Goal: Task Accomplishment & Management: Use online tool/utility

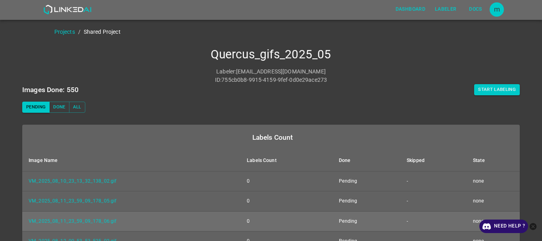
scroll to position [86, 0]
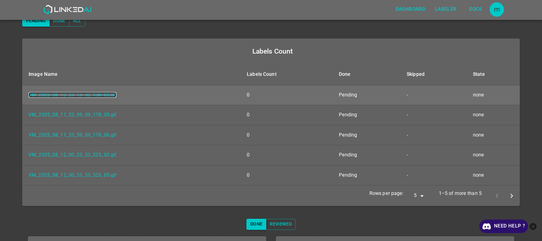
click at [100, 95] on link "VM_2025_08_10_23_13_32_138_02.gif" at bounding box center [73, 95] width 88 height 6
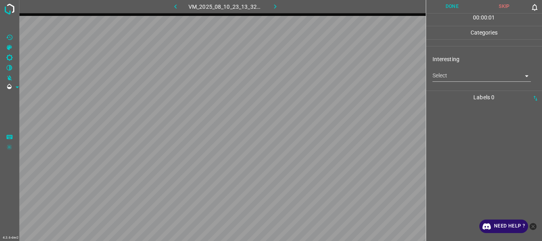
click at [454, 75] on body "4.3.6-dev2 VM_2025_08_10_23_13_32_138_02.gif Done Skip 0 00 : 00 : 01 Categorie…" at bounding box center [271, 120] width 542 height 241
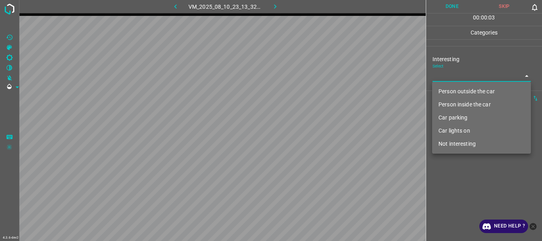
click at [453, 91] on li "Person outside the car" at bounding box center [481, 91] width 99 height 13
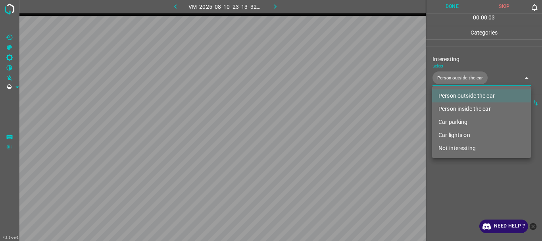
type input "Person outside the car"
click at [475, 187] on div at bounding box center [271, 120] width 542 height 241
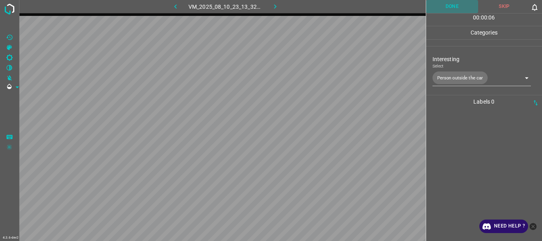
click at [444, 6] on button "Done" at bounding box center [452, 6] width 52 height 13
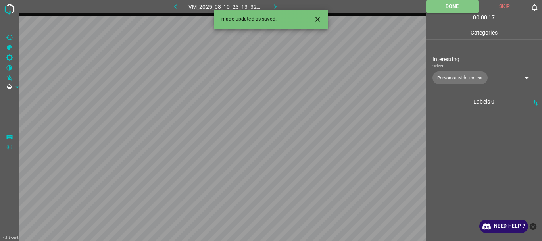
click at [268, 4] on button "button" at bounding box center [274, 6] width 25 height 13
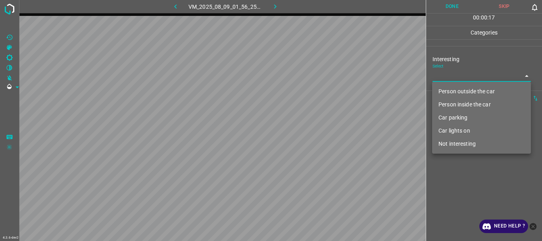
click at [465, 73] on body "4.3.6-dev2 VM_2025_08_09_01_56_25_894_00.gif Done Skip 0 00 : 00 : 17 Categorie…" at bounding box center [271, 120] width 542 height 241
click at [463, 91] on li "Person outside the car" at bounding box center [481, 91] width 99 height 13
type input "Person outside the car"
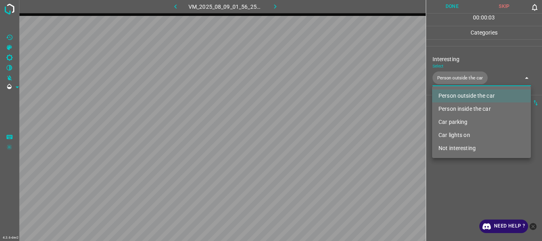
click at [470, 187] on div at bounding box center [271, 120] width 542 height 241
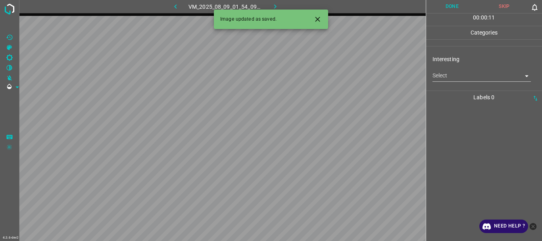
click at [470, 75] on body "4.3.6-dev2 VM_2025_08_09_01_54_09_179_03.gif Done Skip 0 00 : 00 : 11 Categorie…" at bounding box center [271, 120] width 542 height 241
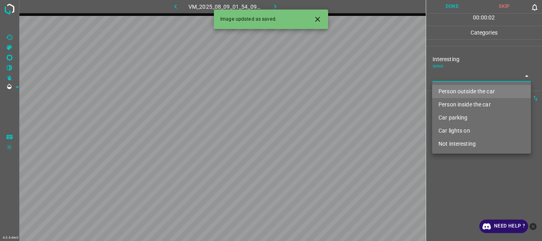
click at [468, 92] on li "Person outside the car" at bounding box center [481, 91] width 99 height 13
type input "Person outside the car"
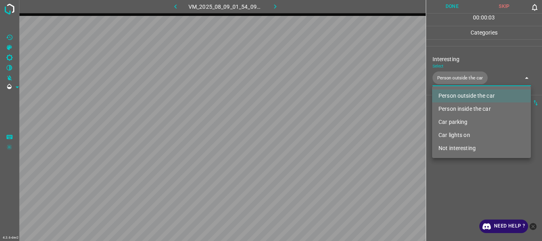
click at [449, 186] on div at bounding box center [271, 120] width 542 height 241
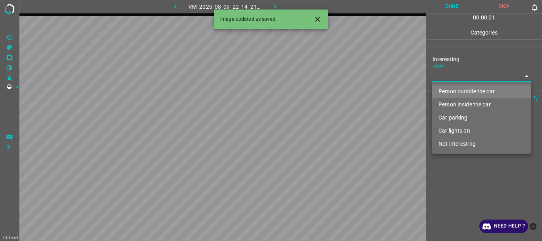
click at [450, 77] on body "4.3.6-dev2 VM_2025_08_09_22_14_21_004_00.gif Done Skip 0 00 : 00 : 01 Categorie…" at bounding box center [271, 120] width 542 height 241
click at [460, 93] on li "Person outside the car" at bounding box center [481, 91] width 99 height 13
type input "Person outside the car"
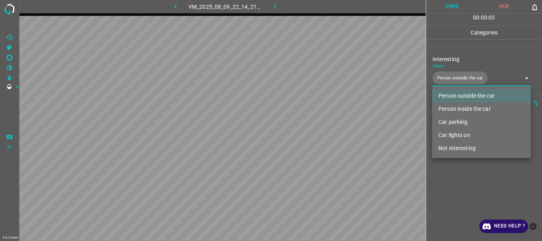
click at [465, 182] on div at bounding box center [271, 120] width 542 height 241
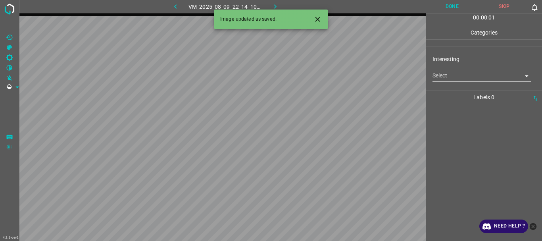
click at [456, 76] on body "4.3.6-dev2 VM_2025_08_09_22_14_10_519_01.gif Done Skip 0 00 : 00 : 01 Categorie…" at bounding box center [271, 120] width 542 height 241
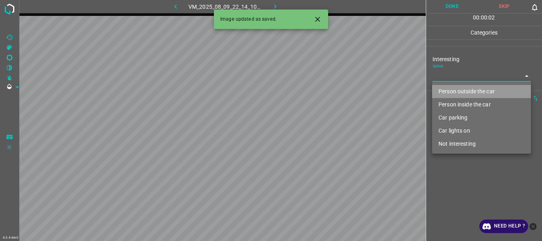
click at [458, 91] on li "Person outside the car" at bounding box center [481, 91] width 99 height 13
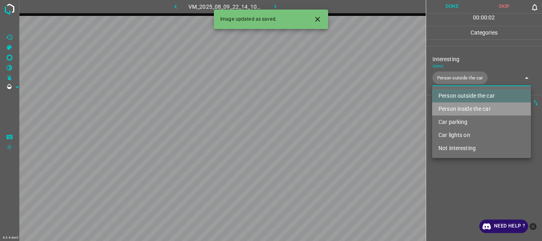
click at [454, 104] on li "Person inside the car" at bounding box center [481, 108] width 99 height 13
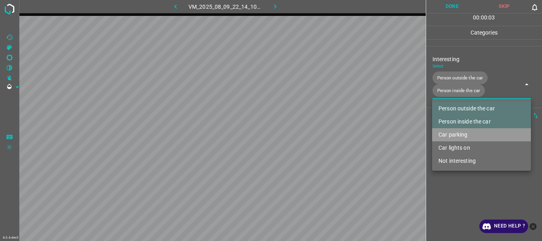
click at [449, 133] on li "Car parking" at bounding box center [481, 134] width 99 height 13
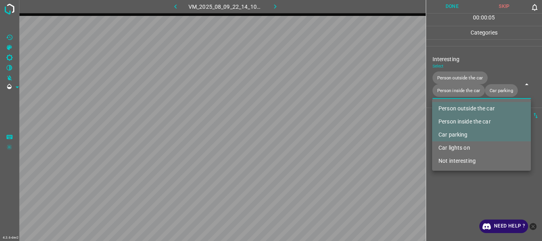
click at [448, 146] on li "Car lights on" at bounding box center [481, 147] width 99 height 13
type input "Person outside the car,Person inside the car,Car parking,Car lights on"
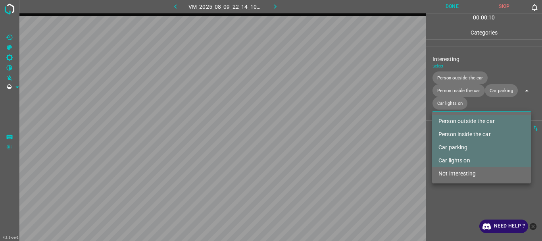
click at [450, 196] on div at bounding box center [271, 120] width 542 height 241
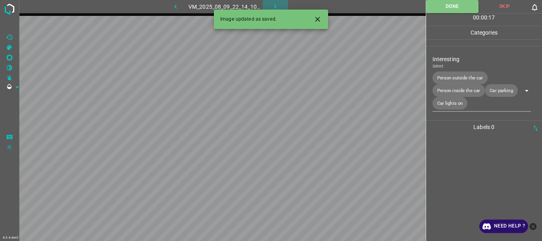
click at [278, 4] on icon "button" at bounding box center [275, 6] width 8 height 8
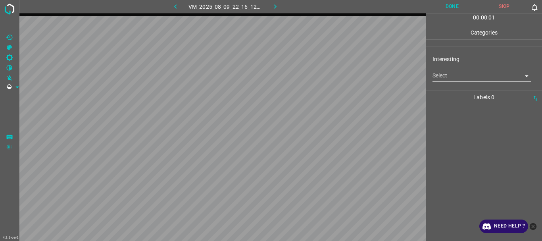
click at [486, 77] on body "4.3.6-dev2 VM_2025_08_09_22_16_12_917_05.gif Done Skip 0 00 : 00 : 01 Categorie…" at bounding box center [271, 120] width 542 height 241
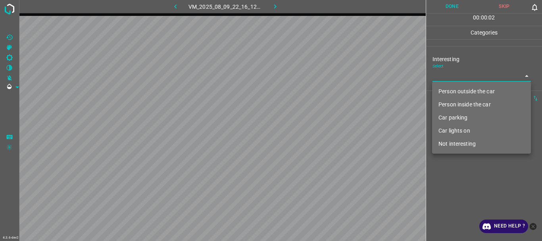
click at [447, 147] on li "Not interesting" at bounding box center [481, 143] width 99 height 13
type input "Not interesting"
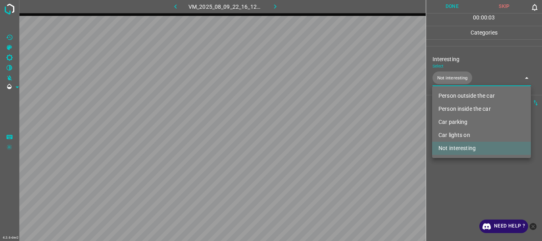
click at [449, 190] on div at bounding box center [271, 120] width 542 height 241
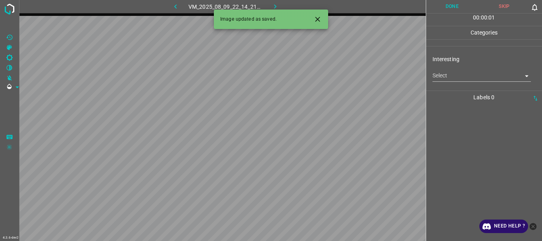
click at [445, 79] on body "4.3.6-dev2 VM_2025_08_09_22_14_21_004_03.gif Done Skip 0 00 : 00 : 01 Categorie…" at bounding box center [271, 120] width 542 height 241
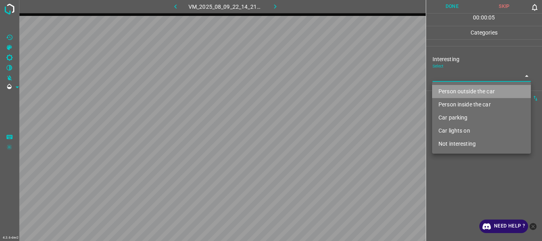
click at [452, 90] on li "Person outside the car" at bounding box center [481, 91] width 99 height 13
type input "Person outside the car"
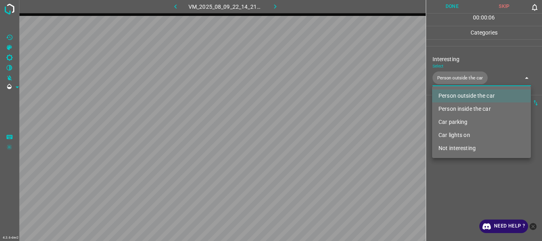
click at [446, 182] on div at bounding box center [271, 120] width 542 height 241
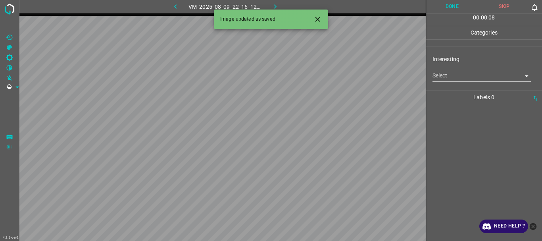
click at [451, 78] on body "4.3.6-dev2 VM_2025_08_09_22_16_12_917_04.gif Done Skip 0 00 : 00 : 08 Categorie…" at bounding box center [271, 120] width 542 height 241
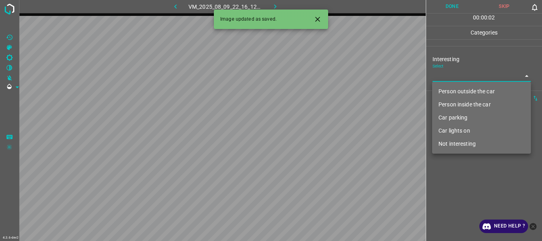
click at [453, 142] on li "Not interesting" at bounding box center [481, 143] width 99 height 13
type input "Not interesting"
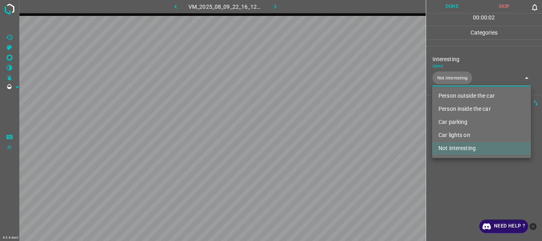
click at [452, 180] on div at bounding box center [271, 120] width 542 height 241
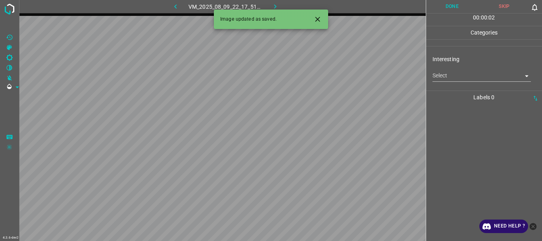
click at [458, 82] on div "Interesting Select ​" at bounding box center [484, 68] width 116 height 37
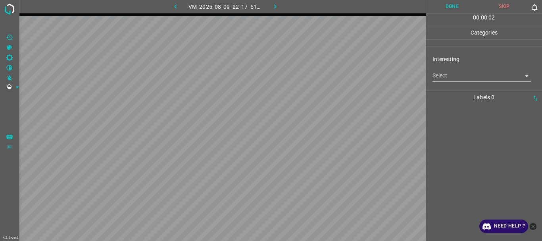
click at [458, 80] on body "4.3.6-dev2 VM_2025_08_09_22_17_51_069_02.gif Done Skip 0 00 : 00 : 02 Categorie…" at bounding box center [271, 120] width 542 height 241
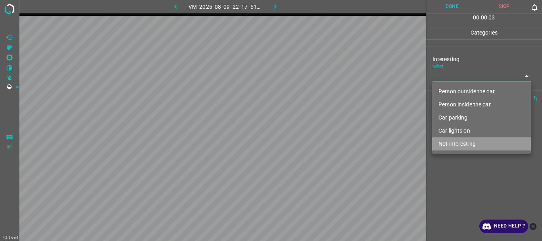
click at [449, 142] on li "Not interesting" at bounding box center [481, 143] width 99 height 13
type input "Not interesting"
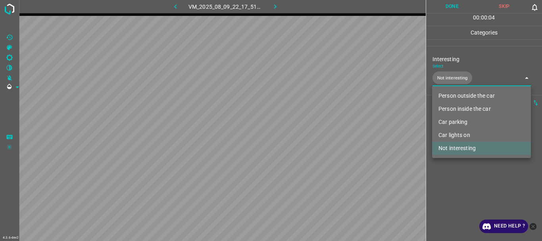
click at [448, 189] on div at bounding box center [271, 120] width 542 height 241
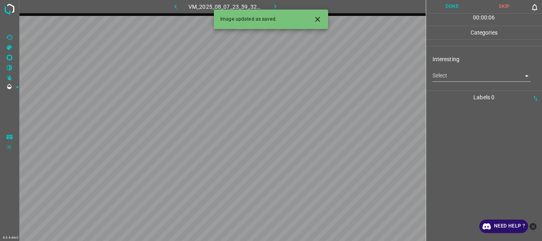
click at [462, 75] on body "4.3.6-dev2 VM_2025_08_07_23_59_32_986_01.gif Done Skip 0 00 : 00 : 06 Categorie…" at bounding box center [271, 120] width 542 height 241
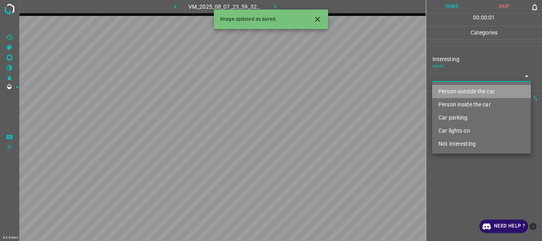
click at [458, 92] on li "Person outside the car" at bounding box center [481, 91] width 99 height 13
type input "Person outside the car"
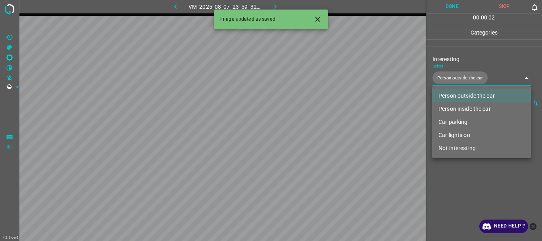
click at [456, 188] on div at bounding box center [271, 120] width 542 height 241
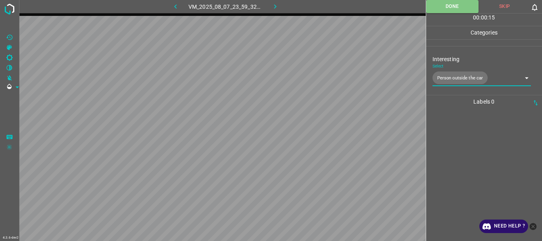
click at [273, 11] on button "button" at bounding box center [274, 6] width 25 height 13
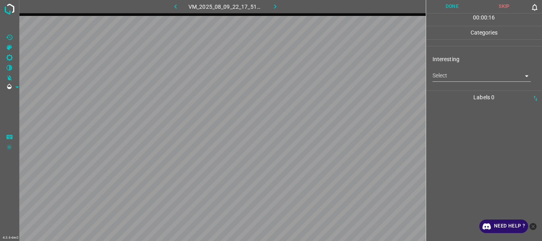
click at [461, 77] on body "4.3.6-dev2 VM_2025_08_09_22_17_51_069_08.gif Done Skip 0 00 : 00 : 16 Categorie…" at bounding box center [271, 120] width 542 height 241
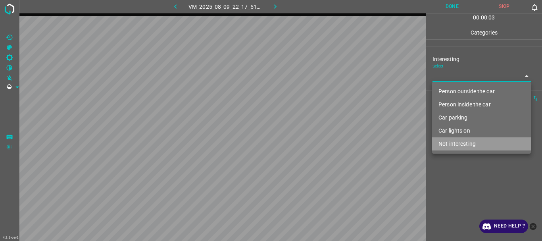
click at [456, 142] on li "Not interesting" at bounding box center [481, 143] width 99 height 13
type input "Not interesting"
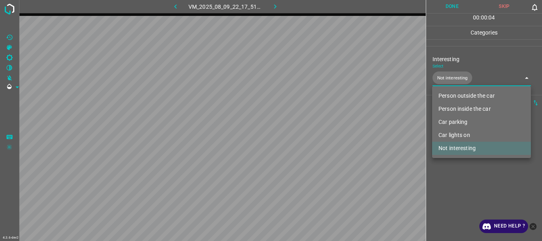
click at [451, 164] on div at bounding box center [271, 120] width 542 height 241
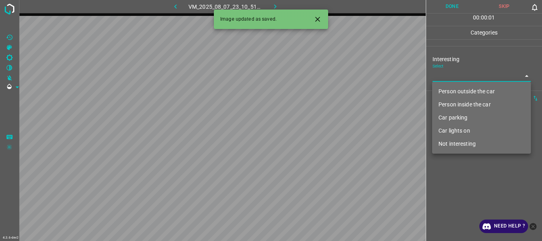
click at [458, 75] on body "4.3.6-dev2 VM_2025_08_07_23_10_51_859_00.gif Done Skip 0 00 : 00 : 01 Categorie…" at bounding box center [271, 120] width 542 height 241
click at [457, 145] on li "Not interesting" at bounding box center [481, 143] width 99 height 13
type input "Not interesting"
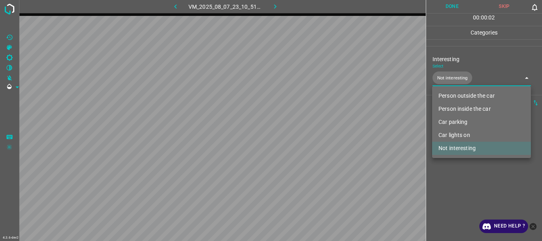
click at [450, 185] on div at bounding box center [271, 120] width 542 height 241
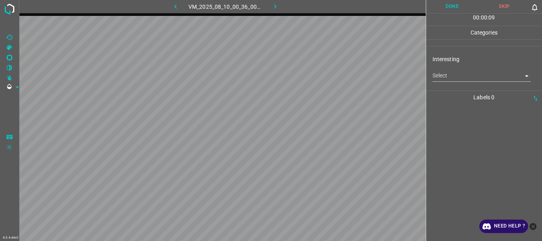
click at [460, 81] on body "4.3.6-dev2 VM_2025_08_10_00_36_00_091_03.gif Done Skip 0 00 : 00 : 09 Categorie…" at bounding box center [271, 120] width 542 height 241
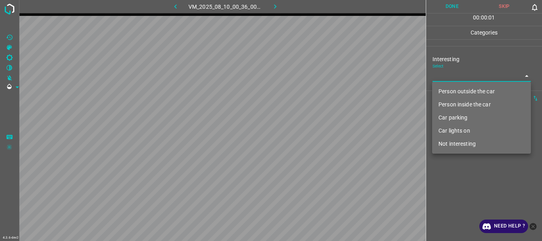
click at [455, 118] on li "Car parking" at bounding box center [481, 117] width 99 height 13
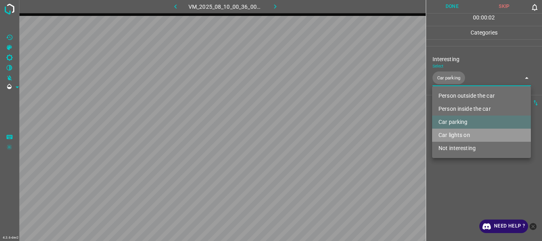
click at [451, 134] on li "Car lights on" at bounding box center [481, 134] width 99 height 13
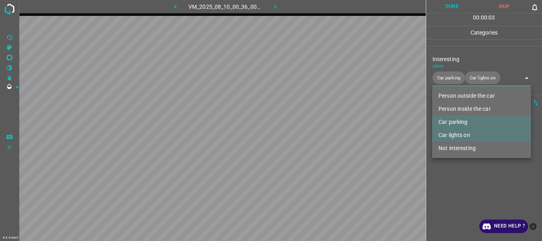
click at [452, 95] on li "Person outside the car" at bounding box center [481, 95] width 99 height 13
type input "Car parking,Car lights on,Person outside the car"
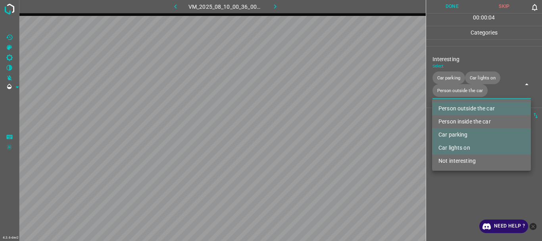
click at [443, 203] on div at bounding box center [271, 120] width 542 height 241
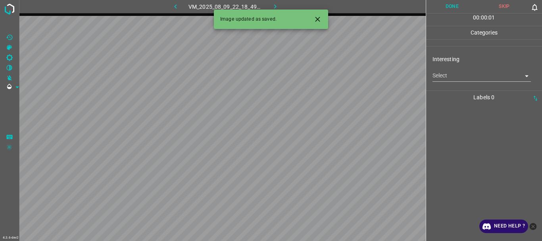
click at [459, 80] on body "4.3.6-dev2 VM_2025_08_09_22_18_49_456_00.gif Done Skip 0 00 : 00 : 01 Categorie…" at bounding box center [271, 120] width 542 height 241
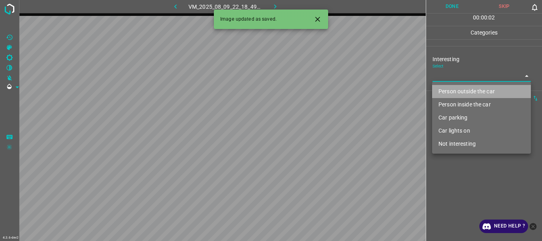
click at [463, 95] on li "Person outside the car" at bounding box center [481, 91] width 99 height 13
type input "Person outside the car"
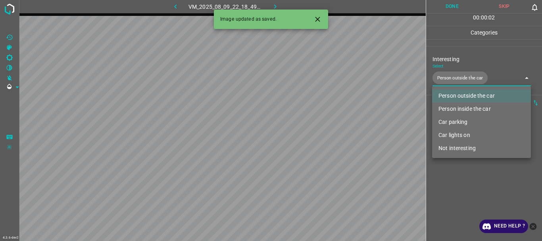
click at [460, 177] on div at bounding box center [271, 120] width 542 height 241
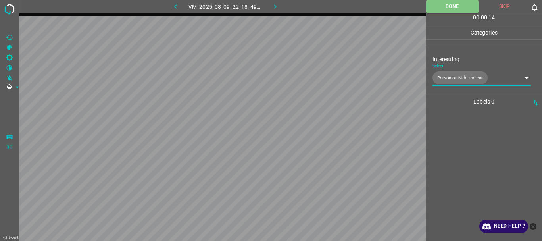
click at [275, 7] on icon "button" at bounding box center [275, 6] width 8 height 8
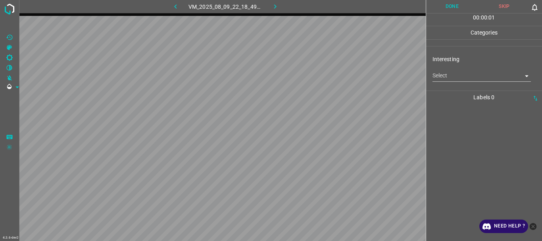
click at [450, 77] on body "4.3.6-dev2 VM_2025_08_09_22_18_49_456_02.gif Done Skip 0 00 : 00 : 01 Categorie…" at bounding box center [271, 120] width 542 height 241
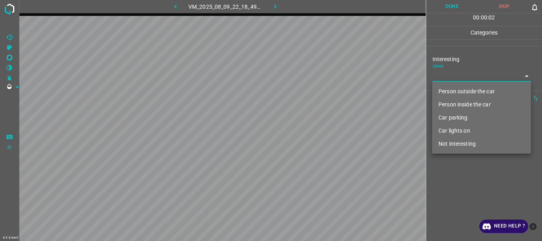
click at [451, 89] on li "Person outside the car" at bounding box center [481, 91] width 99 height 13
type input "Person outside the car"
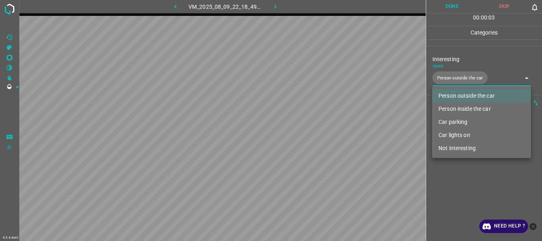
click at [454, 176] on div at bounding box center [271, 120] width 542 height 241
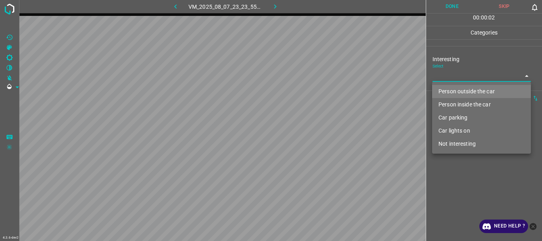
click at [459, 71] on body "4.3.6-dev2 VM_2025_08_07_23_23_55_965_06.gif Done Skip 0 00 : 00 : 02 Categorie…" at bounding box center [271, 120] width 542 height 241
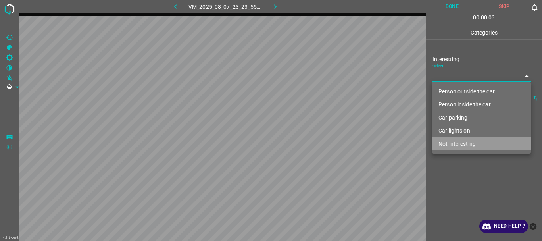
click at [454, 144] on li "Not interesting" at bounding box center [481, 143] width 99 height 13
type input "Not interesting"
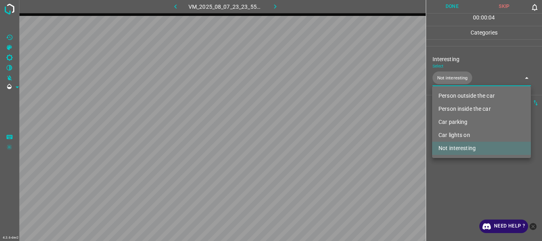
click at [446, 185] on div at bounding box center [271, 120] width 542 height 241
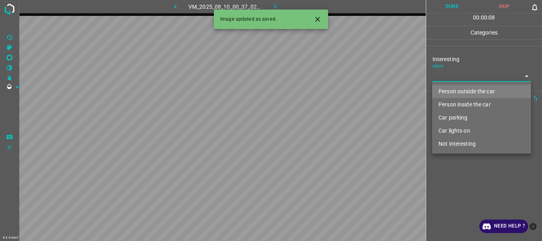
click at [450, 75] on body "4.3.6-dev2 VM_2025_08_10_00_37_02_666_02.gif Done Skip 0 00 : 00 : 08 Categorie…" at bounding box center [271, 120] width 542 height 241
click at [452, 87] on li "Person outside the car" at bounding box center [481, 91] width 99 height 13
type input "Person outside the car"
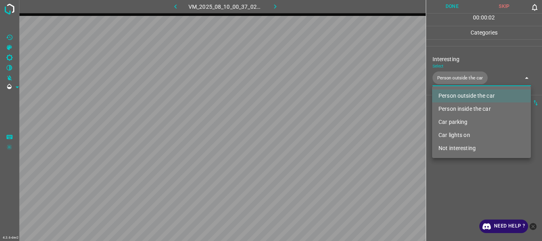
click at [437, 191] on div at bounding box center [271, 120] width 542 height 241
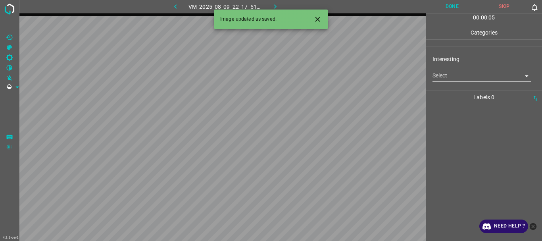
click at [469, 81] on body "4.3.6-dev2 VM_2025_08_09_22_17_51_069_01.gif Done Skip 0 00 : 00 : 05 Categorie…" at bounding box center [271, 120] width 542 height 241
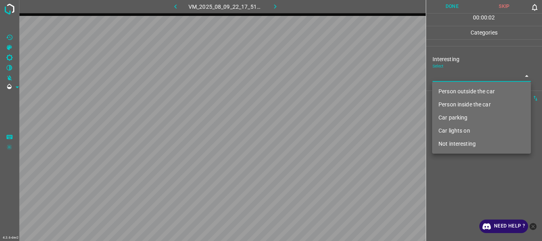
click at [451, 91] on li "Person outside the car" at bounding box center [481, 91] width 99 height 13
type input "Person outside the car"
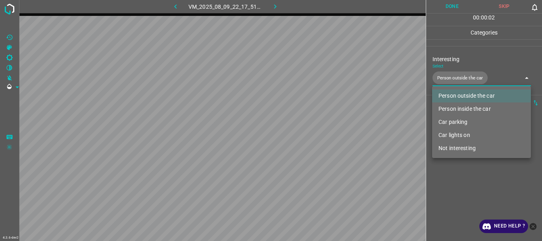
click at [443, 195] on div at bounding box center [271, 120] width 542 height 241
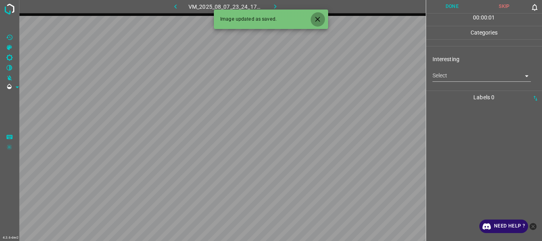
click at [316, 17] on icon "Close" at bounding box center [317, 19] width 8 height 8
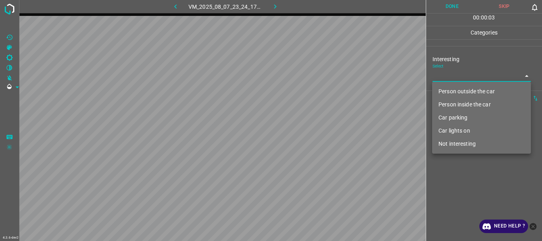
click at [458, 76] on body "4.3.6-dev2 VM_2025_08_07_23_24_17_757_02.gif Done Skip 0 00 : 00 : 03 Categorie…" at bounding box center [271, 120] width 542 height 241
click at [455, 92] on li "Person outside the car" at bounding box center [481, 91] width 99 height 13
type input "Person outside the car"
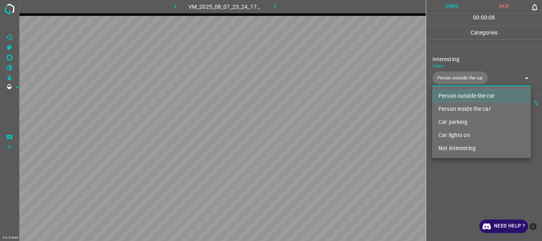
click at [439, 194] on div at bounding box center [271, 120] width 542 height 241
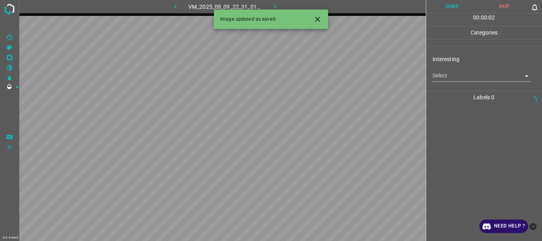
click at [453, 79] on body "4.3.6-dev2 VM_2025_08_09_22_31_01_205_02.gif Done Skip 0 00 : 00 : 02 Categorie…" at bounding box center [271, 120] width 542 height 241
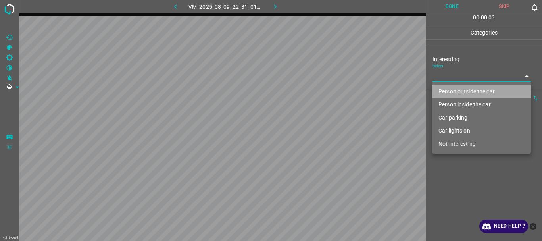
click at [453, 91] on li "Person outside the car" at bounding box center [481, 91] width 99 height 13
type input "Person outside the car"
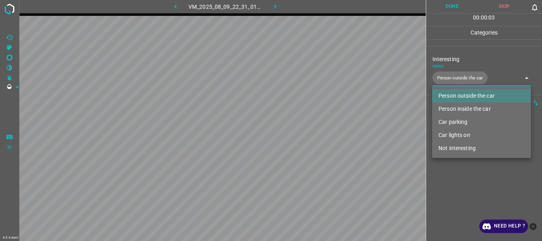
click at [462, 183] on div at bounding box center [271, 120] width 542 height 241
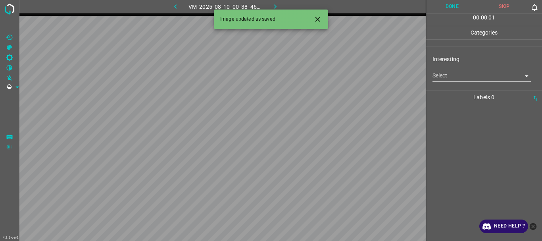
click at [468, 72] on body "4.3.6-dev2 VM_2025_08_10_00_38_46_410_02.gif Done Skip 0 00 : 00 : 01 Categorie…" at bounding box center [271, 120] width 542 height 241
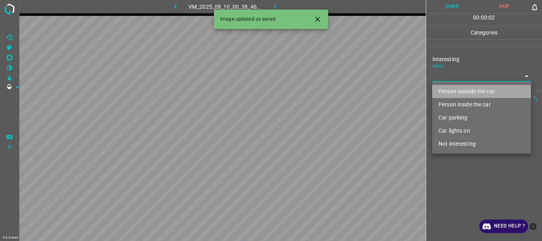
click at [466, 92] on li "Person outside the car" at bounding box center [481, 91] width 99 height 13
type input "Person outside the car"
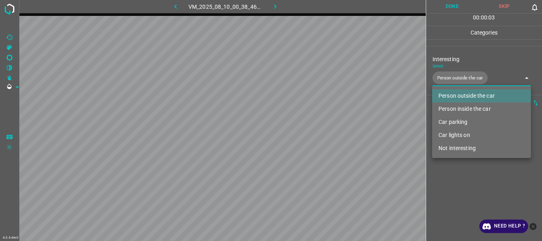
click at [454, 185] on div at bounding box center [271, 120] width 542 height 241
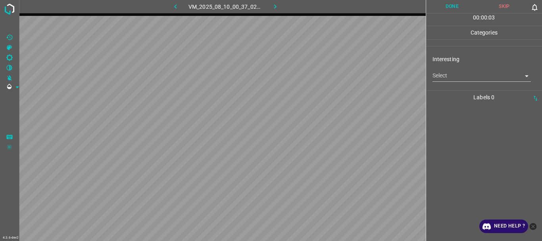
click at [462, 76] on body "4.3.6-dev2 VM_2025_08_10_00_37_02_666_05.gif Done Skip 0 00 : 00 : 03 Categorie…" at bounding box center [271, 120] width 542 height 241
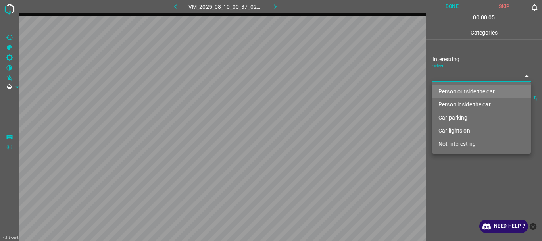
click at [455, 94] on li "Person outside the car" at bounding box center [481, 91] width 99 height 13
type input "Person outside the car"
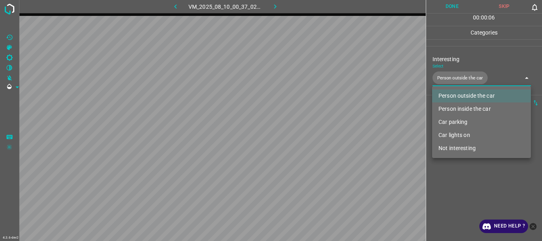
click at [457, 163] on div at bounding box center [271, 120] width 542 height 241
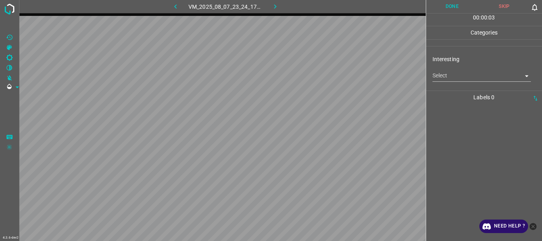
click at [442, 76] on body "4.3.6-dev2 VM_2025_08_07_23_24_17_757_03.gif Done Skip 0 00 : 00 : 03 Categorie…" at bounding box center [271, 120] width 542 height 241
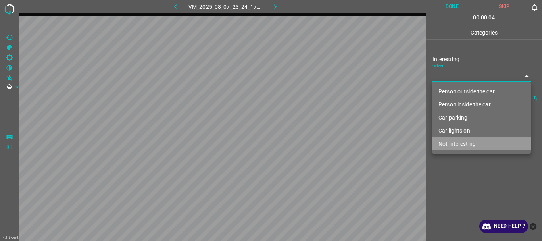
click at [446, 144] on li "Not interesting" at bounding box center [481, 143] width 99 height 13
type input "Not interesting"
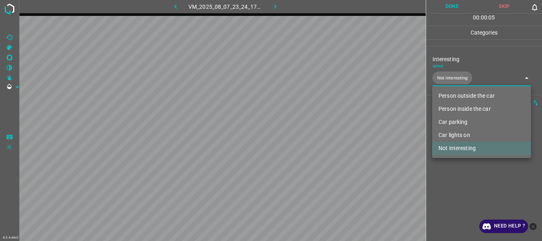
click at [452, 187] on div at bounding box center [271, 120] width 542 height 241
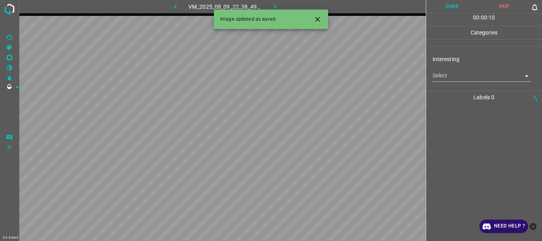
click at [482, 80] on body "4.3.6-dev2 VM_2025_08_09_22_38_49_973_02.gif Done Skip 0 00 : 00 : 10 Categorie…" at bounding box center [271, 120] width 542 height 241
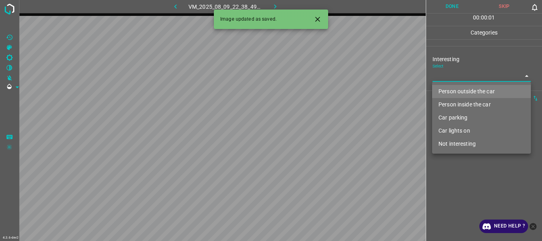
click at [454, 115] on li "Car parking" at bounding box center [481, 117] width 99 height 13
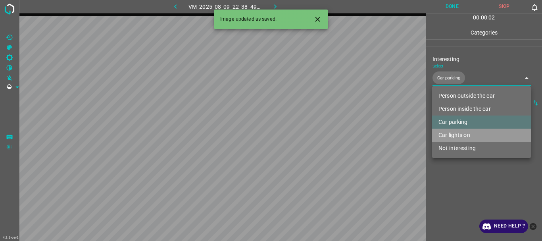
click at [448, 133] on li "Car lights on" at bounding box center [481, 134] width 99 height 13
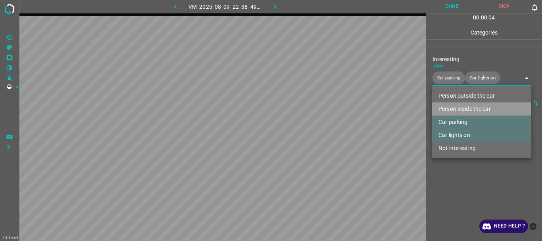
click at [445, 106] on li "Person inside the car" at bounding box center [481, 108] width 99 height 13
type input "Car parking,Car lights on,Person inside the car"
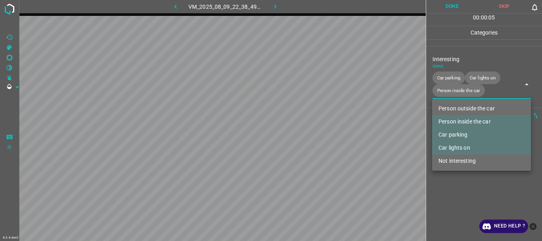
click at [453, 191] on div at bounding box center [271, 120] width 542 height 241
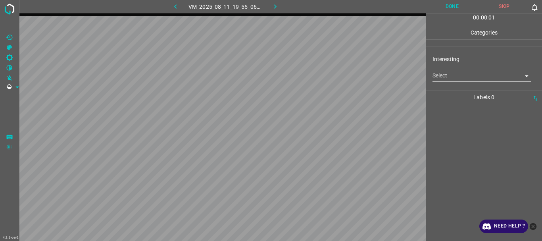
click at [454, 76] on body "4.3.6-dev2 VM_2025_08_11_19_55_06_198_05.gif Done Skip 0 00 : 00 : 01 Categorie…" at bounding box center [271, 120] width 542 height 241
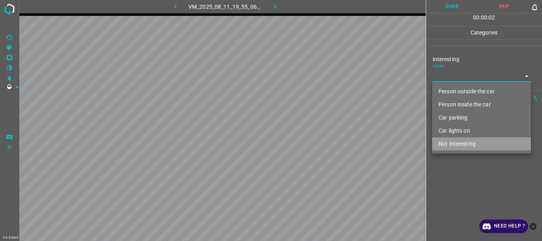
click at [455, 145] on li "Not interesting" at bounding box center [481, 143] width 99 height 13
type input "Not interesting"
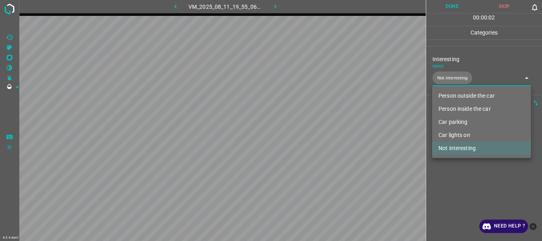
click at [453, 182] on div at bounding box center [271, 120] width 542 height 241
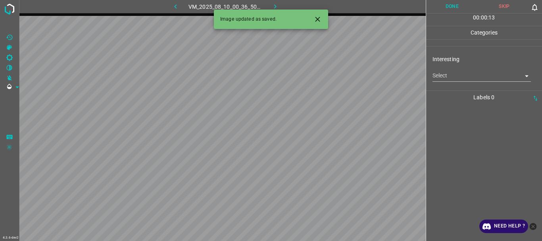
click at [456, 71] on body "4.3.6-dev2 VM_2025_08_10_00_36_50_899_02.gif Done Skip 0 00 : 00 : 13 Categorie…" at bounding box center [271, 120] width 542 height 241
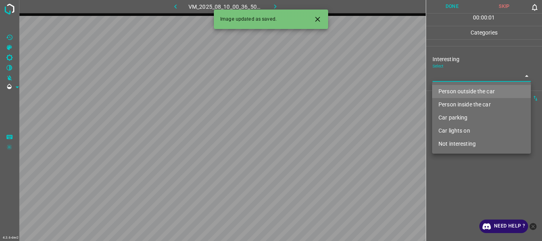
click at [453, 90] on li "Person outside the car" at bounding box center [481, 91] width 99 height 13
type input "Person outside the car"
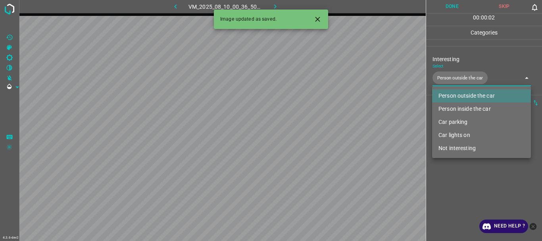
click at [446, 183] on div at bounding box center [271, 120] width 542 height 241
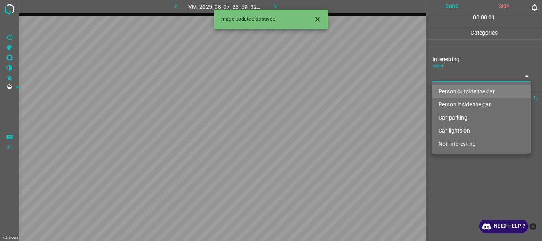
click at [475, 80] on body "4.3.6-dev2 VM_2025_08_07_23_59_32_986_03.gif Done Skip 0 00 : 00 : 01 Categorie…" at bounding box center [271, 120] width 542 height 241
click at [470, 91] on li "Person outside the car" at bounding box center [481, 91] width 99 height 13
type input "Person outside the car"
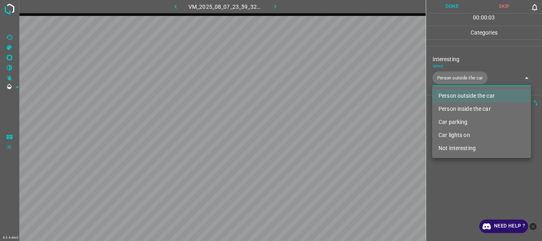
click at [451, 184] on div at bounding box center [271, 120] width 542 height 241
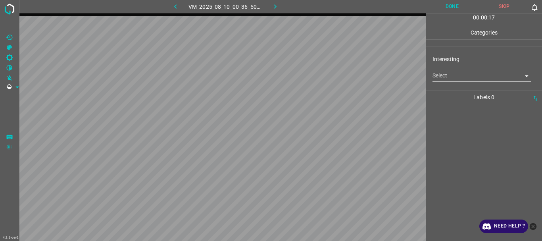
click at [465, 78] on body "4.3.6-dev2 VM_2025_08_10_00_36_50_899_08.gif Done Skip 0 00 : 00 : 17 Categorie…" at bounding box center [271, 120] width 542 height 241
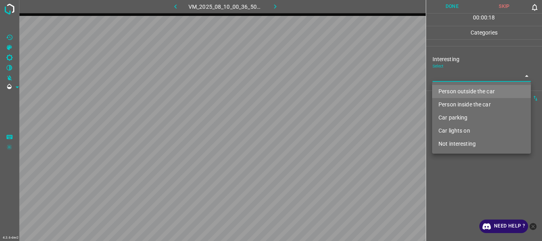
click at [460, 139] on li "Not interesting" at bounding box center [481, 143] width 99 height 13
type input "Not interesting"
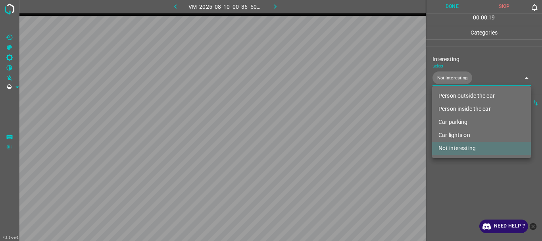
click at [460, 184] on div at bounding box center [271, 120] width 542 height 241
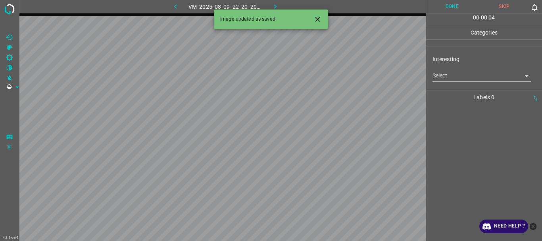
click at [452, 77] on body "4.3.6-dev2 VM_2025_08_09_22_20_20_248_07.gif Done Skip 0 00 : 00 : 04 Categorie…" at bounding box center [271, 120] width 542 height 241
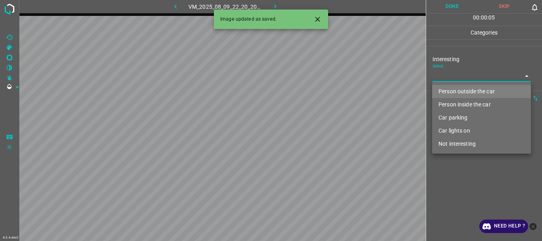
click at [462, 144] on li "Not interesting" at bounding box center [481, 143] width 99 height 13
type input "Not interesting"
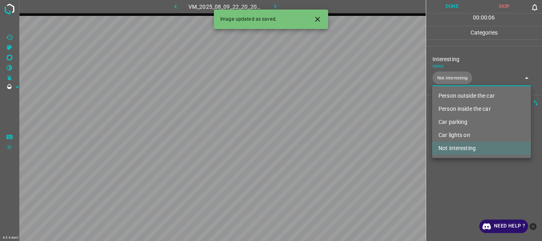
click at [456, 186] on div at bounding box center [271, 120] width 542 height 241
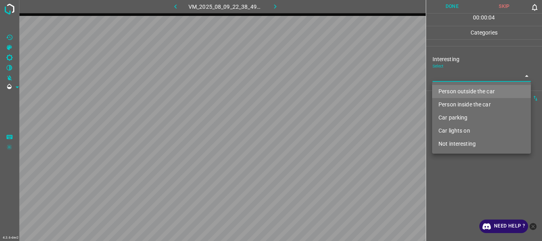
click at [471, 81] on body "4.3.6-dev2 VM_2025_08_09_22_38_49_973_05.gif Done Skip 0 00 : 00 : 04 Categorie…" at bounding box center [271, 120] width 542 height 241
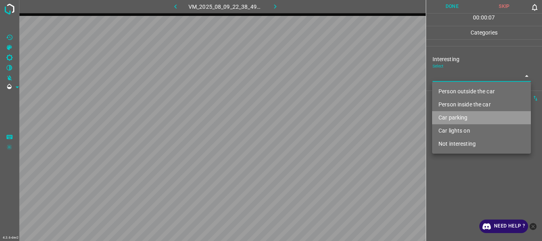
click at [457, 118] on li "Car parking" at bounding box center [481, 117] width 99 height 13
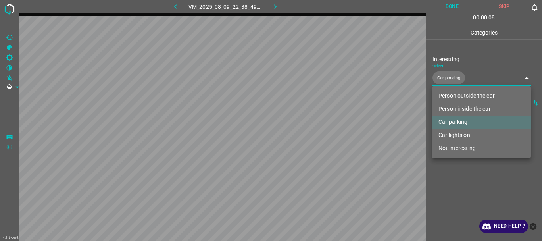
click at [457, 110] on li "Person inside the car" at bounding box center [481, 108] width 99 height 13
type input "Car parking,Person inside the car"
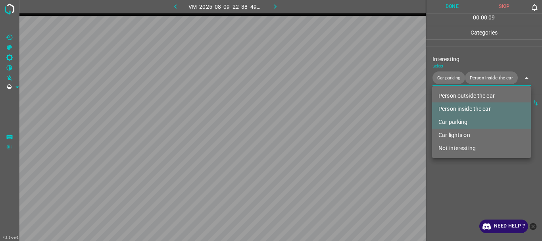
click at [456, 177] on div at bounding box center [271, 120] width 542 height 241
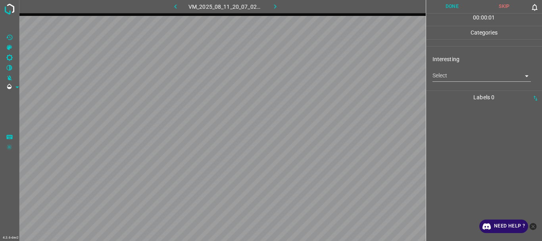
click at [455, 82] on div "Interesting Select ​" at bounding box center [484, 68] width 116 height 37
click at [454, 80] on body "4.3.6-dev2 VM_2025_08_11_20_07_02_638_00.gif Done Skip 0 00 : 00 : 01 Categorie…" at bounding box center [271, 120] width 542 height 241
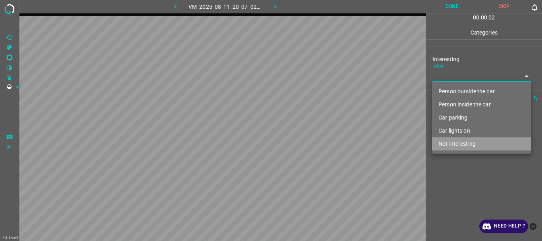
click at [458, 142] on li "Not interesting" at bounding box center [481, 143] width 99 height 13
type input "Not interesting"
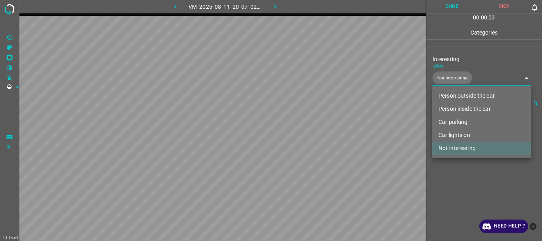
click at [454, 177] on div at bounding box center [271, 120] width 542 height 241
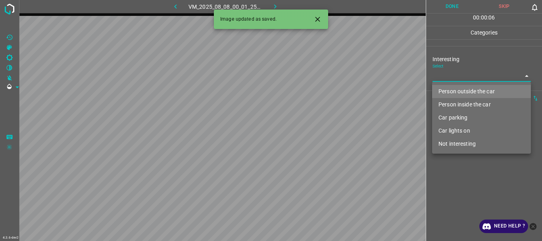
click at [433, 78] on body "4.3.6-dev2 VM_2025_08_08_00_01_25_386_01.gif Done Skip 0 00 : 00 : 06 Categorie…" at bounding box center [271, 120] width 542 height 241
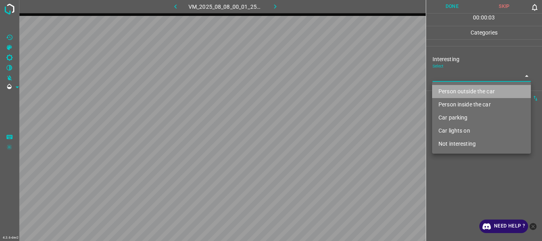
click at [451, 88] on li "Person outside the car" at bounding box center [481, 91] width 99 height 13
type input "Person outside the car"
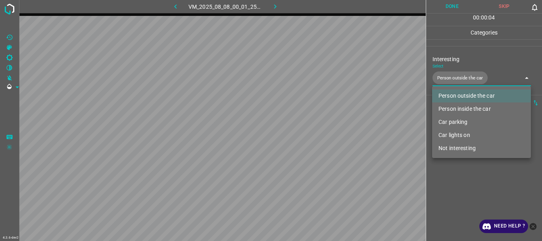
click at [450, 186] on div at bounding box center [271, 120] width 542 height 241
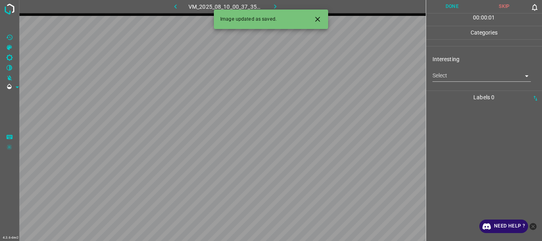
click at [452, 74] on body "4.3.6-dev2 VM_2025_08_10_00_37_35_221_01.gif Done Skip 0 00 : 00 : 01 Categorie…" at bounding box center [271, 120] width 542 height 241
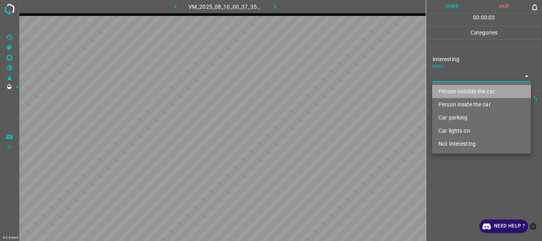
click at [457, 93] on li "Person outside the car" at bounding box center [481, 91] width 99 height 13
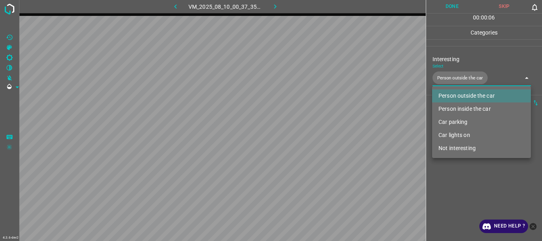
click at [449, 135] on li "Car lights on" at bounding box center [481, 134] width 99 height 13
type input "Person outside the car,Car lights on"
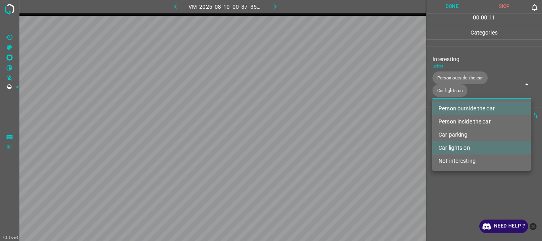
click at [452, 184] on div at bounding box center [271, 120] width 542 height 241
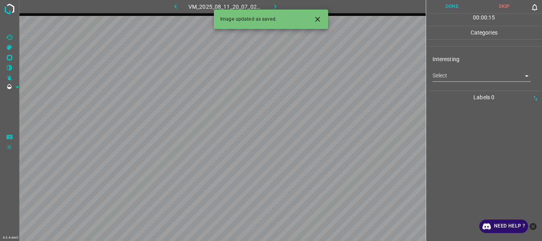
click at [463, 76] on body "4.3.6-dev2 VM_2025_08_11_20_07_02_638_04.gif Done Skip 0 00 : 00 : 15 Categorie…" at bounding box center [271, 120] width 542 height 241
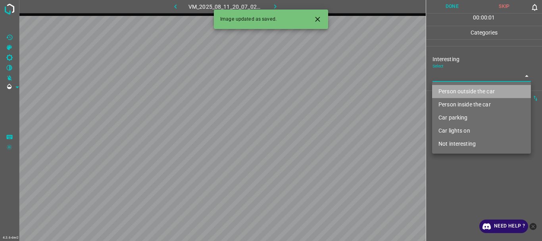
click at [458, 91] on li "Person outside the car" at bounding box center [481, 91] width 99 height 13
type input "Person outside the car"
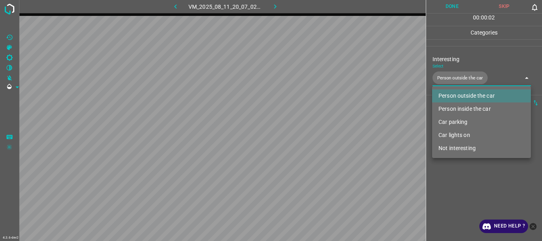
click at [462, 202] on div at bounding box center [271, 120] width 542 height 241
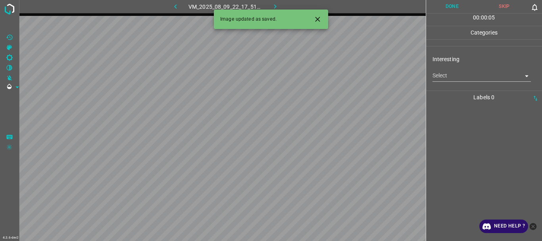
click at [462, 79] on body "4.3.6-dev2 VM_2025_08_09_22_17_51_069_00.gif Done Skip 0 00 : 00 : 05 Categorie…" at bounding box center [271, 120] width 542 height 241
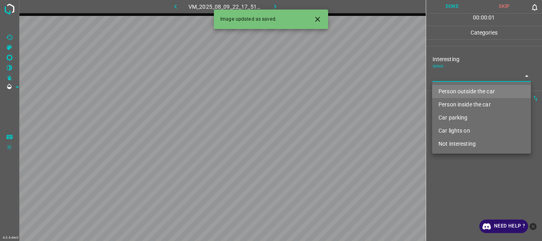
click at [457, 93] on li "Person outside the car" at bounding box center [481, 91] width 99 height 13
type input "Person outside the car"
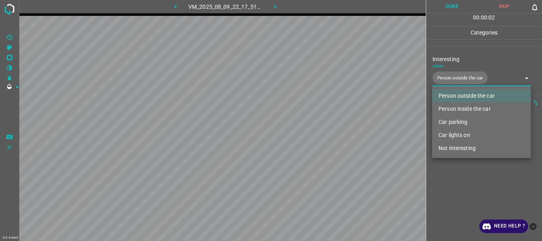
click at [456, 184] on div at bounding box center [271, 120] width 542 height 241
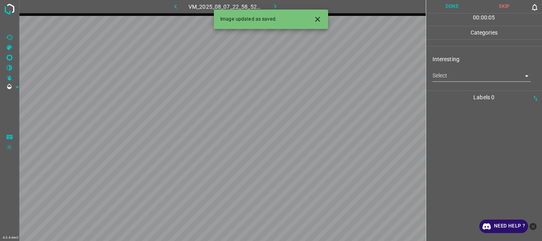
click at [454, 78] on body "4.3.6-dev2 VM_2025_08_07_22_58_52_576_03.gif Done Skip 0 00 : 00 : 05 Categorie…" at bounding box center [271, 120] width 542 height 241
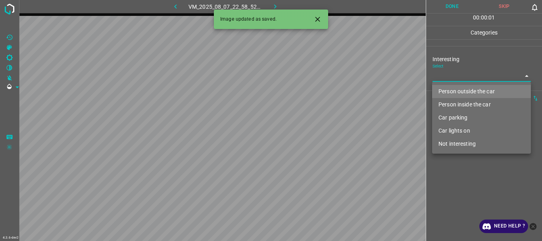
click at [452, 90] on li "Person outside the car" at bounding box center [481, 91] width 99 height 13
type input "Person outside the car"
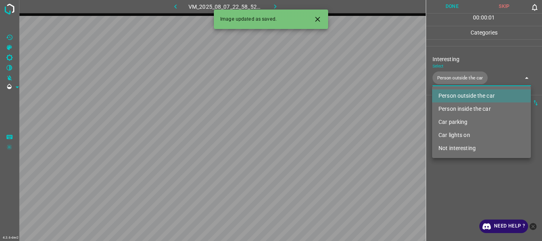
click at [453, 184] on div at bounding box center [271, 120] width 542 height 241
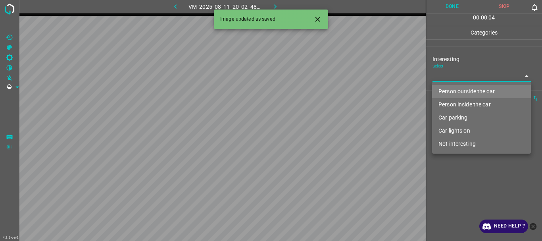
click at [452, 78] on body "4.3.6-dev2 VM_2025_08_11_20_02_48_893_00.gif Done Skip 0 00 : 00 : 04 Categorie…" at bounding box center [271, 120] width 542 height 241
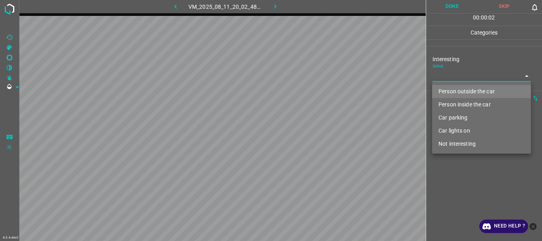
click at [454, 88] on li "Person outside the car" at bounding box center [481, 91] width 99 height 13
type input "Person outside the car"
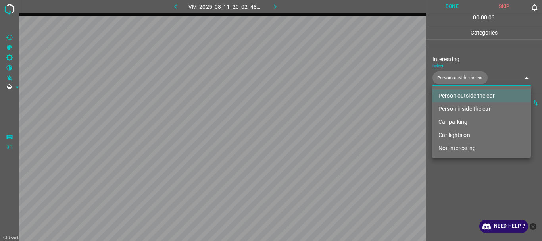
click at [446, 195] on div at bounding box center [271, 120] width 542 height 241
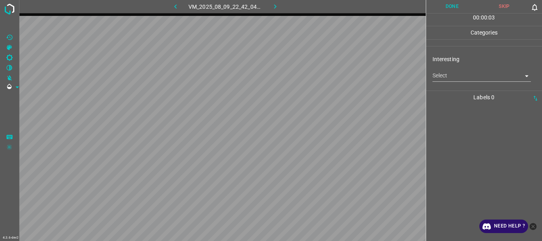
click at [458, 76] on body "4.3.6-dev2 VM_2025_08_09_22_42_04_432_02.gif Done Skip 0 00 : 00 : 03 Categorie…" at bounding box center [271, 120] width 542 height 241
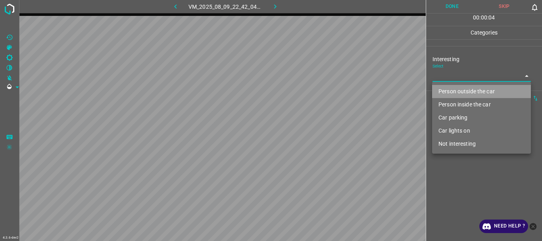
click at [463, 92] on li "Person outside the car" at bounding box center [481, 91] width 99 height 13
type input "Person outside the car"
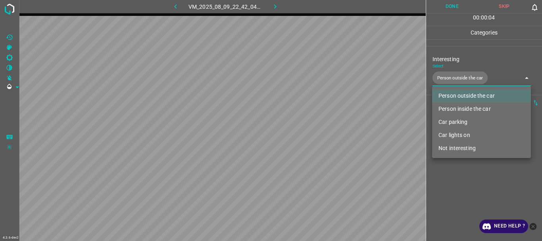
click at [466, 184] on div at bounding box center [271, 120] width 542 height 241
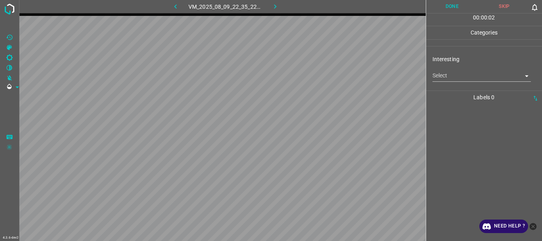
click at [453, 77] on body "4.3.6-dev2 VM_2025_08_09_22_35_22_576_02.gif Done Skip 0 00 : 00 : 02 Categorie…" at bounding box center [271, 120] width 542 height 241
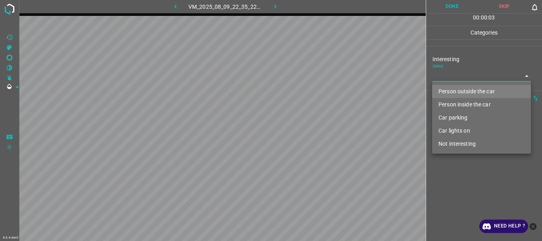
click at [452, 90] on li "Person outside the car" at bounding box center [481, 91] width 99 height 13
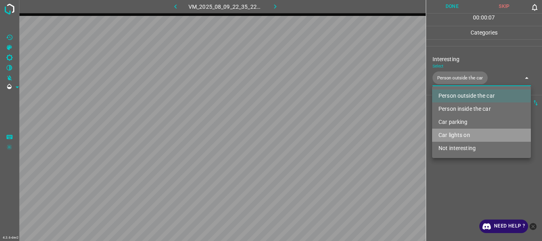
click at [455, 135] on li "Car lights on" at bounding box center [481, 134] width 99 height 13
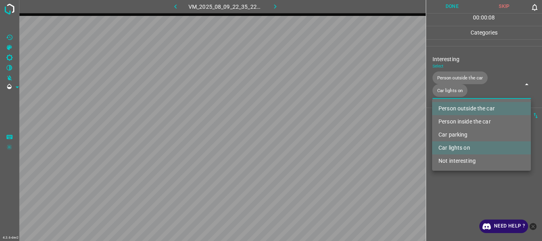
click at [449, 188] on div at bounding box center [271, 120] width 542 height 241
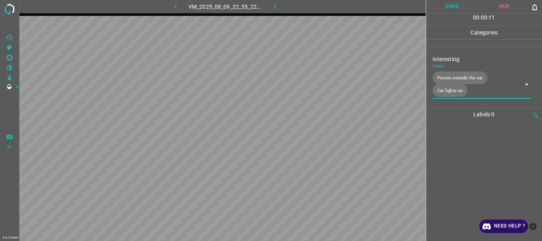
click at [457, 96] on body "4.3.6-dev2 VM_2025_08_09_22_35_22_576_02.gif Done Skip 0 00 : 00 : 11 Categorie…" at bounding box center [271, 120] width 542 height 241
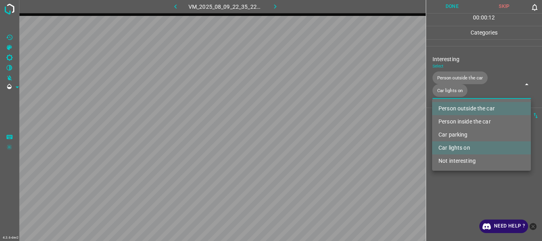
click at [459, 121] on li "Person inside the car" at bounding box center [481, 121] width 99 height 13
type input "Person outside the car,Car lights on,Person inside the car"
click at [462, 206] on div at bounding box center [271, 120] width 542 height 241
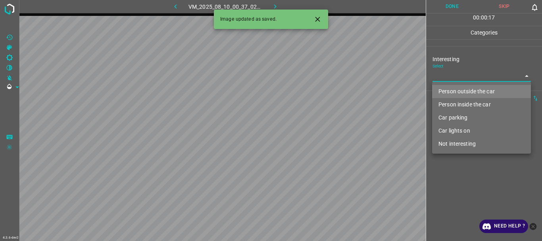
click at [491, 78] on body "4.3.6-dev2 VM_2025_08_10_00_37_02_666_06.gif Done Skip 0 00 : 00 : 17 Categorie…" at bounding box center [271, 120] width 542 height 241
click at [470, 93] on li "Person outside the car" at bounding box center [481, 91] width 99 height 13
type input "Person outside the car"
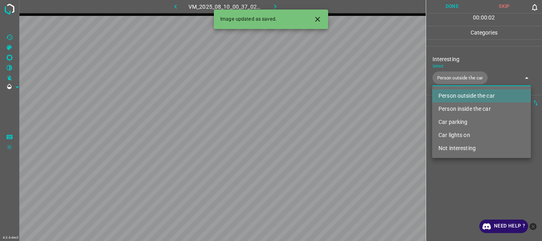
click at [460, 166] on div at bounding box center [271, 120] width 542 height 241
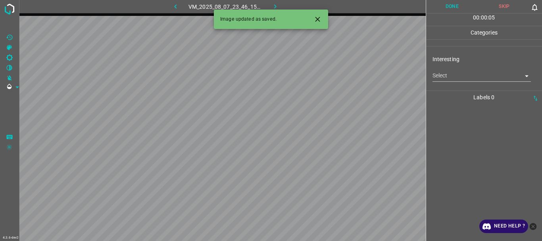
click at [466, 77] on body "4.3.6-dev2 VM_2025_08_07_23_46_15_424_02.gif Done Skip 0 00 : 00 : 05 Categorie…" at bounding box center [271, 120] width 542 height 241
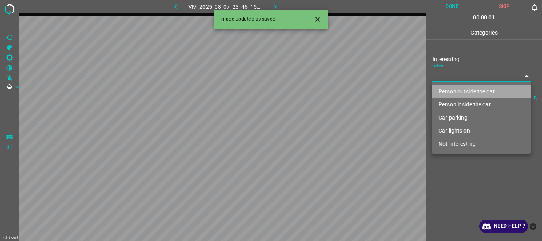
click at [462, 93] on li "Person outside the car" at bounding box center [481, 91] width 99 height 13
type input "Person outside the car"
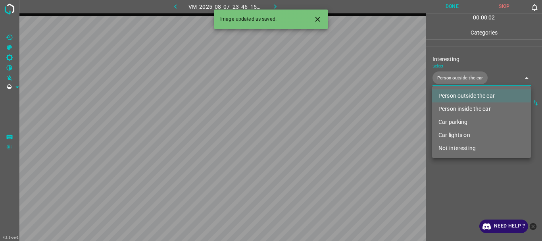
click at [463, 180] on div at bounding box center [271, 120] width 542 height 241
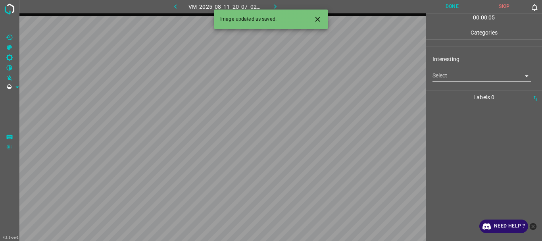
click at [467, 79] on body "4.3.6-dev2 VM_2025_08_11_20_07_02_638_02.gif Done Skip 0 00 : 00 : 05 Categorie…" at bounding box center [271, 120] width 542 height 241
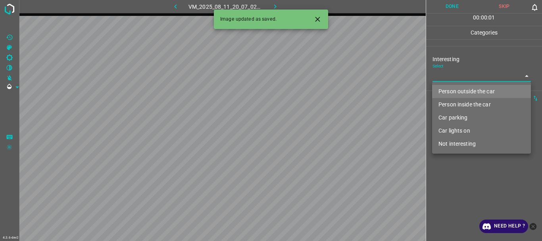
click at [460, 90] on li "Person outside the car" at bounding box center [481, 91] width 99 height 13
type input "Person outside the car"
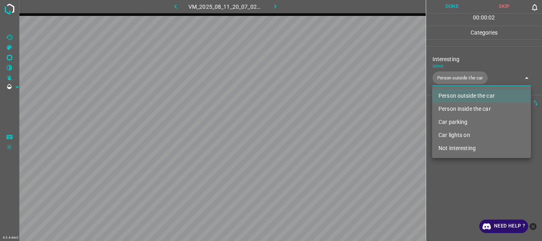
click at [450, 174] on div at bounding box center [271, 120] width 542 height 241
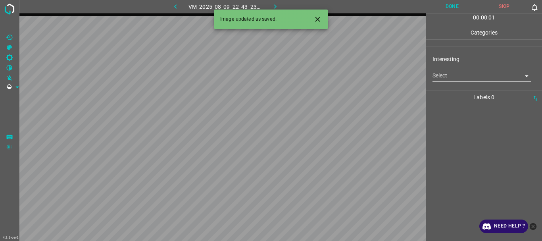
click at [473, 79] on body "4.3.6-dev2 VM_2025_08_09_22_43_23_117_07.gif Done Skip 0 00 : 00 : 01 Categorie…" at bounding box center [271, 120] width 542 height 241
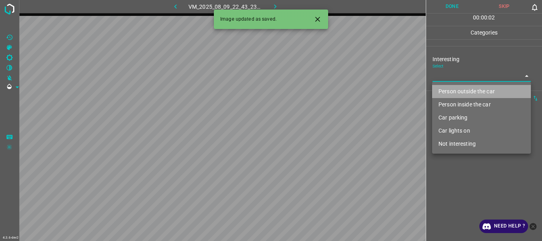
click at [463, 91] on li "Person outside the car" at bounding box center [481, 91] width 99 height 13
type input "Person outside the car"
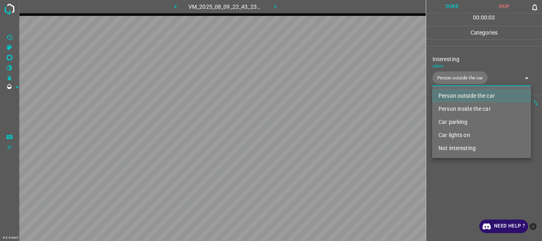
click at [456, 176] on div at bounding box center [271, 120] width 542 height 241
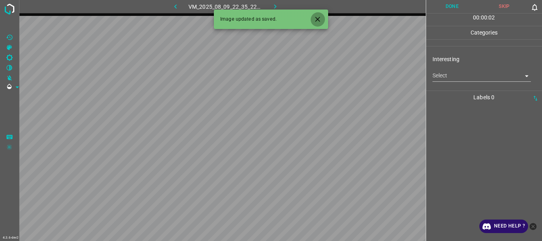
click at [318, 18] on icon "Close" at bounding box center [317, 19] width 5 height 5
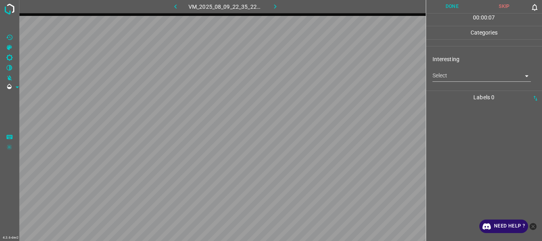
click at [447, 73] on body "4.3.6-dev2 VM_2025_08_09_22_35_22_576_08.gif Done Skip 0 00 : 00 : 07 Categorie…" at bounding box center [271, 120] width 542 height 241
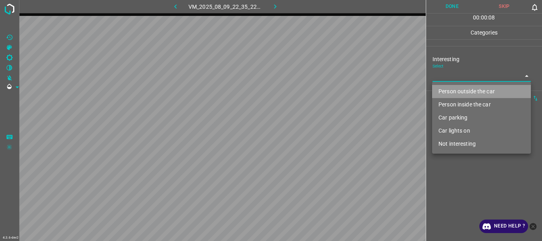
click at [452, 90] on li "Person outside the car" at bounding box center [481, 91] width 99 height 13
type input "Person outside the car"
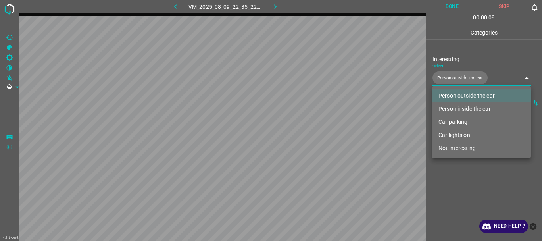
click at [456, 189] on div at bounding box center [271, 120] width 542 height 241
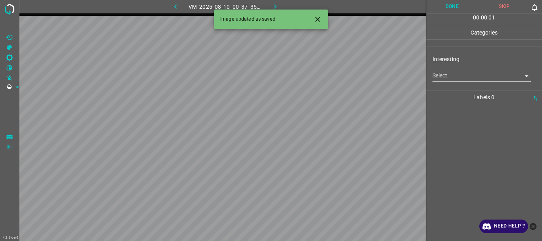
click at [465, 79] on body "4.3.6-dev2 VM_2025_08_10_00_37_35_221_04.gif Done Skip 0 00 : 00 : 01 Categorie…" at bounding box center [271, 120] width 542 height 241
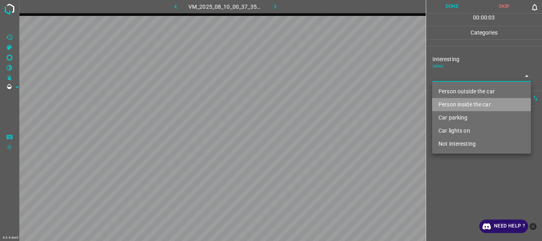
click at [460, 103] on li "Person inside the car" at bounding box center [481, 104] width 99 height 13
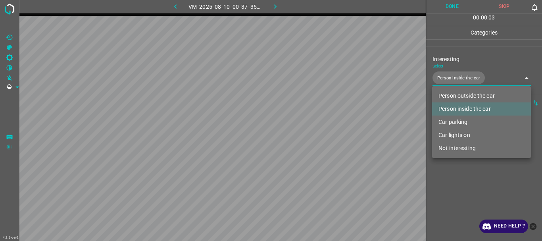
click at [462, 92] on li "Person outside the car" at bounding box center [481, 95] width 99 height 13
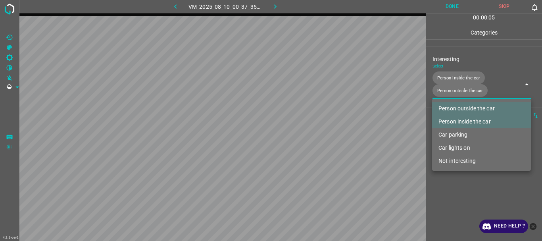
click at [457, 147] on li "Car lights on" at bounding box center [481, 147] width 99 height 13
type input "Person inside the car,Person outside the car,Car lights on"
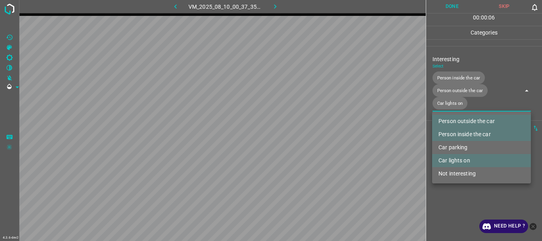
click at [456, 202] on div at bounding box center [271, 120] width 542 height 241
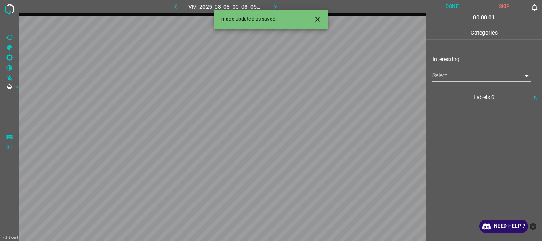
click at [454, 78] on body "4.3.6-dev2 VM_2025_08_08_00_08_05_086_03.gif Done Skip 0 00 : 00 : 01 Categorie…" at bounding box center [271, 120] width 542 height 241
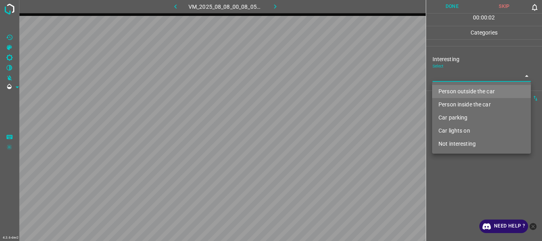
click at [463, 92] on li "Person outside the car" at bounding box center [481, 91] width 99 height 13
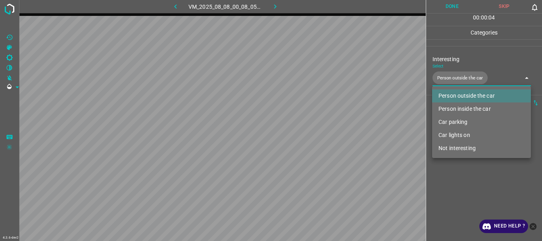
click at [453, 134] on li "Car lights on" at bounding box center [481, 134] width 99 height 13
type input "Person outside the car,Car lights on"
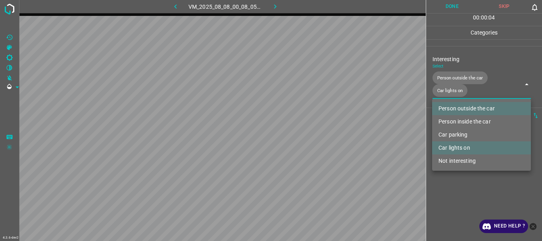
click at [451, 184] on div at bounding box center [271, 120] width 542 height 241
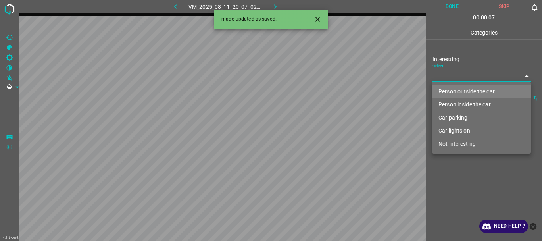
click at [462, 81] on body "4.3.6-dev2 VM_2025_08_11_20_07_02_638_03.gif Done Skip 0 00 : 00 : 07 Categorie…" at bounding box center [271, 120] width 542 height 241
click at [458, 91] on li "Person outside the car" at bounding box center [481, 91] width 99 height 13
type input "Person outside the car"
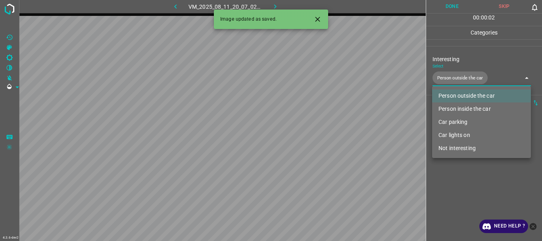
click at [458, 180] on div at bounding box center [271, 120] width 542 height 241
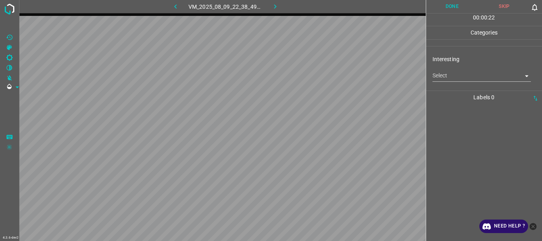
click at [475, 73] on body "4.3.6-dev2 VM_2025_08_09_22_38_49_973_03.gif Done Skip 0 00 : 00 : 22 Categorie…" at bounding box center [271, 120] width 542 height 241
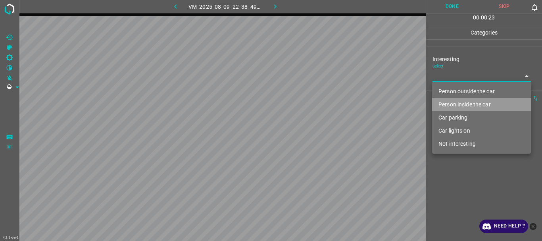
click at [458, 100] on li "Person inside the car" at bounding box center [481, 104] width 99 height 13
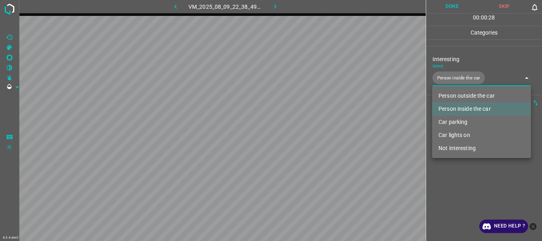
click at [454, 119] on li "Car parking" at bounding box center [481, 121] width 99 height 13
click at [454, 131] on li "Car lights on" at bounding box center [481, 134] width 99 height 13
type input "Person inside the car,Car parking,Car lights on"
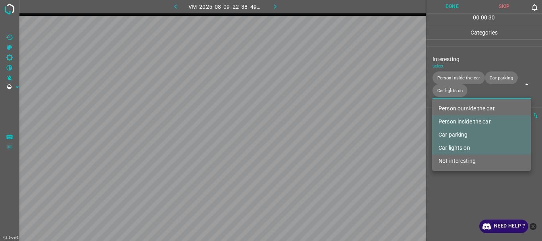
click at [450, 189] on div at bounding box center [271, 120] width 542 height 241
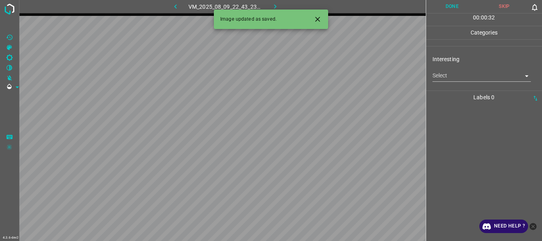
click at [445, 79] on body "4.3.6-dev2 VM_2025_08_09_22_43_23_117_05.gif Done Skip 0 00 : 00 : 32 Categorie…" at bounding box center [271, 120] width 542 height 241
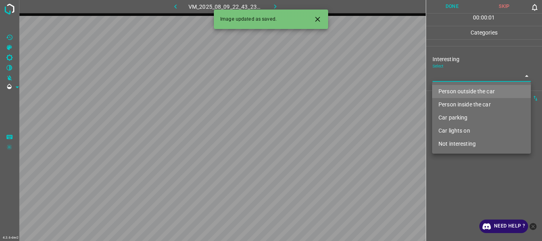
click at [450, 90] on li "Person outside the car" at bounding box center [481, 91] width 99 height 13
type input "Person outside the car"
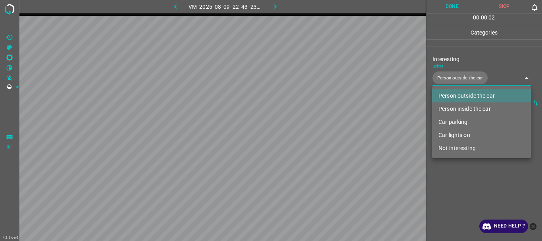
click at [462, 167] on div at bounding box center [271, 120] width 542 height 241
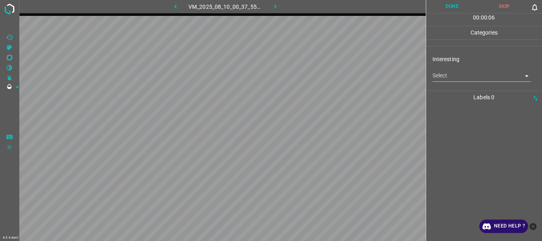
click at [459, 77] on body "4.3.6-dev2 VM_2025_08_10_00_37_55_404_02.gif Done Skip 0 00 : 00 : 06 Categorie…" at bounding box center [271, 120] width 542 height 241
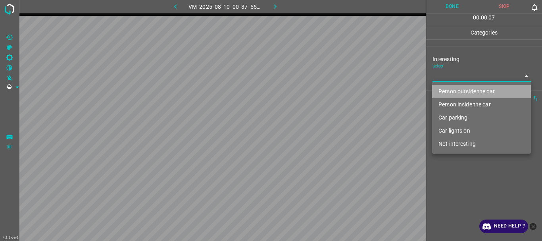
click at [460, 93] on li "Person outside the car" at bounding box center [481, 91] width 99 height 13
type input "Person outside the car"
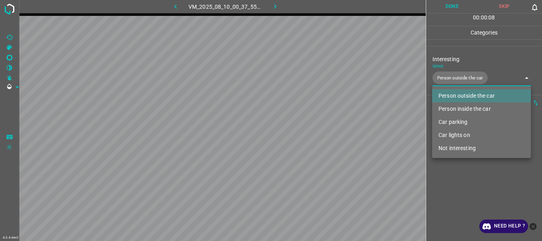
click at [459, 174] on div at bounding box center [271, 120] width 542 height 241
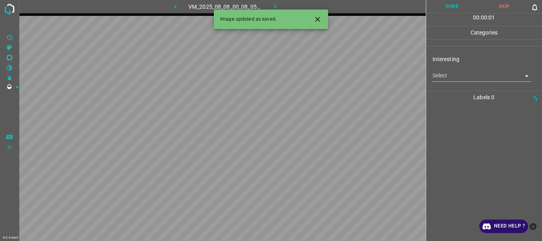
click at [471, 79] on body "4.3.6-dev2 VM_2025_08_08_00_08_05_086_02.gif Done Skip 0 00 : 00 : 01 Categorie…" at bounding box center [271, 120] width 542 height 241
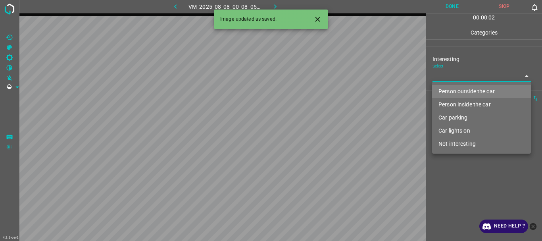
click at [469, 89] on li "Person outside the car" at bounding box center [481, 91] width 99 height 13
type input "Person outside the car"
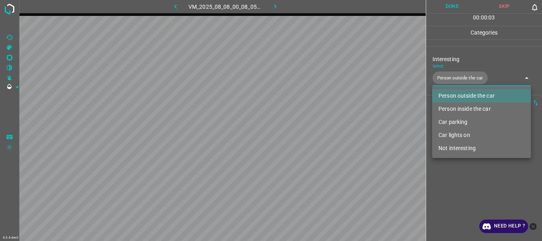
click at [460, 187] on div at bounding box center [271, 120] width 542 height 241
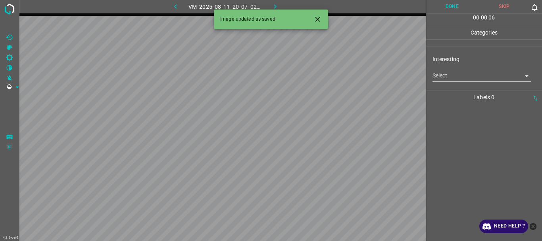
click at [461, 80] on body "4.3.6-dev2 VM_2025_08_11_20_07_02_638_08.gif Done Skip 0 00 : 00 : 06 Categorie…" at bounding box center [271, 120] width 542 height 241
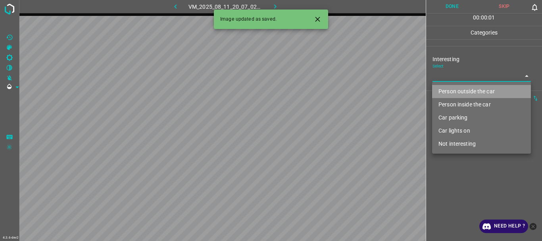
click at [459, 94] on li "Person outside the car" at bounding box center [481, 91] width 99 height 13
type input "Person outside the car"
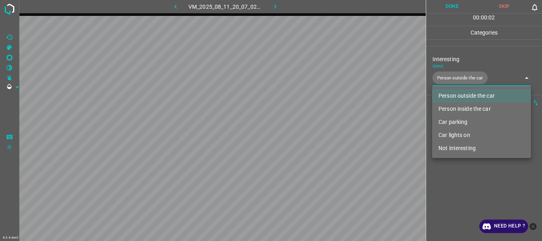
click at [456, 201] on div at bounding box center [271, 120] width 542 height 241
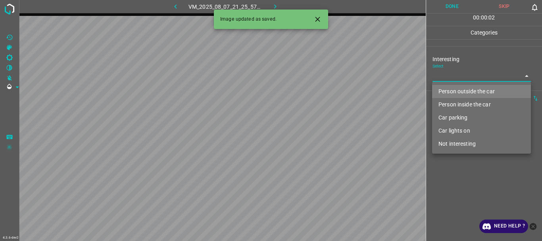
click at [459, 79] on body "4.3.6-dev2 VM_2025_08_07_21_25_57_157_06.gif Done Skip 0 00 : 00 : 02 Categorie…" at bounding box center [271, 120] width 542 height 241
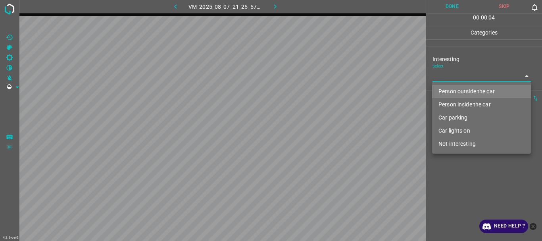
click at [454, 102] on li "Person inside the car" at bounding box center [481, 104] width 99 height 13
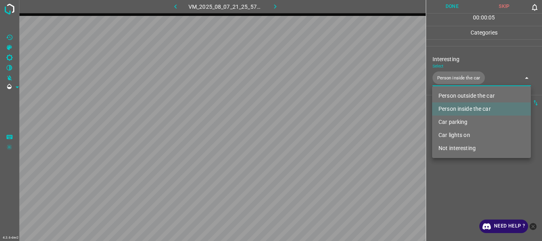
click at [453, 92] on li "Person outside the car" at bounding box center [481, 95] width 99 height 13
type input "Person inside the car,Person outside the car"
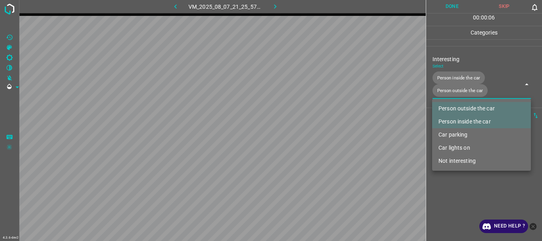
click at [453, 180] on div at bounding box center [271, 120] width 542 height 241
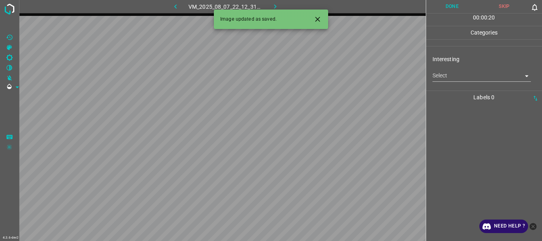
click at [455, 77] on body "4.3.6-dev2 VM_2025_08_07_22_12_31_952_03.gif Done Skip 0 00 : 00 : 20 Categorie…" at bounding box center [271, 120] width 542 height 241
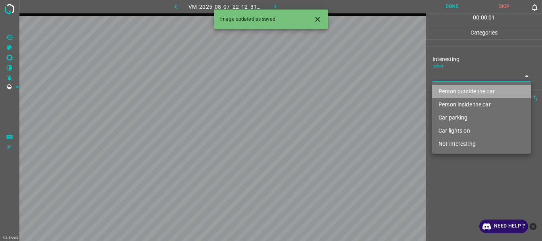
click at [457, 93] on li "Person outside the car" at bounding box center [481, 91] width 99 height 13
type input "Person outside the car"
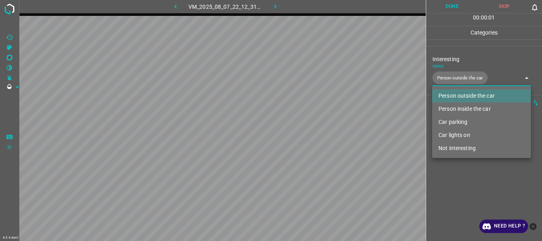
click at [461, 171] on div at bounding box center [271, 120] width 542 height 241
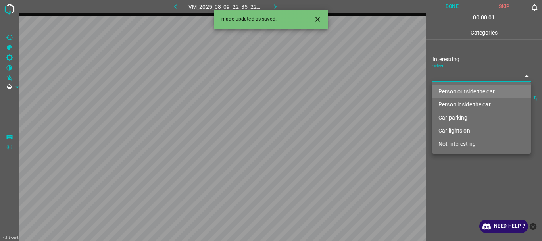
click at [471, 75] on body "4.3.6-dev2 VM_2025_08_09_22_35_22_576_10.gif Done Skip 0 00 : 00 : 01 Categorie…" at bounding box center [271, 120] width 542 height 241
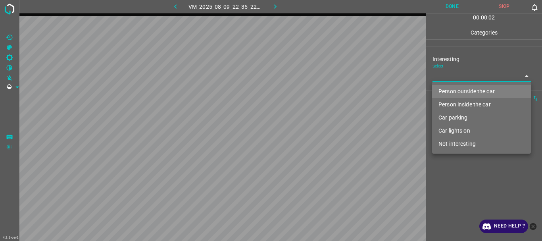
click at [456, 105] on li "Person inside the car" at bounding box center [481, 104] width 99 height 13
type input "Person inside the car"
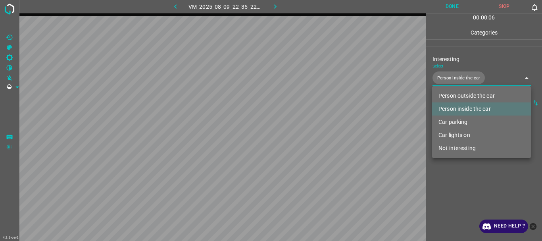
click at [456, 174] on div at bounding box center [271, 120] width 542 height 241
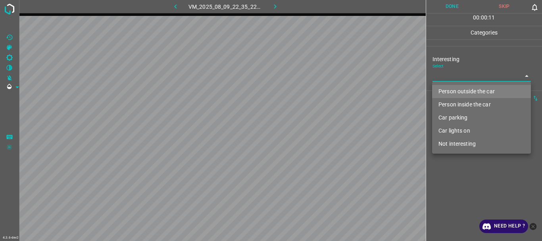
click at [456, 77] on body "4.3.6-dev2 VM_2025_08_09_22_35_22_576_13.gif Done Skip 0 00 : 00 : 11 Categorie…" at bounding box center [271, 120] width 542 height 241
click at [457, 105] on li "Person inside the car" at bounding box center [481, 104] width 99 height 13
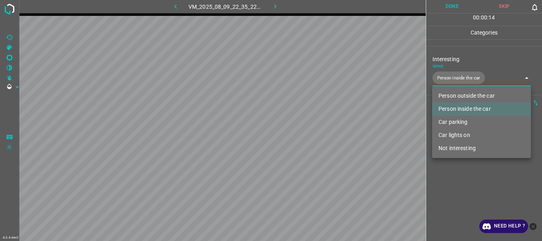
click at [451, 135] on li "Car lights on" at bounding box center [481, 134] width 99 height 13
type input "Person inside the car,Car lights on"
click at [452, 194] on div at bounding box center [271, 120] width 542 height 241
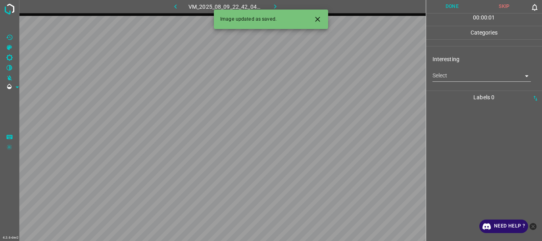
click at [452, 78] on body "4.3.6-dev2 VM_2025_08_09_22_42_04_432_08.gif Done Skip 0 00 : 00 : 01 Categorie…" at bounding box center [271, 120] width 542 height 241
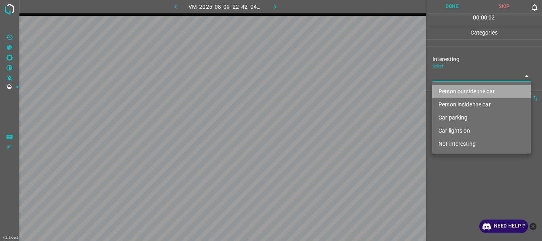
click at [454, 91] on li "Person outside the car" at bounding box center [481, 91] width 99 height 13
type input "Person outside the car"
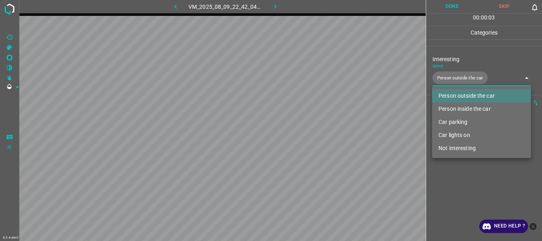
click at [458, 174] on div at bounding box center [271, 120] width 542 height 241
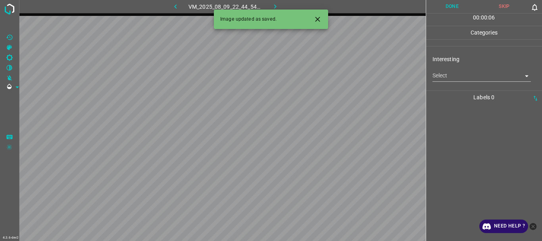
click at [465, 78] on body "4.3.6-dev2 VM_2025_08_09_22_44_54_128_02.gif Done Skip 0 00 : 00 : 06 Categorie…" at bounding box center [271, 120] width 542 height 241
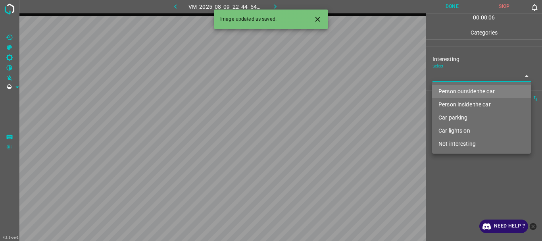
click at [466, 92] on li "Person outside the car" at bounding box center [481, 91] width 99 height 13
type input "Person outside the car"
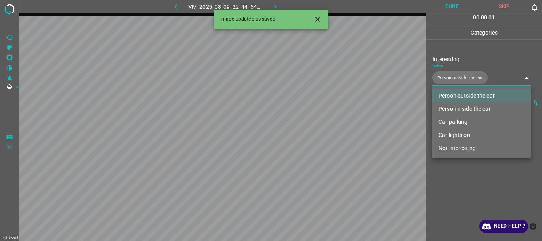
click at [459, 189] on div at bounding box center [271, 120] width 542 height 241
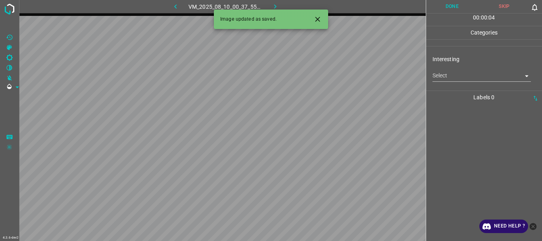
click at [461, 79] on body "4.3.6-dev2 VM_2025_08_10_00_37_55_404_09.gif Done Skip 0 00 : 00 : 04 Categorie…" at bounding box center [271, 120] width 542 height 241
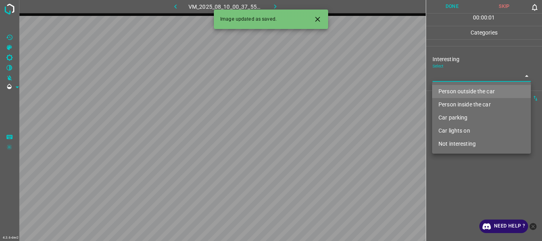
click at [462, 93] on li "Person outside the car" at bounding box center [481, 91] width 99 height 13
type input "Person outside the car"
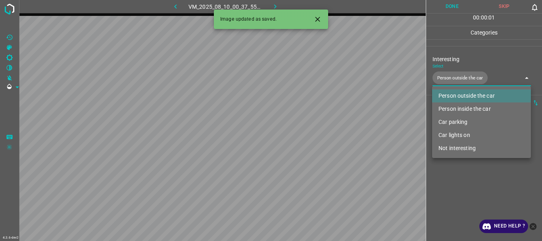
click at [463, 181] on div at bounding box center [271, 120] width 542 height 241
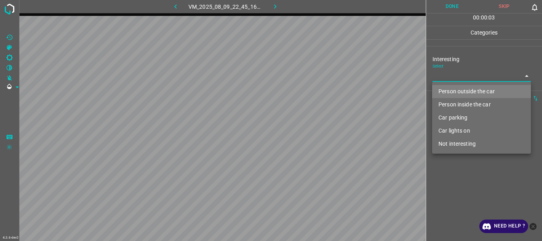
click at [459, 80] on body "4.3.6-dev2 VM_2025_08_09_22_45_16_194_00.gif Done Skip 0 00 : 00 : 03 Categorie…" at bounding box center [271, 120] width 542 height 241
click at [449, 130] on li "Car lights on" at bounding box center [481, 130] width 99 height 13
type input "Car lights on"
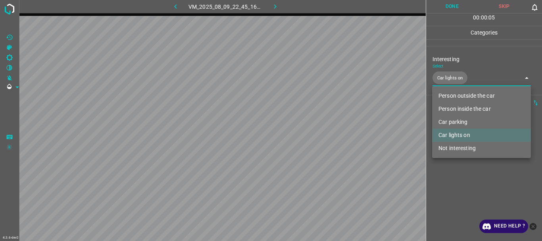
click at [449, 193] on div at bounding box center [271, 120] width 542 height 241
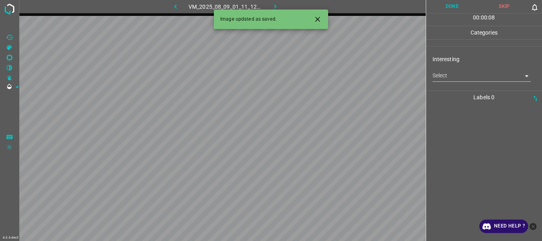
click at [475, 78] on body "4.3.6-dev2 VM_2025_08_09_01_11_12_416_10.gif Done Skip 0 00 : 00 : 08 Categorie…" at bounding box center [271, 120] width 542 height 241
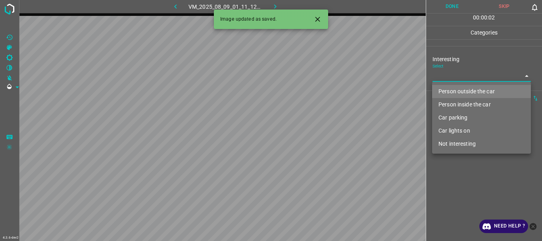
click at [460, 92] on li "Person outside the car" at bounding box center [481, 91] width 99 height 13
type input "Person outside the car"
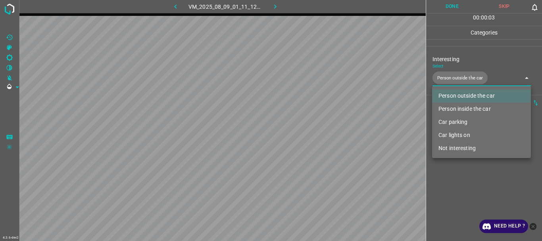
click at [446, 181] on div at bounding box center [271, 120] width 542 height 241
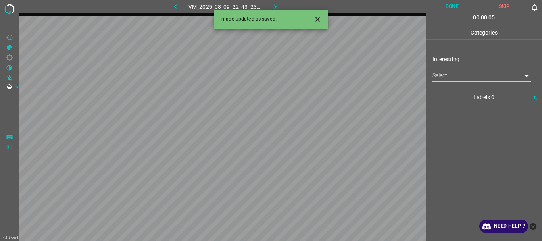
click at [444, 72] on body "4.3.6-dev2 VM_2025_08_09_22_43_23_117_00.gif Done Skip 0 00 : 00 : 05 Categorie…" at bounding box center [271, 120] width 542 height 241
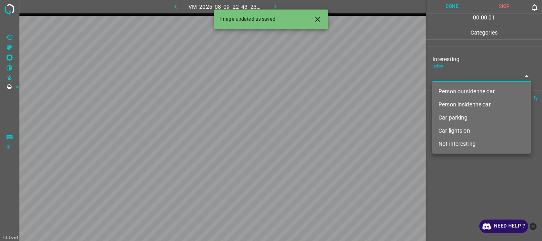
click at [449, 88] on li "Person outside the car" at bounding box center [481, 91] width 99 height 13
type input "Person outside the car"
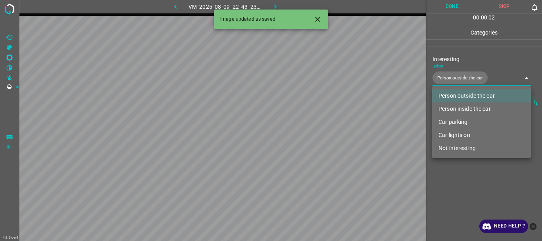
click at [456, 186] on div at bounding box center [271, 120] width 542 height 241
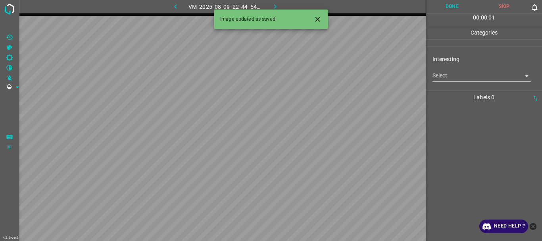
click at [460, 71] on body "4.3.6-dev2 VM_2025_08_09_22_44_54_128_04.gif Done Skip 0 00 : 00 : 01 Categorie…" at bounding box center [271, 120] width 542 height 241
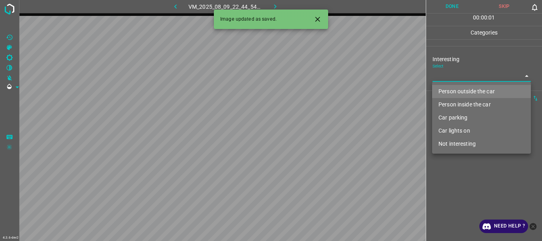
click at [462, 90] on li "Person outside the car" at bounding box center [481, 91] width 99 height 13
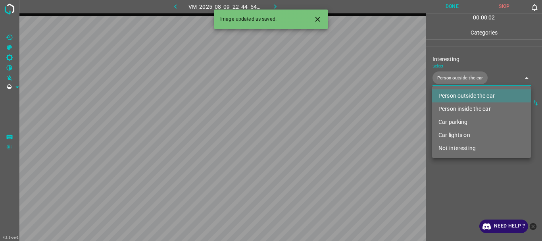
type input "Person outside the car"
click at [454, 184] on div at bounding box center [271, 120] width 542 height 241
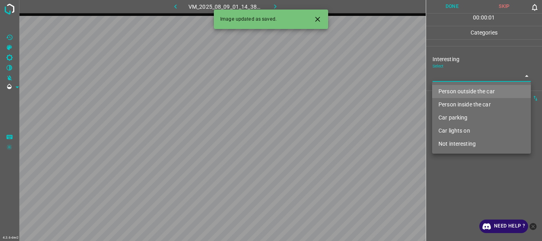
click at [468, 80] on body "4.3.6-dev2 VM_2025_08_09_01_14_38_336_03.gif Done Skip 0 00 : 00 : 01 Categorie…" at bounding box center [271, 120] width 542 height 241
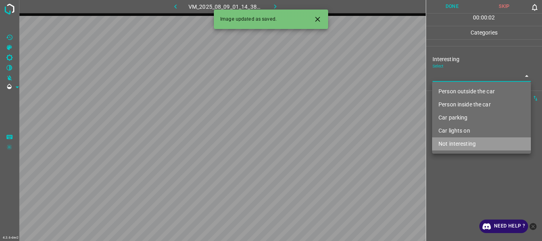
click at [452, 144] on li "Not interesting" at bounding box center [481, 143] width 99 height 13
type input "Not interesting"
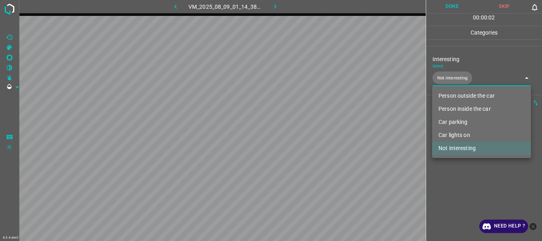
click at [450, 196] on div at bounding box center [271, 120] width 542 height 241
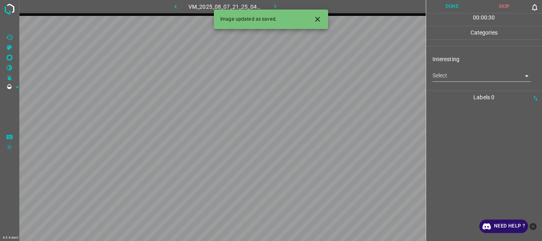
click at [448, 77] on body "4.3.6-dev2 VM_2025_08_07_21_25_04_356_07.gif Done Skip 0 00 : 00 : 30 Categorie…" at bounding box center [271, 120] width 542 height 241
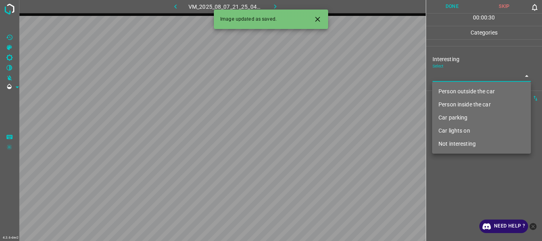
click at [450, 89] on li "Person outside the car" at bounding box center [481, 91] width 99 height 13
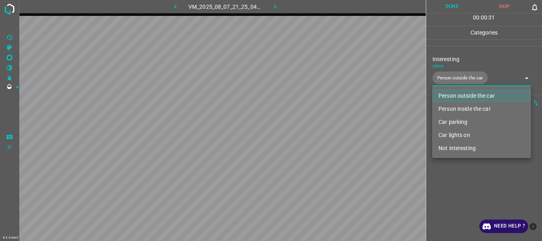
click at [447, 105] on li "Person inside the car" at bounding box center [481, 108] width 99 height 13
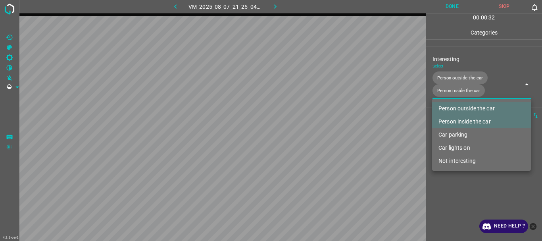
type input "Person outside the car,Person inside the car"
click at [457, 187] on div at bounding box center [271, 120] width 542 height 241
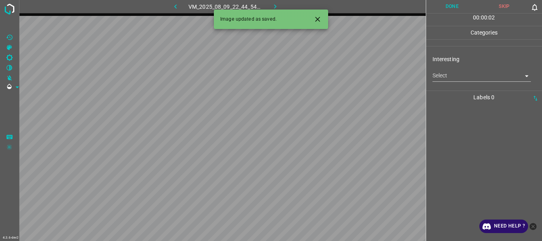
click at [453, 72] on body "4.3.6-dev2 VM_2025_08_09_22_44_54_128_01.gif Done Skip 0 00 : 00 : 02 Categorie…" at bounding box center [271, 120] width 542 height 241
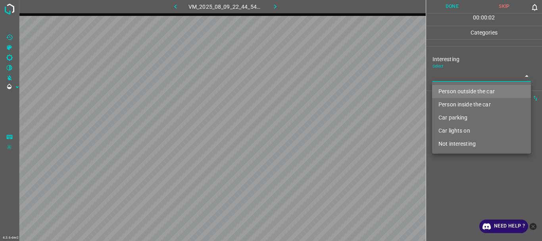
click at [461, 88] on li "Person outside the car" at bounding box center [481, 91] width 99 height 13
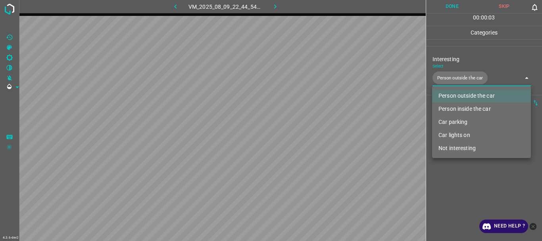
type input "Person outside the car"
click at [462, 177] on div at bounding box center [271, 120] width 542 height 241
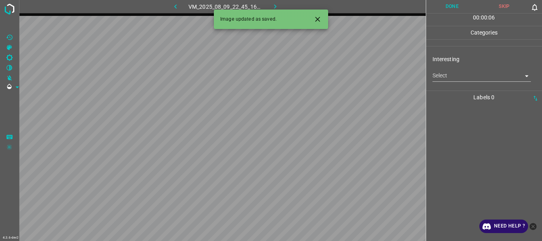
click at [452, 77] on body "4.3.6-dev2 VM_2025_08_09_22_45_16_194_02.gif Done Skip 0 00 : 00 : 06 Categorie…" at bounding box center [271, 120] width 542 height 241
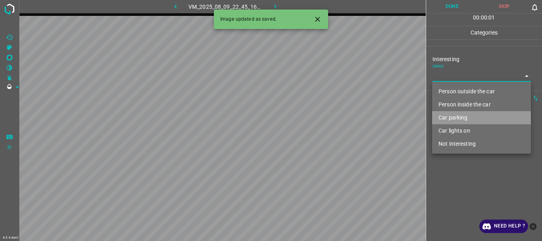
click at [455, 115] on li "Car parking" at bounding box center [481, 117] width 99 height 13
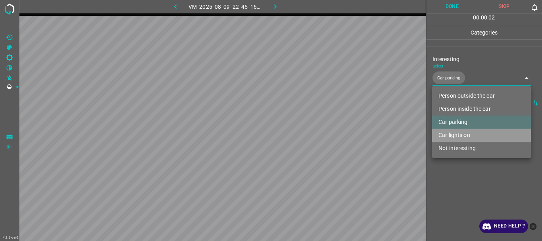
click at [458, 135] on li "Car lights on" at bounding box center [481, 134] width 99 height 13
type input "Car parking,Car lights on"
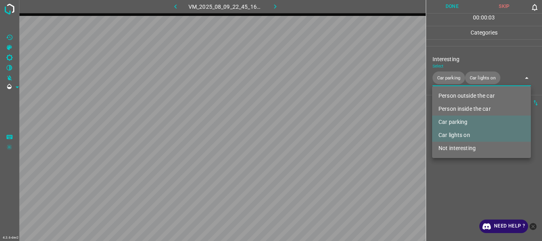
click at [454, 180] on div at bounding box center [271, 120] width 542 height 241
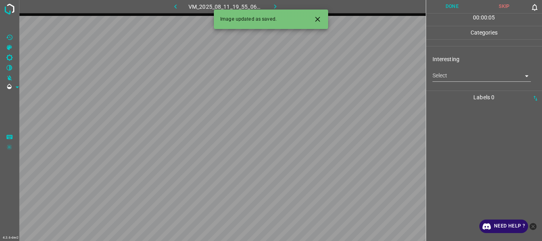
click at [453, 77] on body "4.3.6-dev2 VM_2025_08_11_19_55_06_198_03.gif Done Skip 0 00 : 00 : 05 Categorie…" at bounding box center [271, 120] width 542 height 241
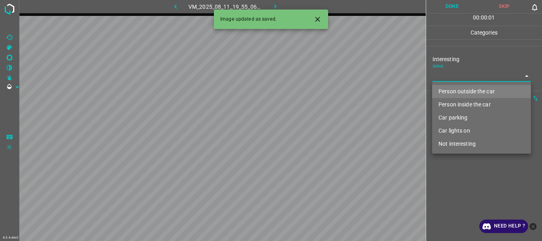
click at [456, 90] on li "Person outside the car" at bounding box center [481, 91] width 99 height 13
type input "Person outside the car"
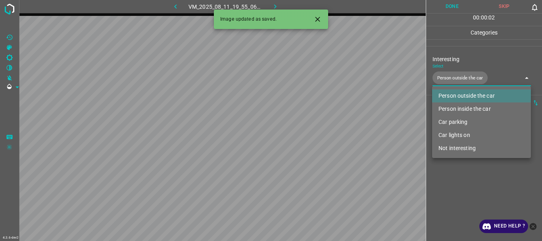
click at [457, 183] on div at bounding box center [271, 120] width 542 height 241
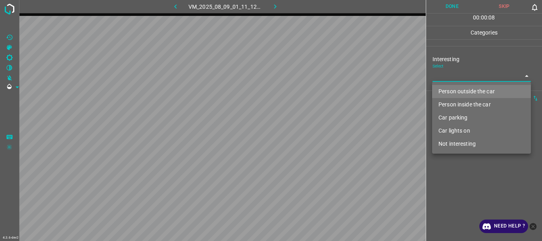
click at [444, 78] on body "4.3.6-dev2 VM_2025_08_09_01_11_12_416_08.gif Done Skip 0 00 : 00 : 08 Categorie…" at bounding box center [271, 120] width 542 height 241
click at [465, 91] on li "Person outside the car" at bounding box center [481, 91] width 99 height 13
type input "Person outside the car"
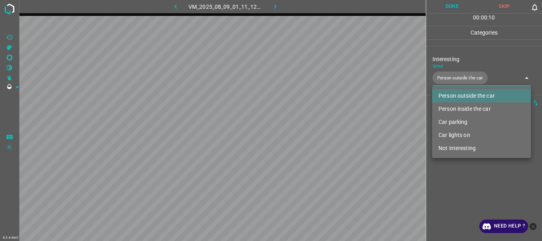
click at [458, 176] on div at bounding box center [271, 120] width 542 height 241
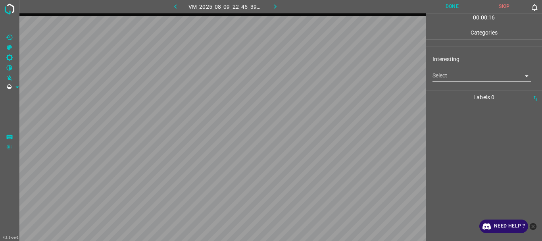
click at [458, 73] on body "4.3.6-dev2 VM_2025_08_09_22_45_39_538_06.gif Done Skip 0 00 : 00 : 16 Categorie…" at bounding box center [271, 120] width 542 height 241
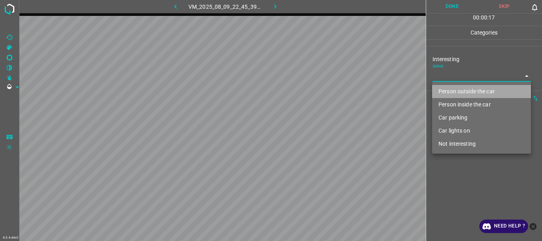
click at [457, 91] on li "Person outside the car" at bounding box center [481, 91] width 99 height 13
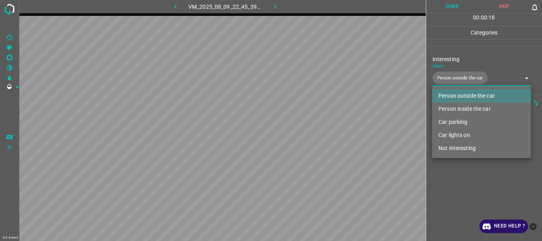
click at [458, 107] on li "Person inside the car" at bounding box center [481, 108] width 99 height 13
type input "Person outside the car,Person inside the car"
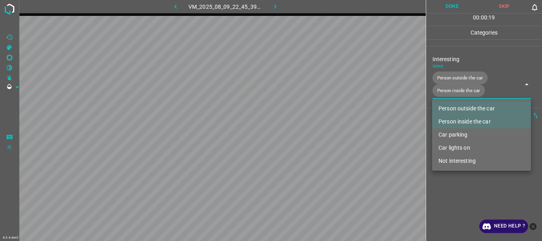
click at [450, 185] on div at bounding box center [271, 120] width 542 height 241
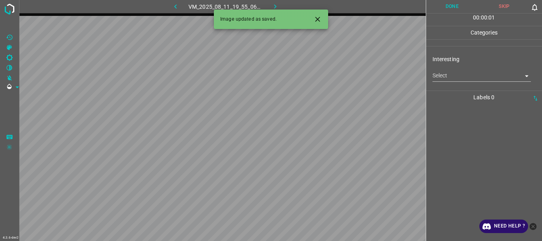
click at [453, 78] on body "4.3.6-dev2 VM_2025_08_11_19_55_06_198_06.gif Done Skip 0 00 : 00 : 01 Categorie…" at bounding box center [271, 120] width 542 height 241
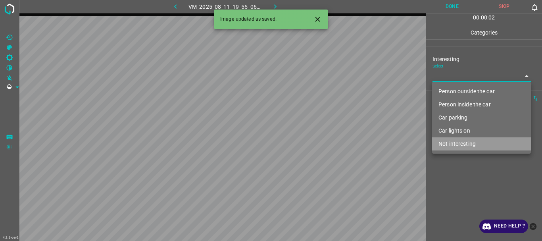
click at [449, 145] on li "Not interesting" at bounding box center [481, 143] width 99 height 13
type input "Not interesting"
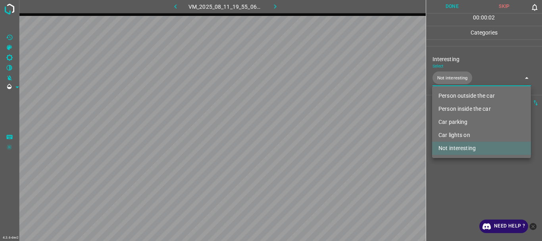
click at [445, 185] on div at bounding box center [271, 120] width 542 height 241
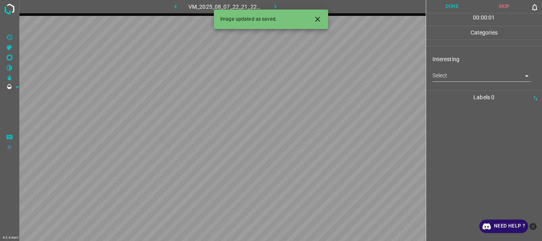
click at [477, 82] on div "Interesting Select ​" at bounding box center [484, 68] width 116 height 37
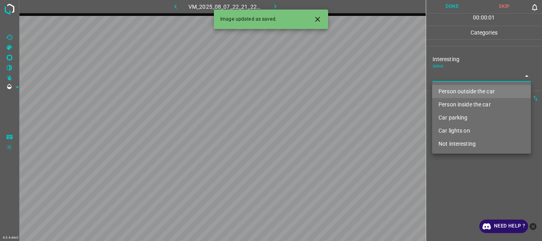
click at [477, 79] on body "4.3.6-dev2 VM_2025_08_07_22_21_22_746_03.gif Done Skip 0 00 : 00 : 01 Categorie…" at bounding box center [271, 120] width 542 height 241
click at [461, 91] on li "Person outside the car" at bounding box center [481, 91] width 99 height 13
type input "Person outside the car"
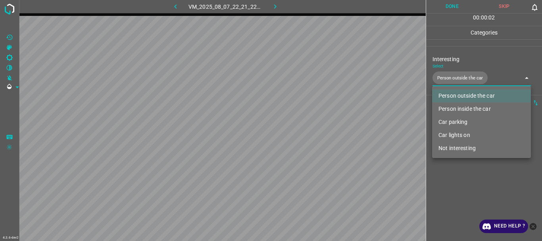
click at [462, 185] on div at bounding box center [271, 120] width 542 height 241
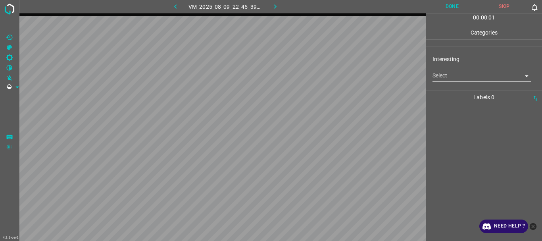
click at [462, 73] on body "4.3.6-dev2 VM_2025_08_09_22_45_39_538_08.gif Done Skip 0 00 : 00 : 01 Categorie…" at bounding box center [271, 120] width 542 height 241
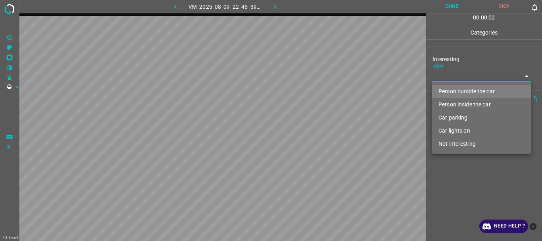
click at [457, 87] on li "Person outside the car" at bounding box center [481, 91] width 99 height 13
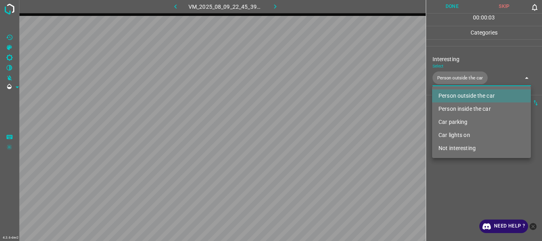
click at [455, 105] on li "Person inside the car" at bounding box center [481, 108] width 99 height 13
type input "Person outside the car,Person inside the car"
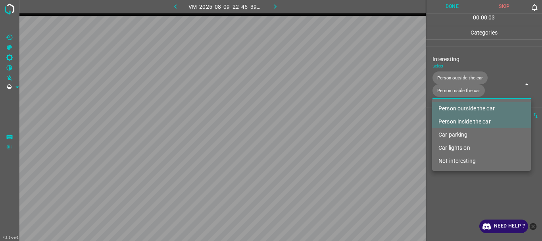
click at [455, 169] on ul "Person outside the car Person inside the car Car parking Car lights on Not inte…" at bounding box center [481, 135] width 99 height 72
click at [478, 181] on div at bounding box center [271, 120] width 542 height 241
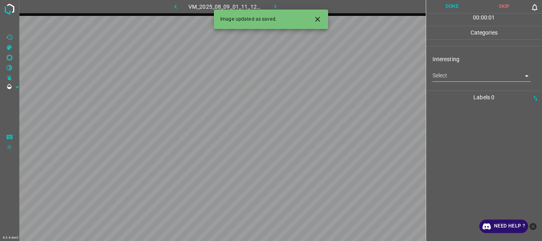
click at [467, 77] on body "4.3.6-dev2 VM_2025_08_09_01_11_12_416_11.gif Done Skip 0 00 : 00 : 01 Categorie…" at bounding box center [271, 120] width 542 height 241
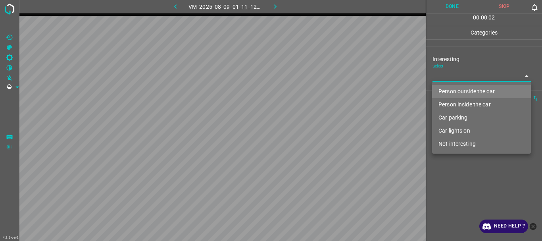
click at [460, 141] on li "Not interesting" at bounding box center [481, 143] width 99 height 13
type input "Not interesting"
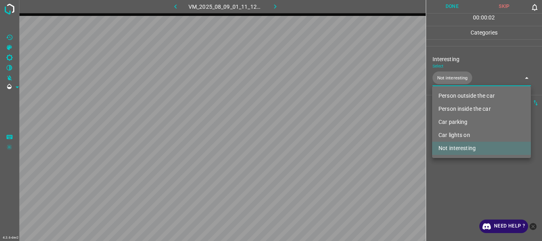
click at [460, 180] on div at bounding box center [271, 120] width 542 height 241
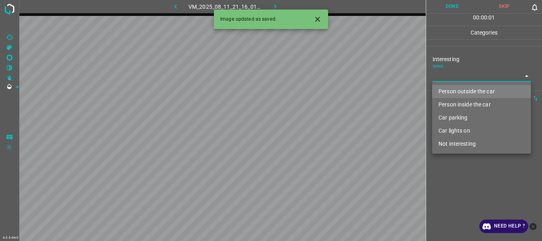
click at [449, 78] on body "4.3.6-dev2 VM_2025_08_11_21_16_01_864_02.gif Done Skip 0 00 : 00 : 01 Categorie…" at bounding box center [271, 120] width 542 height 241
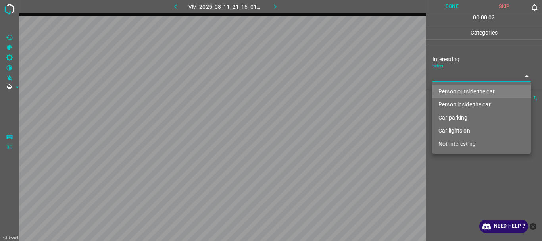
click at [450, 90] on li "Person outside the car" at bounding box center [481, 91] width 99 height 13
type input "Person outside the car"
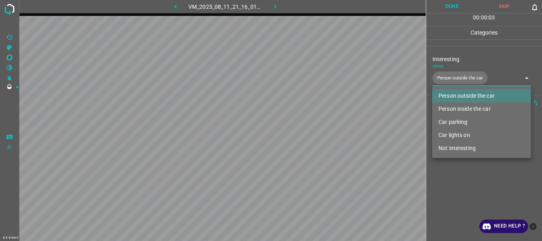
click at [458, 178] on div at bounding box center [271, 120] width 542 height 241
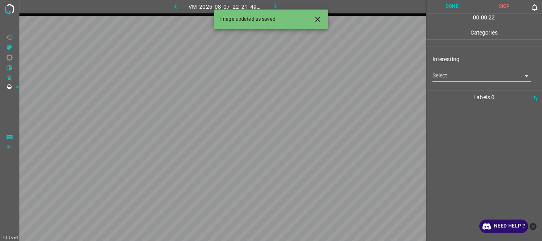
click at [461, 77] on body "4.3.6-dev2 VM_2025_08_07_22_21_49_880_04.gif Done Skip 0 00 : 00 : 22 Categorie…" at bounding box center [271, 120] width 542 height 241
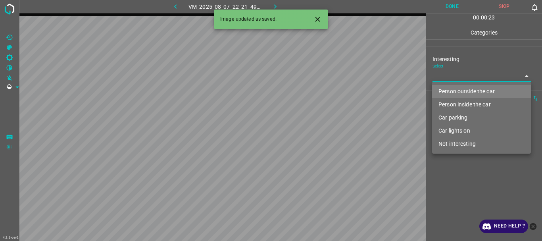
click at [462, 114] on li "Car parking" at bounding box center [481, 117] width 99 height 13
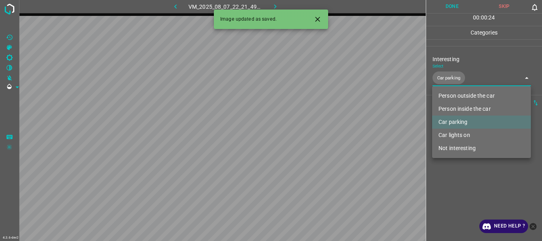
click at [462, 106] on li "Person inside the car" at bounding box center [481, 108] width 99 height 13
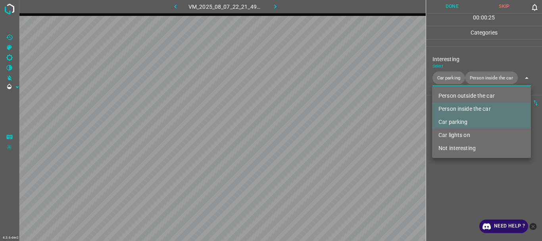
click at [456, 132] on li "Car lights on" at bounding box center [481, 134] width 99 height 13
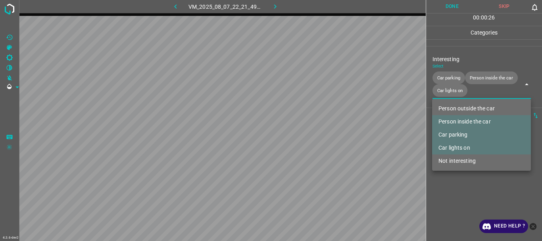
type input "Car parking,Person inside the car,Car lights on"
click at [448, 189] on div at bounding box center [271, 120] width 542 height 241
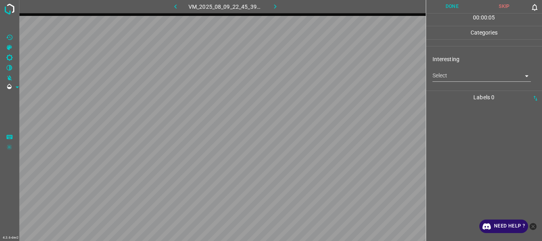
click at [453, 77] on body "4.3.6-dev2 VM_2025_08_09_22_45_39_538_07.gif Done Skip 0 00 : 00 : 05 Categorie…" at bounding box center [271, 120] width 542 height 241
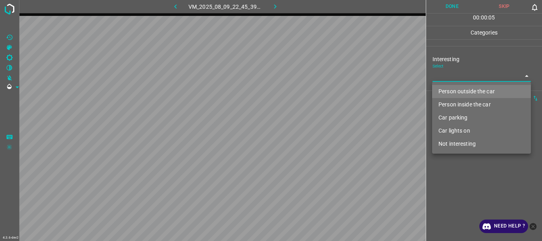
click at [458, 91] on li "Person outside the car" at bounding box center [481, 91] width 99 height 13
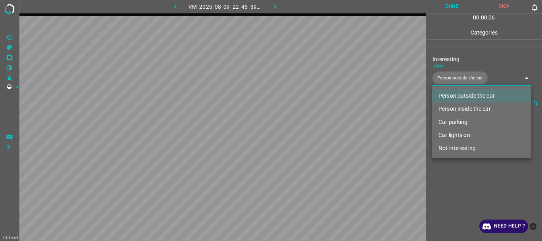
type input "Person outside the car"
click at [460, 169] on div at bounding box center [271, 120] width 542 height 241
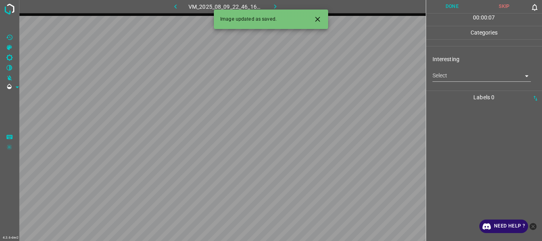
click at [453, 81] on body "4.3.6-dev2 VM_2025_08_09_22_46_16_287_00.gif Done Skip 0 00 : 00 : 07 Categorie…" at bounding box center [271, 120] width 542 height 241
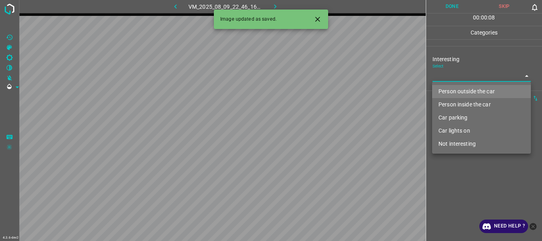
click at [460, 94] on li "Person outside the car" at bounding box center [481, 91] width 99 height 13
type input "Person outside the car"
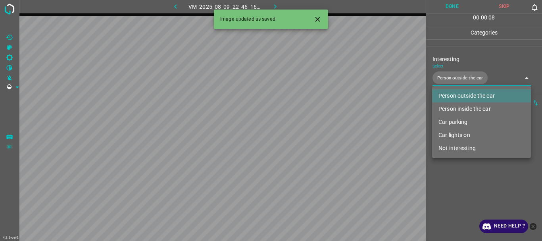
click at [468, 188] on div at bounding box center [271, 120] width 542 height 241
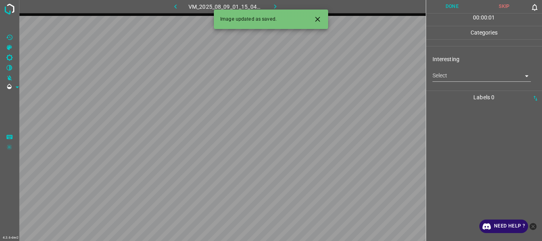
click at [458, 77] on body "4.3.6-dev2 VM_2025_08_09_01_15_04_327_05.gif Done Skip 0 00 : 00 : 01 Categorie…" at bounding box center [271, 120] width 542 height 241
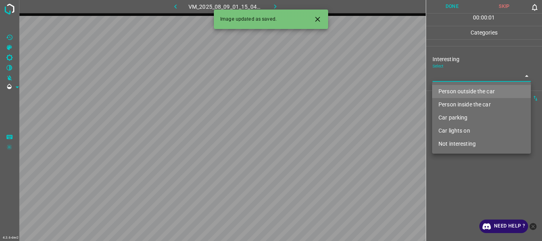
click at [459, 92] on li "Person outside the car" at bounding box center [481, 91] width 99 height 13
type input "Person outside the car"
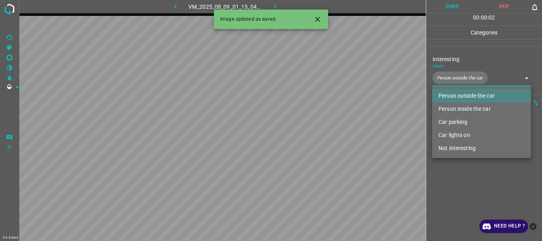
click at [457, 186] on div at bounding box center [271, 120] width 542 height 241
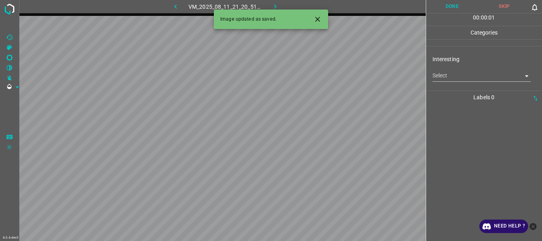
click at [448, 77] on body "4.3.6-dev2 VM_2025_08_11_21_20_51_133_02.gif Done Skip 0 00 : 00 : 01 Categorie…" at bounding box center [271, 120] width 542 height 241
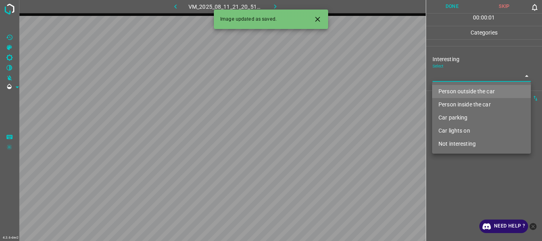
click at [452, 92] on li "Person outside the car" at bounding box center [481, 91] width 99 height 13
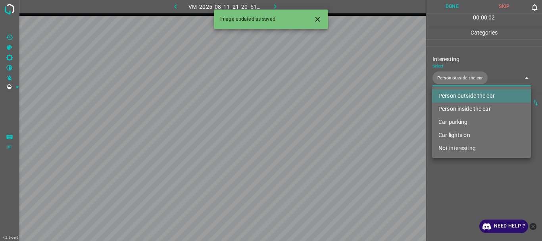
type input "Person outside the car"
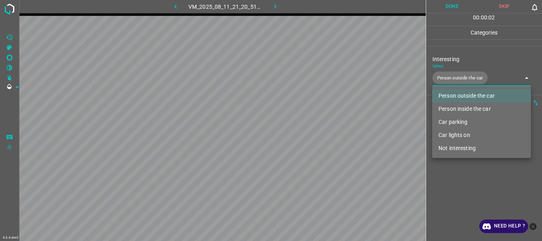
click at [469, 191] on div at bounding box center [271, 120] width 542 height 241
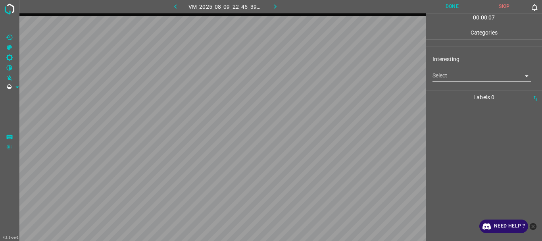
click at [464, 75] on body "4.3.6-dev2 VM_2025_08_09_22_45_39_538_03.gif Done Skip 0 00 : 00 : 07 Categorie…" at bounding box center [271, 120] width 542 height 241
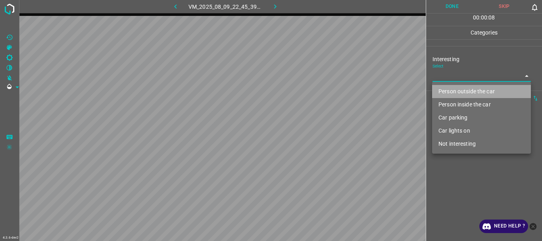
click at [461, 90] on li "Person outside the car" at bounding box center [481, 91] width 99 height 13
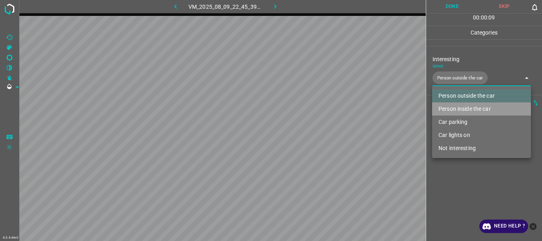
click at [461, 106] on li "Person inside the car" at bounding box center [481, 108] width 99 height 13
type input "Person outside the car,Person inside the car"
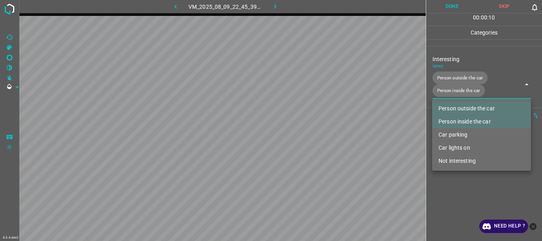
click at [457, 193] on div at bounding box center [271, 120] width 542 height 241
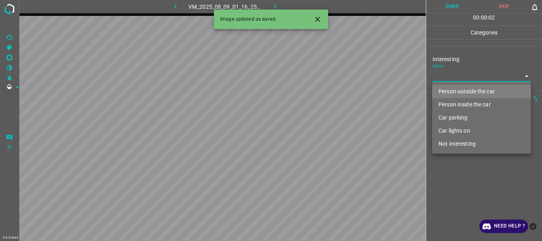
click at [469, 75] on body "4.3.6-dev2 VM_2025_08_09_01_16_25_637_01.gif Done Skip 0 00 : 00 : 02 Categorie…" at bounding box center [271, 120] width 542 height 241
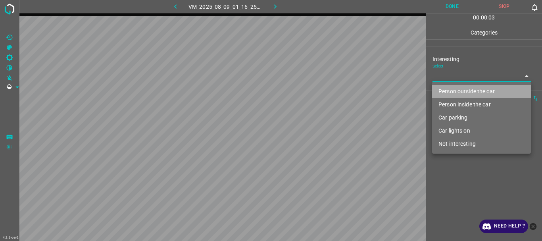
click at [468, 90] on li "Person outside the car" at bounding box center [481, 91] width 99 height 13
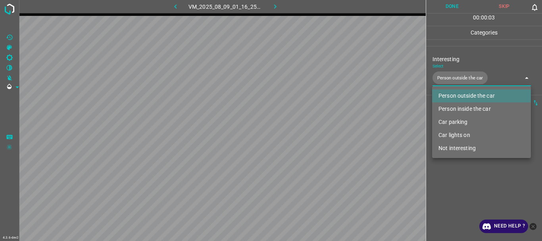
click at [466, 107] on li "Person inside the car" at bounding box center [481, 108] width 99 height 13
type input "Person outside the car,Person inside the car"
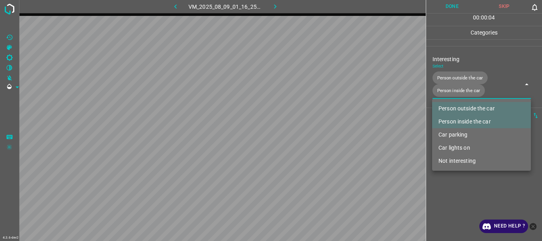
click at [453, 193] on div at bounding box center [271, 120] width 542 height 241
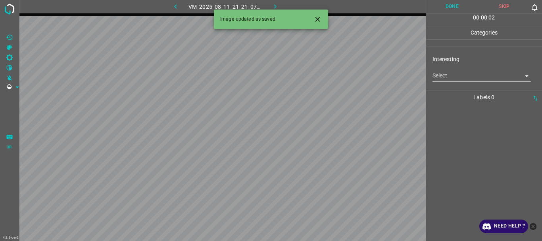
click at [456, 73] on body "4.3.6-dev2 VM_2025_08_11_21_21_07_517_01.gif Done Skip 0 00 : 00 : 02 Categorie…" at bounding box center [271, 120] width 542 height 241
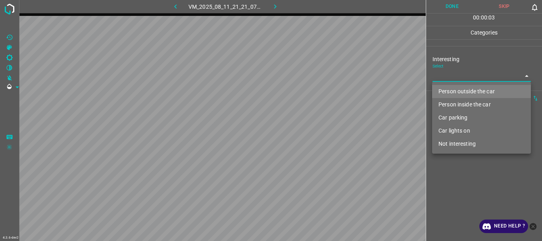
click at [457, 91] on li "Person outside the car" at bounding box center [481, 91] width 99 height 13
type input "Person outside the car"
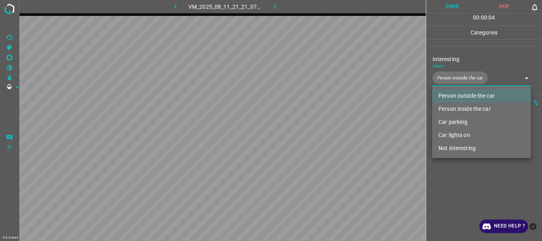
click at [460, 203] on div at bounding box center [271, 120] width 542 height 241
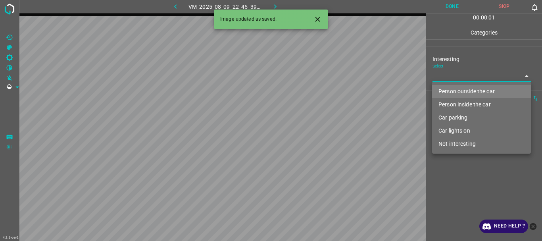
click at [488, 79] on body "4.3.6-dev2 VM_2025_08_09_22_45_39_538_12.gif Done Skip 0 00 : 00 : 01 Categorie…" at bounding box center [271, 120] width 542 height 241
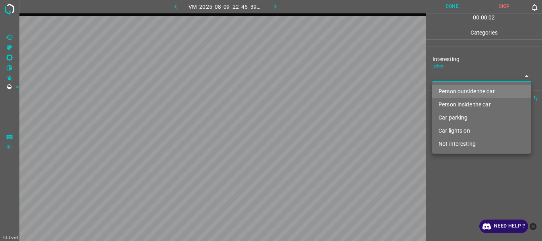
click at [470, 91] on li "Person outside the car" at bounding box center [481, 91] width 99 height 13
type input "Person outside the car"
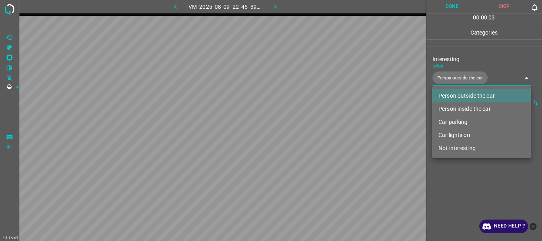
click at [467, 77] on div at bounding box center [271, 120] width 542 height 241
click at [467, 84] on body "4.3.6-dev2 VM_2025_08_09_22_45_39_538_12.gif Done Skip 0 00 : 00 : 04 Categorie…" at bounding box center [271, 120] width 542 height 241
click at [464, 98] on li "Person outside the car" at bounding box center [481, 95] width 99 height 13
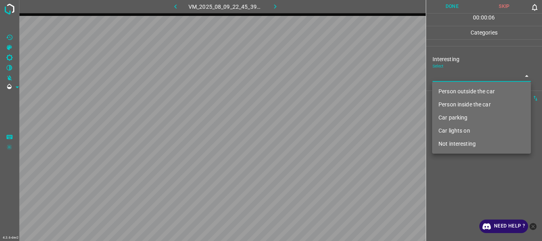
click at [460, 100] on li "Person inside the car" at bounding box center [481, 104] width 99 height 13
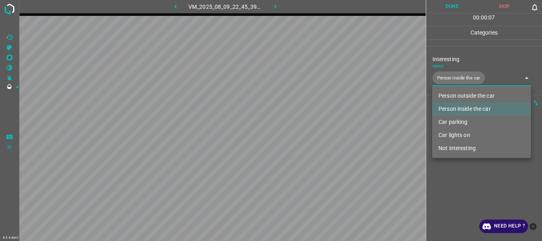
type input "Person inside the car"
click at [453, 181] on div at bounding box center [271, 120] width 542 height 241
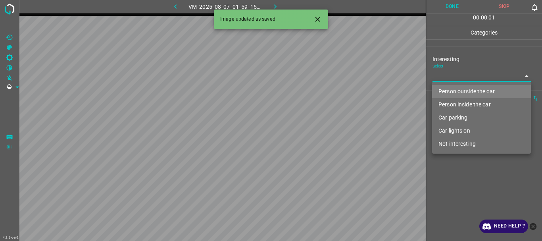
click at [439, 77] on body "4.3.6-dev2 VM_2025_08_07_01_59_15_813_02.gif Done Skip 0 00 : 00 : 01 Categorie…" at bounding box center [271, 120] width 542 height 241
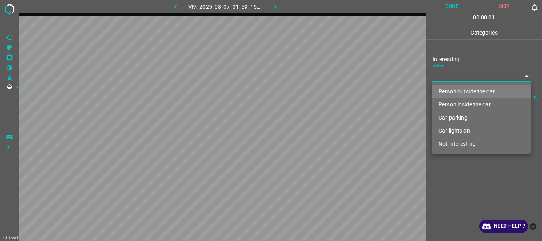
click at [448, 94] on li "Person outside the car" at bounding box center [481, 91] width 99 height 13
type input "Person outside the car"
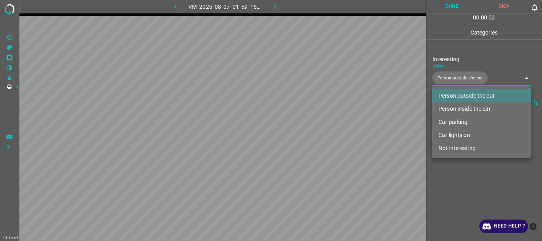
click at [442, 202] on div at bounding box center [271, 120] width 542 height 241
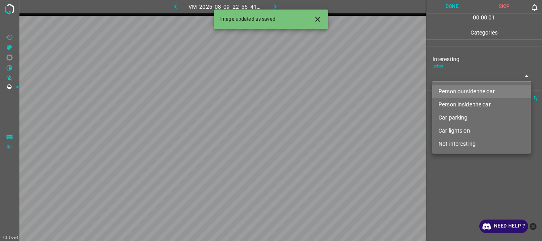
click at [454, 78] on body "4.3.6-dev2 VM_2025_08_09_22_55_41_350_01.gif Done Skip 0 00 : 00 : 01 Categorie…" at bounding box center [271, 120] width 542 height 241
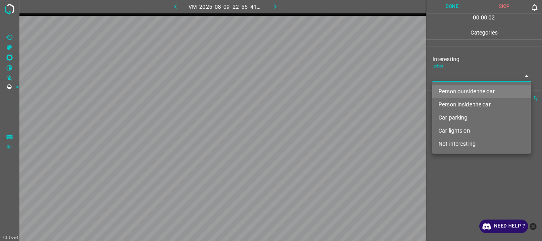
click at [456, 114] on li "Car parking" at bounding box center [481, 117] width 99 height 13
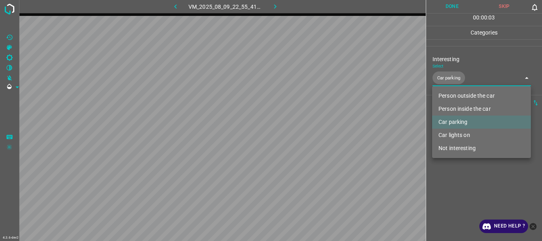
click at [456, 131] on li "Car lights on" at bounding box center [481, 134] width 99 height 13
type input "Car parking,Car lights on"
click at [450, 195] on div at bounding box center [271, 120] width 542 height 241
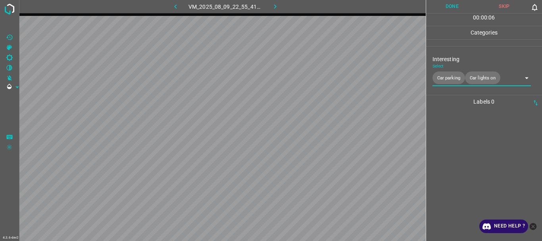
click at [446, 3] on button "Done" at bounding box center [452, 6] width 52 height 13
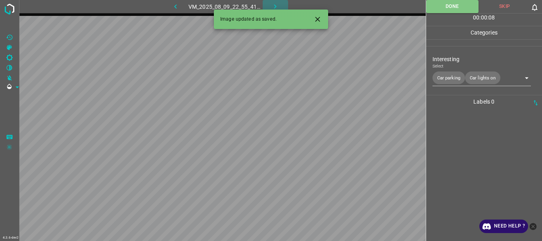
click at [274, 8] on icon "button" at bounding box center [275, 6] width 8 height 8
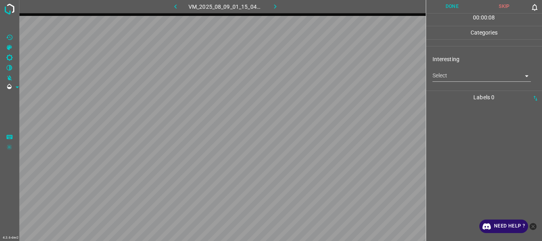
click at [445, 75] on body "4.3.6-dev2 VM_2025_08_09_01_15_04_327_09.gif Done Skip 0 00 : 00 : 08 Categorie…" at bounding box center [271, 120] width 542 height 241
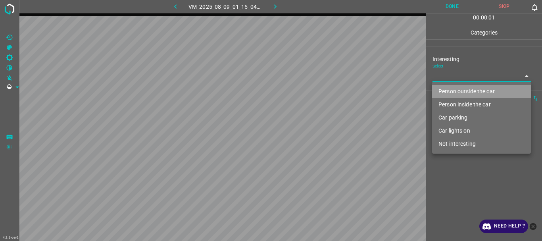
click at [462, 93] on li "Person outside the car" at bounding box center [481, 91] width 99 height 13
type input "Person outside the car"
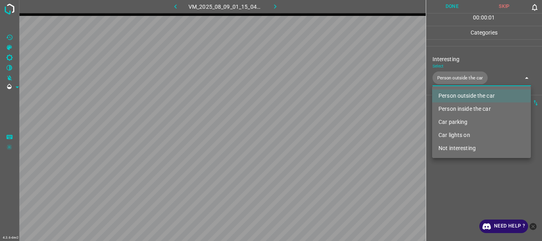
click at [463, 183] on div at bounding box center [271, 120] width 542 height 241
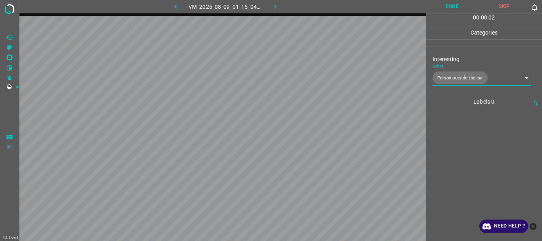
click at [461, 10] on button "Done" at bounding box center [452, 6] width 52 height 13
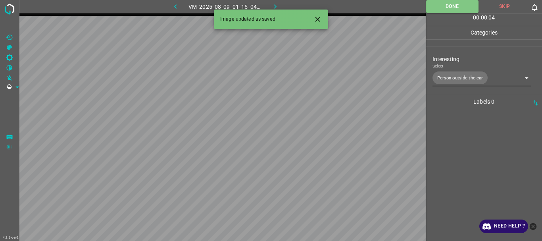
click at [276, 6] on icon "button" at bounding box center [275, 6] width 2 height 4
click at [444, 75] on body "4.3.6-dev2 VM_2025_08_11_20_43_54_642_08.gif Done Skip 0 00 : 00 : 01 Categorie…" at bounding box center [271, 120] width 542 height 241
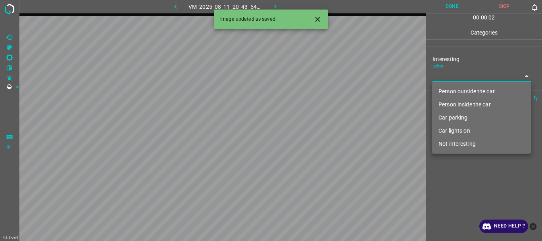
click at [461, 103] on li "Person inside the car" at bounding box center [481, 104] width 99 height 13
type input "Person inside the car"
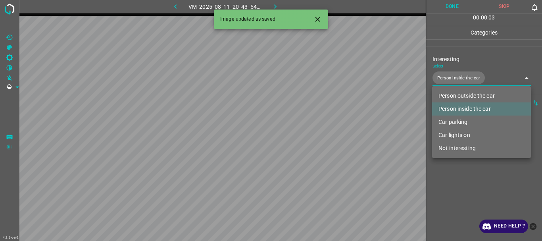
click at [465, 172] on div at bounding box center [271, 120] width 542 height 241
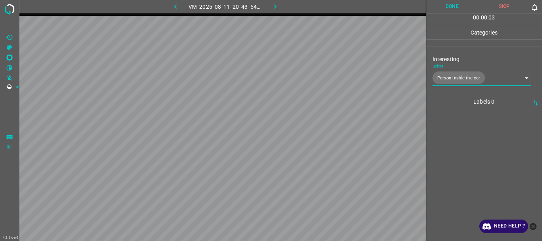
click at [449, 6] on button "Done" at bounding box center [452, 6] width 52 height 13
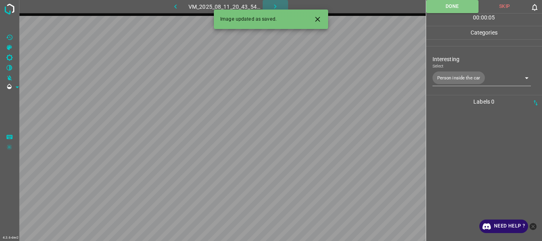
click at [278, 2] on icon "button" at bounding box center [275, 6] width 8 height 8
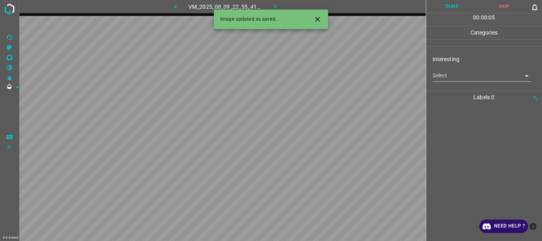
click at [461, 79] on body "4.3.6-dev2 VM_2025_08_09_22_55_41_350_00.gif Done Skip 0 00 : 00 : 05 Categorie…" at bounding box center [271, 120] width 542 height 241
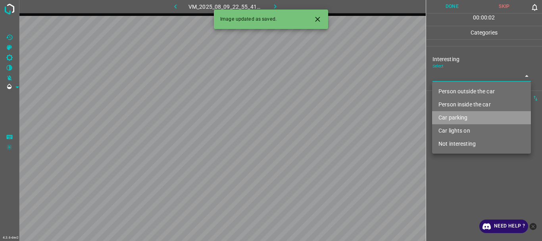
click at [463, 117] on li "Car parking" at bounding box center [481, 117] width 99 height 13
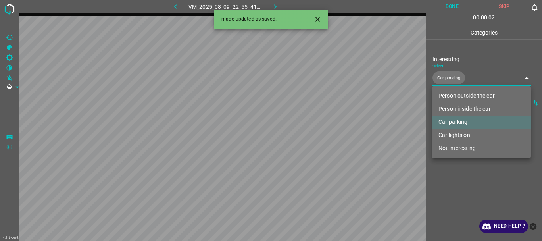
click at [463, 131] on li "Car lights on" at bounding box center [481, 134] width 99 height 13
type input "Car parking,Car lights on"
click at [461, 178] on div at bounding box center [271, 120] width 542 height 241
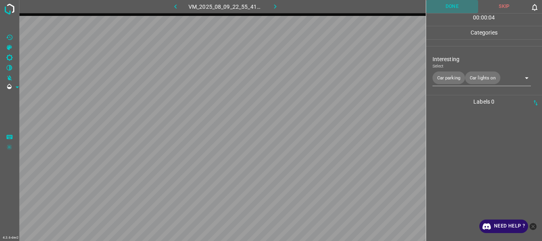
click at [456, 2] on button "Done" at bounding box center [452, 6] width 52 height 13
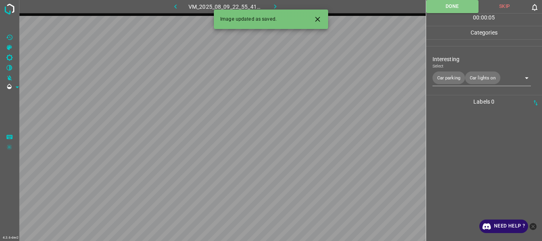
click at [272, 4] on icon "button" at bounding box center [275, 6] width 8 height 8
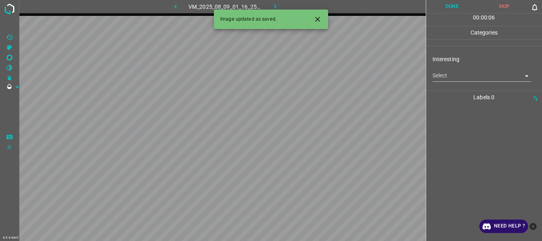
click at [445, 75] on body "4.3.6-dev2 VM_2025_08_09_01_16_25_637_00.gif Done Skip 0 00 : 00 : 06 Categorie…" at bounding box center [271, 120] width 542 height 241
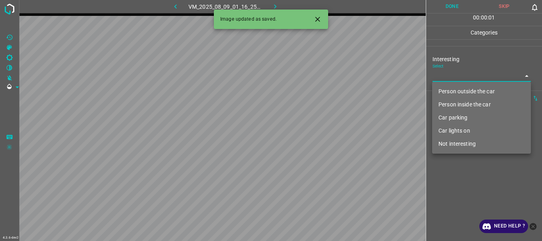
click at [450, 88] on li "Person outside the car" at bounding box center [481, 91] width 99 height 13
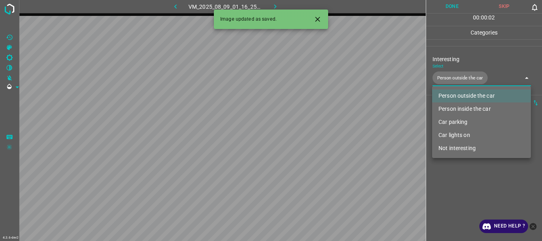
drag, startPoint x: 458, startPoint y: 191, endPoint x: 460, endPoint y: 38, distance: 153.4
click at [458, 189] on div at bounding box center [271, 120] width 542 height 241
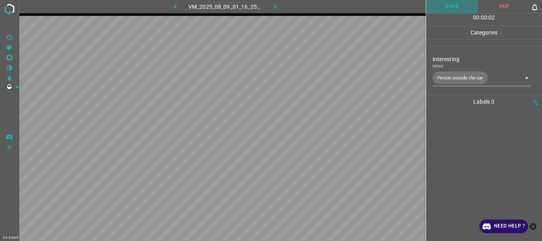
click at [458, 6] on button "Done" at bounding box center [452, 6] width 52 height 13
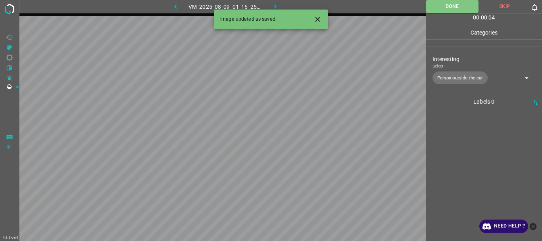
click at [488, 78] on body "4.3.6-dev2 VM_2025_08_09_01_16_25_637_00.gif Done Skip 0 00 : 00 : 04 Categorie…" at bounding box center [271, 120] width 542 height 241
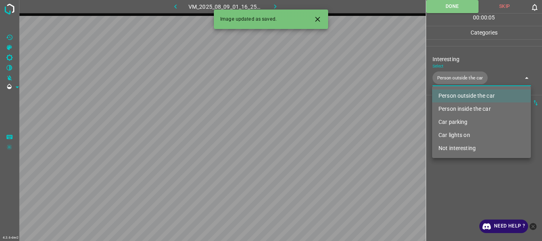
click at [458, 108] on li "Person inside the car" at bounding box center [481, 108] width 99 height 13
type input "Person outside the car,Person inside the car"
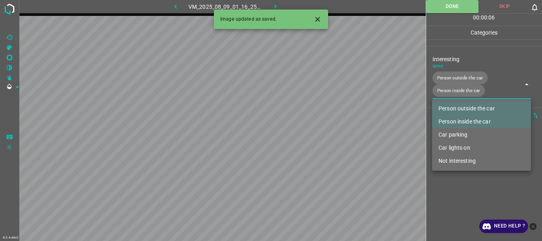
click at [463, 180] on div at bounding box center [271, 120] width 542 height 241
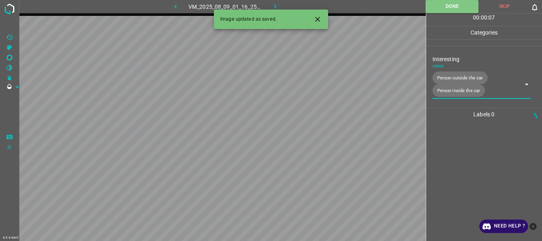
click at [273, 5] on icon "button" at bounding box center [275, 6] width 8 height 8
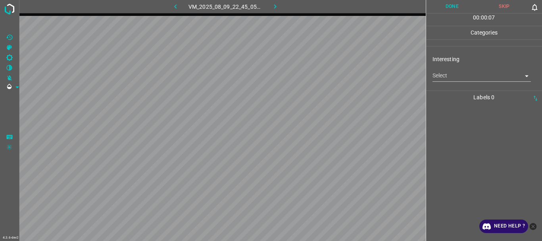
click at [467, 80] on body "4.3.6-dev2 VM_2025_08_09_22_45_05_634_04.gif Done Skip 0 00 : 00 : 07 Categorie…" at bounding box center [271, 120] width 542 height 241
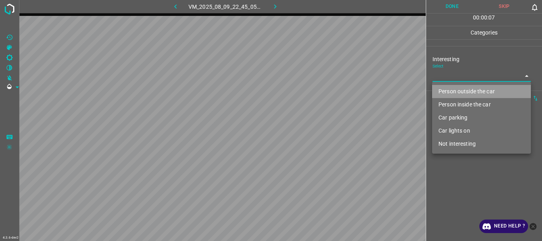
click at [469, 90] on li "Person outside the car" at bounding box center [481, 91] width 99 height 13
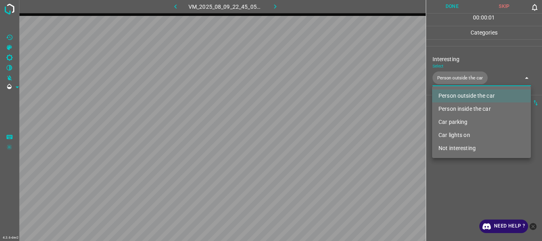
click at [468, 107] on li "Person inside the car" at bounding box center [481, 108] width 99 height 13
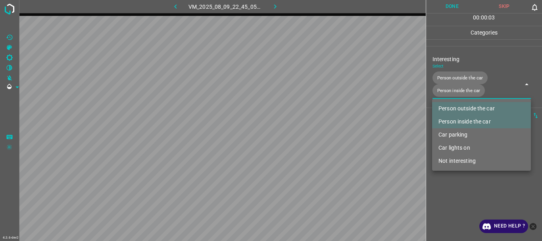
drag, startPoint x: 452, startPoint y: 144, endPoint x: 451, endPoint y: 178, distance: 33.3
click at [452, 146] on li "Car lights on" at bounding box center [481, 147] width 99 height 13
type input "Person outside the car,Person inside the car,Car lights on"
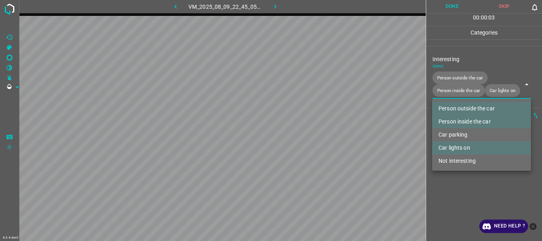
click at [450, 190] on div at bounding box center [271, 120] width 542 height 241
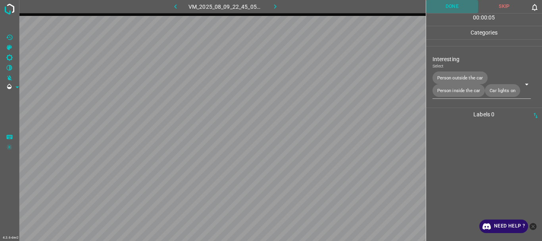
click at [448, 6] on button "Done" at bounding box center [452, 6] width 52 height 13
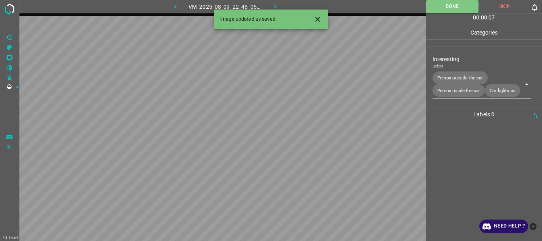
click at [272, 4] on icon "button" at bounding box center [275, 6] width 8 height 8
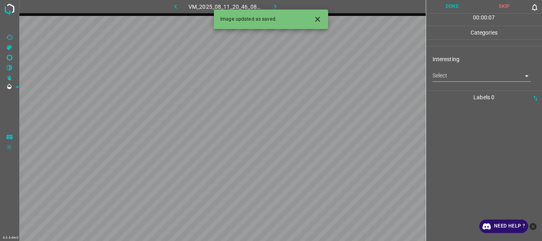
click at [451, 78] on body "4.3.6-dev2 VM_2025_08_11_20_46_08_349_02.gif Done Skip 0 00 : 00 : 07 Categorie…" at bounding box center [271, 120] width 542 height 241
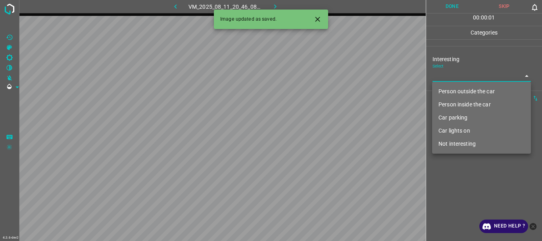
click at [456, 114] on li "Car parking" at bounding box center [481, 117] width 99 height 13
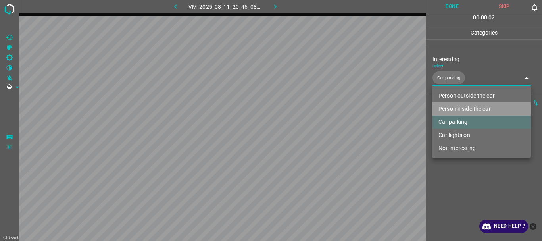
click at [460, 107] on li "Person inside the car" at bounding box center [481, 108] width 99 height 13
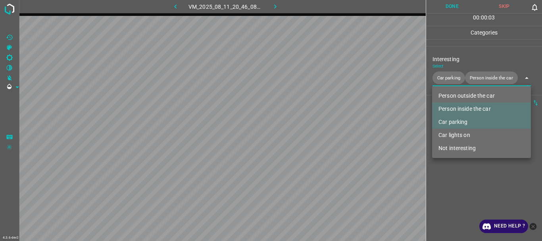
click at [466, 135] on li "Car lights on" at bounding box center [481, 134] width 99 height 13
type input "Car parking,Person inside the car,Car lights on"
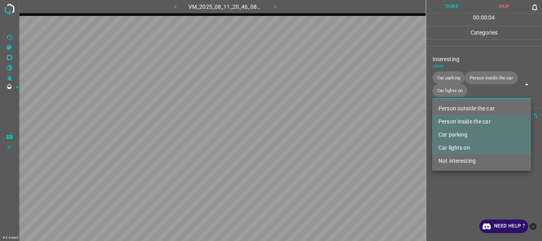
click at [464, 186] on div at bounding box center [271, 120] width 542 height 241
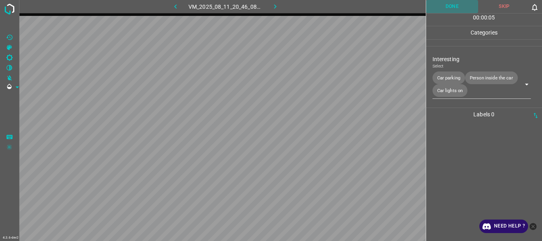
click at [454, 10] on button "Done" at bounding box center [452, 6] width 52 height 13
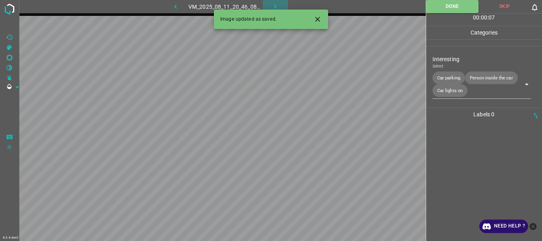
click at [275, 6] on icon "button" at bounding box center [275, 6] width 2 height 4
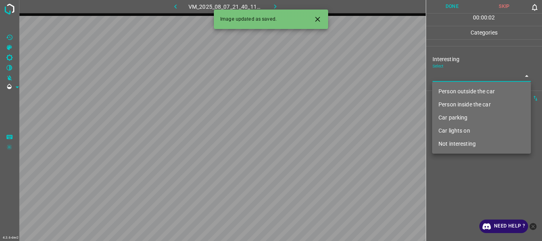
click at [482, 79] on body "4.3.6-dev2 VM_2025_08_07_21_40_11_125_02.gif Done Skip 0 00 : 00 : 02 Categorie…" at bounding box center [271, 120] width 542 height 241
click at [471, 145] on li "Not interesting" at bounding box center [481, 143] width 99 height 13
type input "Not interesting"
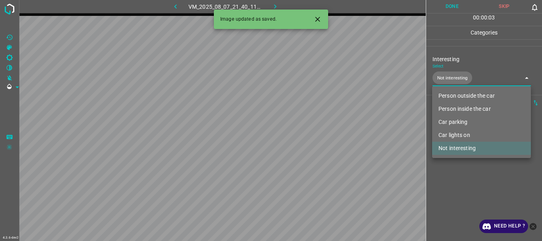
click at [468, 167] on div at bounding box center [271, 120] width 542 height 241
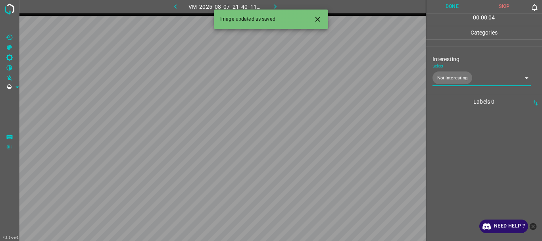
click at [447, 3] on button "Done" at bounding box center [452, 6] width 52 height 13
click at [274, 3] on icon "button" at bounding box center [275, 6] width 8 height 8
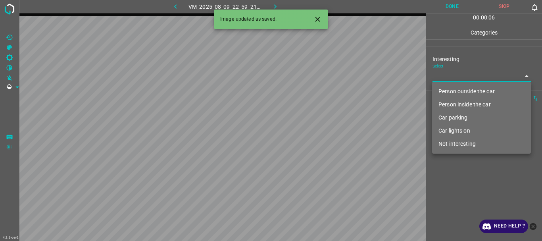
click at [462, 79] on body "4.3.6-dev2 VM_2025_08_09_22_59_21_973_03.gif Done Skip 0 00 : 00 : 06 Categorie…" at bounding box center [271, 120] width 542 height 241
click at [456, 88] on li "Person outside the car" at bounding box center [481, 91] width 99 height 13
type input "Person outside the car"
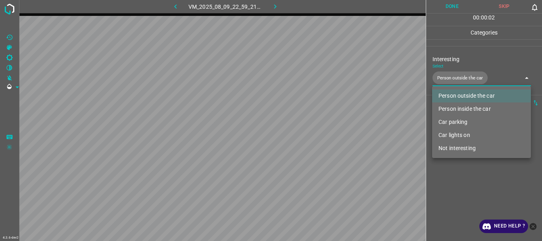
click at [454, 187] on div at bounding box center [271, 120] width 542 height 241
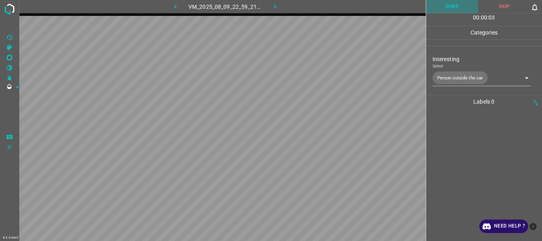
click at [452, 11] on button "Done" at bounding box center [452, 6] width 52 height 13
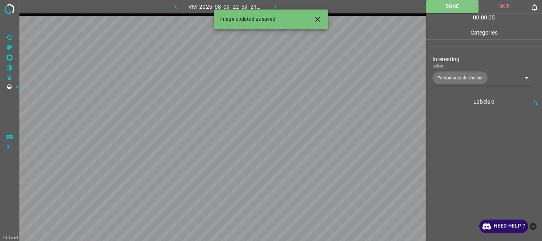
click at [275, 5] on icon "button" at bounding box center [275, 6] width 8 height 8
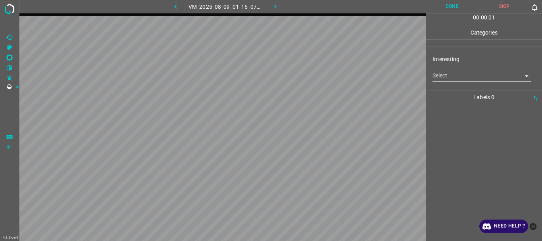
click at [447, 78] on body "4.3.6-dev2 VM_2025_08_09_01_16_07_113_00.gif Done Skip 0 00 : 00 : 01 Categorie…" at bounding box center [271, 120] width 542 height 241
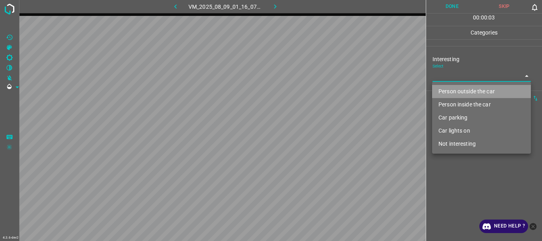
click at [458, 92] on li "Person outside the car" at bounding box center [481, 91] width 99 height 13
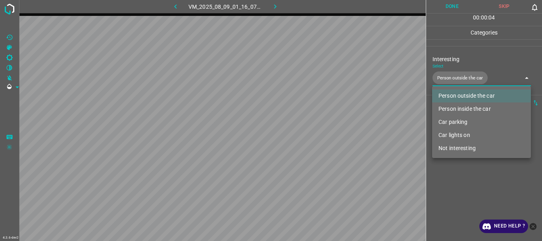
click at [460, 105] on li "Person inside the car" at bounding box center [481, 108] width 99 height 13
type input "Person outside the car,Person inside the car"
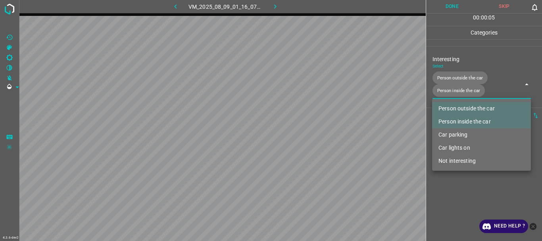
click at [463, 201] on div at bounding box center [271, 120] width 542 height 241
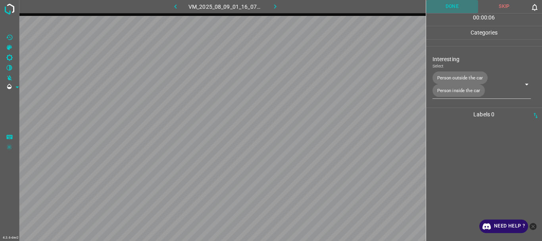
click at [453, 3] on button "Done" at bounding box center [452, 6] width 52 height 13
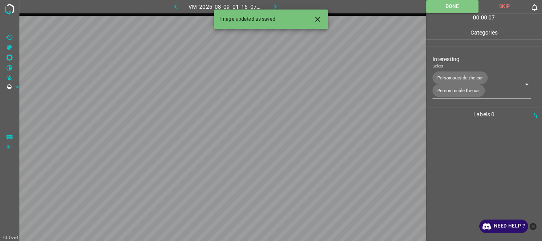
click at [280, 5] on button "button" at bounding box center [274, 6] width 25 height 13
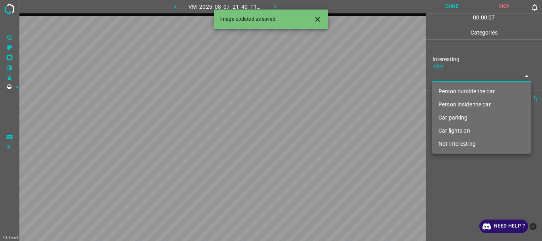
click at [468, 76] on body "4.3.6-dev2 VM_2025_08_07_21_40_11_125_04.gif Done Skip 0 00 : 00 : 07 Categorie…" at bounding box center [271, 120] width 542 height 241
click at [456, 146] on li "Not interesting" at bounding box center [481, 143] width 99 height 13
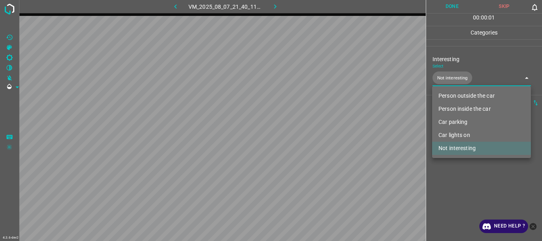
type input "Not interesting"
click at [454, 169] on div at bounding box center [271, 120] width 542 height 241
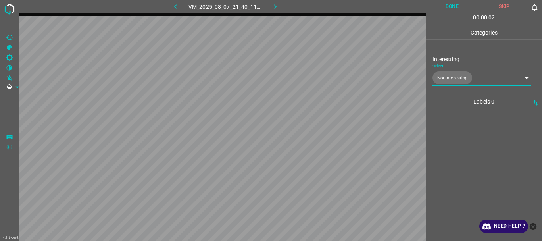
click at [448, 5] on button "Done" at bounding box center [452, 6] width 52 height 13
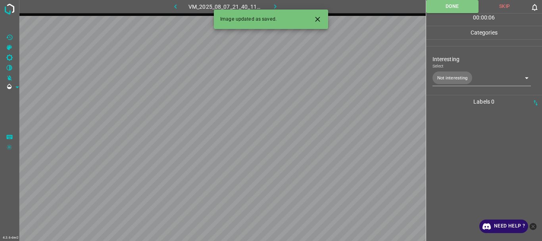
click at [274, 4] on icon "button" at bounding box center [275, 6] width 8 height 8
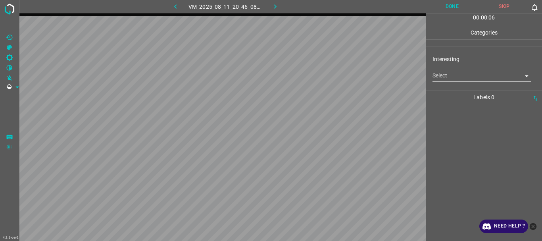
click at [459, 80] on body "4.3.6-dev2 VM_2025_08_11_20_46_08_349_00.gif Done Skip 0 00 : 00 : 06 Categorie…" at bounding box center [271, 120] width 542 height 241
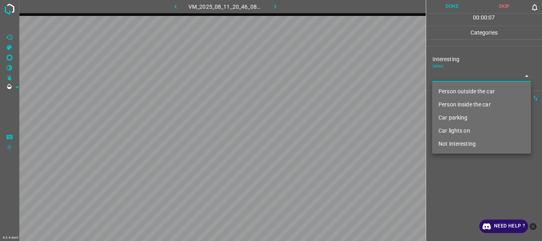
click at [459, 104] on li "Person inside the car" at bounding box center [481, 104] width 99 height 13
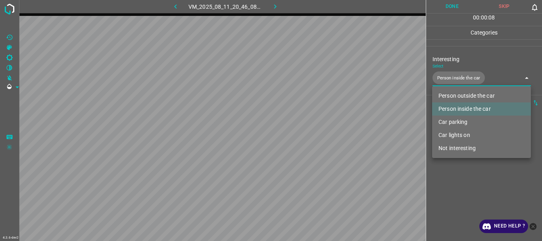
click at [454, 132] on li "Car lights on" at bounding box center [481, 134] width 99 height 13
type input "Person inside the car,Car lights on"
click at [451, 185] on div at bounding box center [271, 120] width 542 height 241
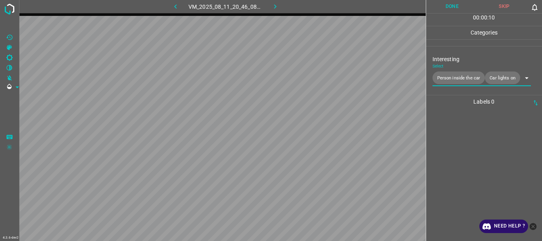
click at [449, 6] on button "Done" at bounding box center [452, 6] width 52 height 13
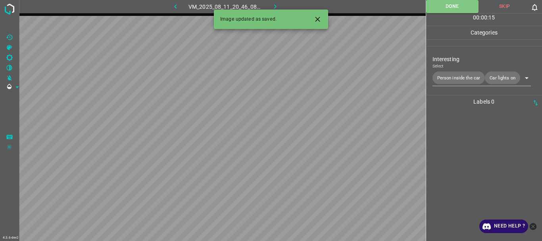
click at [274, 4] on icon "button" at bounding box center [275, 6] width 8 height 8
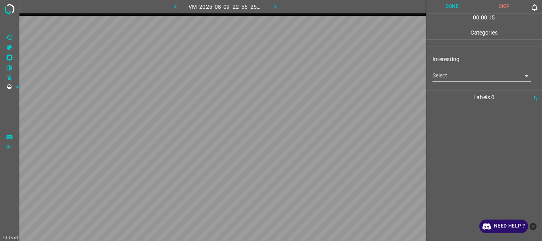
click at [450, 74] on body "4.3.6-dev2 VM_2025_08_09_22_56_25_898_03.gif Done Skip 0 00 : 00 : 15 Categorie…" at bounding box center [271, 120] width 542 height 241
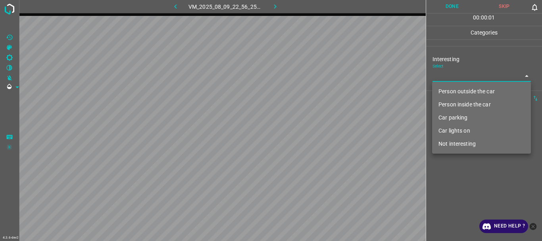
click at [458, 88] on li "Person outside the car" at bounding box center [481, 91] width 99 height 13
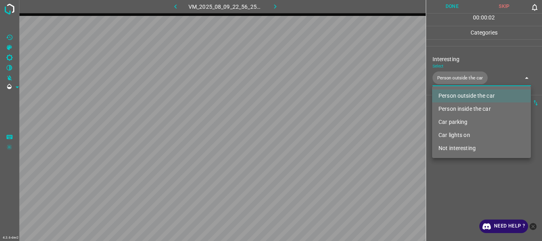
type input "Person outside the car"
click at [462, 178] on div at bounding box center [271, 120] width 542 height 241
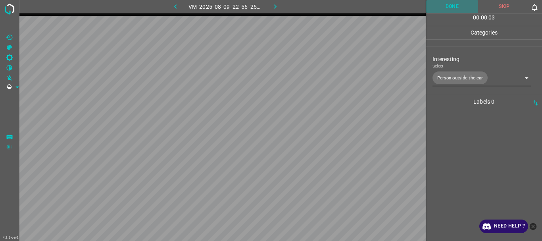
click at [447, 6] on button "Done" at bounding box center [452, 6] width 52 height 13
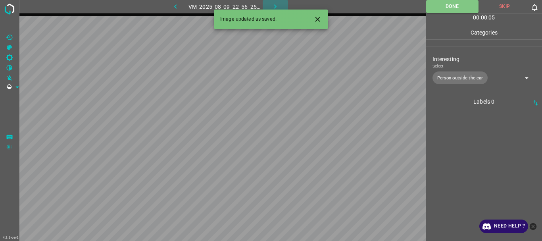
click at [271, 4] on icon "button" at bounding box center [275, 6] width 8 height 8
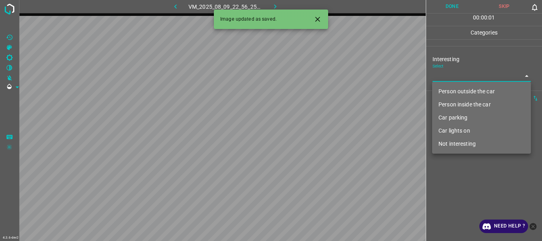
click at [442, 79] on body "4.3.6-dev2 VM_2025_08_09_22_56_25_898_09.gif Done Skip 0 00 : 00 : 01 Categorie…" at bounding box center [271, 120] width 542 height 241
click at [314, 17] on icon "Close" at bounding box center [317, 19] width 8 height 8
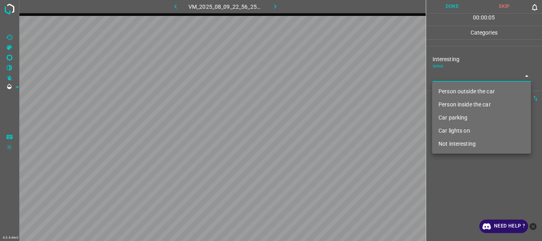
click at [450, 140] on li "Not interesting" at bounding box center [481, 143] width 99 height 13
type input "Not interesting"
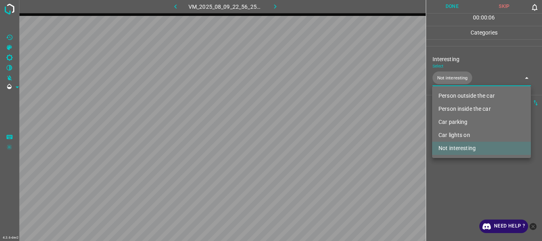
click at [449, 184] on div at bounding box center [271, 120] width 542 height 241
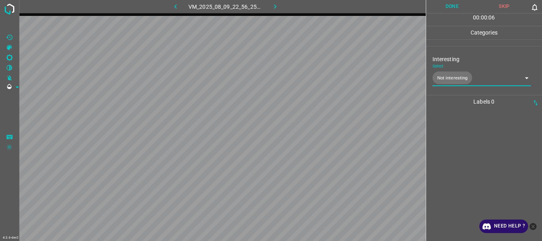
click at [447, 9] on button "Done" at bounding box center [452, 6] width 52 height 13
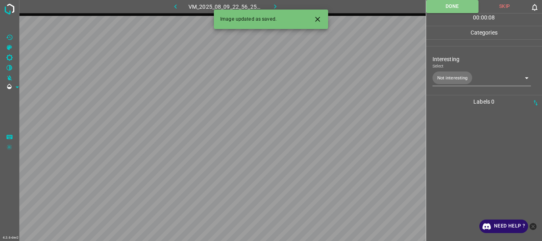
click at [272, 2] on icon "button" at bounding box center [275, 6] width 8 height 8
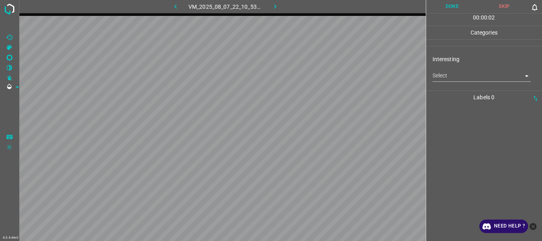
click at [451, 82] on div "Interesting Select ​" at bounding box center [484, 68] width 116 height 37
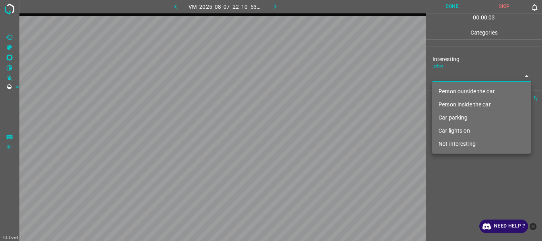
click at [453, 79] on body "4.3.6-dev2 VM_2025_08_07_22_10_53_779_00.gif Done Skip 0 00 : 00 : 03 Categorie…" at bounding box center [271, 120] width 542 height 241
click at [456, 87] on li "Person outside the car" at bounding box center [481, 91] width 99 height 13
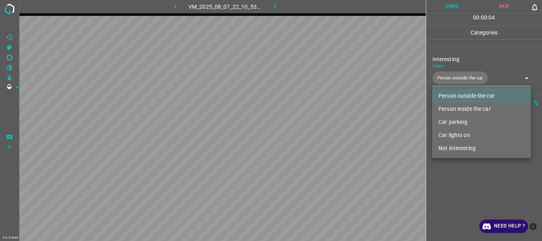
type input "Person outside the car"
click at [454, 177] on div at bounding box center [271, 120] width 542 height 241
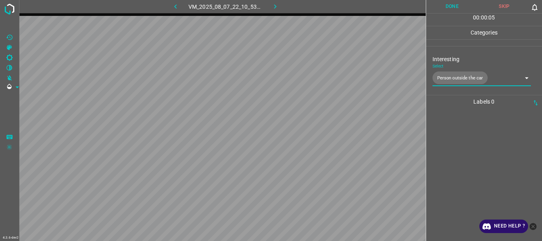
click at [449, 6] on button "Done" at bounding box center [452, 6] width 52 height 13
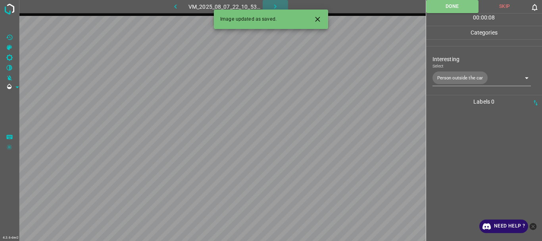
click at [274, 6] on icon "button" at bounding box center [275, 6] width 8 height 8
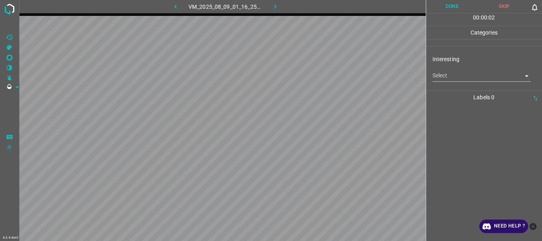
click at [441, 76] on body "4.3.6-dev2 VM_2025_08_09_01_16_25_637_06.gif Done Skip 0 00 : 00 : 02 Categorie…" at bounding box center [271, 120] width 542 height 241
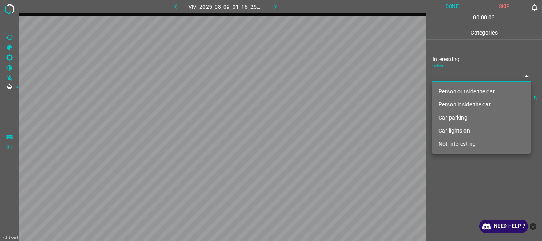
click at [452, 93] on li "Person outside the car" at bounding box center [481, 91] width 99 height 13
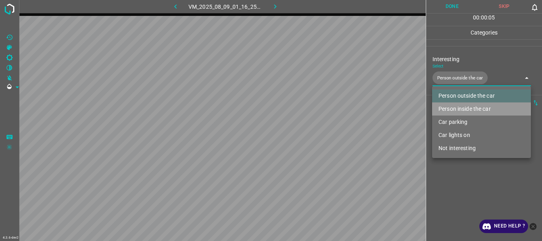
click at [450, 108] on li "Person inside the car" at bounding box center [481, 108] width 99 height 13
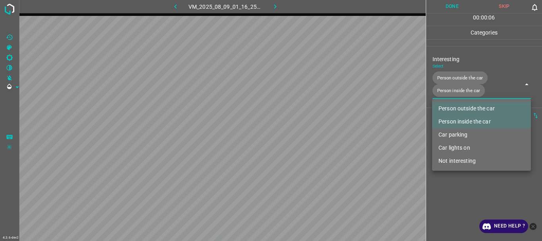
click at [454, 146] on li "Car lights on" at bounding box center [481, 147] width 99 height 13
type input "Person outside the car,Person inside the car,Car lights on"
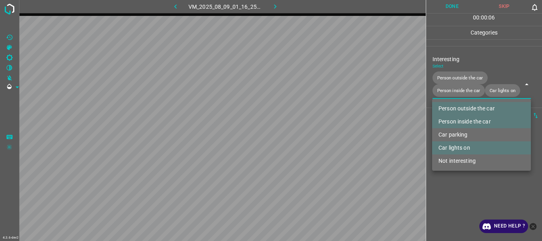
click at [447, 189] on div at bounding box center [271, 120] width 542 height 241
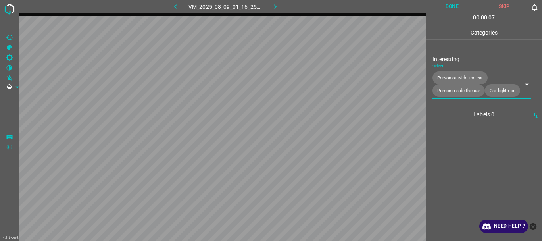
click at [445, 8] on button "Done" at bounding box center [452, 6] width 52 height 13
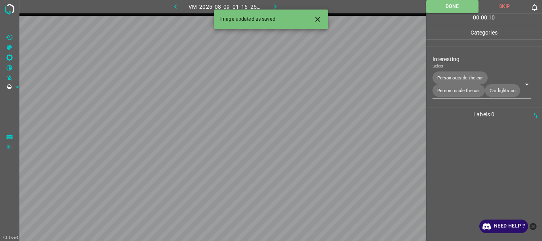
click at [271, 5] on icon "button" at bounding box center [275, 6] width 8 height 8
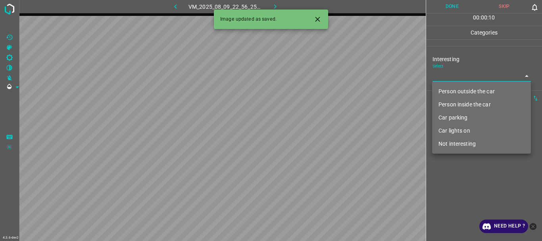
click at [450, 76] on body "4.3.6-dev2 VM_2025_08_09_22_56_25_898_02.gif Done Skip 0 00 : 00 : 10 Categorie…" at bounding box center [271, 120] width 542 height 241
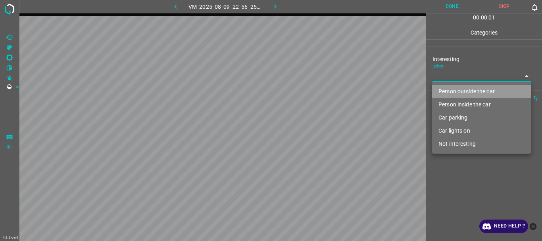
click at [454, 92] on li "Person outside the car" at bounding box center [481, 91] width 99 height 13
type input "Person outside the car"
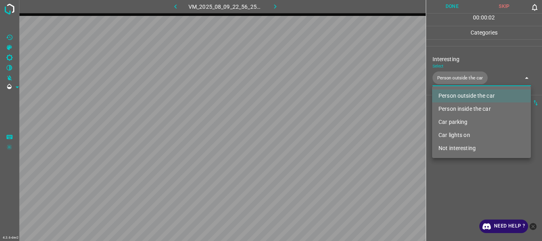
click at [455, 172] on div at bounding box center [271, 120] width 542 height 241
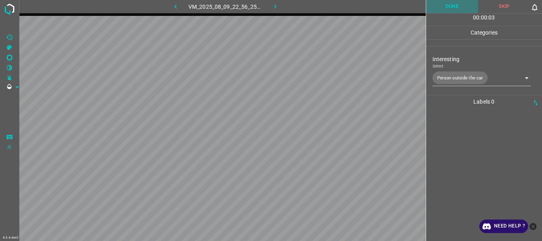
click at [462, 11] on button "Done" at bounding box center [452, 6] width 52 height 13
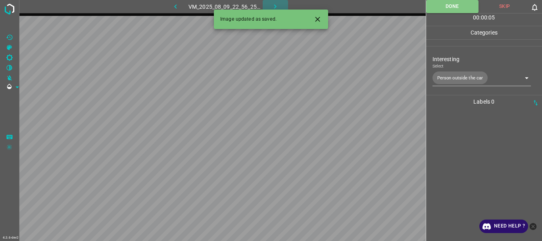
click at [274, 5] on icon "button" at bounding box center [275, 6] width 2 height 4
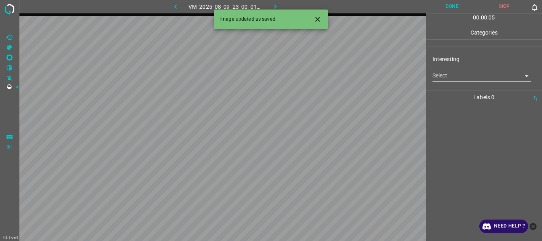
click at [489, 72] on body "4.3.6-dev2 VM_2025_08_09_23_00_01_208_06.gif Done Skip 0 00 : 00 : 05 Categorie…" at bounding box center [271, 120] width 542 height 241
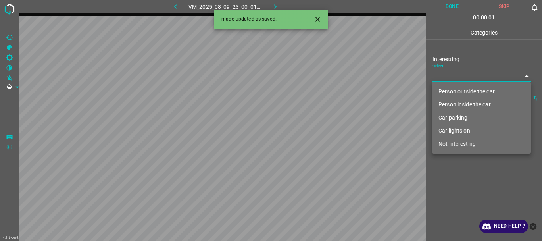
click at [459, 142] on li "Not interesting" at bounding box center [481, 143] width 99 height 13
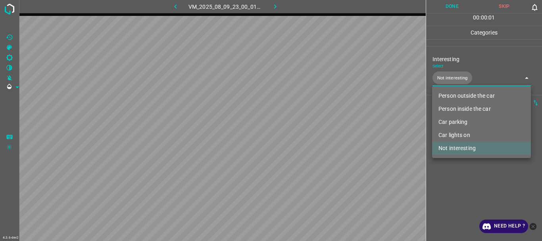
type input "Not interesting"
click at [457, 172] on div at bounding box center [271, 120] width 542 height 241
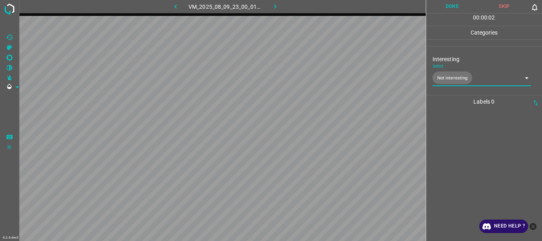
click at [451, 9] on button "Done" at bounding box center [452, 6] width 52 height 13
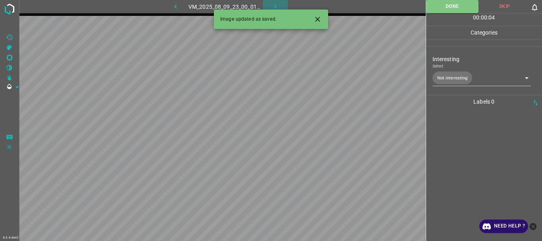
click at [274, 6] on icon "button" at bounding box center [275, 6] width 8 height 8
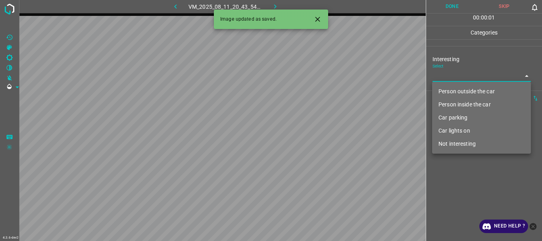
click at [450, 73] on body "4.3.6-dev2 VM_2025_08_11_20_43_54_642_05.gif Done Skip 0 00 : 00 : 01 Categorie…" at bounding box center [271, 120] width 542 height 241
click at [467, 91] on li "Person outside the car" at bounding box center [481, 91] width 99 height 13
type input "Person outside the car"
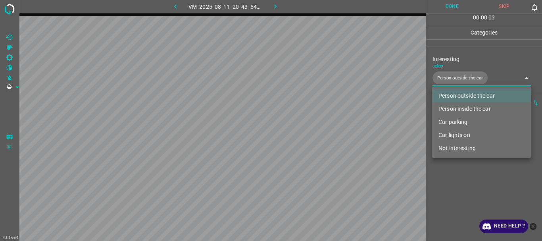
click at [463, 175] on div at bounding box center [271, 120] width 542 height 241
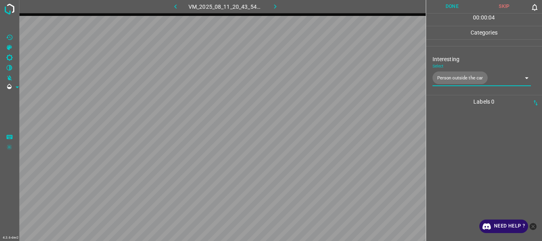
click at [454, 0] on button "Done" at bounding box center [452, 6] width 52 height 13
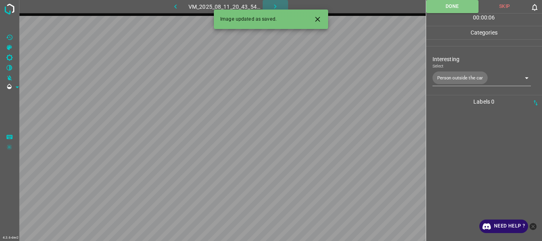
click at [272, 5] on icon "button" at bounding box center [275, 6] width 8 height 8
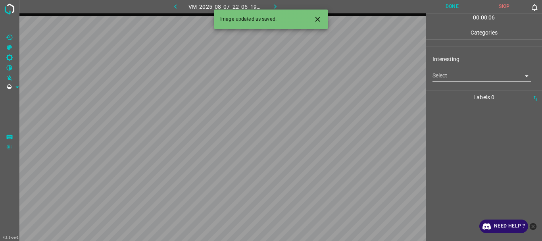
click at [442, 78] on body "4.3.6-dev2 VM_2025_08_07_22_05_19_614_04.gif Done Skip 0 00 : 00 : 06 Categorie…" at bounding box center [271, 120] width 542 height 241
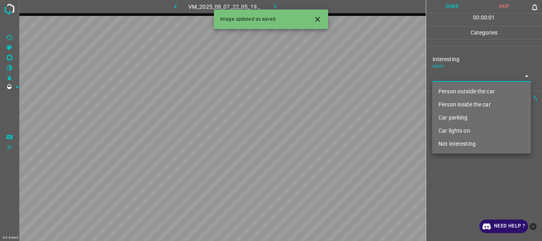
click at [461, 91] on li "Person outside the car" at bounding box center [481, 91] width 99 height 13
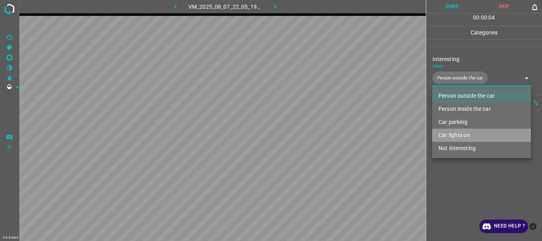
click at [452, 132] on li "Car lights on" at bounding box center [481, 134] width 99 height 13
type input "Person outside the car,Car lights on"
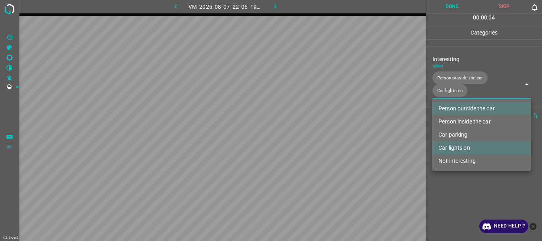
click at [451, 182] on div at bounding box center [271, 120] width 542 height 241
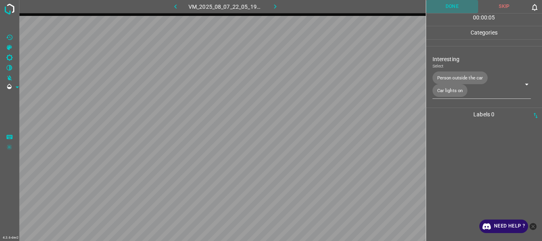
click at [447, 7] on button "Done" at bounding box center [452, 6] width 52 height 13
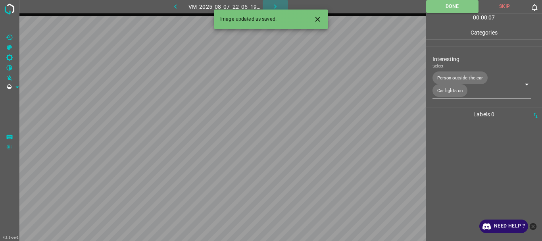
click at [276, 5] on icon "button" at bounding box center [275, 6] width 8 height 8
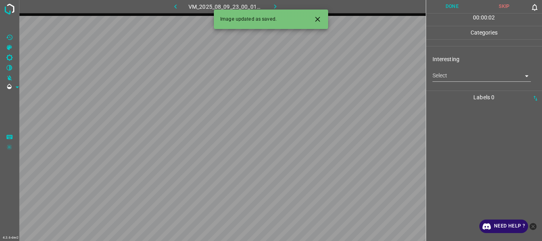
click at [477, 75] on body "4.3.6-dev2 VM_2025_08_09_23_00_01_208_03.gif Done Skip 0 00 : 00 : 02 Categorie…" at bounding box center [271, 120] width 542 height 241
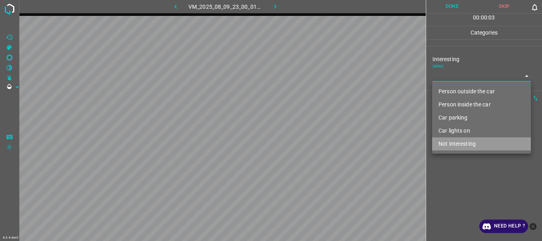
click at [465, 142] on li "Not interesting" at bounding box center [481, 143] width 99 height 13
type input "Not interesting"
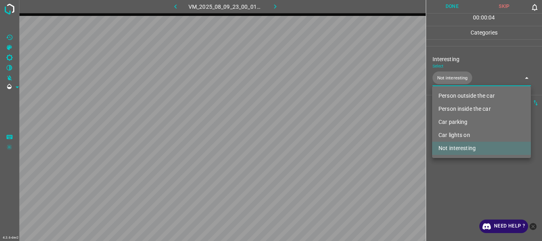
click at [467, 168] on div at bounding box center [271, 120] width 542 height 241
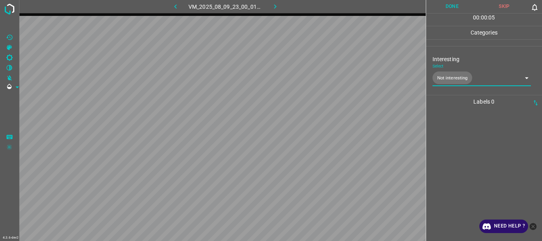
click at [453, 8] on button "Done" at bounding box center [452, 6] width 52 height 13
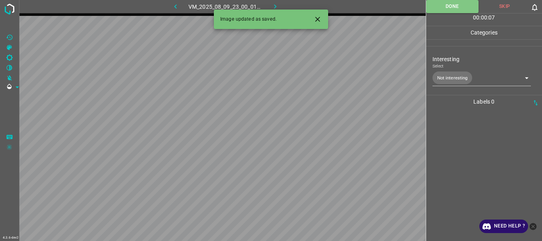
click at [273, 4] on icon "button" at bounding box center [275, 6] width 8 height 8
click at [458, 79] on body "4.3.6-dev2 VM_2025_08_09_22_56_25_898_12.gif Done Skip 0 00 : 00 : 07 Categorie…" at bounding box center [271, 120] width 542 height 241
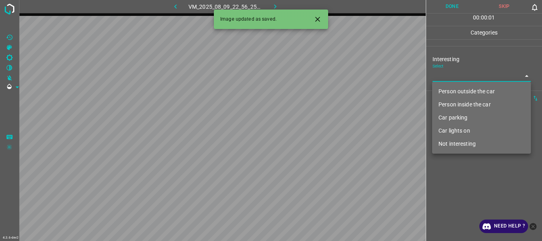
click at [463, 145] on li "Not interesting" at bounding box center [481, 143] width 99 height 13
type input "Not interesting"
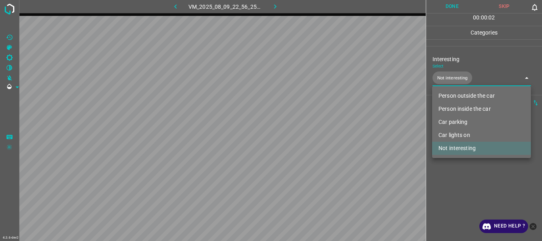
drag, startPoint x: 462, startPoint y: 178, endPoint x: 463, endPoint y: 171, distance: 7.4
click at [462, 178] on div at bounding box center [271, 120] width 542 height 241
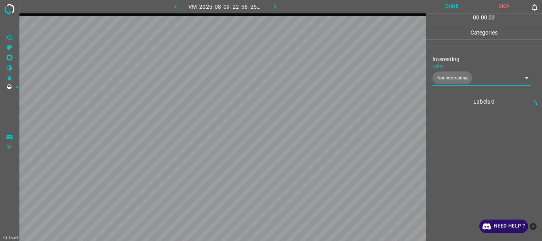
click at [452, 9] on button "Done" at bounding box center [452, 6] width 52 height 13
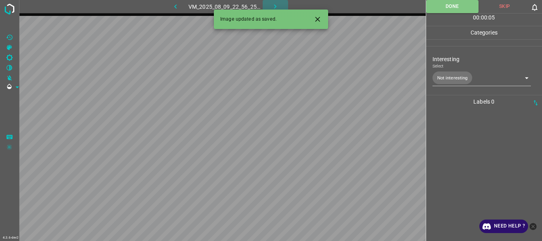
click at [279, 5] on icon "button" at bounding box center [275, 6] width 8 height 8
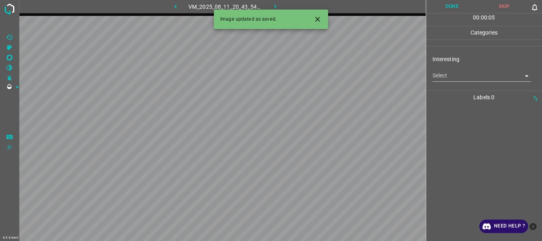
click at [447, 80] on body "4.3.6-dev2 VM_2025_08_11_20_43_54_642_03.gif Done Skip 0 00 : 00 : 05 Categorie…" at bounding box center [271, 120] width 542 height 241
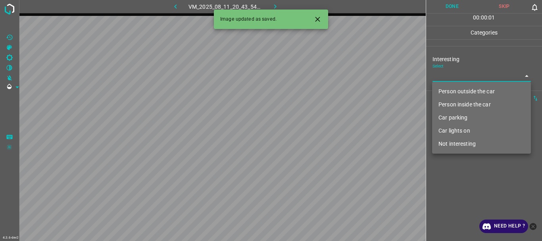
click at [460, 91] on li "Person outside the car" at bounding box center [481, 91] width 99 height 13
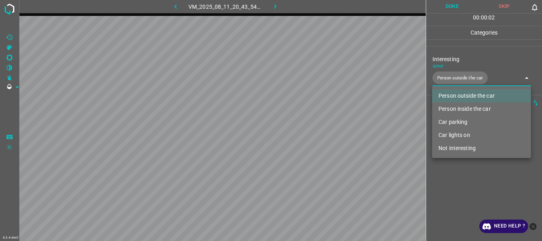
click at [460, 133] on li "Car lights on" at bounding box center [481, 134] width 99 height 13
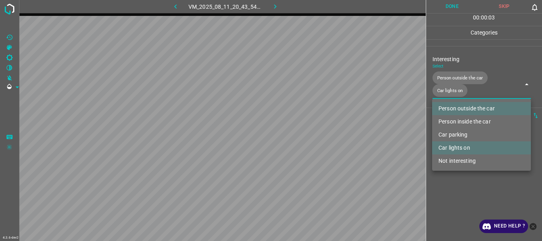
type input "Person outside the car,Car lights on"
click at [447, 192] on div at bounding box center [271, 120] width 542 height 241
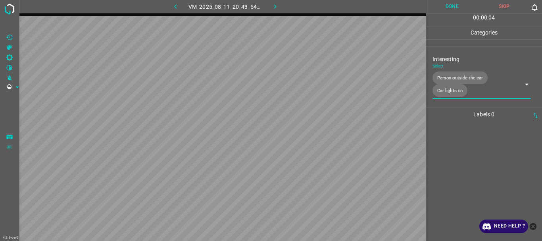
click at [464, 7] on button "Done" at bounding box center [452, 6] width 52 height 13
click at [282, 7] on button "button" at bounding box center [274, 6] width 25 height 13
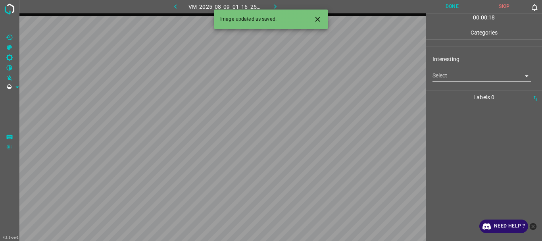
click at [431, 77] on div "Interesting Select ​" at bounding box center [484, 68] width 116 height 37
click at [444, 75] on body "4.3.6-dev2 VM_2025_08_09_01_16_25_637_04.gif Done Skip 0 00 : 00 : 19 Categorie…" at bounding box center [271, 120] width 542 height 241
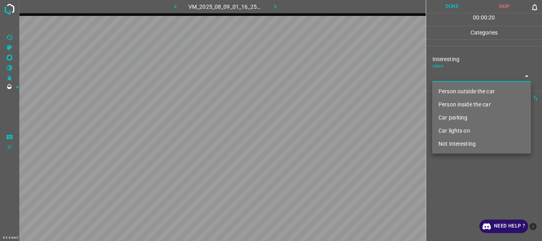
click at [451, 93] on li "Person outside the car" at bounding box center [481, 91] width 99 height 13
type input "Person outside the car"
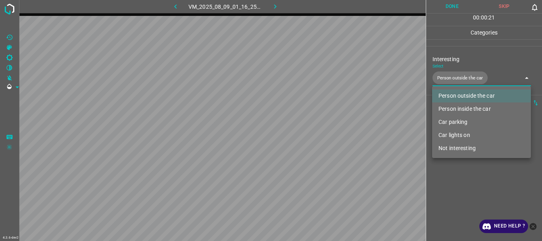
click at [445, 166] on div at bounding box center [271, 120] width 542 height 241
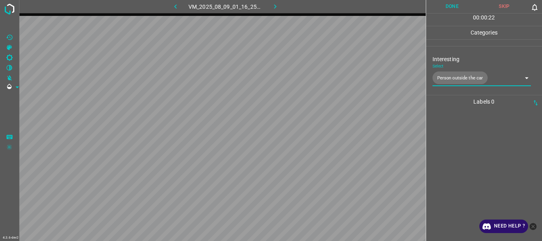
click at [453, 11] on button "Done" at bounding box center [452, 6] width 52 height 13
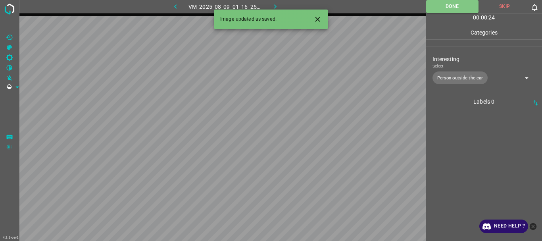
click at [276, 4] on icon "button" at bounding box center [275, 6] width 8 height 8
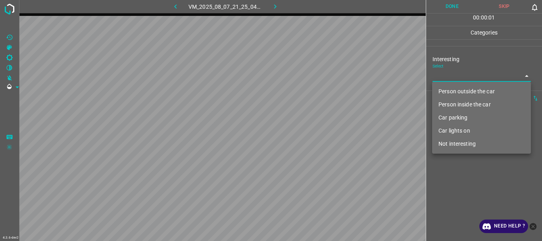
click at [443, 77] on body "4.3.6-dev2 VM_2025_08_07_21_25_04_356_11.gif Done Skip 0 00 : 00 : 01 Categorie…" at bounding box center [271, 120] width 542 height 241
click at [448, 87] on li "Person outside the car" at bounding box center [481, 91] width 99 height 13
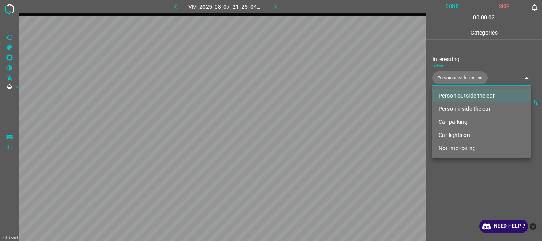
click at [454, 108] on li "Person inside the car" at bounding box center [481, 108] width 99 height 13
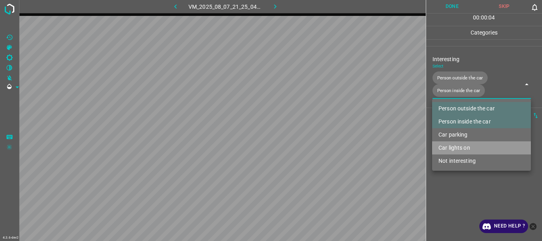
click at [452, 146] on li "Car lights on" at bounding box center [481, 147] width 99 height 13
type input "Person outside the car,Person inside the car,Car lights on"
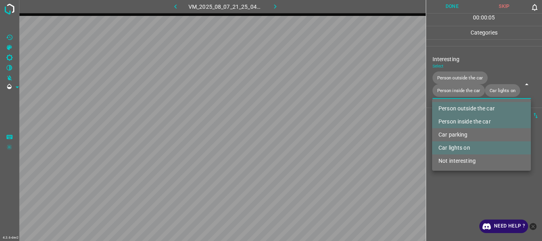
click at [454, 185] on div at bounding box center [271, 120] width 542 height 241
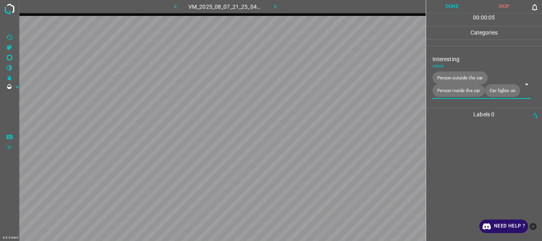
click at [444, 9] on button "Done" at bounding box center [452, 6] width 52 height 13
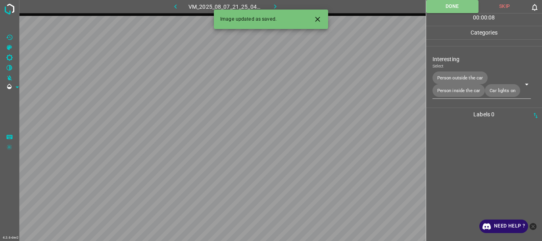
click at [276, 4] on icon "button" at bounding box center [275, 6] width 8 height 8
click at [276, 4] on div "VM_2025_08_07_21_25_04_356_11.gif" at bounding box center [225, 6] width 148 height 13
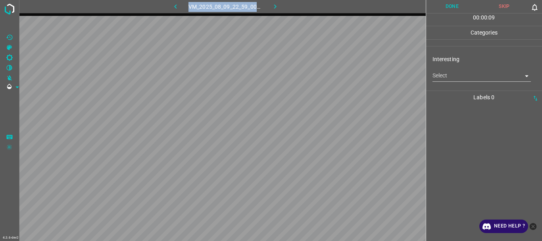
click at [452, 73] on body "4.3.6-dev2 VM_2025_08_09_22_59_00_226_01.gif Done Skip 0 00 : 00 : 09 Categorie…" at bounding box center [271, 120] width 542 height 241
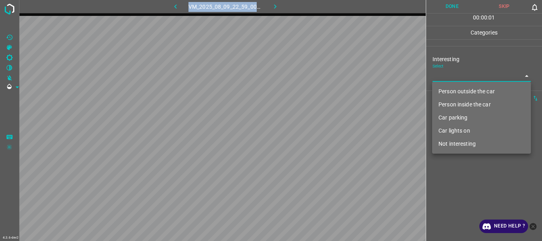
click at [457, 117] on li "Car parking" at bounding box center [481, 117] width 99 height 13
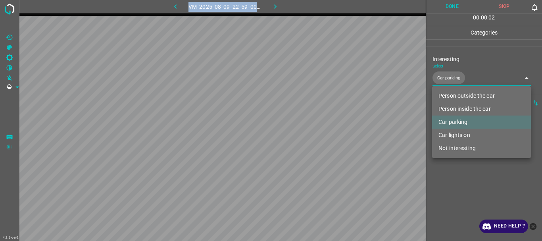
click at [459, 135] on li "Car lights on" at bounding box center [481, 134] width 99 height 13
type input "Car parking,Car lights on"
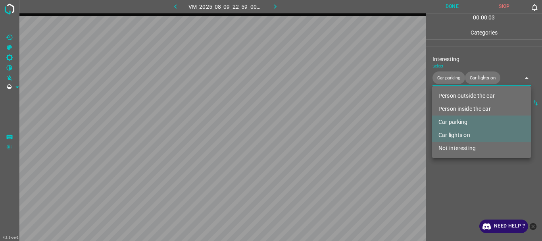
click at [459, 172] on div at bounding box center [271, 120] width 542 height 241
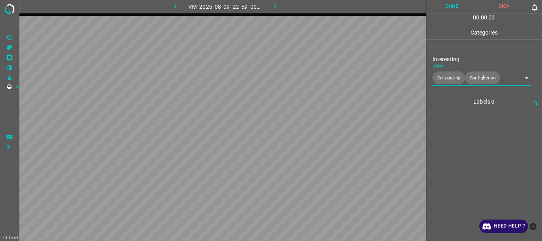
click at [452, 9] on button "Done" at bounding box center [452, 6] width 52 height 13
click at [276, 6] on icon "button" at bounding box center [275, 6] width 8 height 8
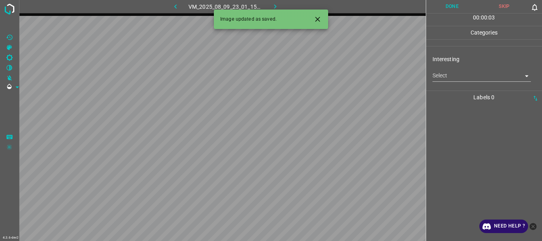
click at [463, 76] on body "4.3.6-dev2 VM_2025_08_09_23_01_15_150_05.gif Done Skip 0 00 : 00 : 03 Categorie…" at bounding box center [271, 120] width 542 height 241
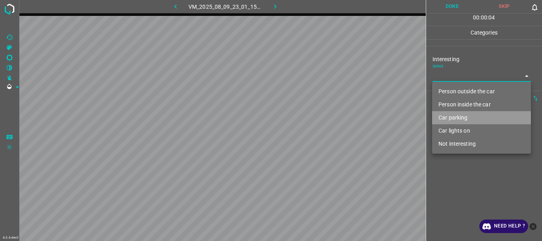
click at [465, 116] on li "Car parking" at bounding box center [481, 117] width 99 height 13
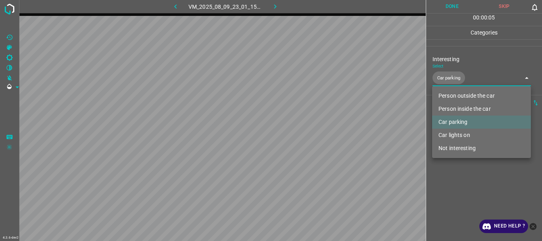
click at [462, 133] on li "Car lights on" at bounding box center [481, 134] width 99 height 13
type input "Car parking,Car lights on"
click at [457, 182] on div at bounding box center [271, 120] width 542 height 241
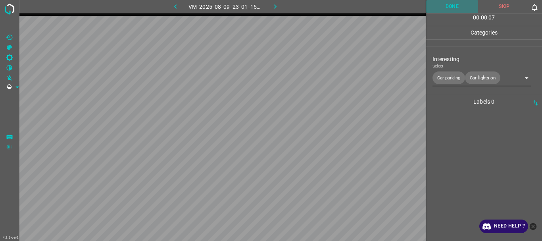
click at [452, 9] on button "Done" at bounding box center [452, 6] width 52 height 13
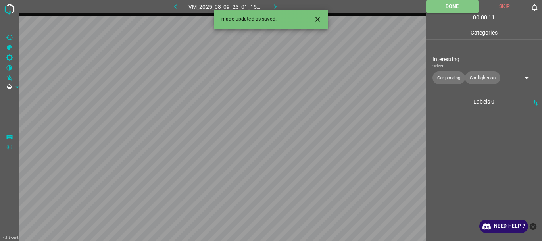
click at [269, 4] on button "button" at bounding box center [274, 6] width 25 height 13
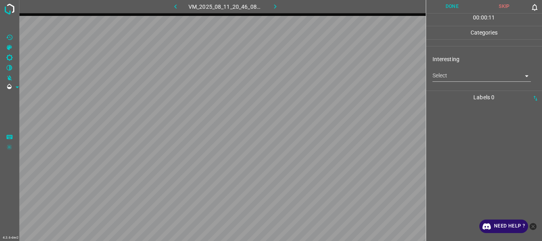
click at [456, 75] on body "4.3.6-dev2 VM_2025_08_11_20_46_08_349_03.gif Done Skip 0 00 : 00 : 11 Categorie…" at bounding box center [271, 120] width 542 height 241
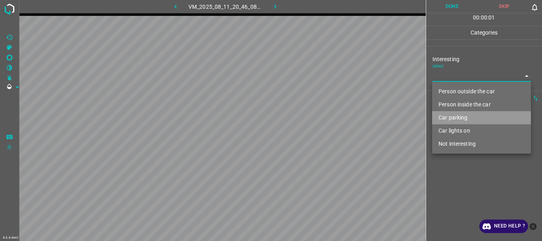
click at [463, 115] on li "Car parking" at bounding box center [481, 117] width 99 height 13
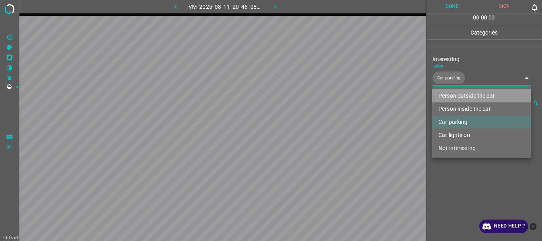
click at [462, 97] on li "Person outside the car" at bounding box center [481, 95] width 99 height 13
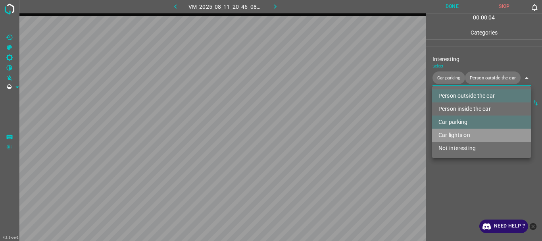
click at [458, 133] on li "Car lights on" at bounding box center [481, 134] width 99 height 13
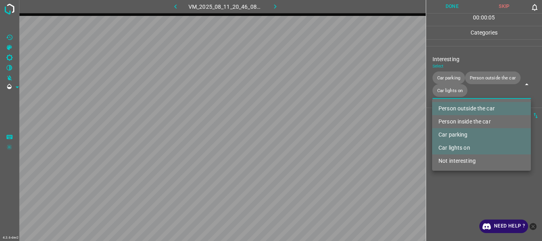
click at [473, 108] on li "Person outside the car" at bounding box center [481, 108] width 99 height 13
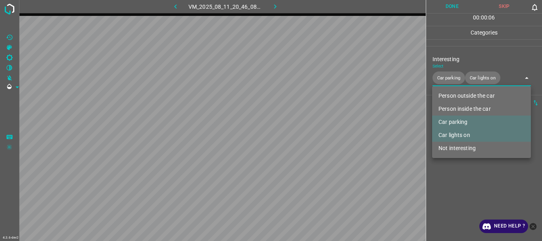
click at [462, 108] on li "Person inside the car" at bounding box center [481, 108] width 99 height 13
type input "Car parking,Car lights on,Person inside the car"
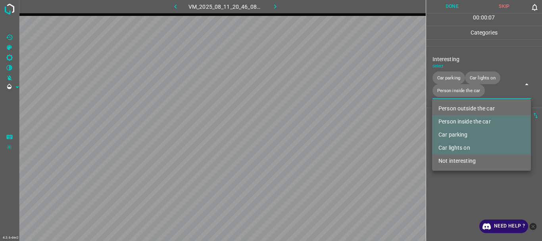
click at [459, 180] on div at bounding box center [271, 120] width 542 height 241
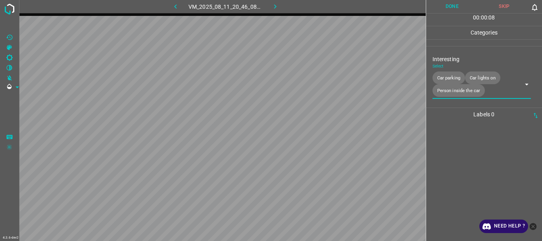
click at [456, 11] on button "Done" at bounding box center [452, 6] width 52 height 13
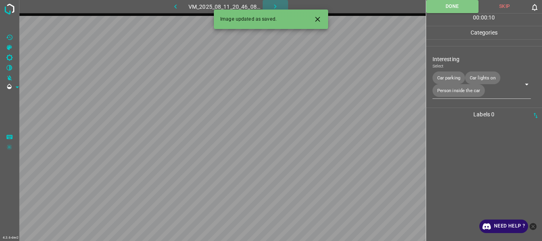
click at [272, 4] on icon "button" at bounding box center [275, 6] width 8 height 8
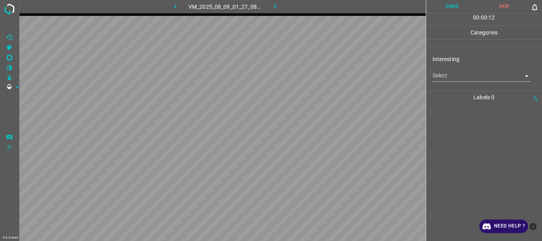
click at [458, 78] on body "4.3.6-dev2 VM_2025_08_09_01_27_08_220_03.gif Done Skip 0 00 : 00 : 12 Categorie…" at bounding box center [271, 120] width 542 height 241
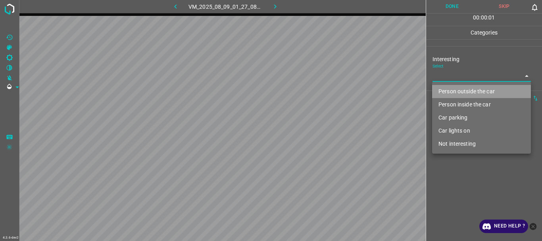
click at [457, 88] on li "Person outside the car" at bounding box center [481, 91] width 99 height 13
type input "Person outside the car"
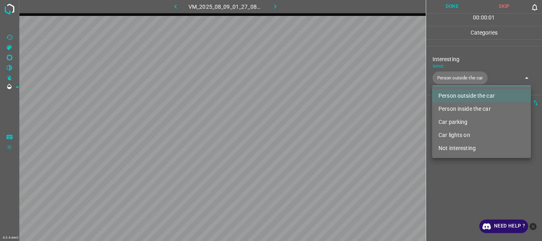
click at [465, 186] on div at bounding box center [271, 120] width 542 height 241
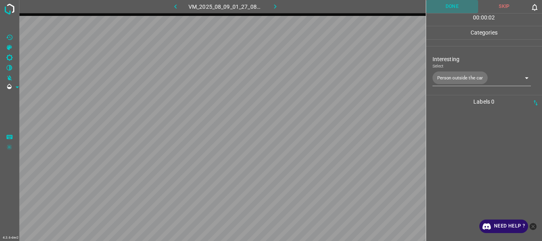
click at [448, 10] on button "Done" at bounding box center [452, 6] width 52 height 13
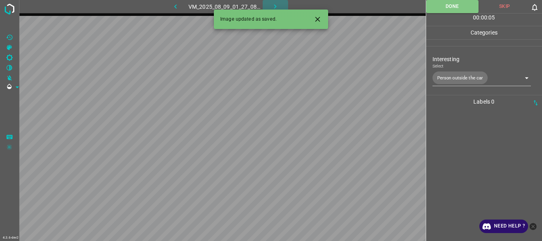
click at [276, 4] on icon "button" at bounding box center [275, 6] width 8 height 8
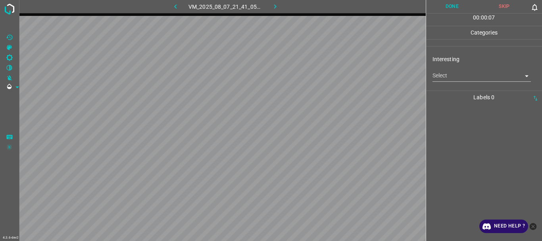
click at [460, 75] on body "4.3.6-dev2 VM_2025_08_07_21_41_05_577_02.gif Done Skip 0 00 : 00 : 07 Categorie…" at bounding box center [271, 120] width 542 height 241
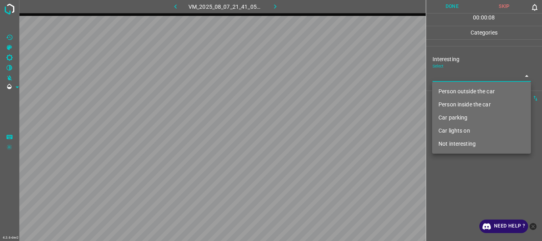
click at [456, 93] on li "Person outside the car" at bounding box center [481, 91] width 99 height 13
type input "Person outside the car"
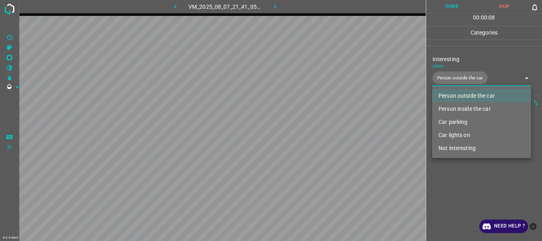
drag, startPoint x: 450, startPoint y: 181, endPoint x: 467, endPoint y: 6, distance: 175.7
click at [450, 180] on div at bounding box center [271, 120] width 542 height 241
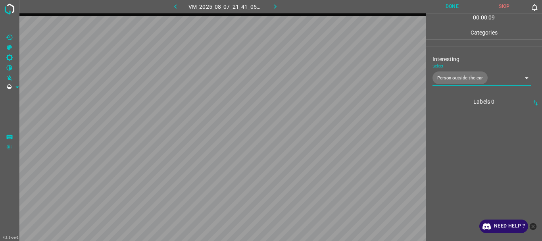
click at [456, 7] on button "Done" at bounding box center [452, 6] width 52 height 13
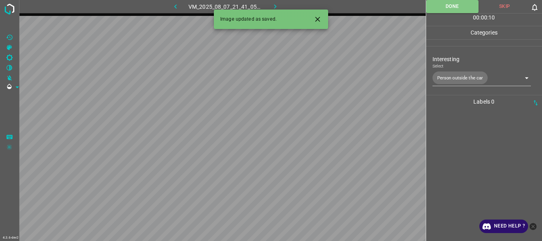
click at [276, 5] on icon "button" at bounding box center [275, 6] width 8 height 8
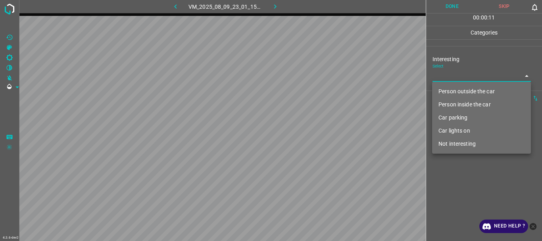
click at [463, 77] on body "4.3.6-dev2 VM_2025_08_09_23_01_15_150_07.gif Done Skip 0 00 : 00 : 11 Categorie…" at bounding box center [271, 120] width 542 height 241
click at [456, 105] on li "Person inside the car" at bounding box center [481, 104] width 99 height 13
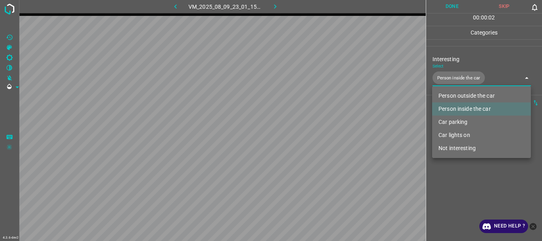
click at [451, 135] on li "Car lights on" at bounding box center [481, 134] width 99 height 13
type input "Person inside the car,Car lights on"
click at [451, 187] on div at bounding box center [271, 120] width 542 height 241
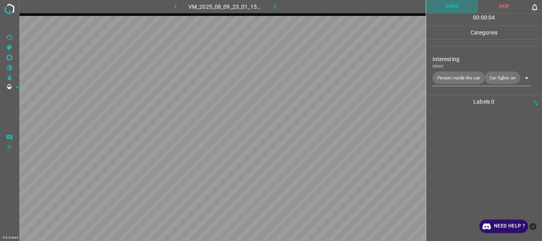
click at [449, 8] on button "Done" at bounding box center [452, 6] width 52 height 13
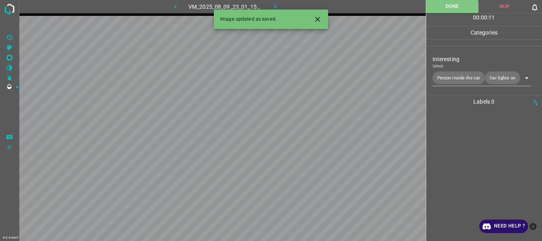
click at [279, 7] on icon "button" at bounding box center [275, 6] width 8 height 8
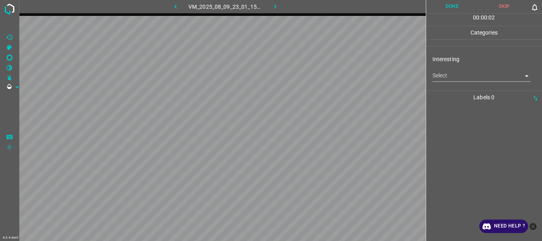
click at [465, 81] on body "4.3.6-dev2 VM_2025_08_09_23_01_15_150_03.gif Done Skip 0 00 : 00 : 02 Categorie…" at bounding box center [271, 120] width 542 height 241
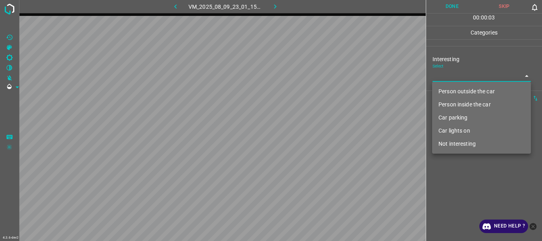
click at [465, 104] on li "Person inside the car" at bounding box center [481, 104] width 99 height 13
type input "Person inside the car"
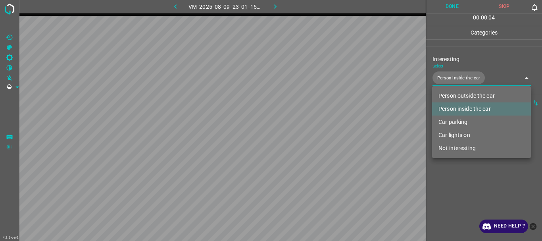
click at [459, 176] on div at bounding box center [271, 120] width 542 height 241
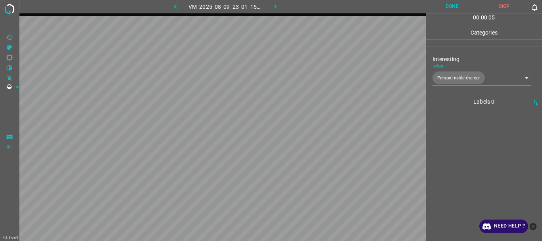
click at [446, 8] on button "Done" at bounding box center [452, 6] width 52 height 13
click at [278, 8] on icon "button" at bounding box center [275, 6] width 8 height 8
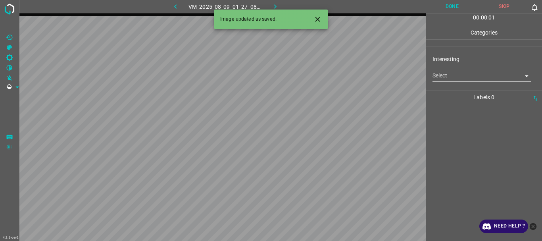
click at [466, 77] on body "4.3.6-dev2 VM_2025_08_09_01_27_08_220_00.gif Done Skip 0 00 : 00 : 01 Categorie…" at bounding box center [271, 120] width 542 height 241
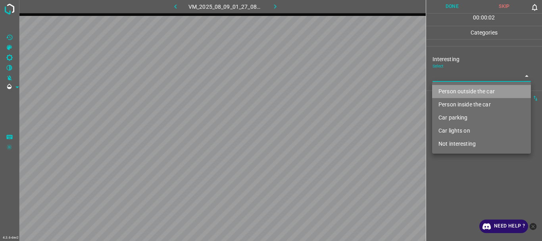
click at [460, 90] on li "Person outside the car" at bounding box center [481, 91] width 99 height 13
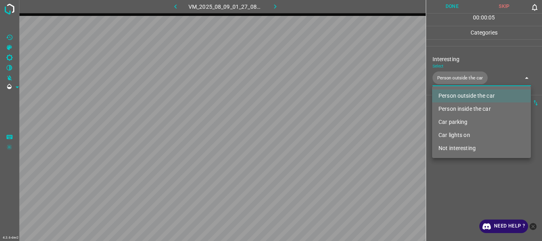
click at [458, 132] on li "Car lights on" at bounding box center [481, 134] width 99 height 13
type input "Person outside the car,Car lights on"
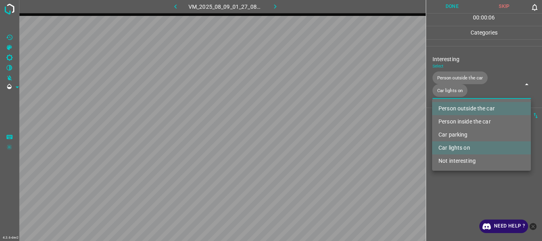
click at [466, 196] on div at bounding box center [271, 120] width 542 height 241
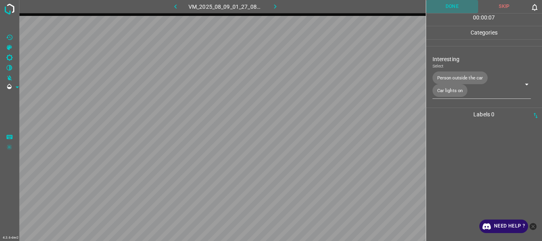
click at [450, 4] on button "Done" at bounding box center [452, 6] width 52 height 13
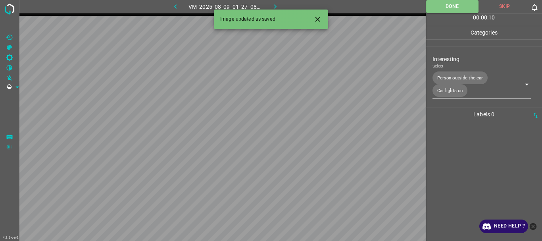
click at [274, 2] on button "button" at bounding box center [274, 6] width 25 height 13
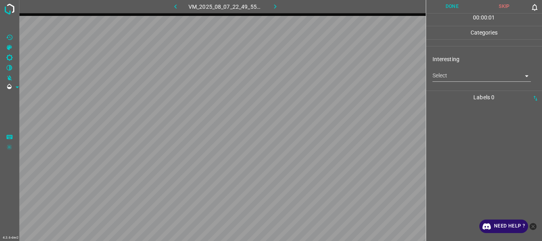
click at [460, 77] on body "4.3.6-dev2 VM_2025_08_07_22_49_55_572_00.gif Done Skip 0 00 : 00 : 01 Categorie…" at bounding box center [271, 120] width 542 height 241
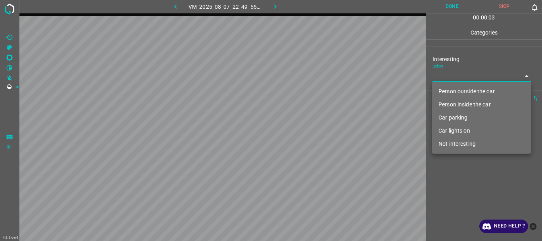
click at [461, 90] on li "Person outside the car" at bounding box center [481, 91] width 99 height 13
type input "Person outside the car"
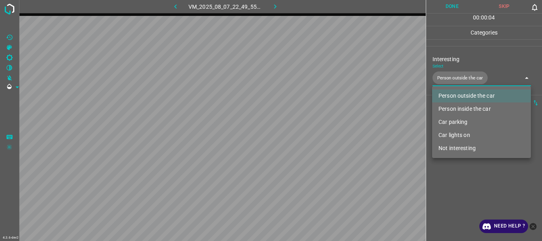
click at [479, 196] on div at bounding box center [271, 120] width 542 height 241
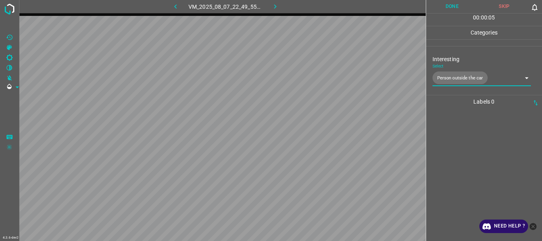
click at [444, 8] on button "Done" at bounding box center [452, 6] width 52 height 13
click at [447, 6] on button "Done" at bounding box center [452, 6] width 52 height 13
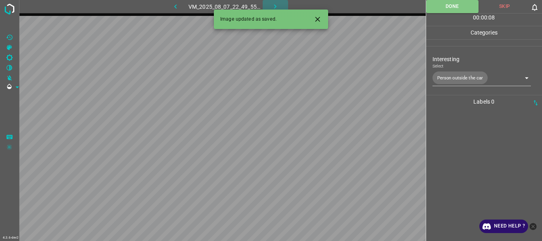
click at [272, 6] on icon "button" at bounding box center [275, 6] width 8 height 8
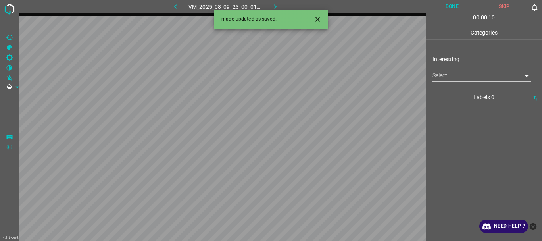
click at [445, 75] on body "4.3.6-dev2 VM_2025_08_09_23_00_01_208_07.gif Done Skip 0 00 : 00 : 10 Categorie…" at bounding box center [271, 120] width 542 height 241
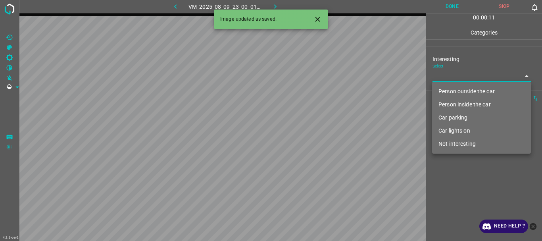
click at [473, 141] on li "Not interesting" at bounding box center [481, 143] width 99 height 13
type input "Not interesting"
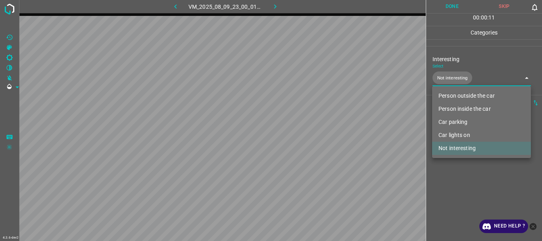
click at [457, 178] on div at bounding box center [271, 120] width 542 height 241
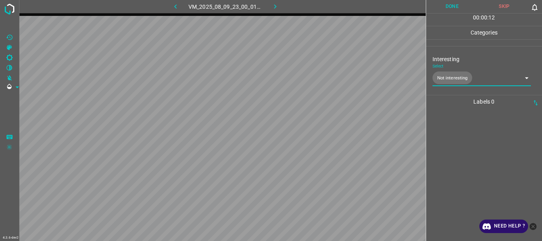
click at [447, 7] on button "Done" at bounding box center [452, 6] width 52 height 13
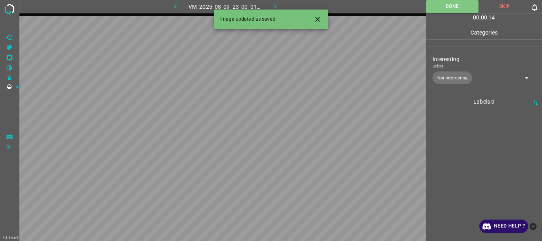
click at [272, 5] on icon "button" at bounding box center [275, 6] width 8 height 8
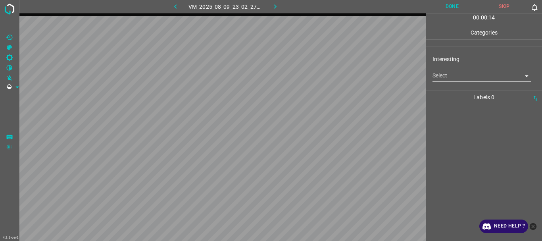
click at [458, 78] on body "4.3.6-dev2 VM_2025_08_09_23_02_27_197_01.gif Done Skip 0 00 : 00 : 14 Categorie…" at bounding box center [271, 120] width 542 height 241
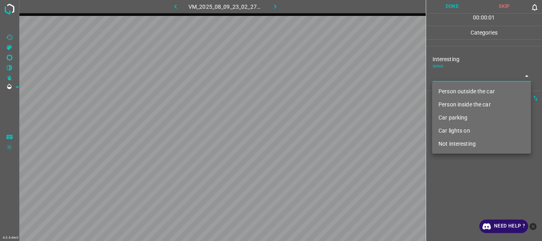
click at [459, 117] on li "Car parking" at bounding box center [481, 117] width 99 height 13
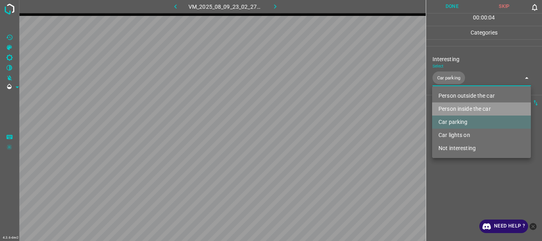
click at [462, 105] on li "Person inside the car" at bounding box center [481, 108] width 99 height 13
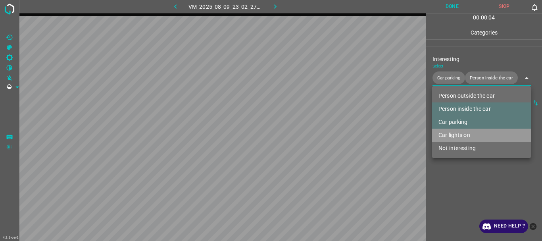
click at [461, 131] on li "Car lights on" at bounding box center [481, 134] width 99 height 13
type input "Car parking,Person inside the car,Car lights on"
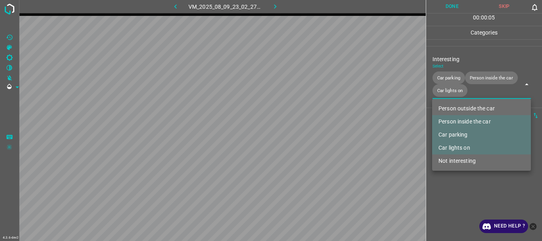
click at [461, 194] on div at bounding box center [271, 120] width 542 height 241
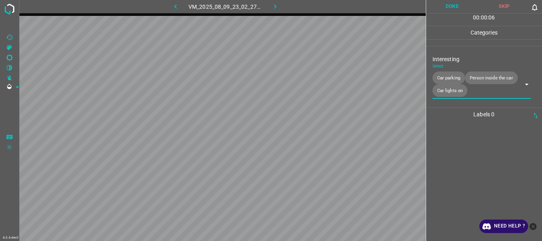
click at [450, 10] on button "Done" at bounding box center [452, 6] width 52 height 13
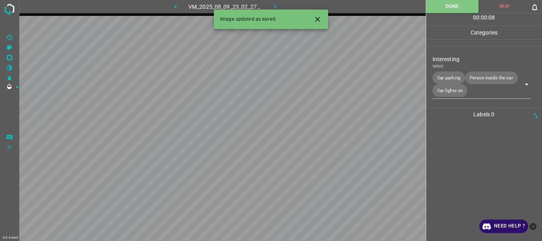
click at [274, 4] on icon "button" at bounding box center [275, 6] width 8 height 8
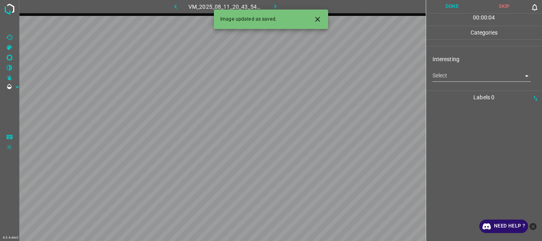
click at [460, 75] on body "4.3.6-dev2 VM_2025_08_11_20_43_54_642_04.gif Done Skip 0 00 : 00 : 04 Categorie…" at bounding box center [271, 120] width 542 height 241
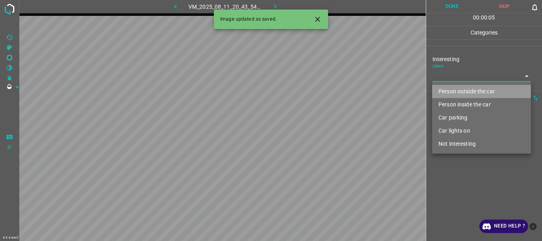
click at [458, 92] on li "Person outside the car" at bounding box center [481, 91] width 99 height 13
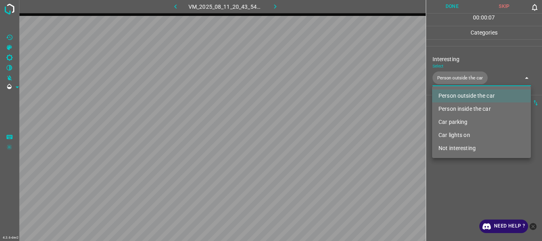
click at [456, 134] on li "Car lights on" at bounding box center [481, 134] width 99 height 13
type input "Person outside the car,Car lights on"
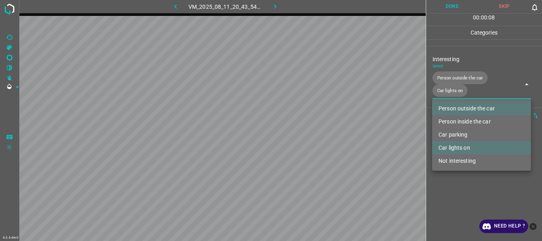
click at [457, 197] on div at bounding box center [271, 120] width 542 height 241
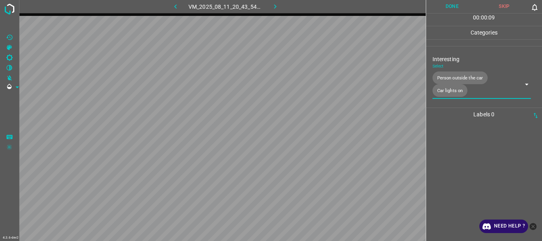
click at [441, 4] on button "Done" at bounding box center [452, 6] width 52 height 13
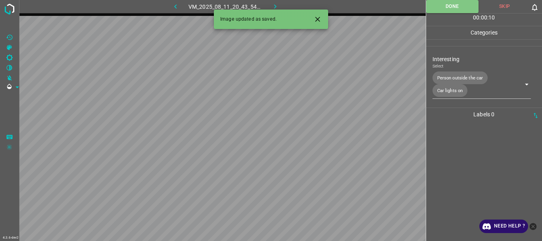
click at [274, 3] on icon "button" at bounding box center [275, 6] width 8 height 8
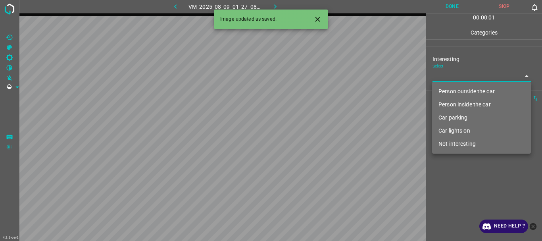
click at [444, 77] on body "4.3.6-dev2 VM_2025_08_09_01_27_08_220_07.gif Done Skip 0 00 : 00 : 01 Categorie…" at bounding box center [271, 120] width 542 height 241
click at [456, 90] on li "Person outside the car" at bounding box center [481, 91] width 99 height 13
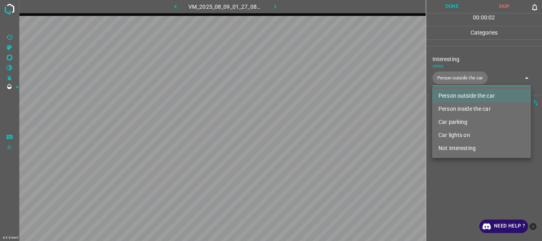
type input "Person outside the car"
click at [458, 187] on div at bounding box center [271, 120] width 542 height 241
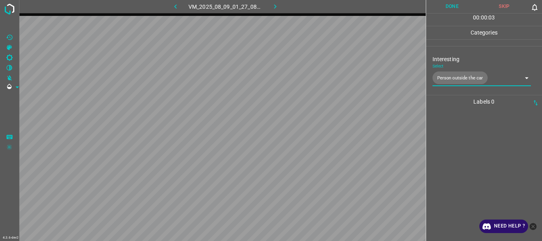
click at [450, 8] on button "Done" at bounding box center [452, 6] width 52 height 13
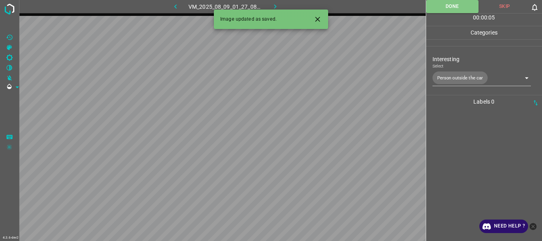
click at [274, 2] on icon "button" at bounding box center [275, 6] width 8 height 8
click at [274, 2] on div "VM_2025_08_09_01_27_08_220_07.gif" at bounding box center [225, 6] width 148 height 13
click at [475, 75] on body "4.3.6-dev2 VM_2025_08_07_21_32_07_831_03.gif Done Skip 0 00 : 00 : 05 Categorie…" at bounding box center [271, 120] width 542 height 241
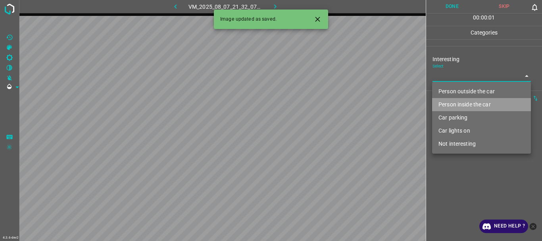
click at [456, 100] on li "Person inside the car" at bounding box center [481, 104] width 99 height 13
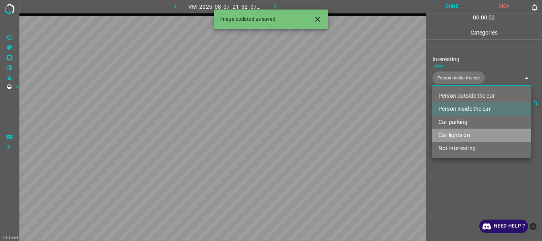
click at [453, 131] on li "Car lights on" at bounding box center [481, 134] width 99 height 13
type input "Person inside the car,Car lights on"
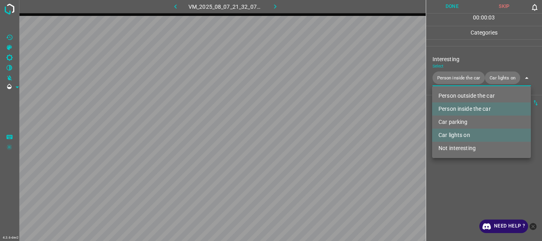
click at [450, 177] on div at bounding box center [271, 120] width 542 height 241
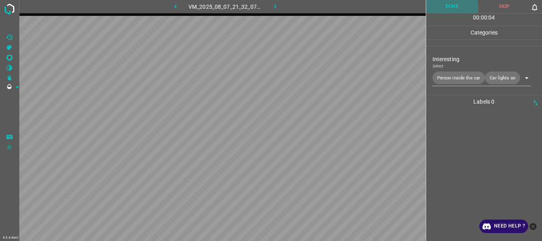
click at [449, 6] on button "Done" at bounding box center [452, 6] width 52 height 13
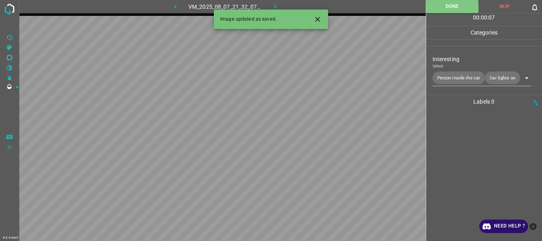
click at [277, 5] on icon "button" at bounding box center [275, 6] width 8 height 8
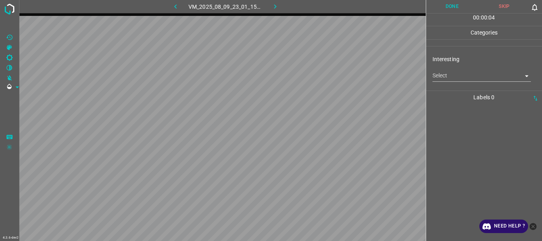
click at [452, 74] on body "4.3.6-dev2 VM_2025_08_09_23_01_15_150_02.gif Done Skip 0 00 : 00 : 04 Categorie…" at bounding box center [271, 120] width 542 height 241
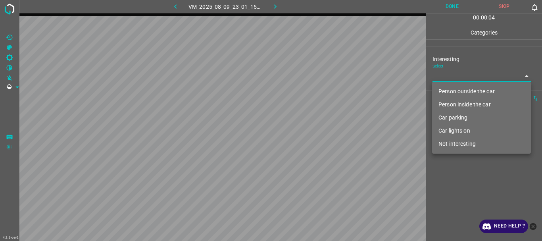
click at [463, 93] on li "Person outside the car" at bounding box center [481, 91] width 99 height 13
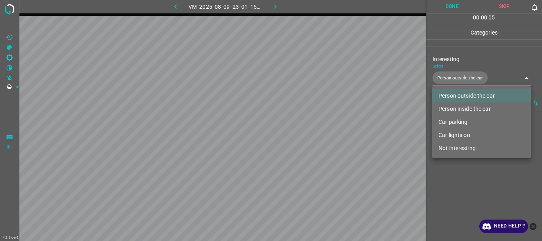
click at [462, 133] on li "Car lights on" at bounding box center [481, 134] width 99 height 13
type input "Person outside the car,Car lights on"
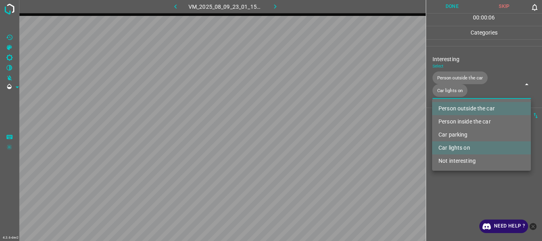
click at [448, 182] on div at bounding box center [271, 120] width 542 height 241
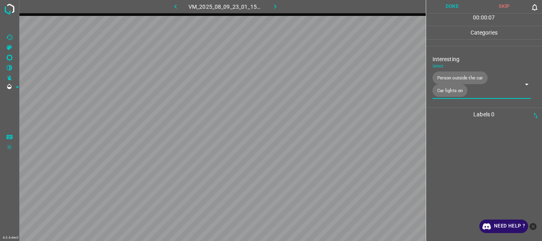
click at [446, 11] on button "Done" at bounding box center [452, 6] width 52 height 13
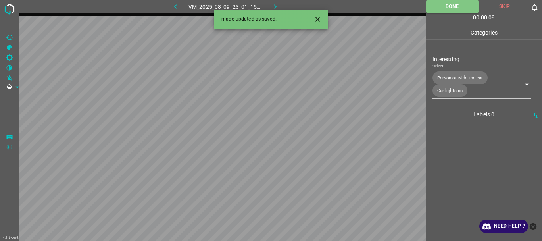
click at [273, 4] on icon "button" at bounding box center [275, 6] width 8 height 8
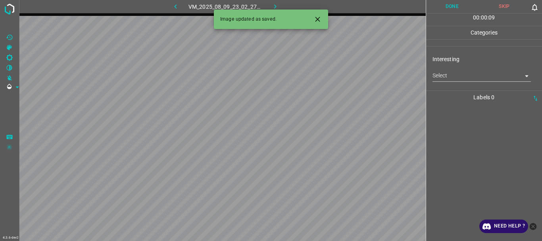
click at [456, 75] on body "4.3.6-dev2 VM_2025_08_09_23_02_27_197_02.gif Done Skip 0 00 : 00 : 09 Categorie…" at bounding box center [271, 120] width 542 height 241
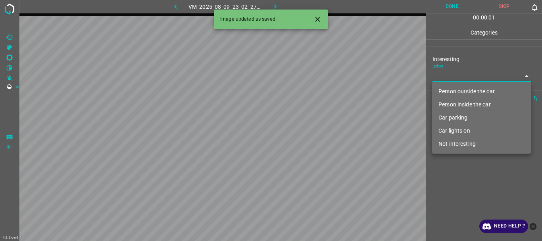
click at [454, 115] on li "Car parking" at bounding box center [481, 117] width 99 height 13
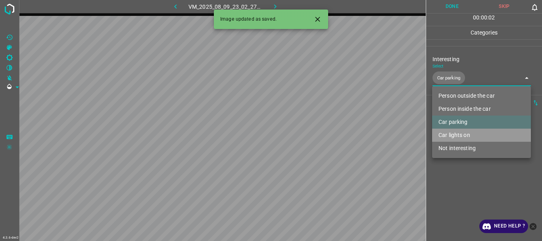
click at [456, 131] on li "Car lights on" at bounding box center [481, 134] width 99 height 13
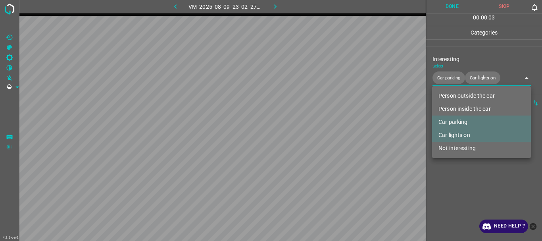
click at [468, 106] on li "Person inside the car" at bounding box center [481, 108] width 99 height 13
type input "Car parking,Car lights on,Person inside the car"
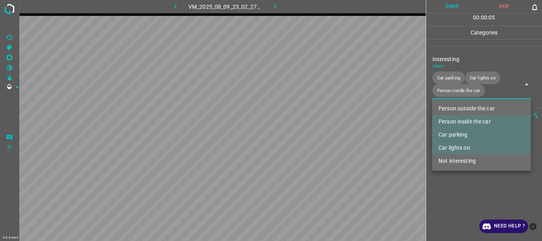
click at [453, 210] on div at bounding box center [271, 120] width 542 height 241
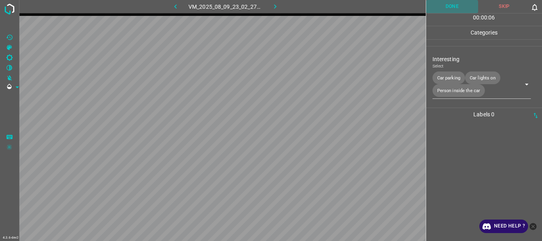
click at [447, 10] on button "Done" at bounding box center [452, 6] width 52 height 13
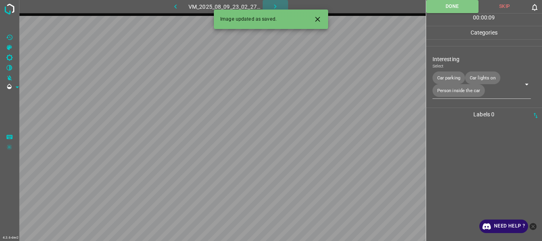
click at [274, 2] on button "button" at bounding box center [274, 6] width 25 height 13
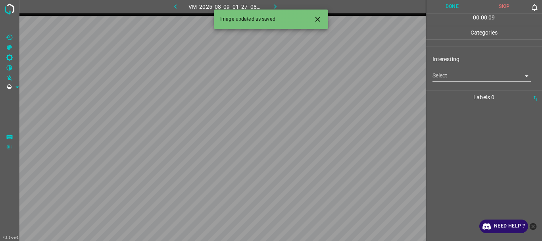
click at [452, 73] on body "4.3.6-dev2 VM_2025_08_09_01_27_08_220_10.gif Done Skip 0 00 : 00 : 09 Categorie…" at bounding box center [271, 120] width 542 height 241
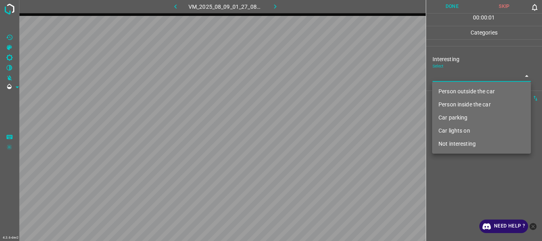
click at [460, 91] on li "Person outside the car" at bounding box center [481, 91] width 99 height 13
type input "Person outside the car"
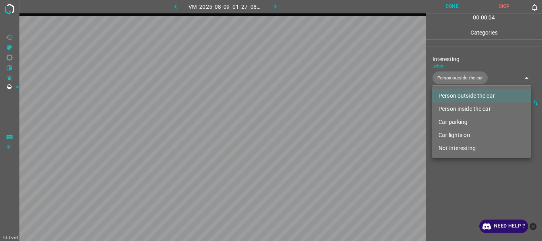
click at [461, 175] on div at bounding box center [271, 120] width 542 height 241
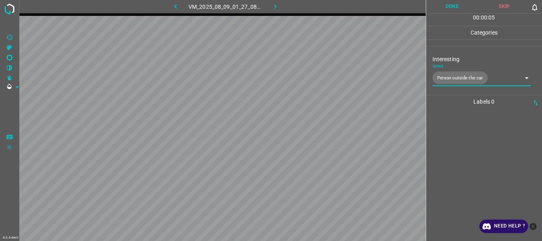
click at [447, 4] on button "Done" at bounding box center [452, 6] width 52 height 13
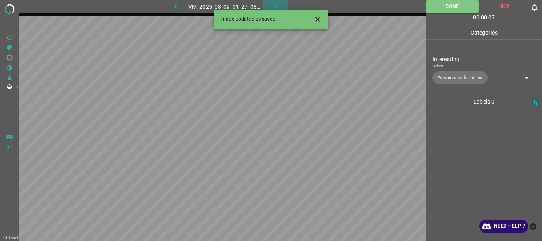
click at [275, 5] on icon "button" at bounding box center [275, 6] width 8 height 8
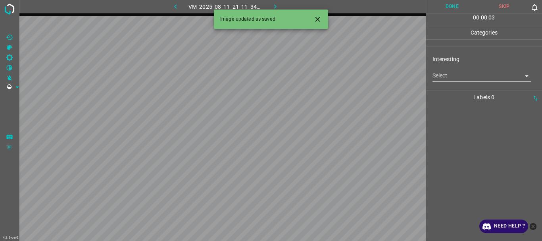
click at [456, 78] on body "4.3.6-dev2 VM_2025_08_11_21_11_34_853_01.gif Done Skip 0 00 : 00 : 03 Categorie…" at bounding box center [271, 120] width 542 height 241
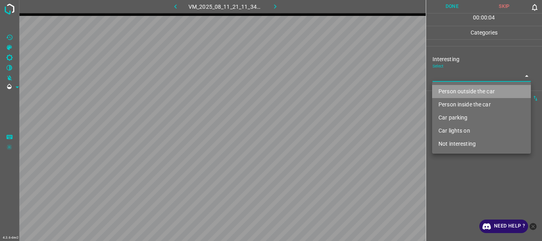
click at [457, 91] on li "Person outside the car" at bounding box center [481, 91] width 99 height 13
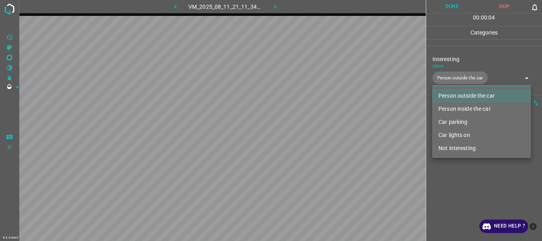
type input "Person outside the car"
click at [464, 184] on div at bounding box center [271, 120] width 542 height 241
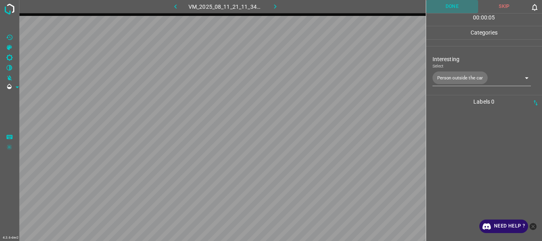
click at [458, 8] on button "Done" at bounding box center [452, 6] width 52 height 13
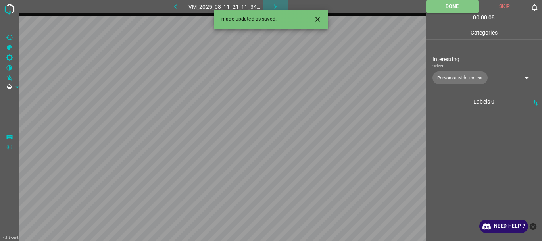
click at [275, 5] on icon "button" at bounding box center [275, 6] width 8 height 8
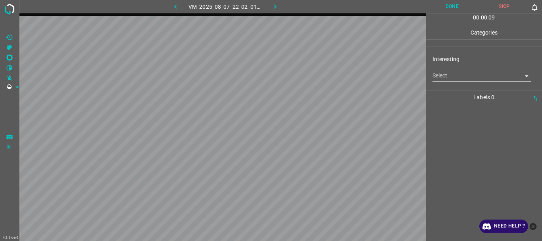
click at [457, 76] on body "4.3.6-dev2 VM_2025_08_07_22_02_01_945_00.gif Done Skip 0 00 : 00 : 09 Categorie…" at bounding box center [271, 120] width 542 height 241
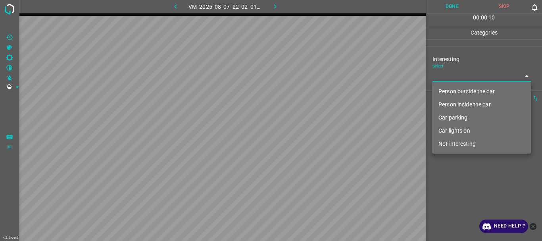
click at [457, 94] on li "Person outside the car" at bounding box center [481, 91] width 99 height 13
type input "Person outside the car"
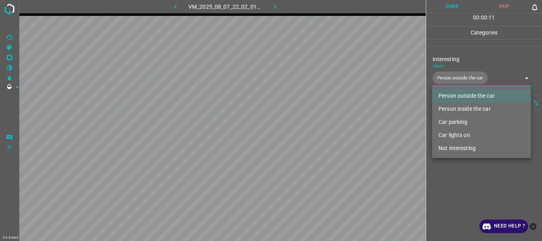
click at [465, 179] on div at bounding box center [271, 120] width 542 height 241
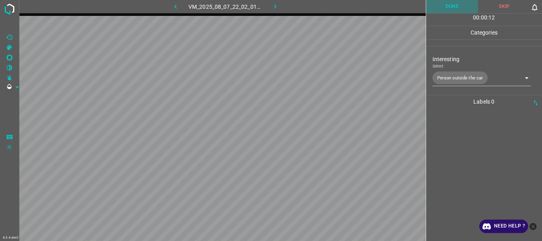
click at [458, 10] on button "Done" at bounding box center [452, 6] width 52 height 13
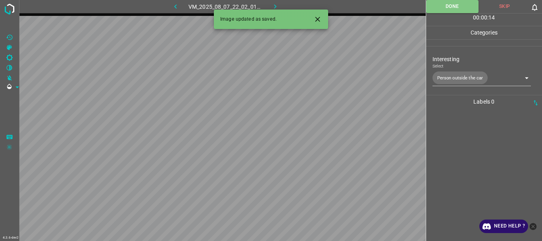
click at [274, 6] on icon "button" at bounding box center [275, 6] width 8 height 8
click at [450, 75] on body "4.3.6-dev2 VM_2025_08_09_01_34_19_897_00.gif Done Skip 0 00 : 00 : 14 Categorie…" at bounding box center [271, 120] width 542 height 241
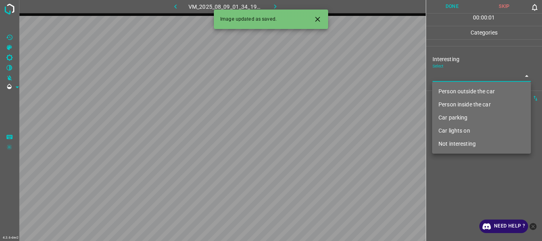
click at [455, 89] on li "Person outside the car" at bounding box center [481, 91] width 99 height 13
type input "Person outside the car"
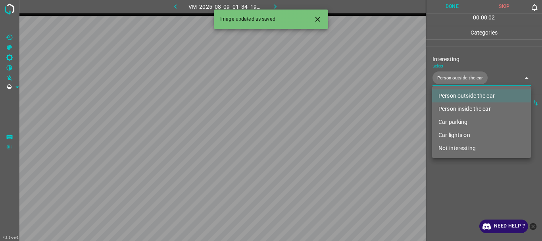
click at [456, 169] on div at bounding box center [271, 120] width 542 height 241
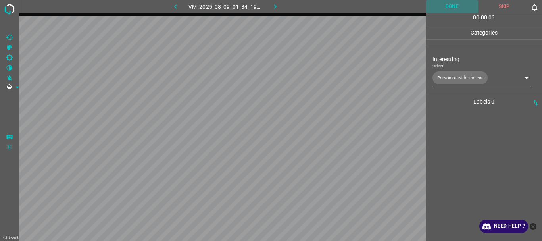
click at [448, 6] on button "Done" at bounding box center [452, 6] width 52 height 13
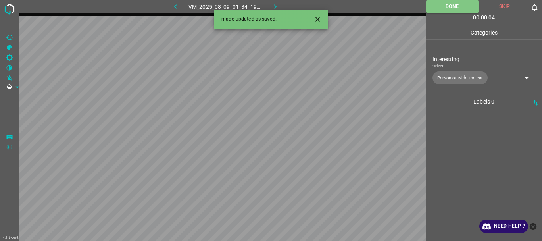
click at [276, 5] on icon "button" at bounding box center [275, 6] width 8 height 8
click at [442, 78] on body "4.3.6-dev2 VM_2025_08_09_23_06_28_899_02.gif Done Skip 0 00 : 00 : 05 Categorie…" at bounding box center [271, 120] width 542 height 241
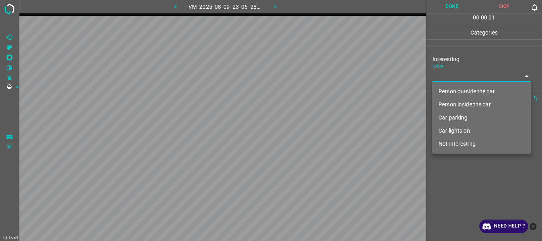
click at [449, 104] on li "Person inside the car" at bounding box center [481, 104] width 99 height 13
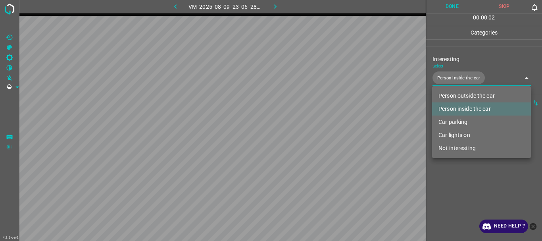
click at [455, 132] on li "Car lights on" at bounding box center [481, 134] width 99 height 13
type input "Person inside the car,Car lights on"
click at [450, 170] on div at bounding box center [271, 120] width 542 height 241
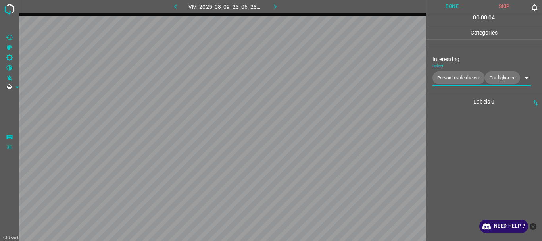
click at [444, 9] on button "Done" at bounding box center [452, 6] width 52 height 13
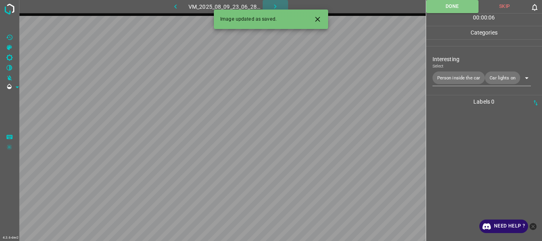
click at [277, 3] on icon "button" at bounding box center [275, 6] width 8 height 8
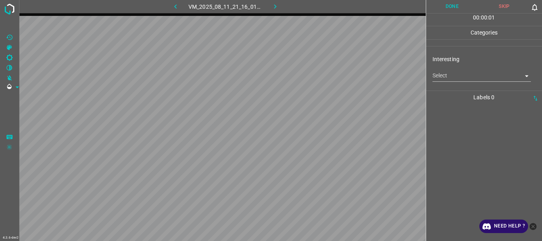
click at [451, 73] on body "4.3.6-dev2 VM_2025_08_11_21_16_01_864_03.gif Done Skip 0 00 : 00 : 01 Categorie…" at bounding box center [271, 120] width 542 height 241
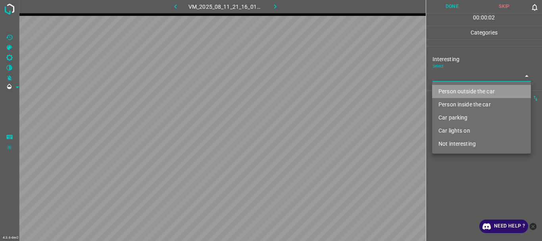
click at [453, 89] on li "Person outside the car" at bounding box center [481, 91] width 99 height 13
type input "Person outside the car"
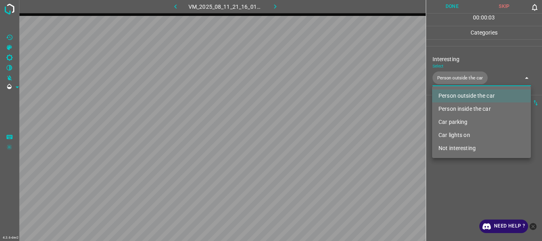
click at [470, 182] on div at bounding box center [271, 120] width 542 height 241
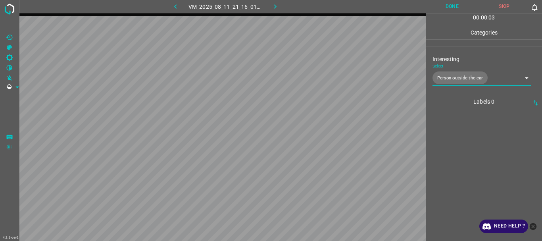
click at [447, 9] on button "Done" at bounding box center [452, 6] width 52 height 13
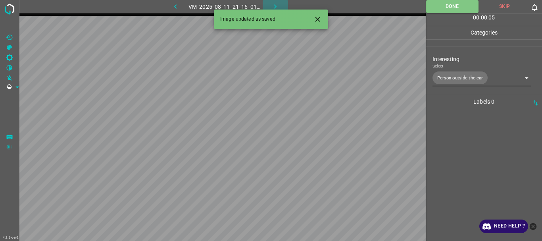
click at [274, 6] on icon "button" at bounding box center [275, 6] width 8 height 8
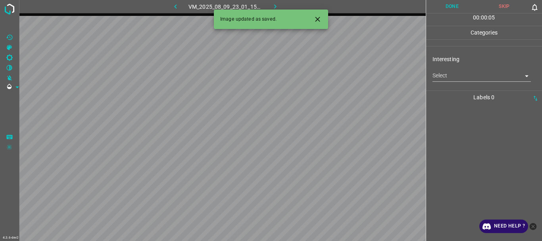
click at [439, 79] on body "4.3.6-dev2 VM_2025_08_09_23_01_15_150_00.gif Done Skip 0 00 : 00 : 05 Categorie…" at bounding box center [271, 120] width 542 height 241
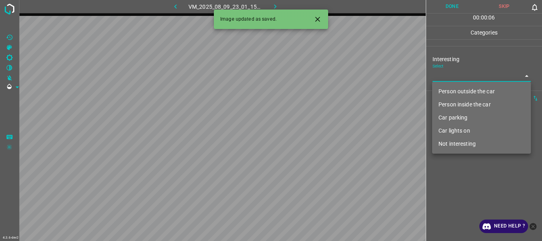
click at [445, 89] on li "Person outside the car" at bounding box center [481, 91] width 99 height 13
type input "Person outside the car"
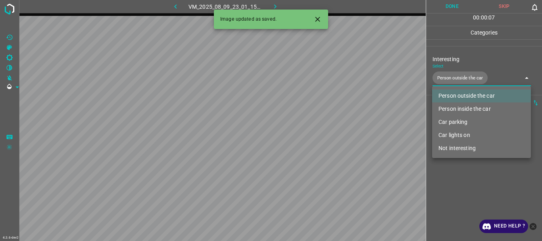
click at [475, 199] on div at bounding box center [271, 120] width 542 height 241
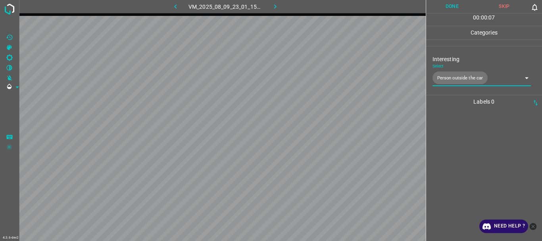
click at [458, 8] on button "Done" at bounding box center [452, 6] width 52 height 13
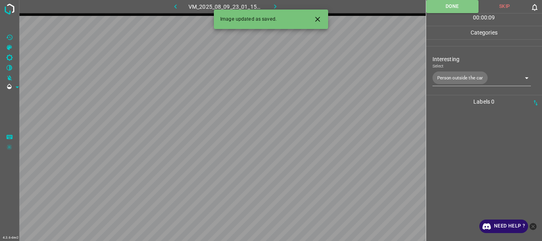
click at [270, 2] on button "button" at bounding box center [274, 6] width 25 height 13
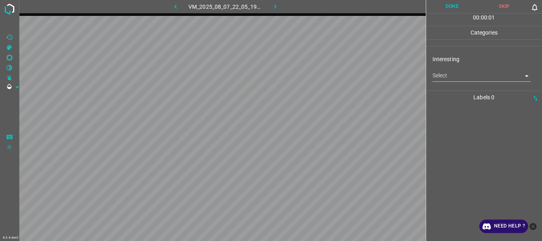
click at [456, 79] on body "4.3.6-dev2 VM_2025_08_07_22_05_19_614_07.gif Done Skip 0 00 : 00 : 01 Categorie…" at bounding box center [271, 120] width 542 height 241
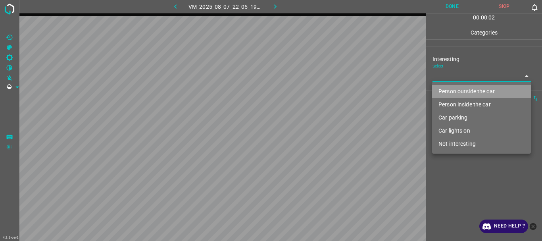
click at [458, 88] on li "Person outside the car" at bounding box center [481, 91] width 99 height 13
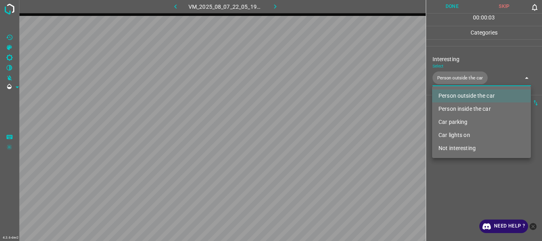
click at [456, 135] on li "Car lights on" at bounding box center [481, 134] width 99 height 13
type input "Person outside the car,Car lights on"
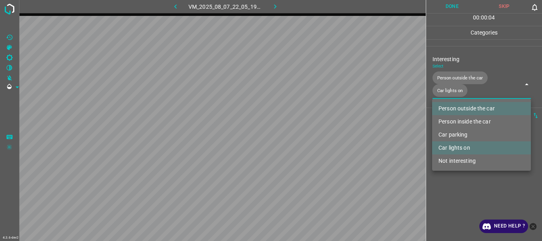
click at [446, 174] on div at bounding box center [271, 120] width 542 height 241
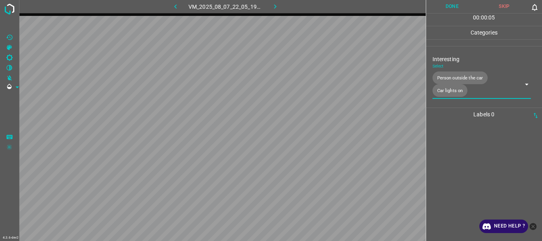
click at [446, 10] on button "Done" at bounding box center [452, 6] width 52 height 13
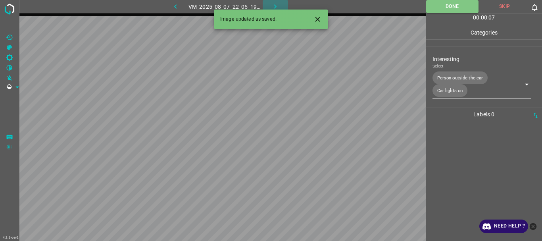
click at [273, 4] on icon "button" at bounding box center [275, 6] width 8 height 8
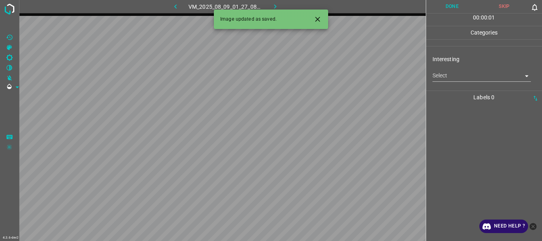
click at [452, 77] on body "4.3.6-dev2 VM_2025_08_09_01_27_08_220_13.gif Done Skip 0 00 : 00 : 01 Categorie…" at bounding box center [271, 120] width 542 height 241
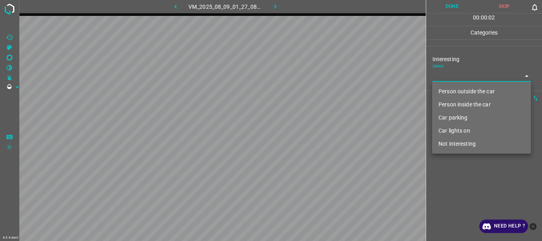
click at [464, 129] on li "Car lights on" at bounding box center [481, 130] width 99 height 13
type input "Car lights on"
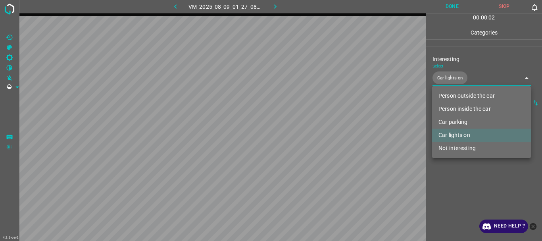
click at [467, 179] on div at bounding box center [271, 120] width 542 height 241
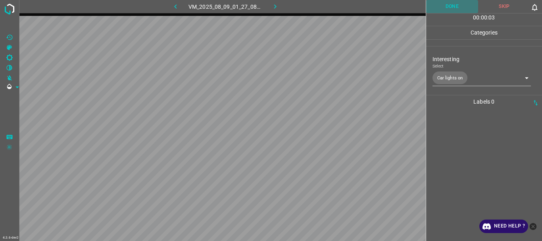
click at [450, 4] on button "Done" at bounding box center [452, 6] width 52 height 13
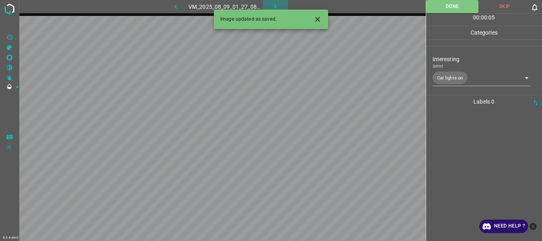
click at [273, 3] on icon "button" at bounding box center [275, 6] width 8 height 8
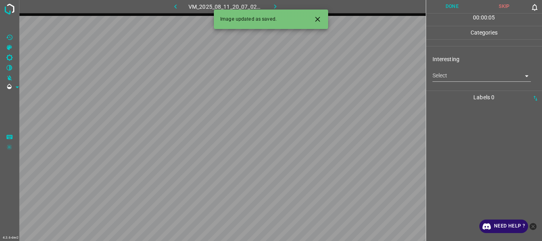
click at [480, 83] on div "Interesting Select ​" at bounding box center [484, 68] width 116 height 37
click at [481, 80] on body "4.3.6-dev2 VM_2025_08_11_20_07_02_638_05.gif Done Skip 0 00 : 00 : 05 Categorie…" at bounding box center [271, 120] width 542 height 241
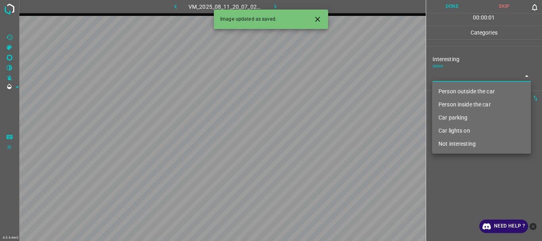
click at [456, 90] on li "Person outside the car" at bounding box center [481, 91] width 99 height 13
type input "Person outside the car"
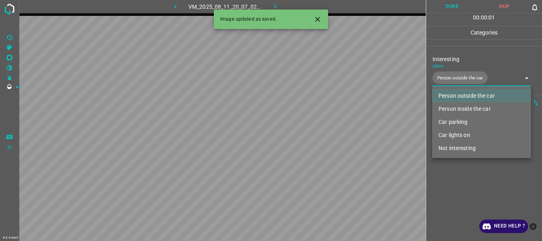
click at [462, 199] on div at bounding box center [271, 120] width 542 height 241
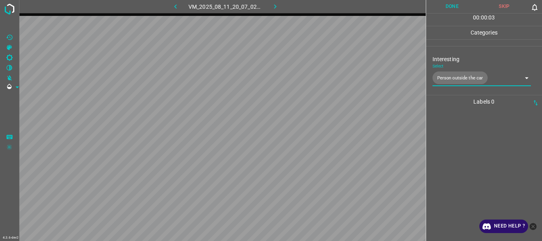
click at [446, 7] on button "Done" at bounding box center [452, 6] width 52 height 13
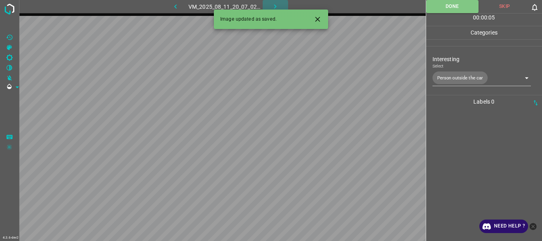
click at [270, 5] on button "button" at bounding box center [274, 6] width 25 height 13
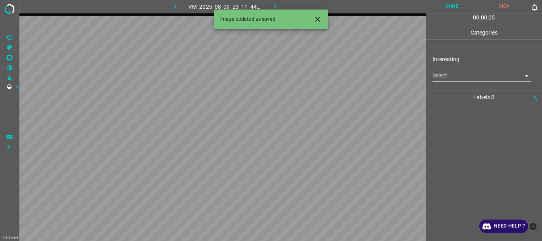
click at [467, 79] on body "4.3.6-dev2 VM_2025_08_09_23_11_44_159_01.gif Done Skip 0 00 : 00 : 05 Categorie…" at bounding box center [271, 120] width 542 height 241
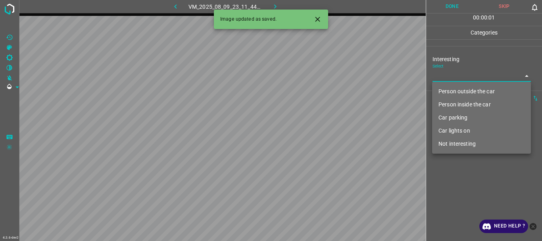
click at [484, 147] on li "Not interesting" at bounding box center [481, 143] width 99 height 13
type input "Not interesting"
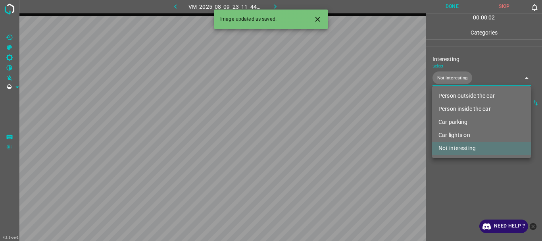
click at [469, 179] on div at bounding box center [271, 120] width 542 height 241
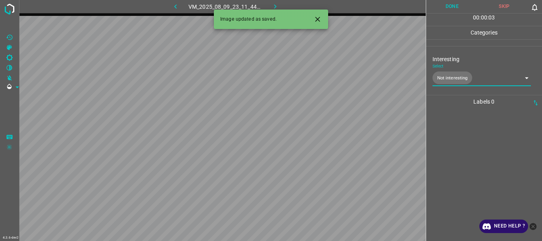
click at [451, 4] on button "Done" at bounding box center [452, 6] width 52 height 13
click at [272, 5] on icon "button" at bounding box center [275, 6] width 8 height 8
click at [470, 74] on body "4.3.6-dev2 VM_2025_08_07_01_56_59_472_14.gif Done Skip 0 00 : 00 : 05 Categorie…" at bounding box center [271, 120] width 542 height 241
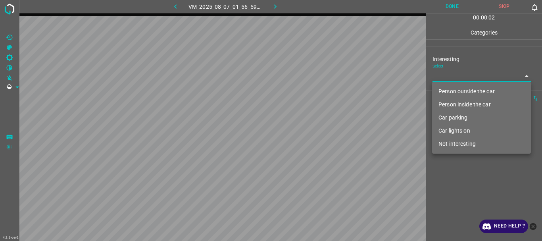
click at [451, 104] on li "Person inside the car" at bounding box center [481, 104] width 99 height 13
type input "Person inside the car"
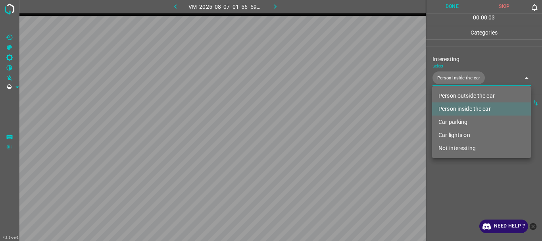
click at [461, 182] on div at bounding box center [271, 120] width 542 height 241
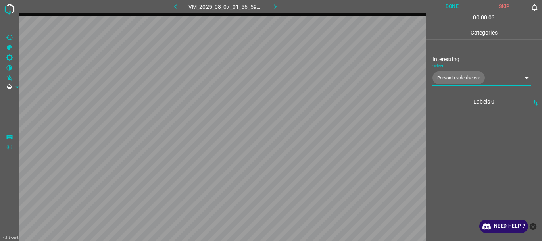
click at [455, 8] on button "Done" at bounding box center [452, 6] width 52 height 13
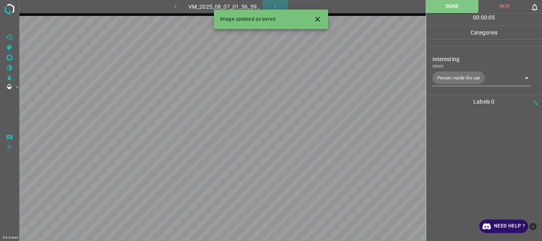
click at [276, 4] on icon "button" at bounding box center [275, 6] width 8 height 8
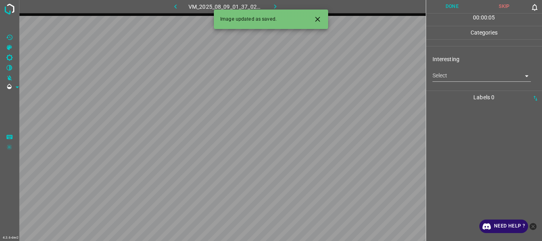
click at [468, 76] on body "4.3.6-dev2 VM_2025_08_09_01_37_02_153_01.gif Done Skip 0 00 : 00 : 05 Categorie…" at bounding box center [271, 120] width 542 height 241
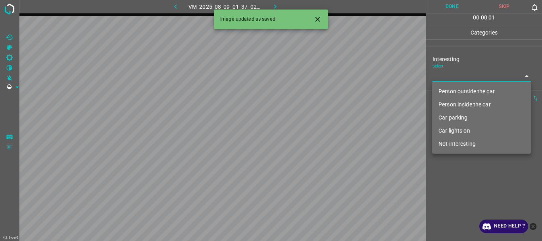
click at [473, 90] on li "Person outside the car" at bounding box center [481, 91] width 99 height 13
type input "Person outside the car"
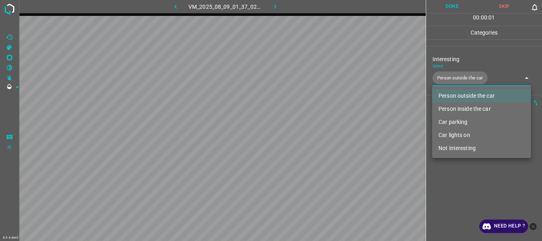
click at [473, 180] on div at bounding box center [271, 120] width 542 height 241
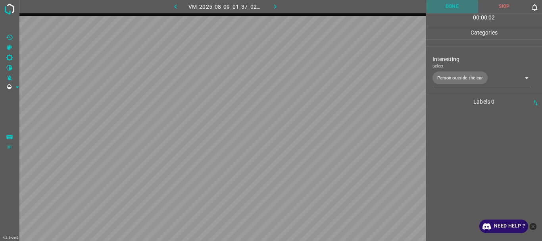
click at [449, 7] on button "Done" at bounding box center [452, 6] width 52 height 13
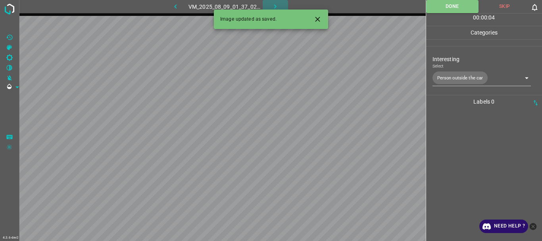
click at [277, 4] on icon "button" at bounding box center [275, 6] width 8 height 8
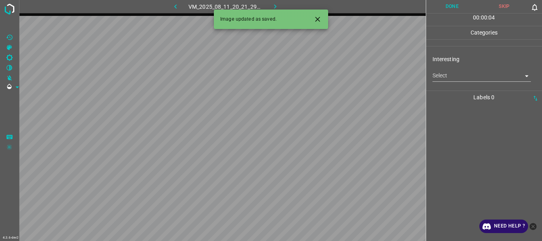
click at [459, 75] on body "4.3.6-dev2 VM_2025_08_11_20_21_29_890_02.gif Done Skip 0 00 : 00 : 04 Categorie…" at bounding box center [271, 120] width 542 height 241
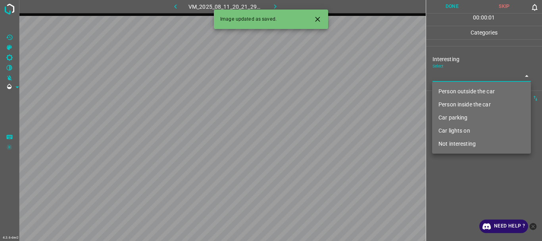
click at [464, 113] on li "Car parking" at bounding box center [481, 117] width 99 height 13
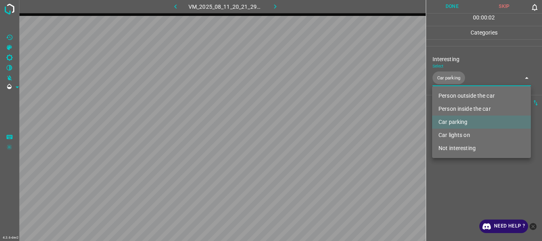
click at [468, 108] on li "Person inside the car" at bounding box center [481, 108] width 99 height 13
type input "Car parking,Person inside the car"
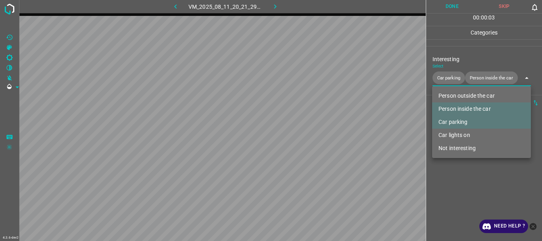
click at [467, 195] on div at bounding box center [271, 120] width 542 height 241
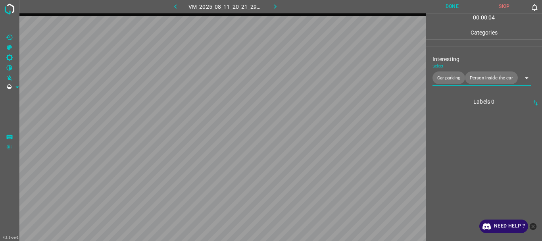
click at [454, 4] on button "Done" at bounding box center [452, 6] width 52 height 13
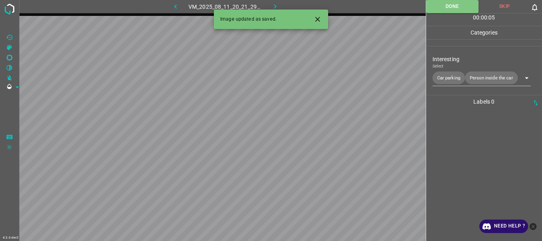
click at [276, 5] on icon "button" at bounding box center [275, 6] width 8 height 8
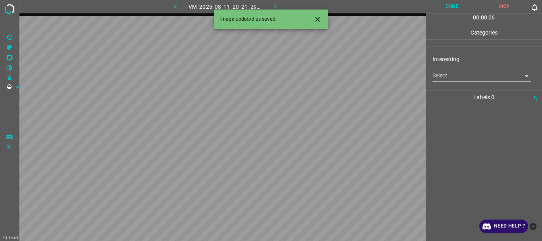
click at [461, 77] on body "4.3.6-dev2 VM_2025_08_11_20_21_29_890_04.gif Done Skip 0 00 : 00 : 06 Categorie…" at bounding box center [271, 120] width 542 height 241
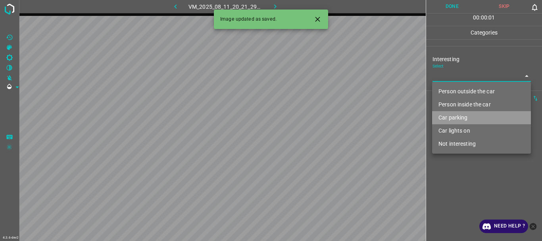
click at [464, 115] on li "Car parking" at bounding box center [481, 117] width 99 height 13
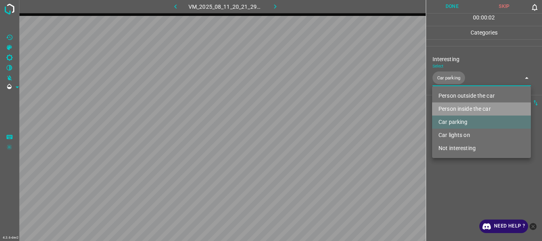
click at [464, 107] on li "Person inside the car" at bounding box center [481, 108] width 99 height 13
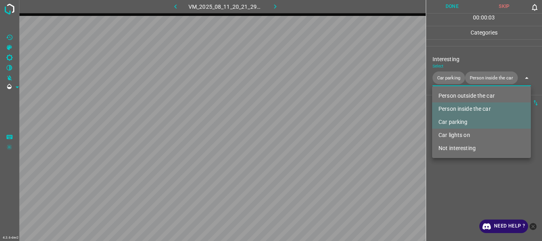
click at [462, 134] on li "Car lights on" at bounding box center [481, 134] width 99 height 13
type input "Car parking,Person inside the car,Car lights on"
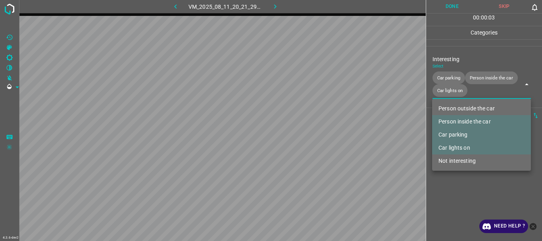
click at [454, 179] on div at bounding box center [271, 120] width 542 height 241
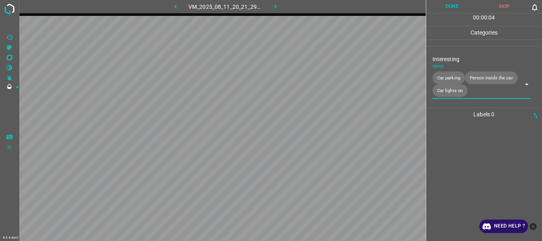
click at [454, 6] on button "Done" at bounding box center [452, 6] width 52 height 13
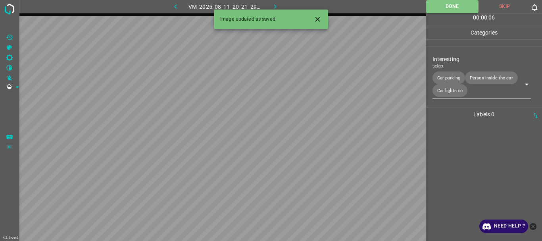
click at [275, 6] on icon "button" at bounding box center [275, 6] width 2 height 4
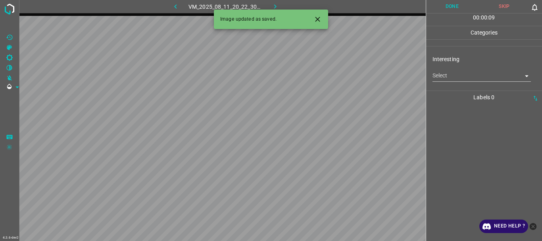
click at [452, 81] on body "4.3.6-dev2 VM_2025_08_11_20_22_30_861_03.gif Done Skip 0 00 : 00 : 09 Categorie…" at bounding box center [271, 120] width 542 height 241
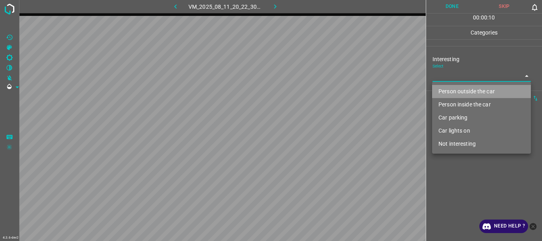
click at [463, 89] on li "Person outside the car" at bounding box center [481, 91] width 99 height 13
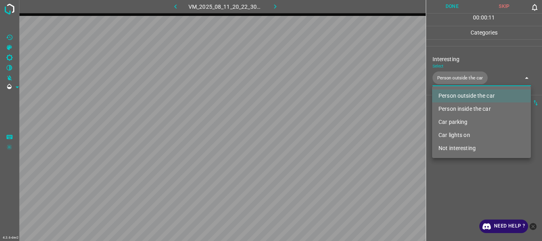
click at [461, 132] on li "Car lights on" at bounding box center [481, 134] width 99 height 13
type input "Person outside the car,Car lights on"
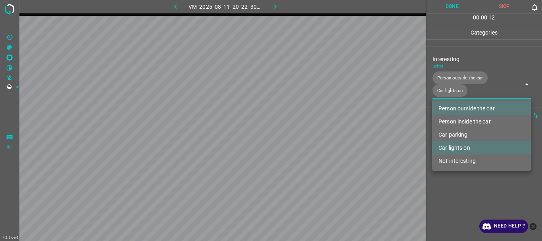
click at [451, 198] on div at bounding box center [271, 120] width 542 height 241
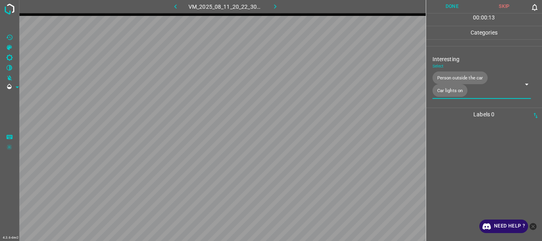
click at [450, 7] on button "Done" at bounding box center [452, 6] width 52 height 13
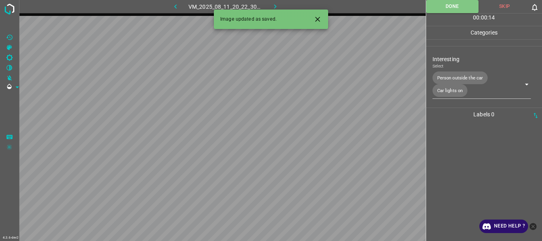
click at [275, 5] on icon "button" at bounding box center [275, 6] width 8 height 8
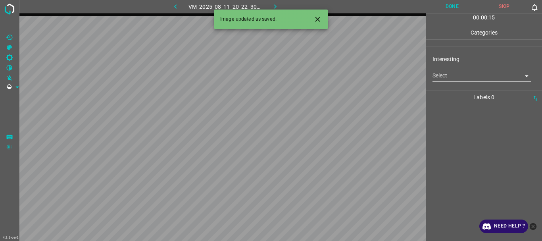
click at [455, 80] on body "4.3.6-dev2 VM_2025_08_11_20_22_30_861_06.gif Done Skip 0 00 : 00 : 15 Categorie…" at bounding box center [271, 120] width 542 height 241
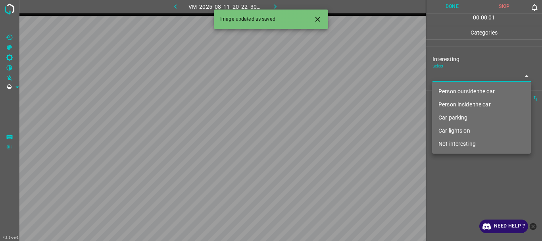
click at [459, 88] on li "Person outside the car" at bounding box center [481, 91] width 99 height 13
type input "Person outside the car"
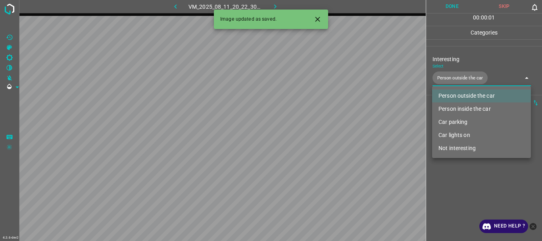
click at [456, 176] on div at bounding box center [271, 120] width 542 height 241
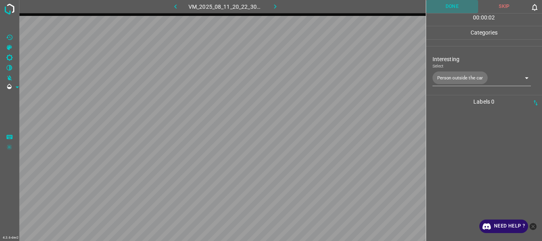
click at [446, 11] on button "Done" at bounding box center [452, 6] width 52 height 13
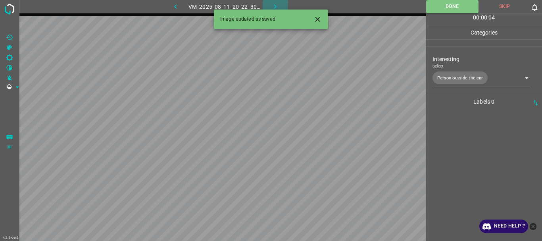
click at [273, 3] on icon "button" at bounding box center [275, 6] width 8 height 8
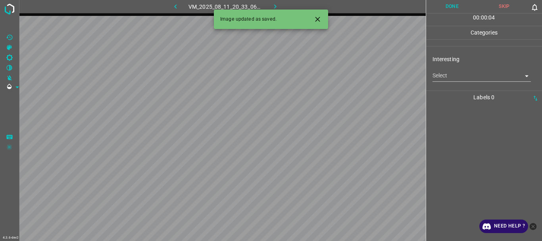
click at [452, 79] on body "4.3.6-dev2 VM_2025_08_11_20_33_06_298_03.gif Done Skip 0 00 : 00 : 04 Categorie…" at bounding box center [271, 120] width 542 height 241
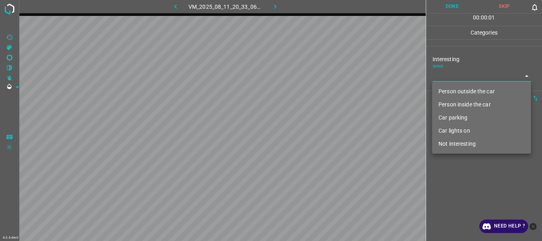
click at [456, 93] on li "Person outside the car" at bounding box center [481, 91] width 99 height 13
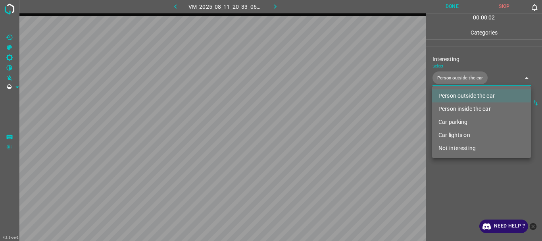
type input "Person outside the car"
click at [464, 180] on div at bounding box center [271, 120] width 542 height 241
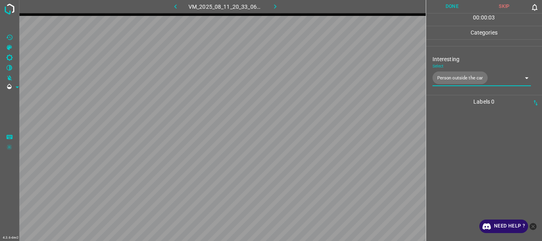
click at [449, 8] on button "Done" at bounding box center [452, 6] width 52 height 13
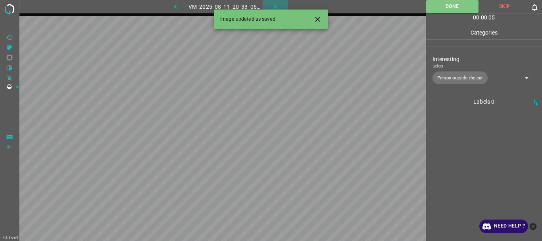
click at [276, 8] on icon "button" at bounding box center [275, 6] width 8 height 8
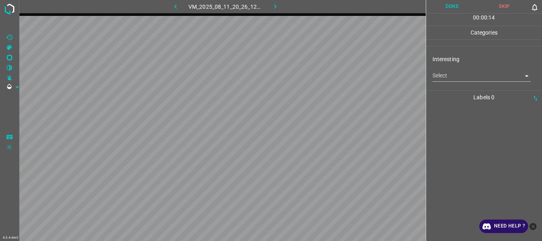
click at [452, 71] on body "4.3.6-dev2 VM_2025_08_11_20_26_12_367_01.gif Done Skip 0 00 : 00 : 14 Categorie…" at bounding box center [271, 120] width 542 height 241
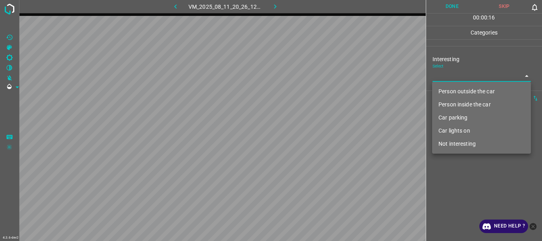
click at [461, 131] on li "Car lights on" at bounding box center [481, 130] width 99 height 13
type input "Car lights on"
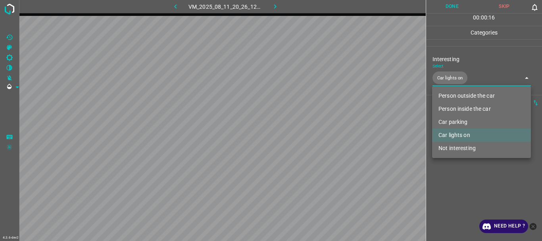
click at [453, 180] on div at bounding box center [271, 120] width 542 height 241
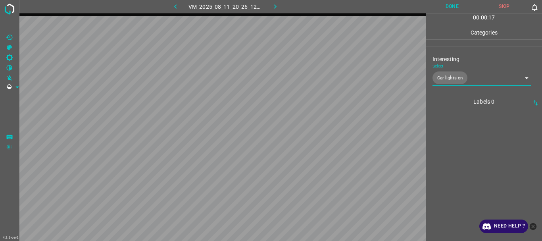
click at [452, 5] on button "Done" at bounding box center [452, 6] width 52 height 13
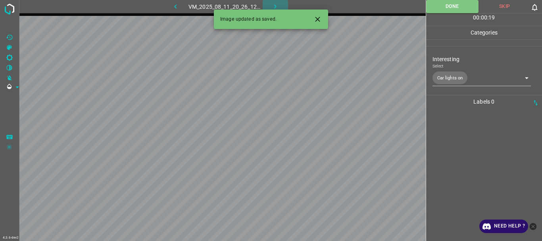
click at [274, 3] on icon "button" at bounding box center [275, 6] width 8 height 8
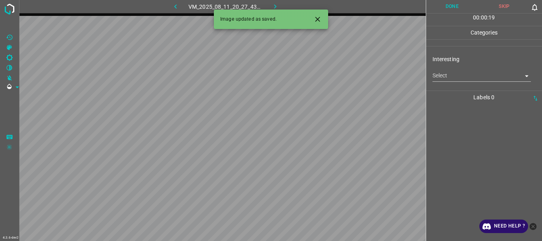
click at [452, 75] on body "4.3.6-dev2 VM_2025_08_11_20_27_43_577_02.gif Done Skip 0 00 : 00 : 19 Categorie…" at bounding box center [271, 120] width 542 height 241
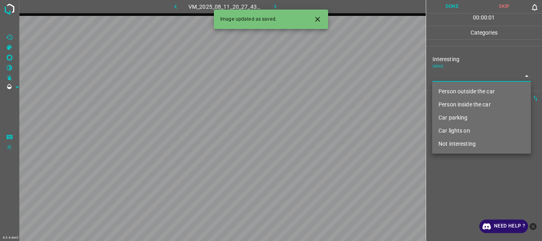
click at [454, 93] on li "Person outside the car" at bounding box center [481, 91] width 99 height 13
type input "Person outside the car"
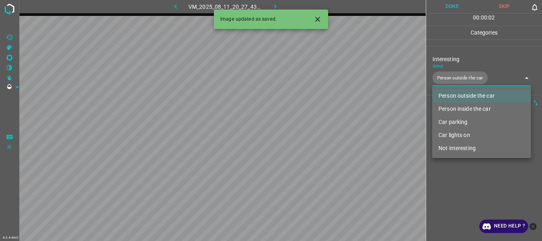
click at [450, 185] on div at bounding box center [271, 120] width 542 height 241
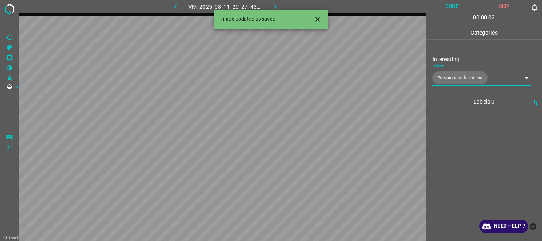
click at [436, 2] on button "Done" at bounding box center [452, 6] width 52 height 13
click at [278, 3] on icon "button" at bounding box center [275, 6] width 8 height 8
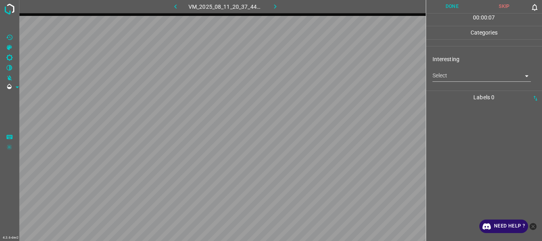
click at [465, 79] on body "4.3.6-dev2 VM_2025_08_11_20_37_44_039_00.gif Done Skip 0 00 : 00 : 07 Categorie…" at bounding box center [271, 120] width 542 height 241
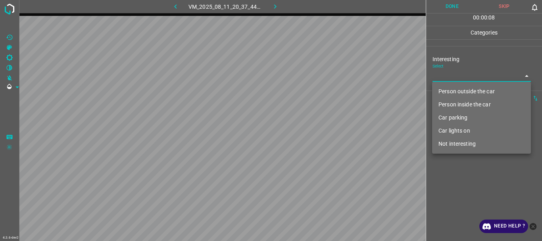
click at [471, 90] on li "Person outside the car" at bounding box center [481, 91] width 99 height 13
type input "Person outside the car"
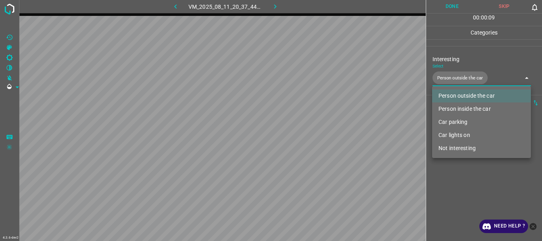
click at [482, 176] on div at bounding box center [271, 120] width 542 height 241
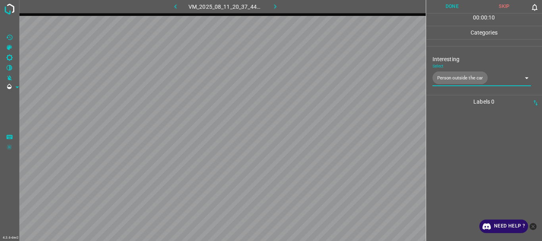
click at [451, 5] on button "Done" at bounding box center [452, 6] width 52 height 13
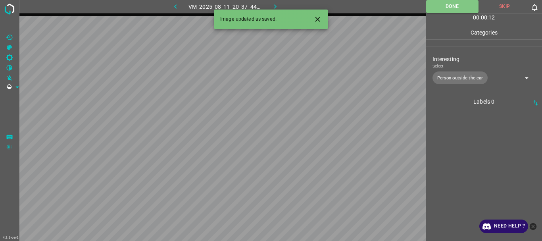
click at [274, 6] on icon "button" at bounding box center [275, 6] width 8 height 8
click at [490, 72] on body "4.3.6-dev2 VM_2025_08_11_20_41_16_467_01.gif Done Skip 0 00 : 00 : 12 Categorie…" at bounding box center [271, 120] width 542 height 241
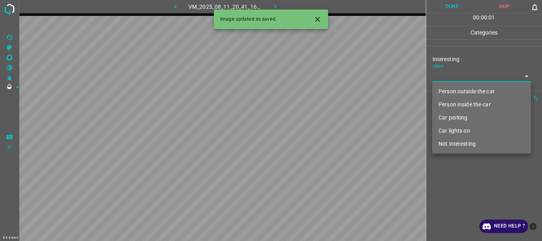
click at [476, 130] on li "Car lights on" at bounding box center [481, 130] width 99 height 13
type input "Car lights on"
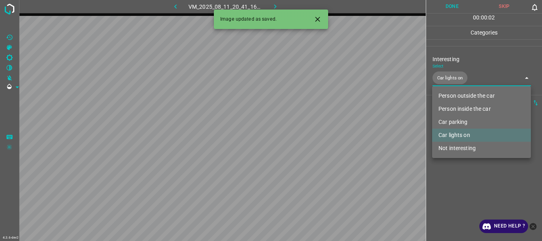
drag, startPoint x: 465, startPoint y: 179, endPoint x: 469, endPoint y: 173, distance: 6.6
click at [465, 179] on div at bounding box center [271, 120] width 542 height 241
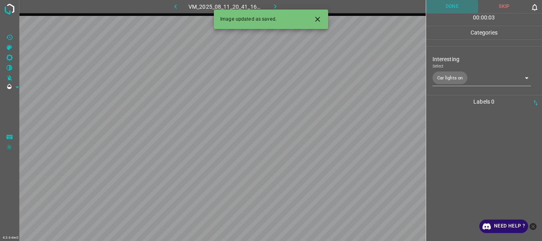
click at [448, 10] on button "Done" at bounding box center [452, 6] width 52 height 13
click at [273, 5] on icon "button" at bounding box center [275, 6] width 8 height 8
click at [463, 74] on body "4.3.6-dev2 VM_2025_08_11_21_28_16_720_01.gif Done Skip 0 00 : 00 : 01 Categorie…" at bounding box center [271, 120] width 542 height 241
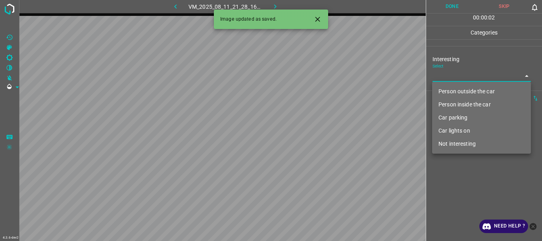
click at [471, 145] on li "Not interesting" at bounding box center [481, 143] width 99 height 13
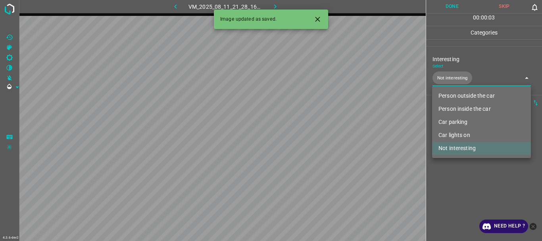
type input "Not interesting"
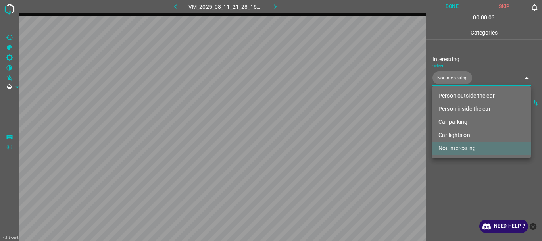
click at [460, 182] on div at bounding box center [271, 120] width 542 height 241
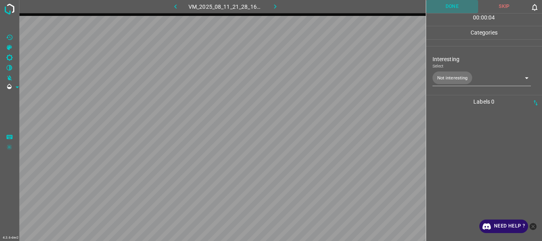
click at [455, 9] on button "Done" at bounding box center [452, 6] width 52 height 13
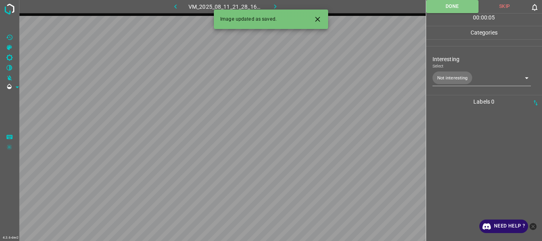
click at [275, 4] on icon "button" at bounding box center [275, 6] width 8 height 8
click at [445, 78] on body "4.3.6-dev2 VM_2025_08_11_21_19_01_608_01.gif Done Skip 0 00 : 00 : 01 Categorie…" at bounding box center [271, 120] width 542 height 241
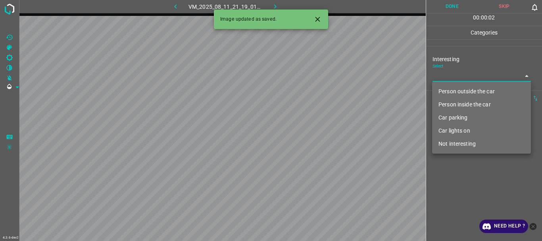
click at [462, 147] on li "Not interesting" at bounding box center [481, 143] width 99 height 13
type input "Not interesting"
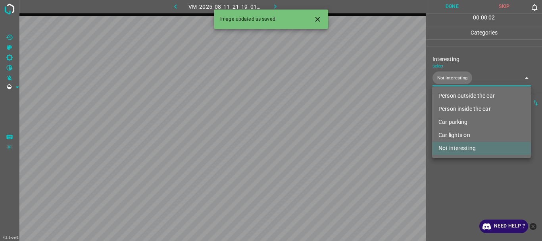
click at [467, 175] on div at bounding box center [271, 120] width 542 height 241
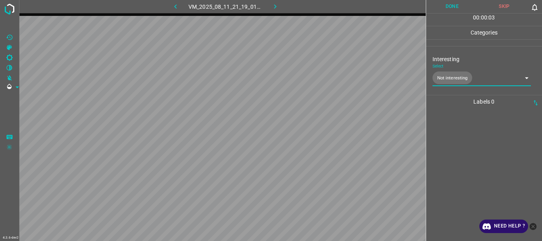
click at [448, 10] on button "Done" at bounding box center [452, 6] width 52 height 13
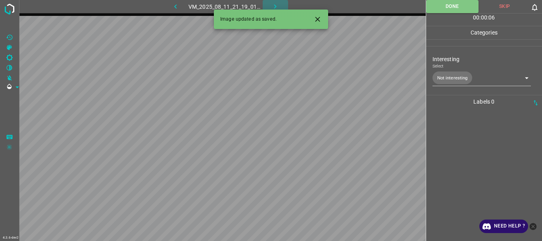
click at [275, 5] on icon "button" at bounding box center [275, 6] width 8 height 8
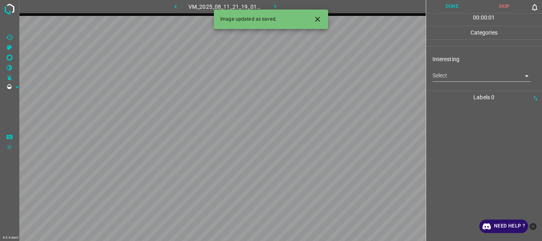
click at [439, 75] on body "4.3.6-dev2 VM_2025_08_11_21_19_01_608_02.gif Done Skip 0 00 : 00 : 01 Categorie…" at bounding box center [271, 120] width 542 height 241
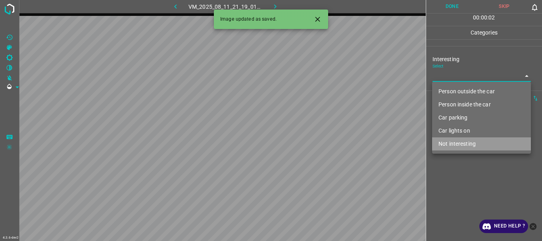
click at [473, 145] on li "Not interesting" at bounding box center [481, 143] width 99 height 13
type input "Not interesting"
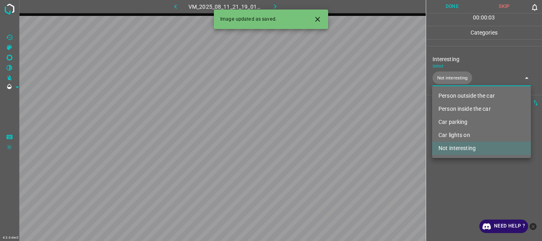
click at [474, 173] on div at bounding box center [271, 120] width 542 height 241
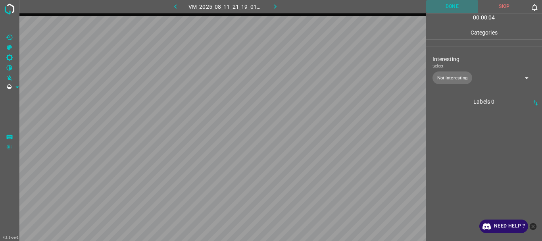
click at [452, 7] on button "Done" at bounding box center [452, 6] width 52 height 13
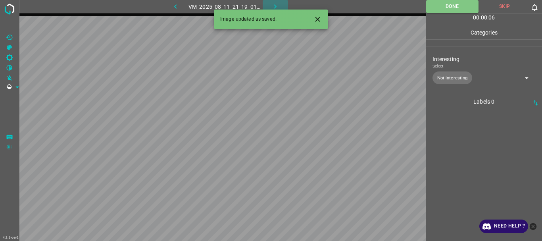
click at [277, 4] on icon "button" at bounding box center [275, 6] width 8 height 8
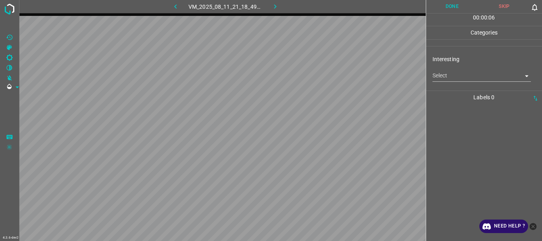
click at [492, 80] on body "4.3.6-dev2 VM_2025_08_11_21_18_49_835_03.gif Done Skip 0 00 : 00 : 06 Categorie…" at bounding box center [271, 120] width 542 height 241
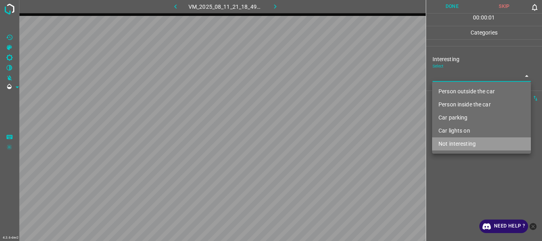
click at [474, 142] on li "Not interesting" at bounding box center [481, 143] width 99 height 13
type input "Not interesting"
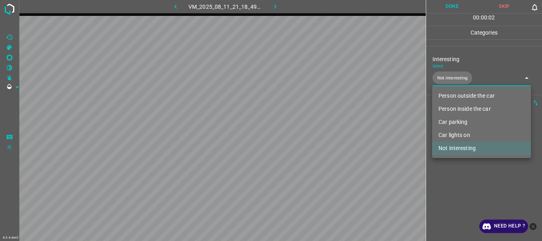
click at [468, 180] on div at bounding box center [271, 120] width 542 height 241
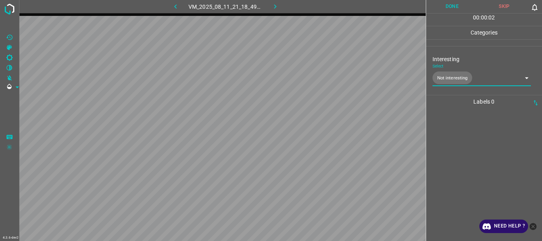
click at [455, 4] on button "Done" at bounding box center [452, 6] width 52 height 13
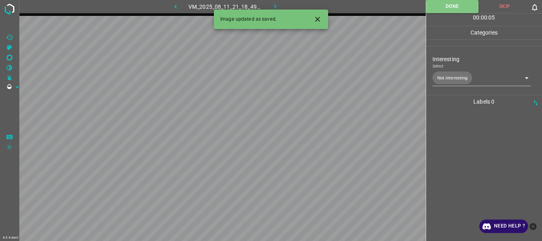
click at [272, 6] on icon "button" at bounding box center [275, 6] width 8 height 8
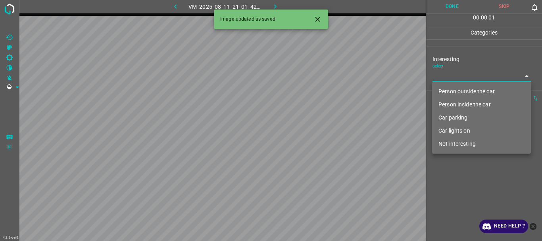
click at [471, 73] on body "4.3.6-dev2 VM_2025_08_11_21_01_42_039_05.gif Done Skip 0 00 : 00 : 01 Categorie…" at bounding box center [271, 120] width 542 height 241
click at [458, 90] on li "Person outside the car" at bounding box center [481, 91] width 99 height 13
type input "Person outside the car"
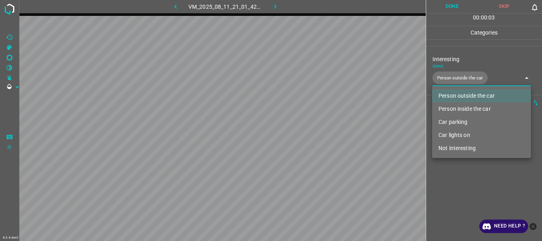
click at [470, 179] on div at bounding box center [271, 120] width 542 height 241
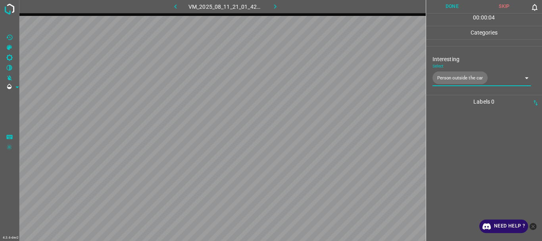
click at [448, 8] on button "Done" at bounding box center [452, 6] width 52 height 13
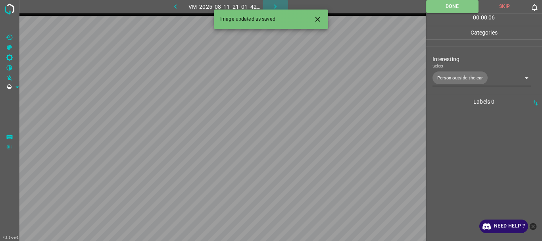
click at [273, 3] on icon "button" at bounding box center [275, 6] width 8 height 8
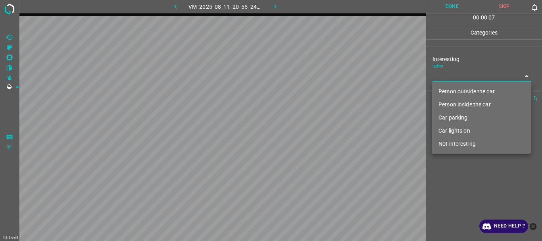
click at [471, 77] on body "4.3.6-dev2 VM_2025_08_11_20_55_24_164_03.gif Done Skip 0 00 : 00 : 07 Categorie…" at bounding box center [271, 120] width 542 height 241
click at [467, 92] on li "Person outside the car" at bounding box center [481, 91] width 99 height 13
type input "Person outside the car"
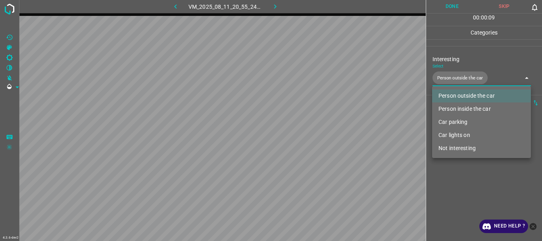
click at [467, 188] on div at bounding box center [271, 120] width 542 height 241
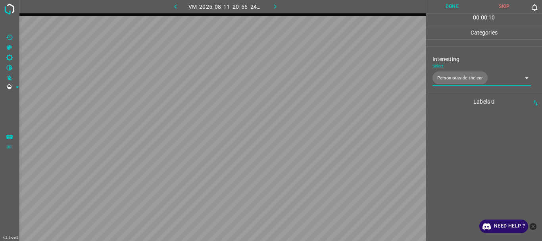
click at [455, 8] on button "Done" at bounding box center [452, 6] width 52 height 13
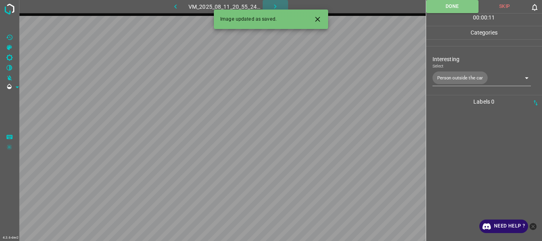
click at [276, 5] on icon "button" at bounding box center [275, 6] width 8 height 8
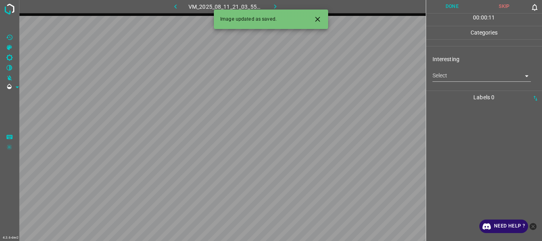
click at [466, 77] on body "4.3.6-dev2 VM_2025_08_11_21_03_55_355_02.gif Done Skip 0 00 : 00 : 11 Categorie…" at bounding box center [271, 120] width 542 height 241
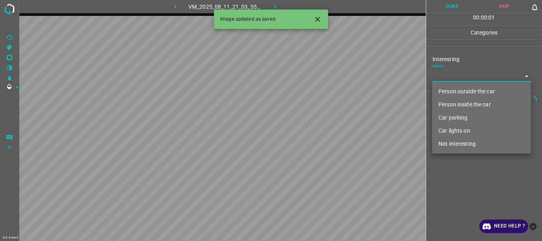
click at [472, 142] on li "Not interesting" at bounding box center [481, 143] width 99 height 13
type input "Not interesting"
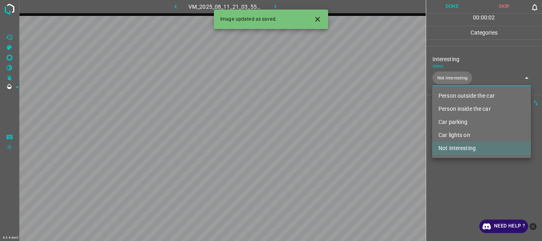
click at [465, 177] on div at bounding box center [271, 120] width 542 height 241
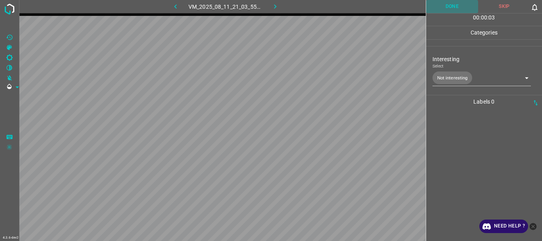
click at [447, 10] on button "Done" at bounding box center [452, 6] width 52 height 13
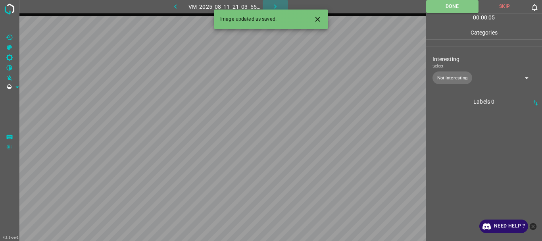
click at [274, 3] on icon "button" at bounding box center [275, 6] width 8 height 8
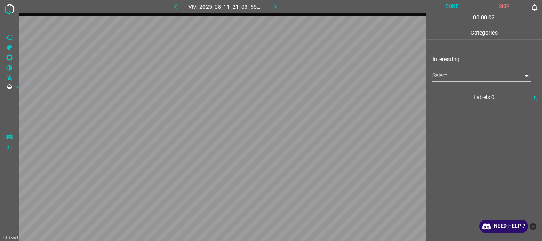
click at [453, 79] on body "4.3.6-dev2 VM_2025_08_11_21_03_55_355_03.gif Done Skip 0 00 : 00 : 02 Categorie…" at bounding box center [271, 120] width 542 height 241
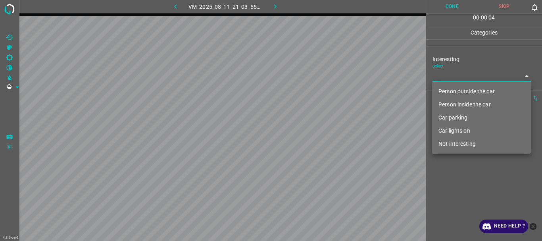
click at [467, 143] on li "Not interesting" at bounding box center [481, 143] width 99 height 13
type input "Not interesting"
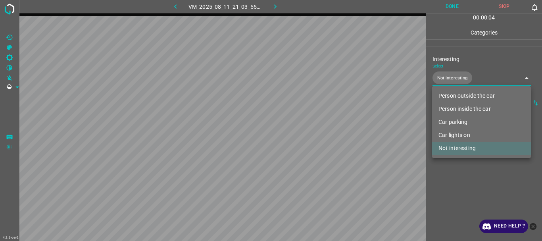
click at [467, 163] on div at bounding box center [271, 120] width 542 height 241
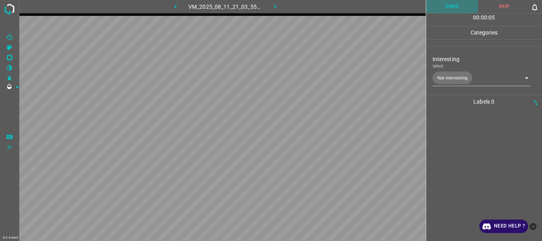
click at [448, 4] on button "Done" at bounding box center [452, 6] width 52 height 13
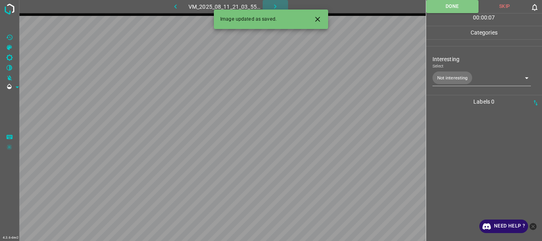
click at [277, 6] on icon "button" at bounding box center [275, 6] width 8 height 8
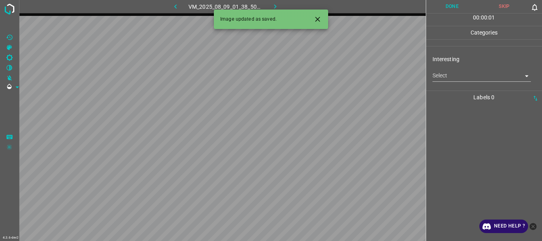
click at [448, 77] on body "4.3.6-dev2 VM_2025_08_09_01_38_50_981_01.gif Done Skip 0 00 : 00 : 01 Categorie…" at bounding box center [271, 120] width 542 height 241
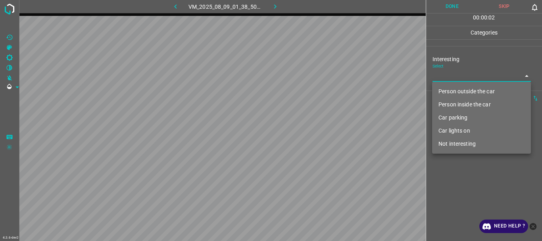
click at [482, 90] on li "Person outside the car" at bounding box center [481, 91] width 99 height 13
type input "Person outside the car"
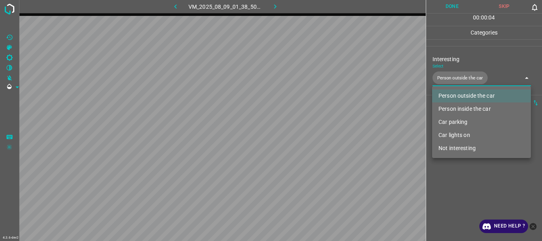
click at [476, 187] on div at bounding box center [271, 120] width 542 height 241
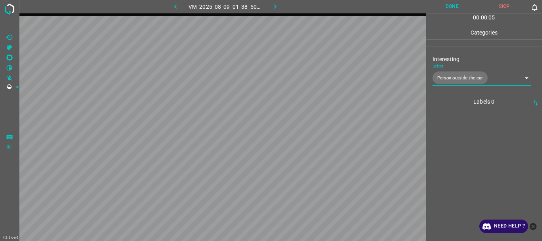
click at [445, 6] on button "Done" at bounding box center [452, 6] width 52 height 13
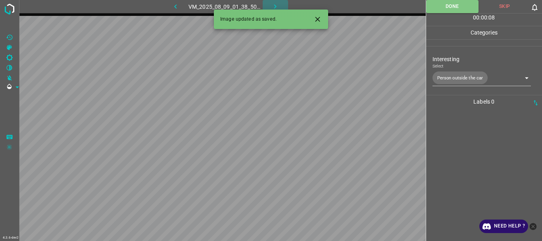
click at [276, 7] on icon "button" at bounding box center [275, 6] width 8 height 8
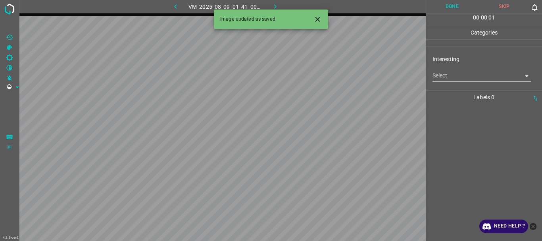
click at [447, 74] on body "4.3.6-dev2 VM_2025_08_09_01_41_00_959_01.gif Done Skip 0 00 : 00 : 01 Categorie…" at bounding box center [271, 120] width 542 height 241
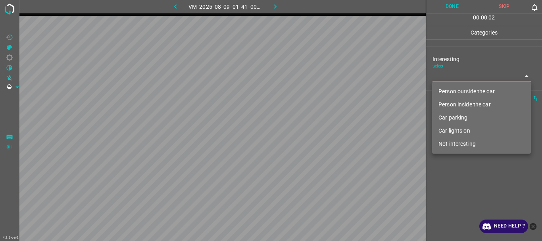
click at [470, 145] on li "Not interesting" at bounding box center [481, 143] width 99 height 13
type input "Not interesting"
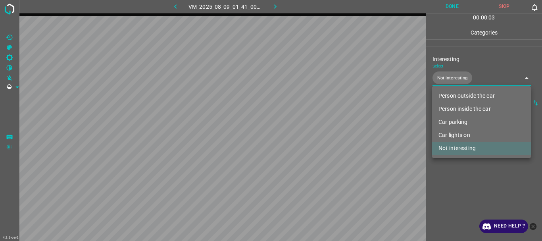
click at [462, 180] on div at bounding box center [271, 120] width 542 height 241
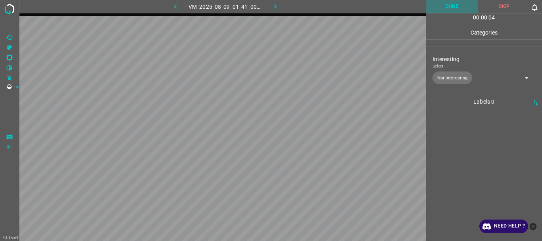
click at [456, 8] on button "Done" at bounding box center [452, 6] width 52 height 13
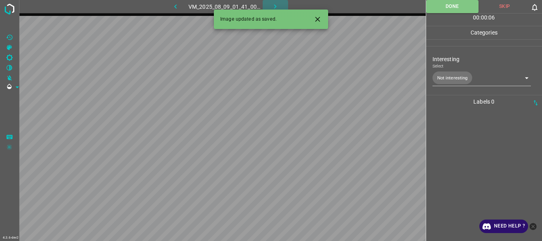
click at [274, 5] on icon "button" at bounding box center [275, 6] width 8 height 8
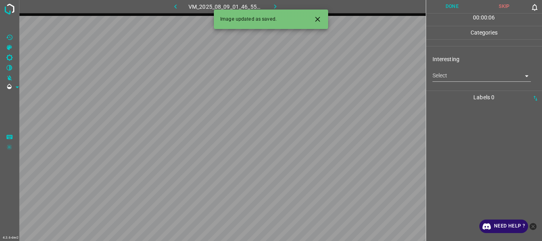
click at [456, 80] on body "4.3.6-dev2 VM_2025_08_09_01_46_55_304_07.gif Done Skip 0 00 : 00 : 06 Categorie…" at bounding box center [271, 120] width 542 height 241
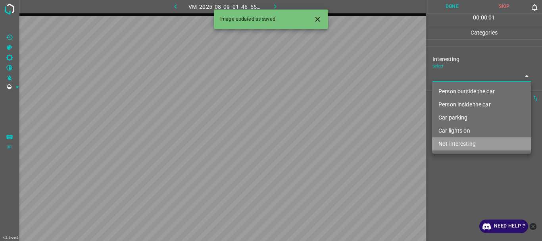
click at [462, 142] on li "Not interesting" at bounding box center [481, 143] width 99 height 13
type input "Not interesting"
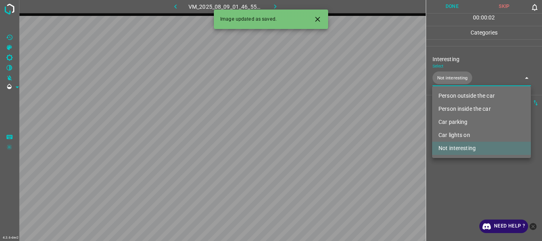
drag, startPoint x: 462, startPoint y: 177, endPoint x: 465, endPoint y: 170, distance: 7.8
click at [462, 177] on div at bounding box center [271, 120] width 542 height 241
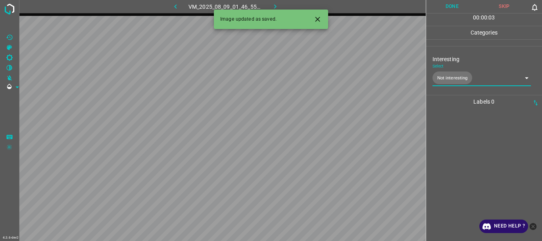
click at [452, 3] on button "Done" at bounding box center [452, 6] width 52 height 13
click at [278, 4] on icon "button" at bounding box center [275, 6] width 8 height 8
click at [462, 73] on body "4.3.6-dev2 VM_2025_08_09_01_47_16_302_05.gif Done Skip 0 00 : 00 : 05 Categorie…" at bounding box center [271, 120] width 542 height 241
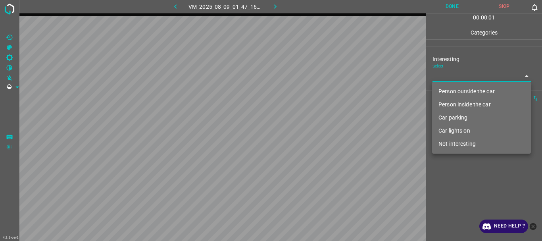
click at [457, 92] on li "Person outside the car" at bounding box center [481, 91] width 99 height 13
type input "Person outside the car"
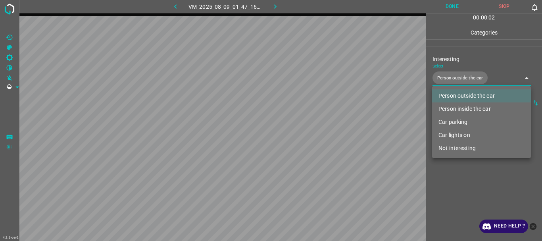
click at [439, 190] on div at bounding box center [271, 120] width 542 height 241
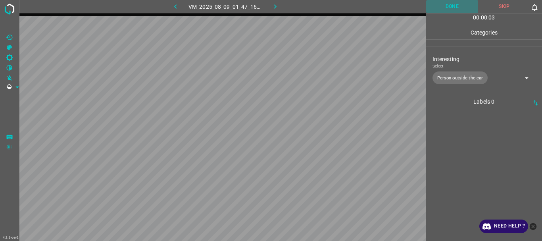
click at [445, 8] on button "Done" at bounding box center [452, 6] width 52 height 13
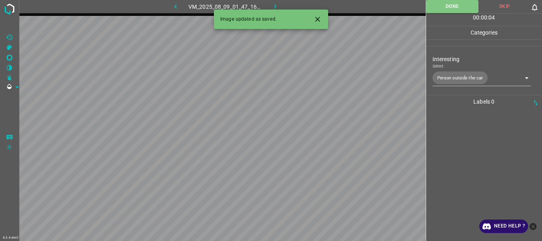
click at [274, 7] on icon "button" at bounding box center [275, 6] width 8 height 8
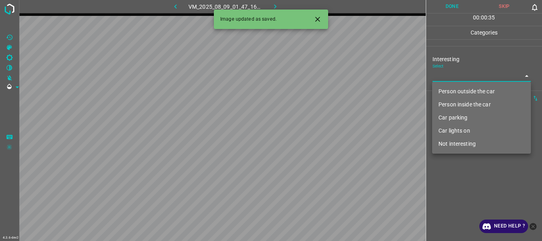
click at [454, 74] on body "4.3.6-dev2 VM_2025_08_09_01_47_16_302_04.gif Done Skip 0 00 : 00 : 35 Categorie…" at bounding box center [271, 120] width 542 height 241
click at [457, 89] on li "Person outside the car" at bounding box center [481, 91] width 99 height 13
type input "Person outside the car"
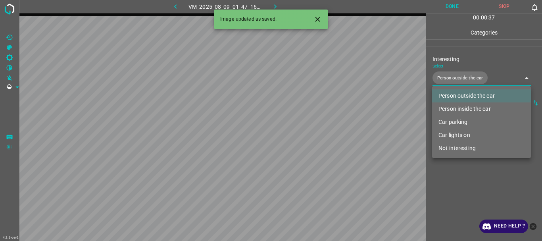
click at [461, 163] on div at bounding box center [271, 120] width 542 height 241
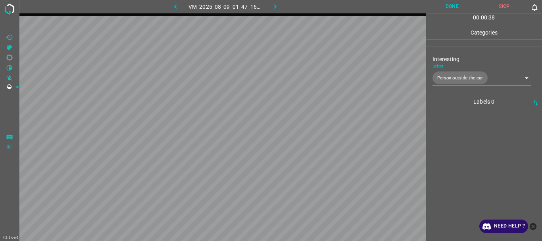
click at [448, 6] on button "Done" at bounding box center [452, 6] width 52 height 13
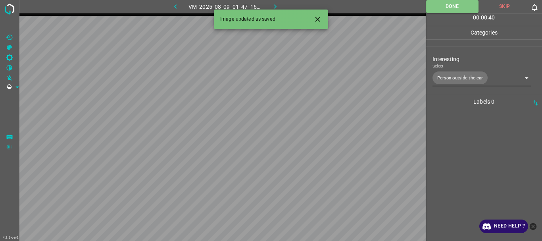
click at [273, 5] on icon "button" at bounding box center [275, 6] width 8 height 8
click at [474, 74] on body "4.3.6-dev2 VM_2025_08_09_01_47_16_302_01.gif Done Skip 0 00 : 00 : 22 Categorie…" at bounding box center [271, 120] width 542 height 241
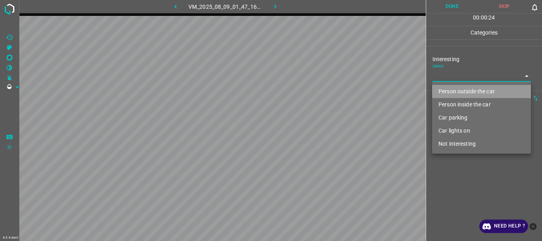
click at [465, 91] on li "Person outside the car" at bounding box center [481, 91] width 99 height 13
type input "Person outside the car"
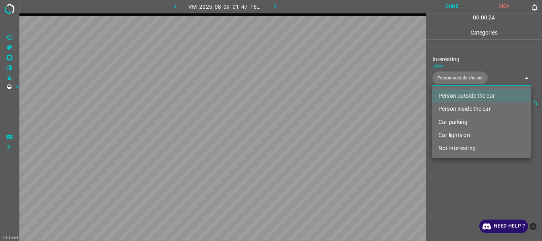
click at [449, 181] on div at bounding box center [271, 120] width 542 height 241
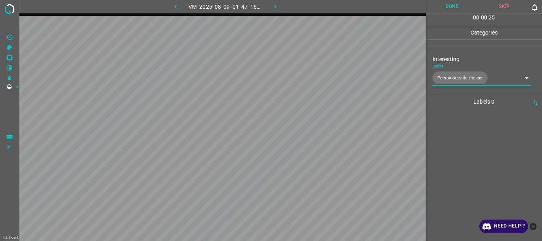
click at [446, 8] on button "Done" at bounding box center [452, 6] width 52 height 13
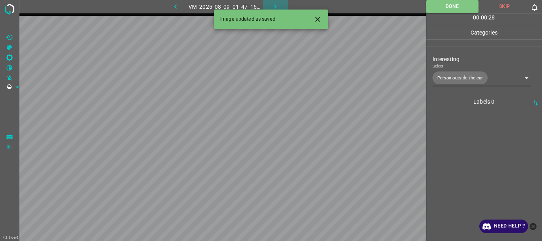
click at [271, 4] on icon "button" at bounding box center [275, 6] width 8 height 8
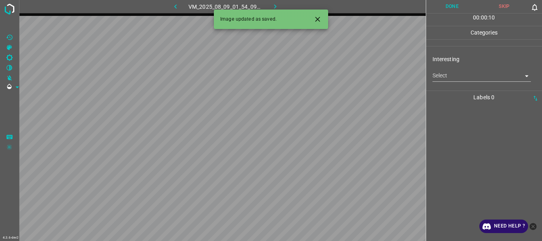
click at [454, 80] on body "4.3.6-dev2 VM_2025_08_09_01_54_09_179_02.gif Done Skip 0 00 : 00 : 10 Categorie…" at bounding box center [271, 120] width 542 height 241
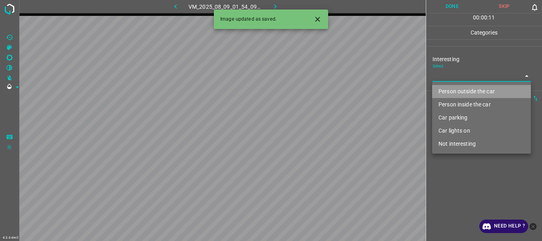
click at [455, 88] on li "Person outside the car" at bounding box center [481, 91] width 99 height 13
type input "Person outside the car"
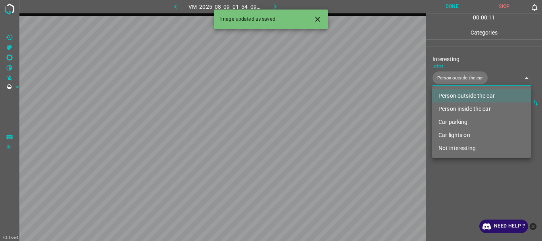
click at [463, 206] on div at bounding box center [271, 120] width 542 height 241
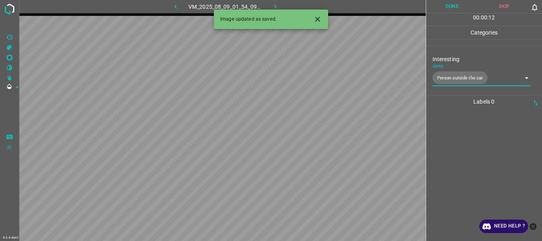
click at [438, 2] on button "Done" at bounding box center [452, 6] width 52 height 13
click at [278, 2] on button "button" at bounding box center [274, 6] width 25 height 13
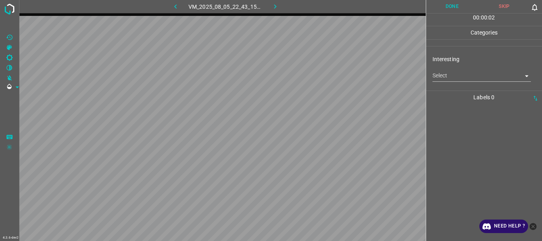
click at [470, 76] on body "4.3.6-dev2 VM_2025_08_05_22_43_15_775_06.gif Done Skip 0 00 : 00 : 02 Categorie…" at bounding box center [271, 120] width 542 height 241
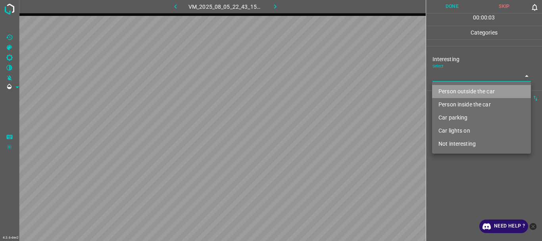
click at [465, 94] on li "Person outside the car" at bounding box center [481, 91] width 99 height 13
type input "Person outside the car"
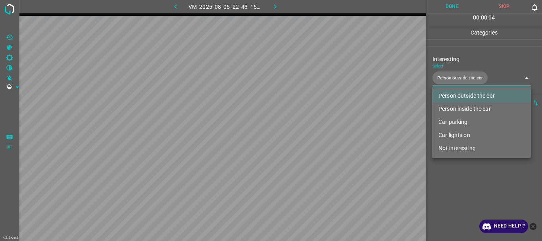
click at [459, 182] on div at bounding box center [271, 120] width 542 height 241
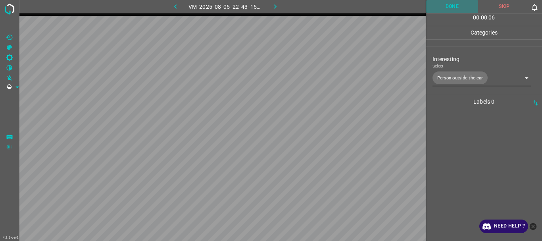
click at [457, 6] on button "Done" at bounding box center [452, 6] width 52 height 13
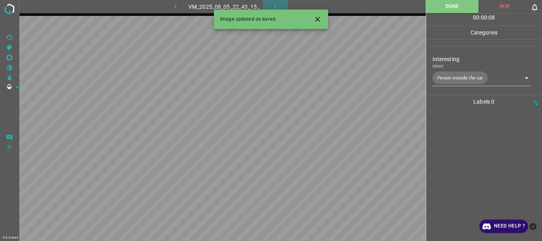
click at [280, 4] on button "button" at bounding box center [274, 6] width 25 height 13
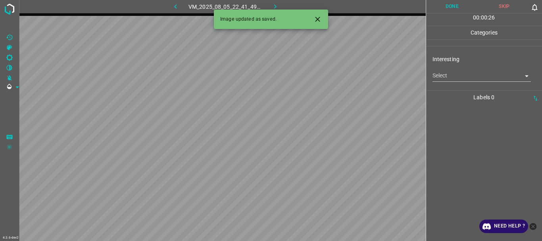
click at [459, 81] on body "4.3.6-dev2 VM_2025_08_05_22_41_49_560_02.gif Done Skip 0 00 : 00 : 26 Categorie…" at bounding box center [271, 120] width 542 height 241
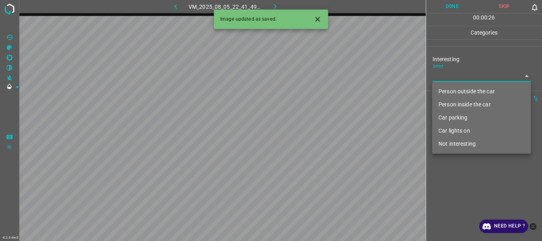
click at [458, 91] on li "Person outside the car" at bounding box center [481, 91] width 99 height 13
type input "Person outside the car"
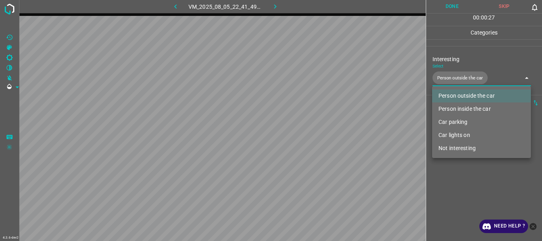
drag, startPoint x: 456, startPoint y: 190, endPoint x: 435, endPoint y: 98, distance: 94.0
click at [457, 189] on div at bounding box center [271, 120] width 542 height 241
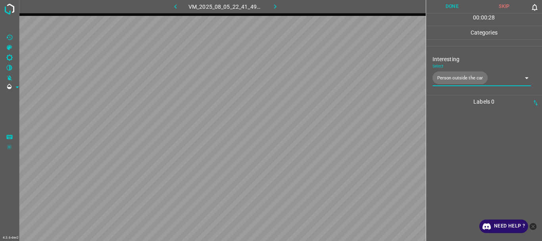
click at [439, 2] on button "Done" at bounding box center [452, 6] width 52 height 13
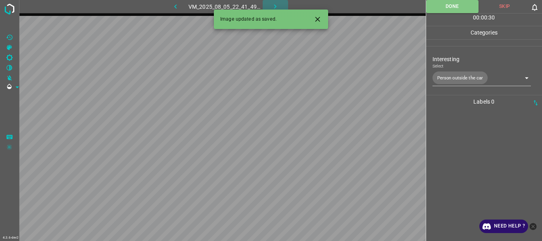
click at [278, 4] on icon "button" at bounding box center [275, 6] width 8 height 8
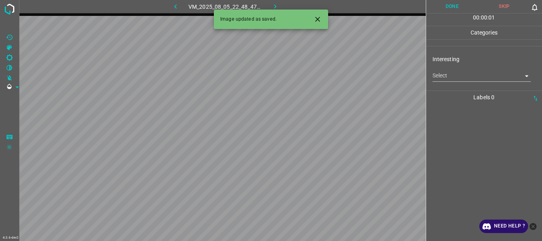
click at [450, 76] on body "4.3.6-dev2 VM_2025_08_05_22_48_47_550_00.gif Done Skip 0 00 : 00 : 01 Categorie…" at bounding box center [271, 120] width 542 height 241
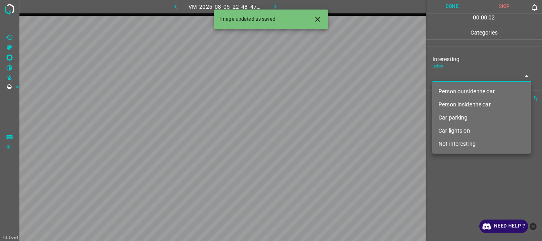
click at [450, 87] on li "Person outside the car" at bounding box center [481, 91] width 99 height 13
type input "Person outside the car"
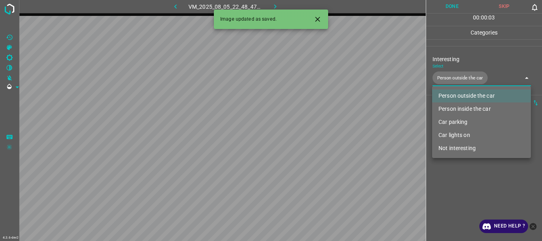
click at [459, 192] on div at bounding box center [271, 120] width 542 height 241
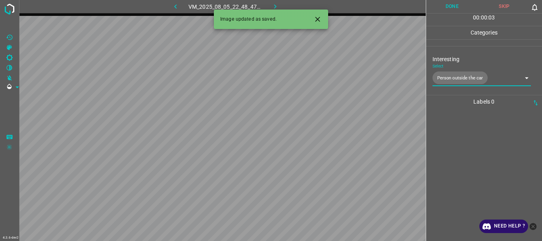
click at [446, 9] on button "Done" at bounding box center [452, 6] width 52 height 13
click at [275, 6] on icon "button" at bounding box center [275, 6] width 2 height 4
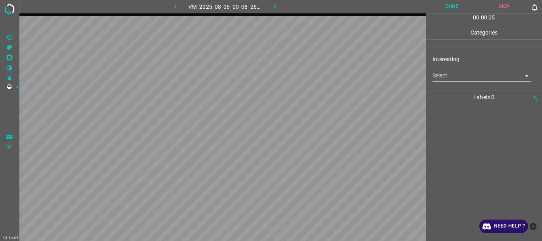
click at [463, 78] on body "4.3.6-dev2 VM_2025_08_06_00_08_26_476_04.gif Done Skip 0 00 : 00 : 05 Categorie…" at bounding box center [271, 120] width 542 height 241
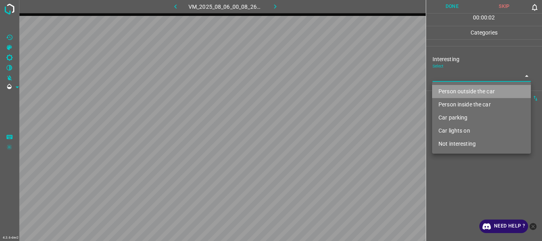
click at [458, 92] on li "Person outside the car" at bounding box center [481, 91] width 99 height 13
type input "Person outside the car"
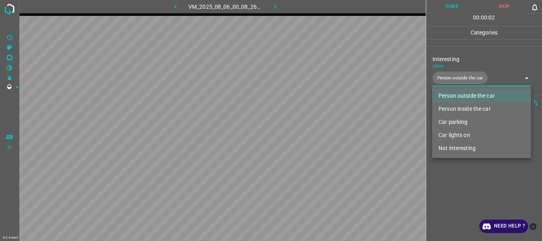
click at [462, 175] on div at bounding box center [271, 120] width 542 height 241
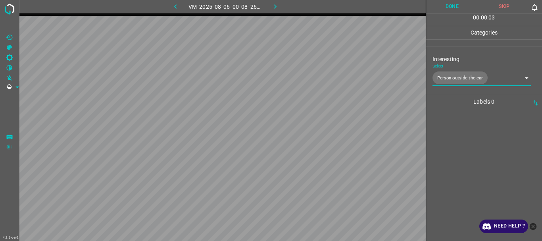
click at [442, 11] on button "Done" at bounding box center [452, 6] width 52 height 13
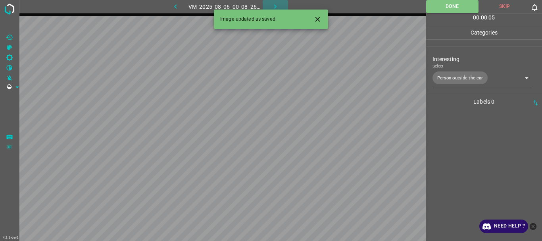
click at [274, 2] on icon "button" at bounding box center [275, 6] width 8 height 8
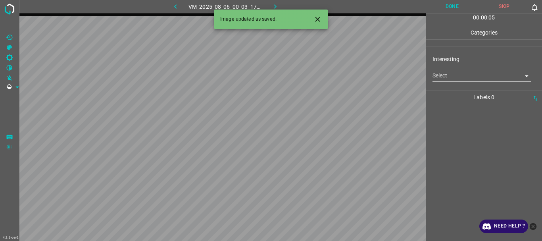
click at [460, 77] on body "4.3.6-dev2 VM_2025_08_06_00_03_17_162_08.gif Done Skip 0 00 : 00 : 05 Categorie…" at bounding box center [271, 120] width 542 height 241
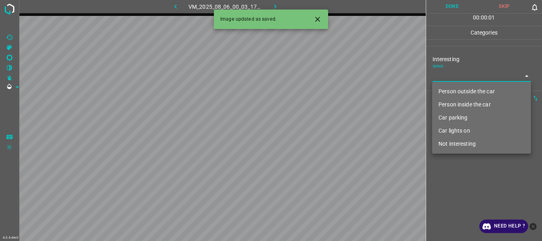
click at [465, 104] on li "Person inside the car" at bounding box center [481, 104] width 99 height 13
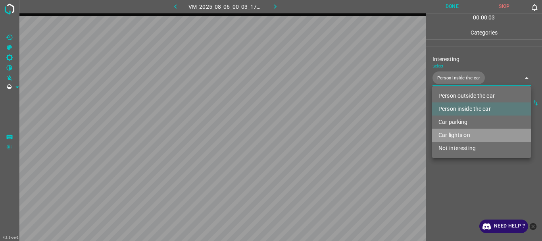
click at [458, 135] on li "Car lights on" at bounding box center [481, 134] width 99 height 13
type input "Person inside the car,Car lights on"
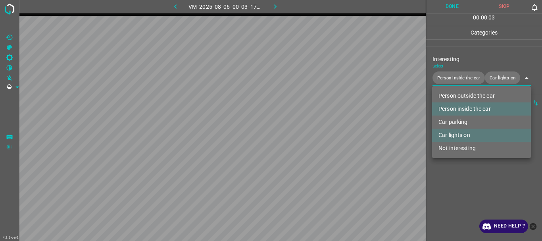
click at [457, 187] on div at bounding box center [271, 120] width 542 height 241
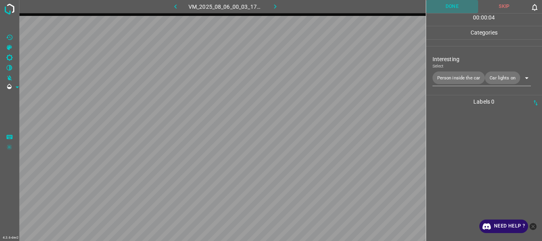
click at [453, 9] on button "Done" at bounding box center [452, 6] width 52 height 13
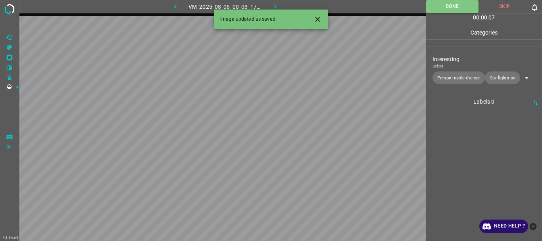
click at [276, 4] on icon "button" at bounding box center [275, 6] width 8 height 8
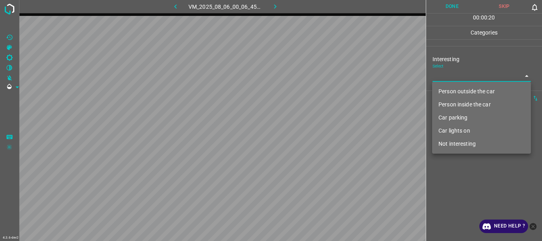
click at [529, 75] on body "4.3.6-dev2 VM_2025_08_06_00_06_45_779_01.gif Done Skip 0 00 : 00 : 20 Categorie…" at bounding box center [271, 120] width 542 height 241
click at [479, 90] on li "Person outside the car" at bounding box center [481, 91] width 99 height 13
type input "Person outside the car"
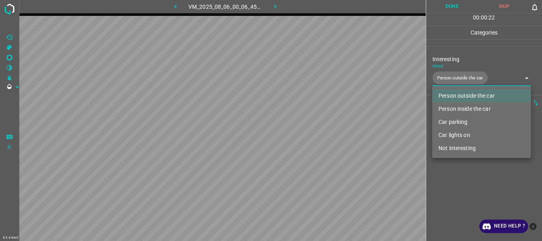
click at [458, 177] on div at bounding box center [271, 120] width 542 height 241
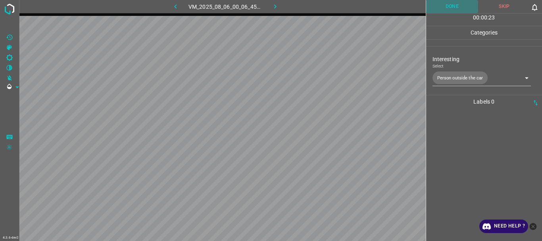
click at [445, 9] on button "Done" at bounding box center [452, 6] width 52 height 13
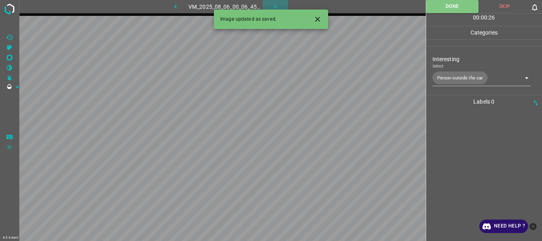
click at [271, 5] on icon "button" at bounding box center [275, 6] width 8 height 8
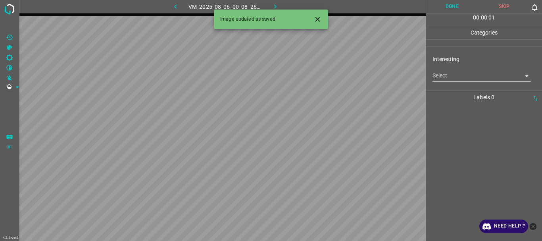
click at [446, 78] on body "4.3.6-dev2 VM_2025_08_06_00_08_26_476_03.gif Done Skip 0 00 : 00 : 01 Categorie…" at bounding box center [271, 120] width 542 height 241
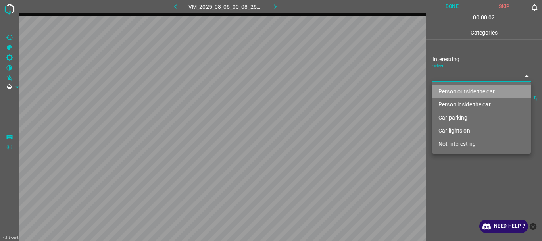
click at [453, 92] on li "Person outside the car" at bounding box center [481, 91] width 99 height 13
type input "Person outside the car"
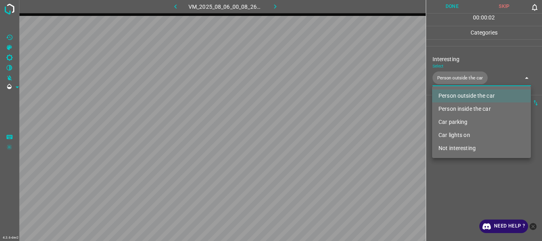
click at [452, 180] on div at bounding box center [271, 120] width 542 height 241
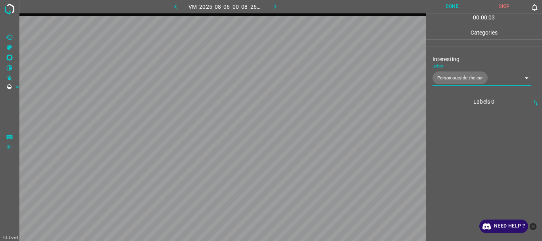
click at [442, 11] on button "Done" at bounding box center [452, 6] width 52 height 13
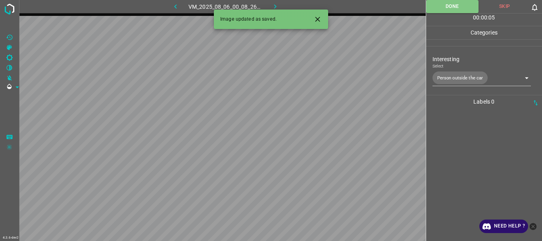
click at [277, 6] on icon "button" at bounding box center [275, 6] width 8 height 8
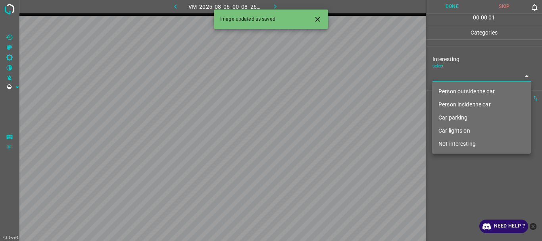
click at [454, 74] on body "4.3.6-dev2 VM_2025_08_06_00_08_26_476_05.gif Done Skip 0 00 : 00 : 01 Categorie…" at bounding box center [271, 120] width 542 height 241
click at [458, 90] on li "Person outside the car" at bounding box center [481, 91] width 99 height 13
type input "Person outside the car"
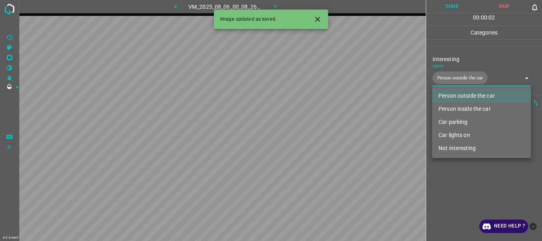
click at [463, 177] on div at bounding box center [271, 120] width 542 height 241
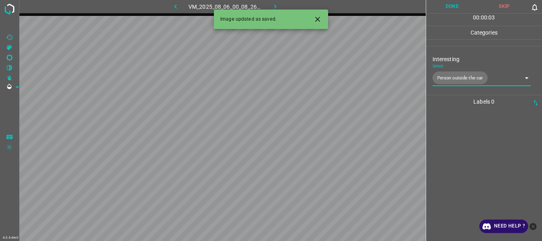
click at [446, 6] on button "Done" at bounding box center [452, 6] width 52 height 13
click at [2, 4] on link at bounding box center [9, 9] width 19 height 14
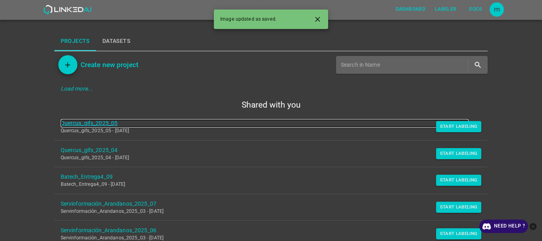
click at [104, 122] on link "Quercus_gifs_2025_05" at bounding box center [265, 123] width 408 height 8
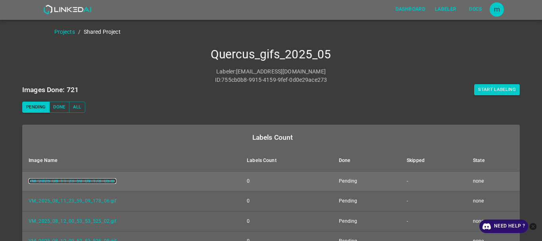
click at [86, 183] on link "VM_2025_08_11_23_59_09_178_05.gif" at bounding box center [73, 181] width 88 height 6
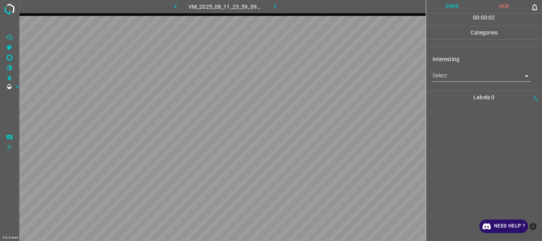
click at [463, 79] on body "4.3.6-dev2 VM_2025_08_11_23_59_09_178_05.gif Done Skip 0 00 : 00 : 02 Categorie…" at bounding box center [271, 120] width 542 height 241
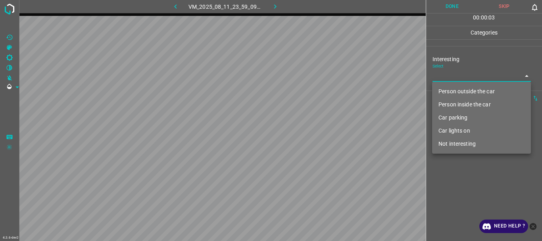
click at [458, 90] on li "Person outside the car" at bounding box center [481, 91] width 99 height 13
type input "Person outside the car"
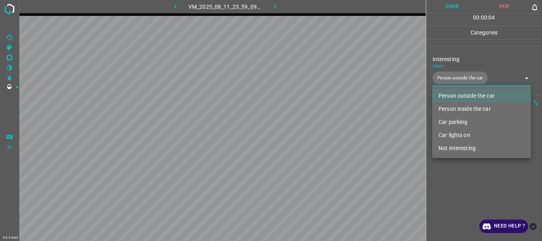
click at [459, 184] on div at bounding box center [271, 120] width 542 height 241
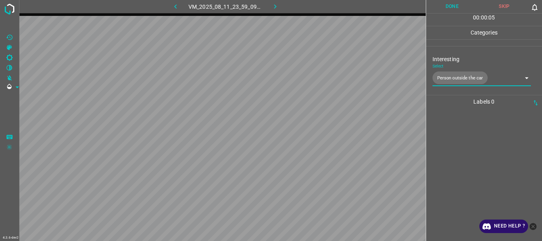
click at [450, 8] on button "Done" at bounding box center [452, 6] width 52 height 13
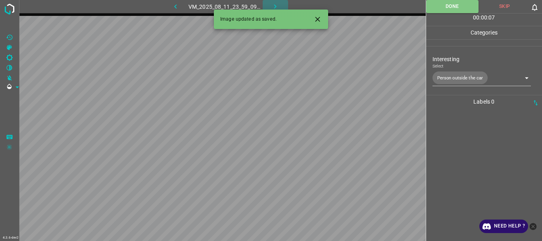
click at [277, 4] on icon "button" at bounding box center [275, 6] width 8 height 8
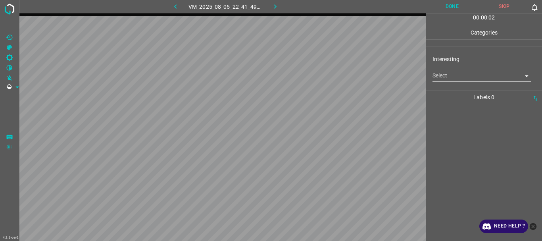
click at [462, 77] on body "4.3.6-dev2 VM_2025_08_05_22_41_49_560_04.gif Done Skip 0 00 : 00 : 02 Categorie…" at bounding box center [271, 120] width 542 height 241
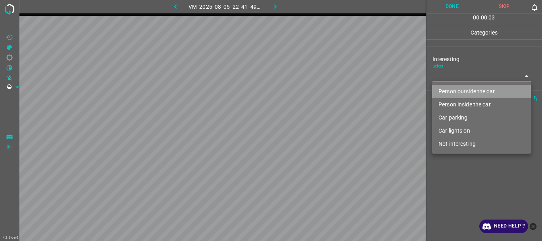
click at [447, 94] on li "Person outside the car" at bounding box center [481, 91] width 99 height 13
type input "Person outside the car"
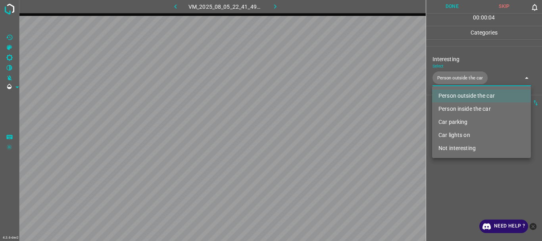
click at [454, 188] on div at bounding box center [271, 120] width 542 height 241
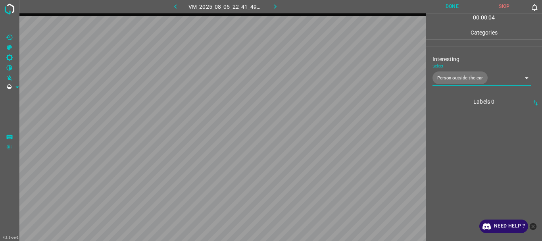
click at [450, 9] on button "Done" at bounding box center [452, 6] width 52 height 13
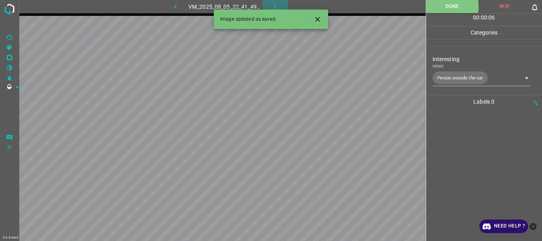
click at [274, 7] on icon "button" at bounding box center [275, 6] width 8 height 8
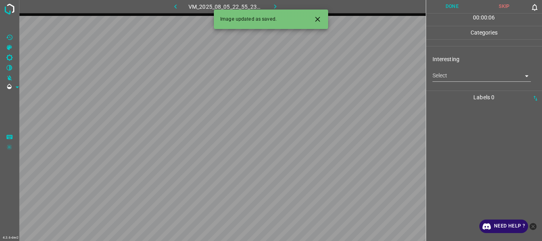
click at [468, 79] on body "4.3.6-dev2 VM_2025_08_05_22_55_23_809_00.gif Done Skip 0 00 : 00 : 06 Categorie…" at bounding box center [271, 120] width 542 height 241
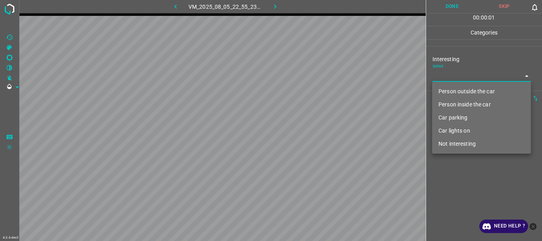
click at [466, 93] on li "Person outside the car" at bounding box center [481, 91] width 99 height 13
type input "Person outside the car"
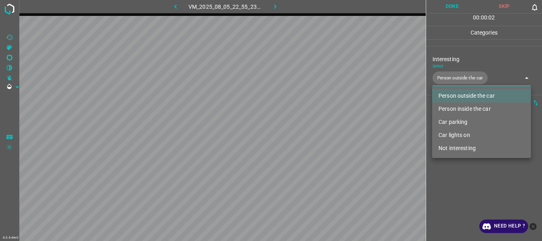
click at [456, 175] on div at bounding box center [271, 120] width 542 height 241
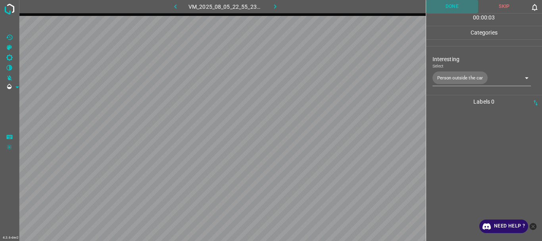
click at [450, 8] on button "Done" at bounding box center [452, 6] width 52 height 13
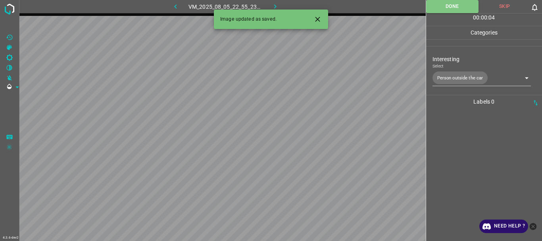
click at [275, 5] on icon "button" at bounding box center [275, 6] width 8 height 8
click at [475, 80] on body "4.3.6-dev2 VM_2025_08_05_23_24_42_238_05.gif Done Skip 0 00 : 00 : 01 Categorie…" at bounding box center [271, 120] width 542 height 241
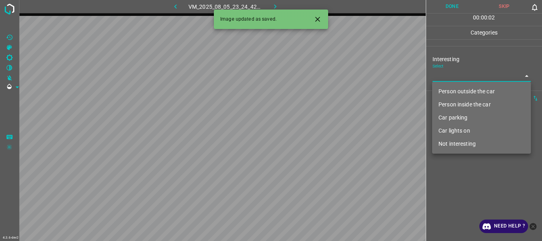
click at [462, 118] on li "Car parking" at bounding box center [481, 117] width 99 height 13
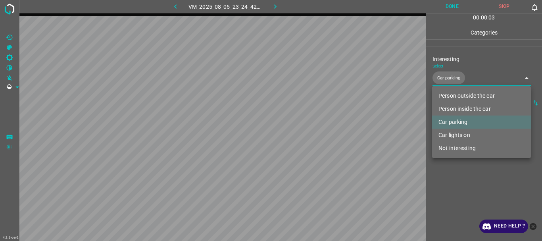
click at [463, 136] on li "Car lights on" at bounding box center [481, 134] width 99 height 13
type input "Car parking,Car lights on"
click at [457, 176] on div at bounding box center [271, 120] width 542 height 241
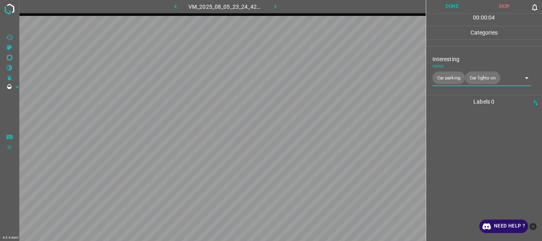
click at [454, 2] on button "Done" at bounding box center [452, 6] width 52 height 13
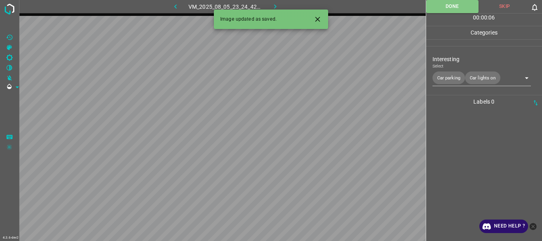
click at [273, 4] on icon "button" at bounding box center [275, 6] width 8 height 8
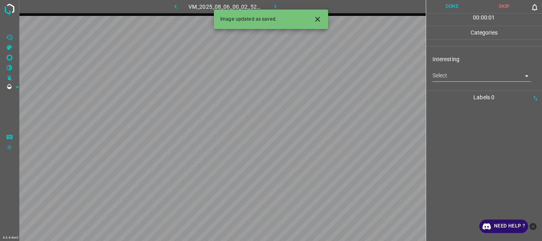
click at [458, 73] on body "4.3.6-dev2 VM_2025_08_06_00_02_52_561_12.gif Done Skip 0 00 : 00 : 01 Categorie…" at bounding box center [271, 120] width 542 height 241
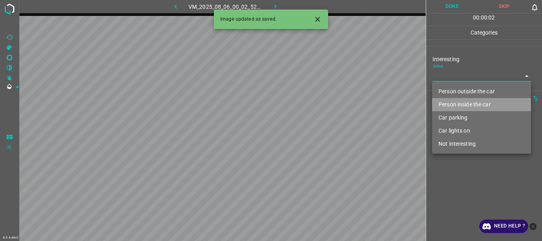
click at [458, 99] on li "Person inside the car" at bounding box center [481, 104] width 99 height 13
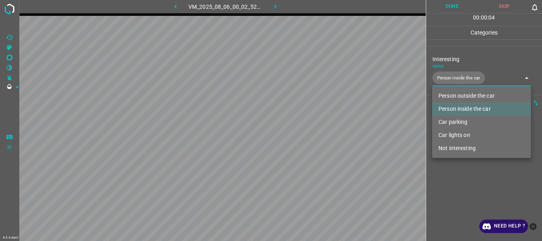
click at [458, 131] on li "Car lights on" at bounding box center [481, 134] width 99 height 13
type input "Person inside the car,Car lights on"
click at [444, 193] on div at bounding box center [271, 120] width 542 height 241
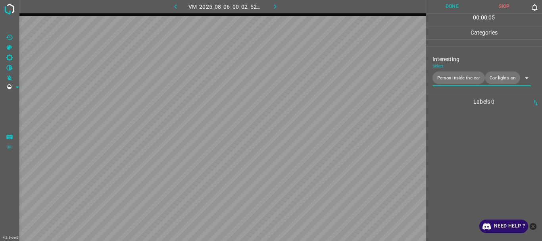
drag, startPoint x: 448, startPoint y: 7, endPoint x: 386, endPoint y: 7, distance: 61.9
click at [448, 7] on button "Done" at bounding box center [452, 6] width 52 height 13
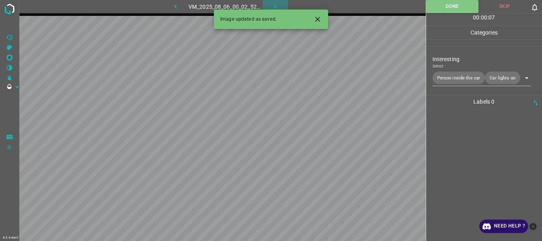
click at [272, 5] on icon "button" at bounding box center [275, 6] width 8 height 8
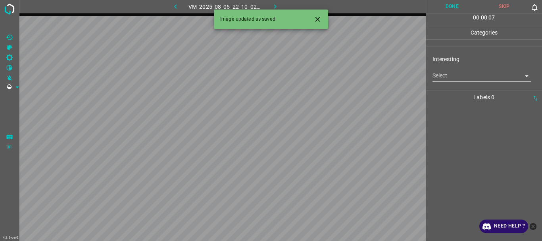
click at [452, 77] on body "4.3.6-dev2 VM_2025_08_05_22_10_02_530_11.gif Done Skip 0 00 : 00 : 07 Categorie…" at bounding box center [271, 120] width 542 height 241
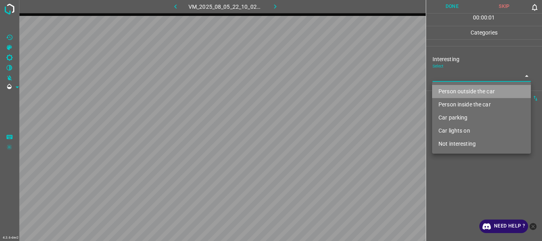
click at [458, 90] on li "Person outside the car" at bounding box center [481, 91] width 99 height 13
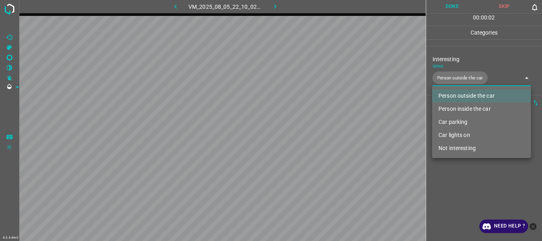
click at [460, 105] on li "Person inside the car" at bounding box center [481, 108] width 99 height 13
type input "Person outside the car,Person inside the car"
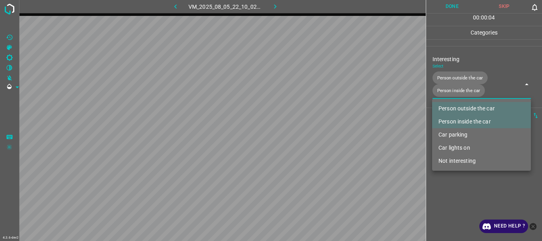
click at [456, 179] on div at bounding box center [271, 120] width 542 height 241
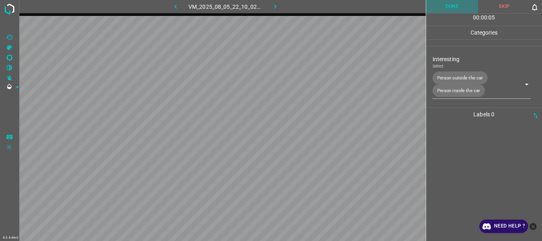
click at [456, 3] on button "Done" at bounding box center [452, 6] width 52 height 13
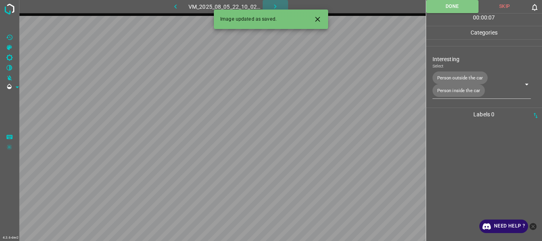
click at [280, 5] on button "button" at bounding box center [274, 6] width 25 height 13
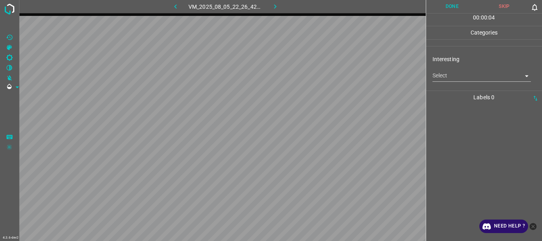
click at [442, 76] on body "4.3.6-dev2 VM_2025_08_05_22_26_42_706_06.gif Done Skip 0 00 : 00 : 04 Categorie…" at bounding box center [271, 120] width 542 height 241
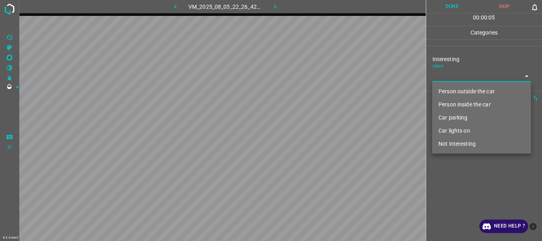
click at [457, 103] on li "Person inside the car" at bounding box center [481, 104] width 99 height 13
type input "Person inside the car"
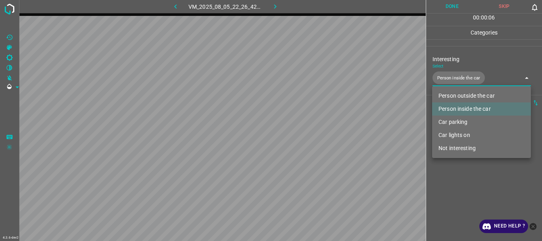
click at [461, 182] on div at bounding box center [271, 120] width 542 height 241
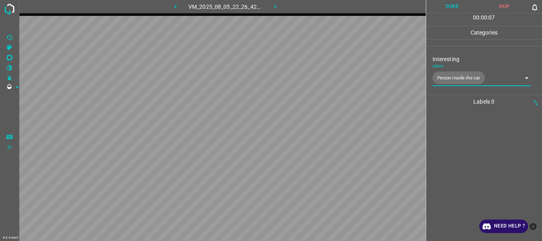
click at [438, 21] on div "00 : 00 : 07" at bounding box center [484, 19] width 116 height 12
click at [441, 7] on button "Done" at bounding box center [452, 6] width 52 height 13
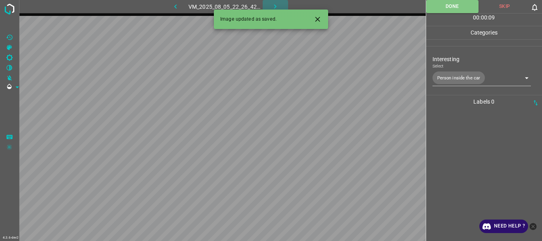
click at [278, 5] on icon "button" at bounding box center [275, 6] width 8 height 8
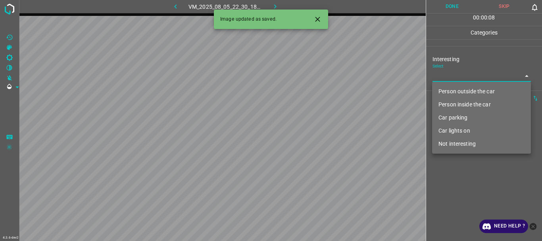
click at [433, 77] on body "4.3.6-dev2 VM_2025_08_05_22_30_18_084_03.gif Done Skip 0 00 : 00 : 08 Categorie…" at bounding box center [271, 120] width 542 height 241
click at [453, 118] on li "Car parking" at bounding box center [481, 117] width 99 height 13
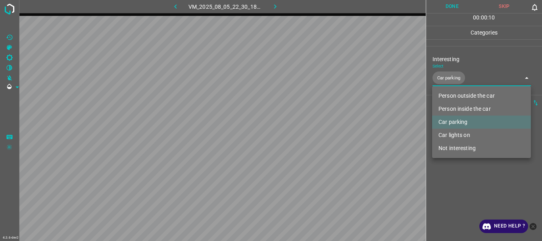
click at [452, 134] on li "Car lights on" at bounding box center [481, 134] width 99 height 13
type input "Car parking,Car lights on"
click at [442, 201] on div at bounding box center [271, 120] width 542 height 241
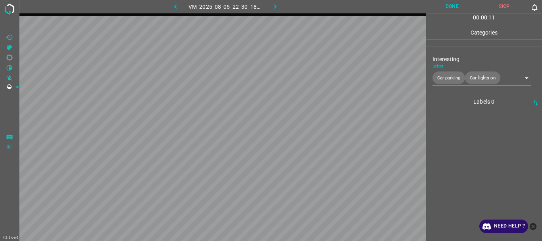
click at [446, 7] on button "Done" at bounding box center [452, 6] width 52 height 13
click at [275, 2] on button "button" at bounding box center [274, 6] width 25 height 13
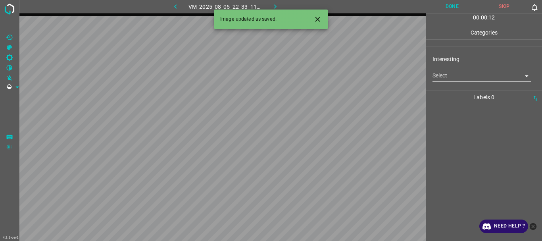
click at [436, 76] on body "4.3.6-dev2 VM_2025_08_05_22_33_11_942_01.gif Done Skip 0 00 : 00 : 12 Categorie…" at bounding box center [271, 120] width 542 height 241
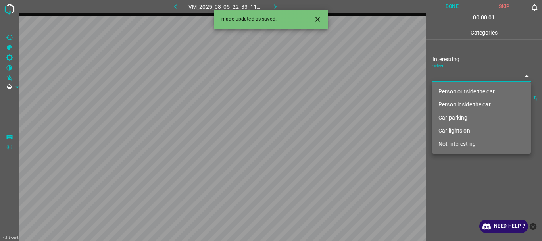
click at [467, 116] on li "Car parking" at bounding box center [481, 117] width 99 height 13
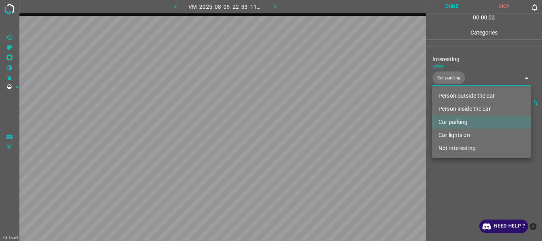
click at [463, 132] on li "Car lights on" at bounding box center [481, 134] width 99 height 13
type input "Car parking,Car lights on"
click at [450, 182] on div at bounding box center [271, 120] width 542 height 241
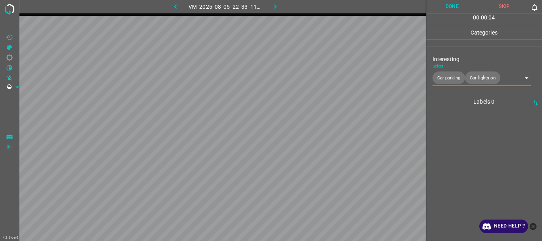
click at [448, 11] on button "Done" at bounding box center [452, 6] width 52 height 13
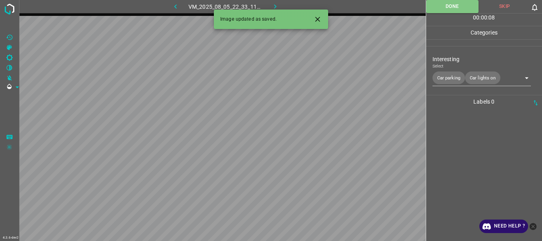
click at [274, 4] on icon "button" at bounding box center [275, 6] width 8 height 8
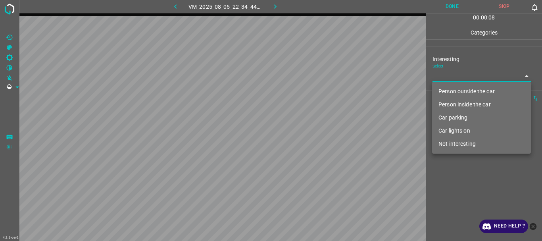
click at [473, 74] on body "4.3.6-dev2 VM_2025_08_05_22_34_44_304_00.gif Done Skip 0 00 : 00 : 08 Categorie…" at bounding box center [271, 120] width 542 height 241
click at [460, 88] on li "Person outside the car" at bounding box center [481, 91] width 99 height 13
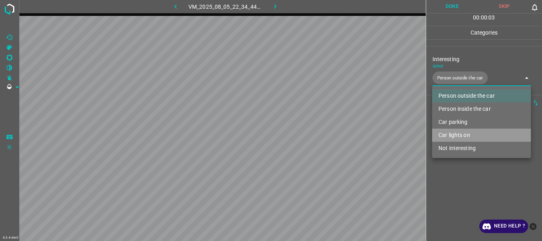
click at [455, 133] on li "Car lights on" at bounding box center [481, 134] width 99 height 13
type input "Person outside the car,Car lights on"
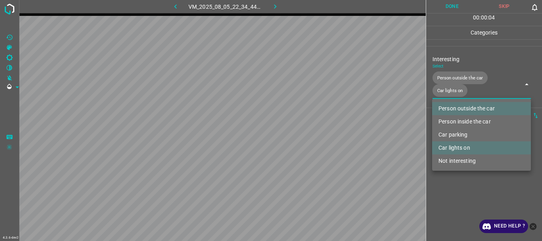
click at [447, 178] on div at bounding box center [271, 120] width 542 height 241
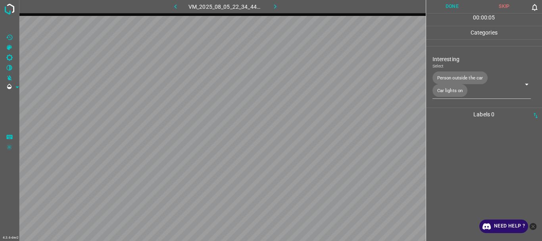
click at [452, 13] on div "00 : 00 : 05" at bounding box center [484, 19] width 116 height 12
click at [452, 8] on button "Done" at bounding box center [452, 6] width 52 height 13
click at [274, 6] on icon "button" at bounding box center [275, 6] width 8 height 8
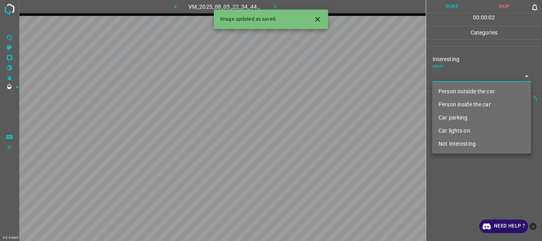
click at [455, 73] on body "4.3.6-dev2 VM_2025_08_05_22_34_44_304_10.gif Done Skip 0 00 : 00 : 02 Categorie…" at bounding box center [271, 120] width 542 height 241
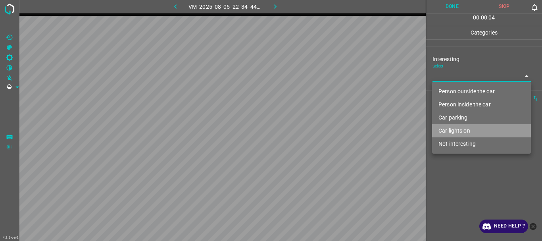
click at [458, 127] on li "Car lights on" at bounding box center [481, 130] width 99 height 13
type input "Car lights on"
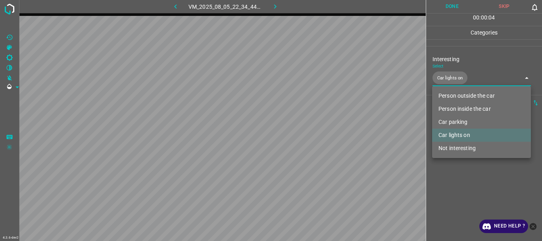
click at [459, 182] on div at bounding box center [271, 120] width 542 height 241
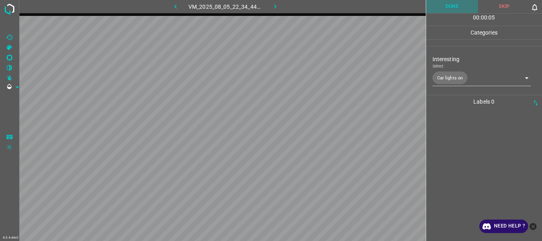
click at [457, 10] on button "Done" at bounding box center [452, 6] width 52 height 13
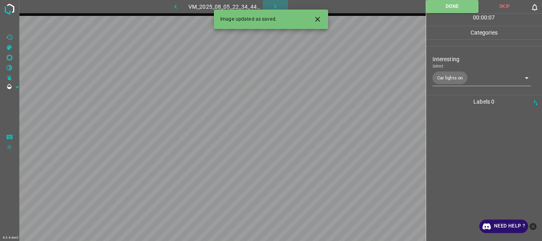
click at [269, 3] on button "button" at bounding box center [274, 6] width 25 height 13
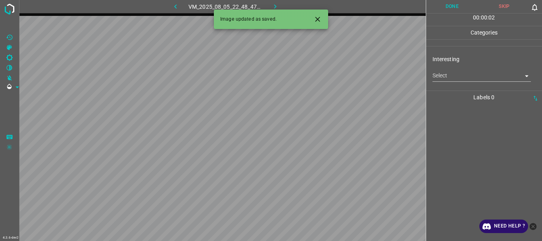
click at [445, 80] on body "4.3.6-dev2 VM_2025_08_05_22_48_47_550_02.gif Done Skip 0 00 : 00 : 02 Categorie…" at bounding box center [271, 120] width 542 height 241
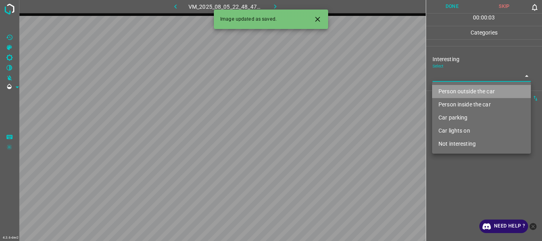
click at [454, 94] on li "Person outside the car" at bounding box center [481, 91] width 99 height 13
type input "Person outside the car"
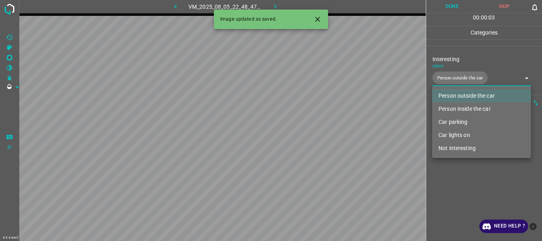
click at [465, 180] on div at bounding box center [271, 120] width 542 height 241
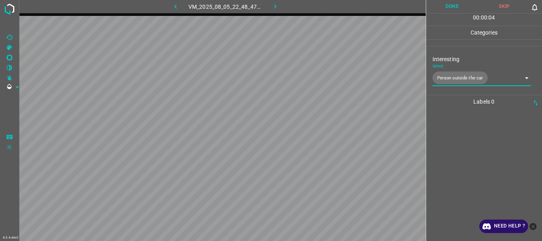
click at [449, 7] on button "Done" at bounding box center [452, 6] width 52 height 13
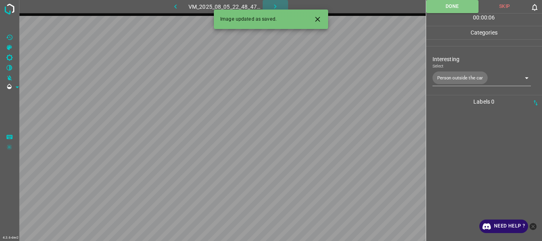
click at [273, 5] on icon "button" at bounding box center [275, 6] width 8 height 8
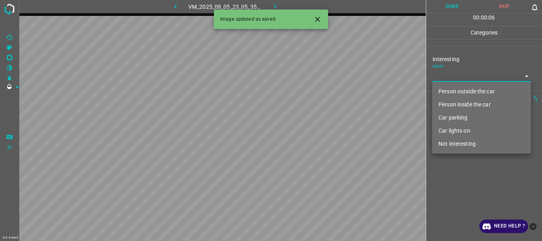
click at [450, 73] on body "4.3.6-dev2 VM_2025_08_05_23_05_35_340_00.gif Done Skip 0 00 : 00 : 06 Categorie…" at bounding box center [271, 120] width 542 height 241
click at [456, 92] on li "Person outside the car" at bounding box center [481, 91] width 99 height 13
type input "Person outside the car"
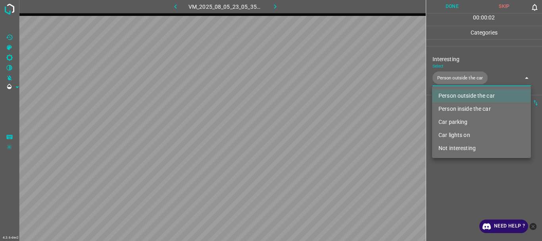
click at [461, 179] on div at bounding box center [271, 120] width 542 height 241
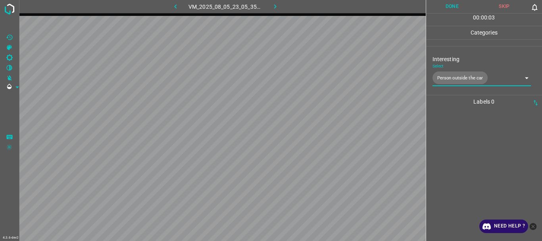
click at [460, 10] on button "Done" at bounding box center [452, 6] width 52 height 13
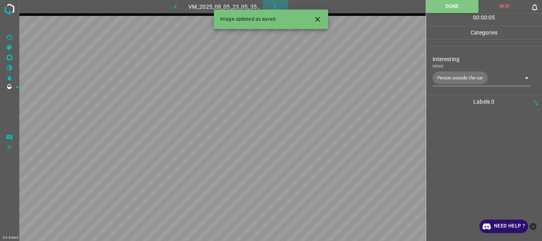
click at [272, 4] on icon "button" at bounding box center [275, 6] width 8 height 8
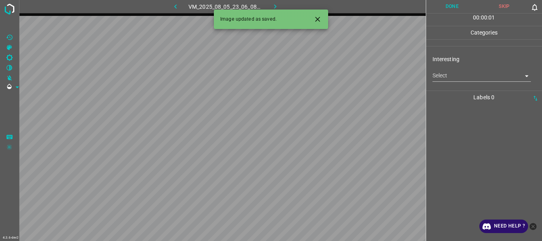
click at [447, 80] on body "4.3.6-dev2 VM_2025_08_05_23_06_08_292_00.gif Done Skip 0 00 : 00 : 01 Categorie…" at bounding box center [271, 120] width 542 height 241
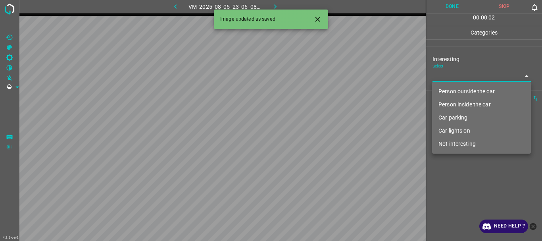
click at [461, 142] on li "Not interesting" at bounding box center [481, 143] width 99 height 13
type input "Not interesting"
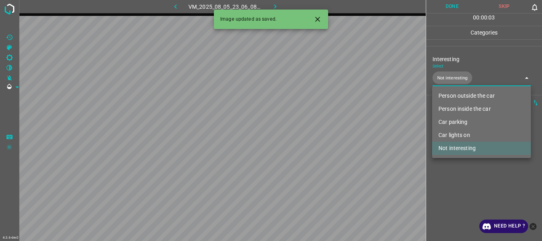
click at [461, 177] on div at bounding box center [271, 120] width 542 height 241
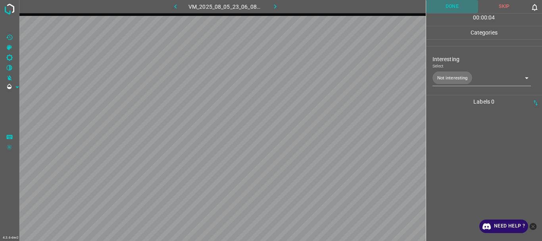
click at [447, 9] on button "Done" at bounding box center [452, 6] width 52 height 13
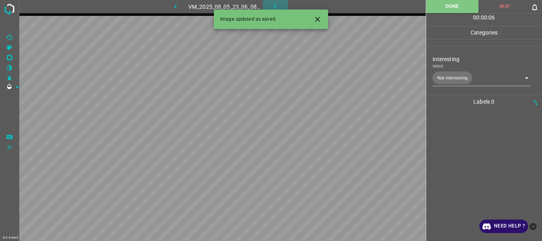
click at [276, 3] on icon "button" at bounding box center [275, 6] width 8 height 8
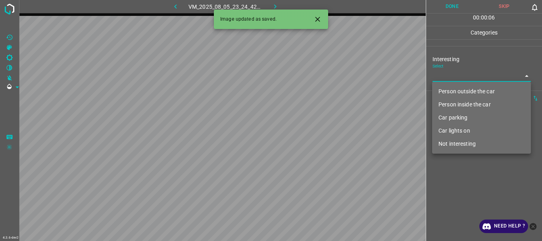
click at [448, 74] on body "4.3.6-dev2 VM_2025_08_05_23_24_42_238_00.gif Done Skip 0 00 : 00 : 06 Categorie…" at bounding box center [271, 120] width 542 height 241
click at [465, 115] on li "Car parking" at bounding box center [481, 117] width 99 height 13
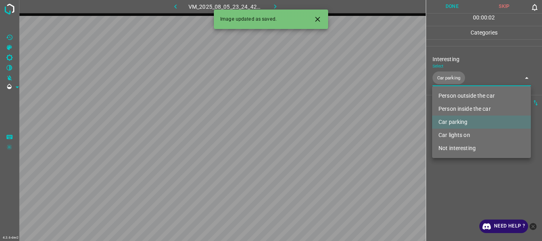
click at [465, 132] on li "Car lights on" at bounding box center [481, 134] width 99 height 13
type input "Car parking,Car lights on"
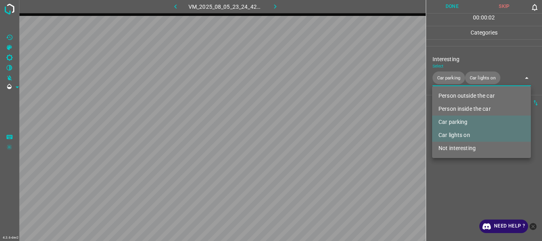
click at [466, 173] on div at bounding box center [271, 120] width 542 height 241
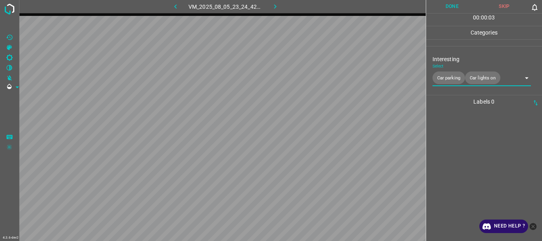
click at [460, 7] on button "Done" at bounding box center [452, 6] width 52 height 13
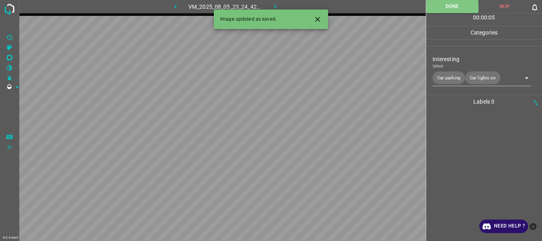
click at [274, 6] on icon "button" at bounding box center [275, 6] width 8 height 8
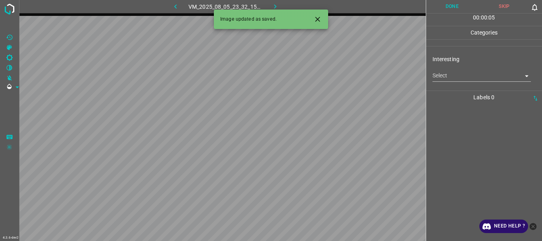
click at [439, 75] on body "4.3.6-dev2 VM_2025_08_05_23_32_15_457_01.gif Done Skip 0 00 : 00 : 05 Categorie…" at bounding box center [271, 120] width 542 height 241
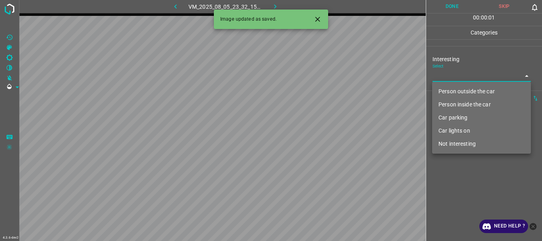
click at [447, 145] on li "Not interesting" at bounding box center [481, 143] width 99 height 13
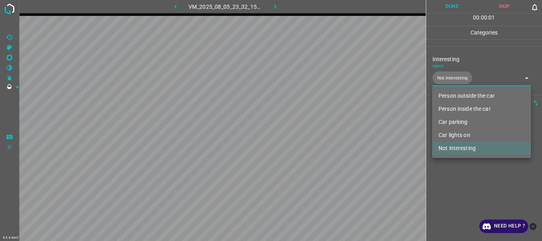
type input "Not interesting"
click at [450, 170] on div at bounding box center [271, 120] width 542 height 241
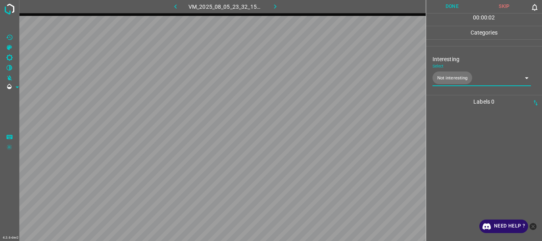
click at [455, 5] on button "Done" at bounding box center [452, 6] width 52 height 13
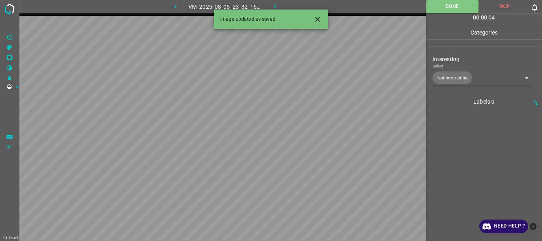
click at [274, 7] on icon "button" at bounding box center [275, 6] width 8 height 8
click at [456, 78] on body "4.3.6-dev2 VM_2025_08_05_23_38_42_669_00.gif Done Skip 0 00 : 00 : 04 Categorie…" at bounding box center [271, 120] width 542 height 241
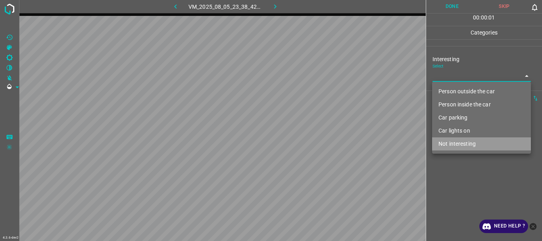
click at [461, 140] on li "Not interesting" at bounding box center [481, 143] width 99 height 13
type input "Not interesting"
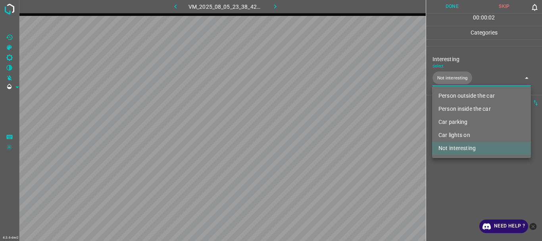
click at [457, 165] on div at bounding box center [271, 120] width 542 height 241
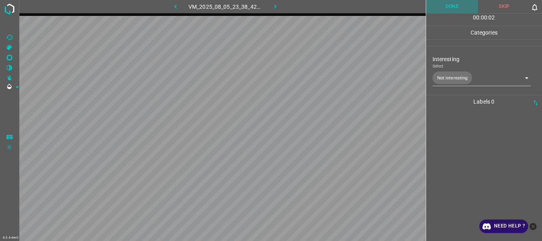
click at [432, 8] on button "Done" at bounding box center [452, 6] width 52 height 13
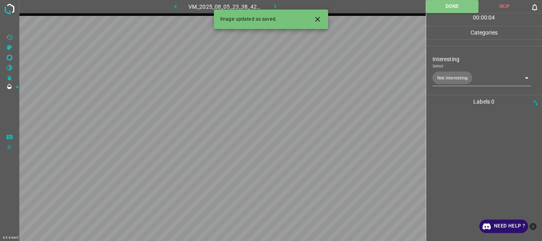
click at [274, 5] on icon "button" at bounding box center [275, 6] width 8 height 8
click at [458, 73] on body "4.3.6-dev2 VM_2025_08_06_00_08_26_476_08.gif Done Skip 0 00 : 00 : 05 Categorie…" at bounding box center [271, 120] width 542 height 241
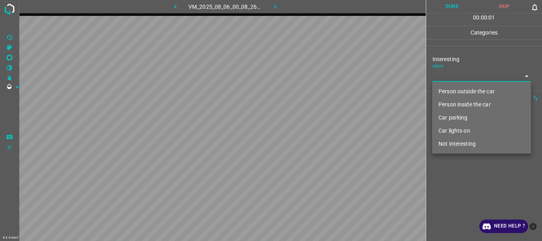
click at [459, 88] on li "Person outside the car" at bounding box center [481, 91] width 99 height 13
type input "Person outside the car"
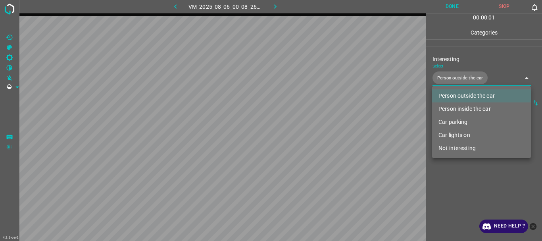
drag, startPoint x: 463, startPoint y: 184, endPoint x: 463, endPoint y: 29, distance: 154.6
click at [463, 184] on div at bounding box center [271, 120] width 542 height 241
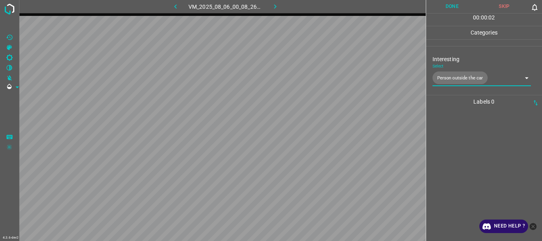
click at [453, 5] on button "Done" at bounding box center [452, 6] width 52 height 13
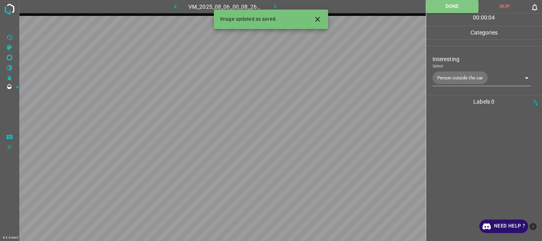
click at [276, 6] on icon "button" at bounding box center [275, 6] width 2 height 4
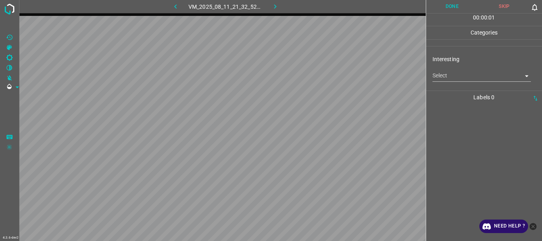
click at [473, 78] on body "4.3.6-dev2 VM_2025_08_11_21_32_52_285_03.gif Done Skip 0 00 : 00 : 01 Categorie…" at bounding box center [271, 120] width 542 height 241
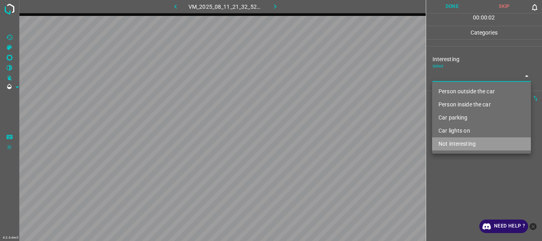
click at [461, 144] on li "Not interesting" at bounding box center [481, 143] width 99 height 13
type input "Not interesting"
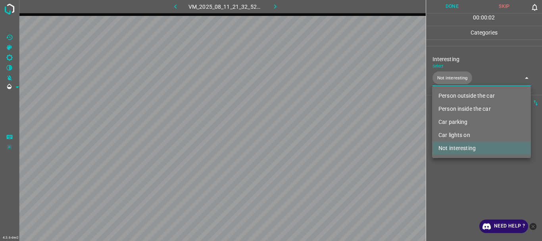
click at [454, 180] on div at bounding box center [271, 120] width 542 height 241
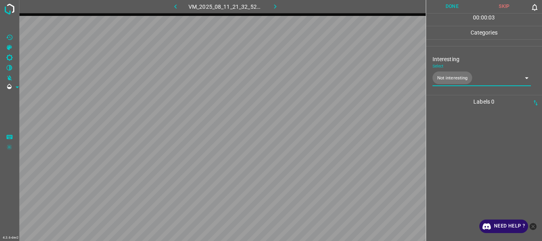
click at [454, 5] on button "Done" at bounding box center [452, 6] width 52 height 13
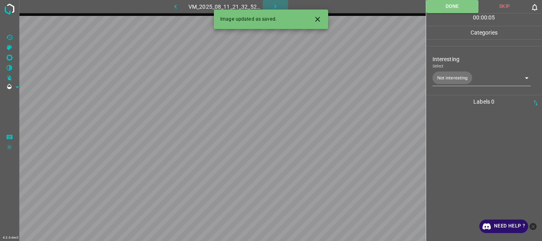
click at [276, 6] on icon "button" at bounding box center [275, 6] width 8 height 8
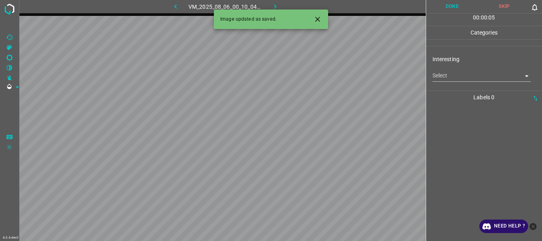
click at [460, 74] on body "4.3.6-dev2 VM_2025_08_06_00_10_04_322_02.gif Done Skip 0 00 : 00 : 05 Categorie…" at bounding box center [271, 120] width 542 height 241
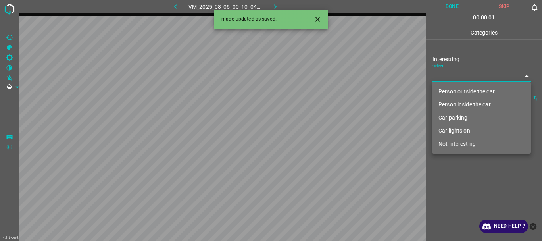
click at [465, 89] on li "Person outside the car" at bounding box center [481, 91] width 99 height 13
type input "Person outside the car"
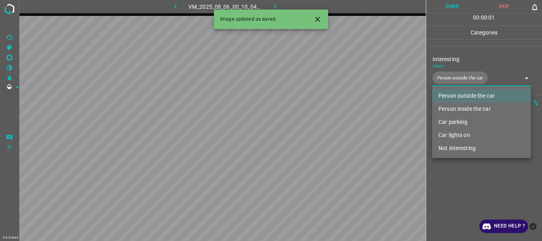
click at [492, 195] on div at bounding box center [271, 120] width 542 height 241
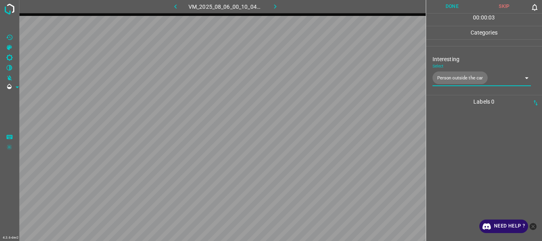
click at [453, 6] on button "Done" at bounding box center [452, 6] width 52 height 13
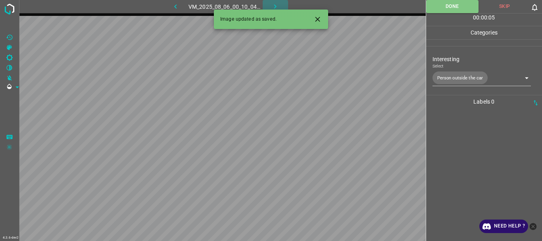
click at [272, 5] on icon "button" at bounding box center [275, 6] width 8 height 8
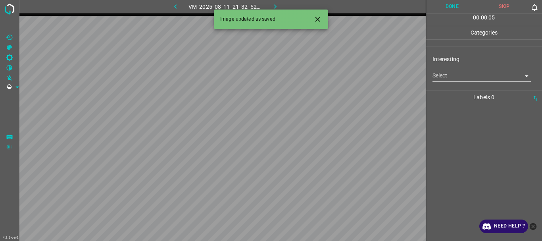
click at [489, 81] on body "4.3.6-dev2 VM_2025_08_11_21_32_52_285_01.gif Done Skip 0 00 : 00 : 05 Categorie…" at bounding box center [271, 120] width 542 height 241
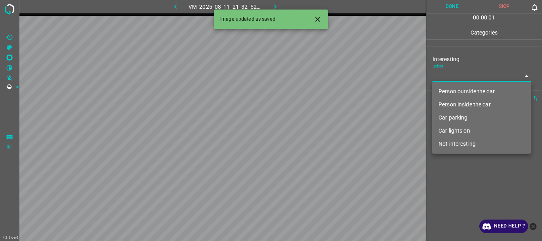
click at [475, 143] on li "Not interesting" at bounding box center [481, 143] width 99 height 13
type input "Not interesting"
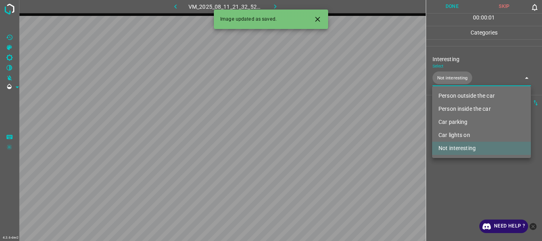
click at [465, 188] on div at bounding box center [271, 120] width 542 height 241
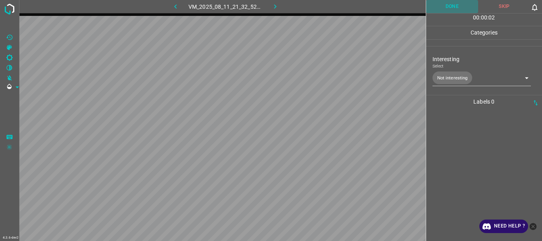
click at [447, 8] on button "Done" at bounding box center [452, 6] width 52 height 13
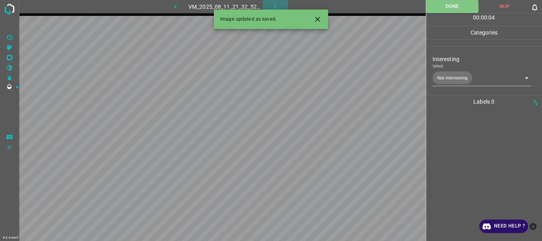
click at [271, 5] on icon "button" at bounding box center [275, 6] width 8 height 8
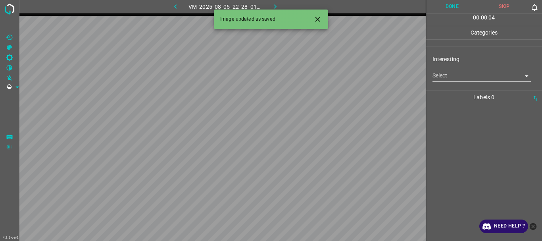
click at [479, 77] on body "4.3.6-dev2 VM_2025_08_05_22_28_01_498_01.gif Done Skip 0 00 : 00 : 04 Categorie…" at bounding box center [271, 120] width 542 height 241
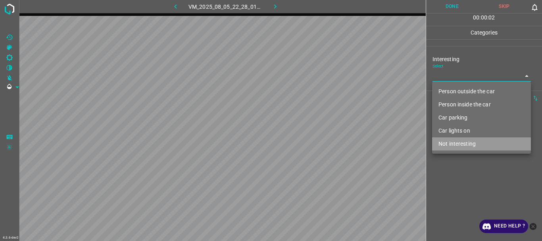
click at [463, 144] on li "Not interesting" at bounding box center [481, 143] width 99 height 13
type input "Not interesting"
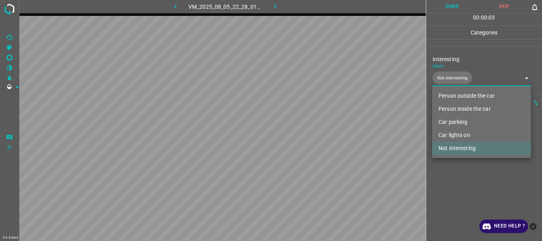
click at [458, 182] on div at bounding box center [271, 120] width 542 height 241
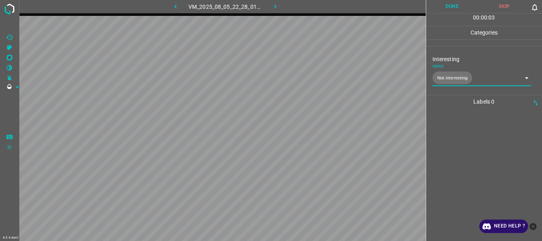
click at [450, 8] on button "Done" at bounding box center [452, 6] width 52 height 13
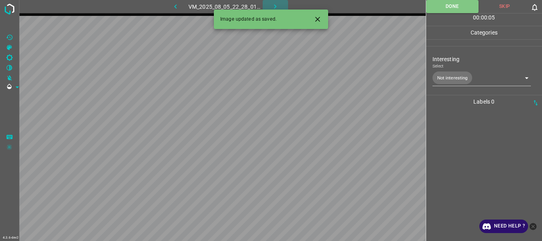
click at [275, 5] on icon "button" at bounding box center [275, 6] width 8 height 8
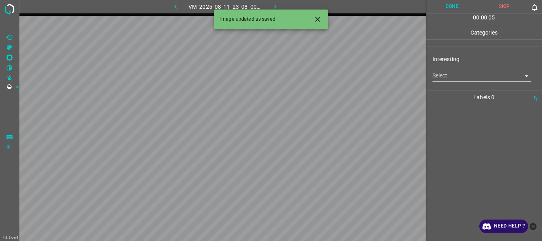
click at [444, 78] on body "4.3.6-dev2 VM_2025_08_11_23_08_00_237_03.gif Done Skip 0 00 : 00 : 05 Categorie…" at bounding box center [271, 120] width 542 height 241
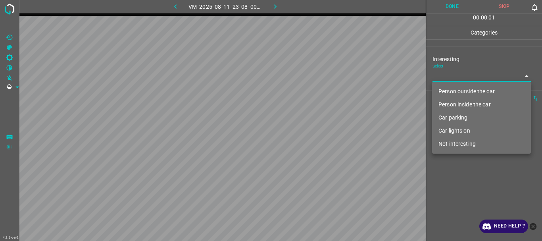
click at [453, 100] on li "Person inside the car" at bounding box center [481, 104] width 99 height 13
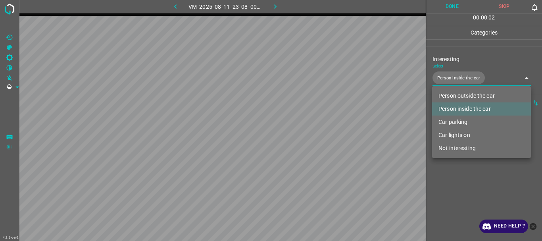
click at [453, 94] on li "Person outside the car" at bounding box center [481, 95] width 99 height 13
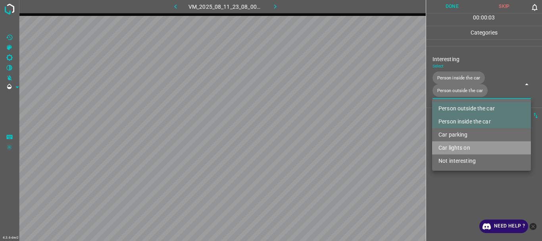
click at [458, 146] on li "Car lights on" at bounding box center [481, 147] width 99 height 13
type input "Person inside the car,Person outside the car,Car lights on"
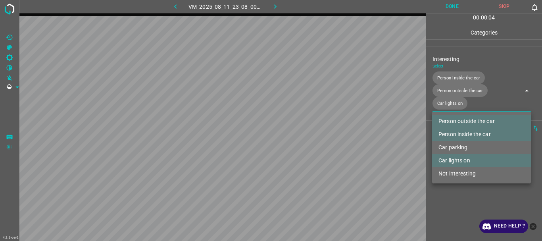
click at [458, 207] on div at bounding box center [271, 120] width 542 height 241
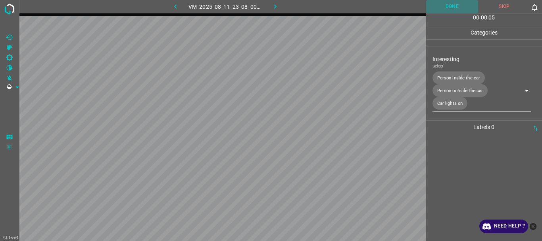
click at [457, 11] on button "Done" at bounding box center [452, 6] width 52 height 13
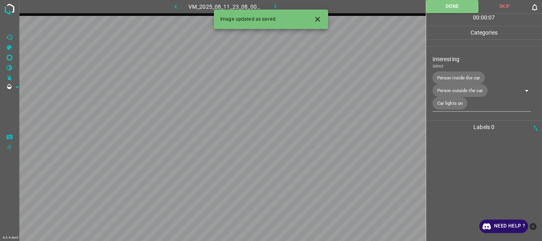
click at [274, 5] on icon "button" at bounding box center [275, 6] width 2 height 4
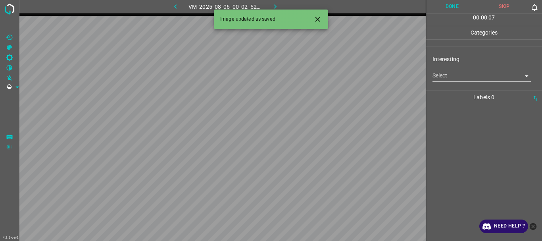
click at [465, 76] on body "4.3.6-dev2 VM_2025_08_06_00_02_52_561_00.gif Done Skip 0 00 : 00 : 07 Categorie…" at bounding box center [271, 120] width 542 height 241
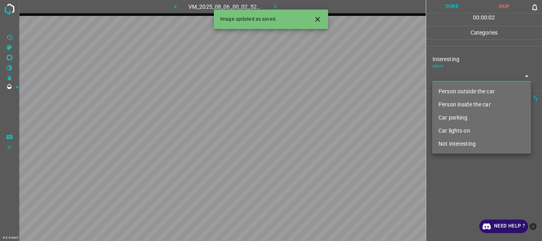
click at [462, 104] on li "Person inside the car" at bounding box center [481, 104] width 99 height 13
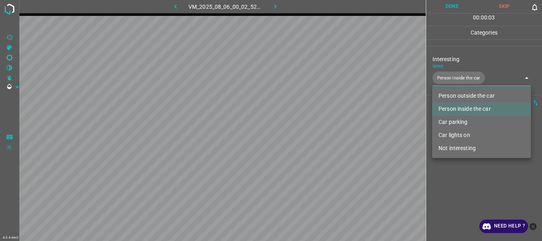
click at [460, 136] on li "Car lights on" at bounding box center [481, 134] width 99 height 13
type input "Person inside the car,Car lights on"
click at [457, 168] on div at bounding box center [271, 120] width 542 height 241
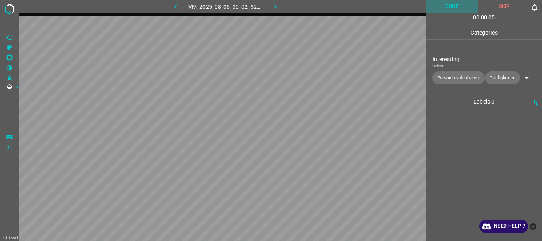
click at [454, 8] on button "Done" at bounding box center [452, 6] width 52 height 13
click at [272, 4] on icon "button" at bounding box center [275, 6] width 8 height 8
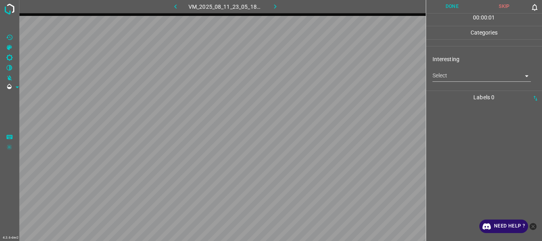
click at [449, 77] on body "4.3.6-dev2 VM_2025_08_11_23_05_18_745_03.gif Done Skip 0 00 : 00 : 01 Categorie…" at bounding box center [271, 120] width 542 height 241
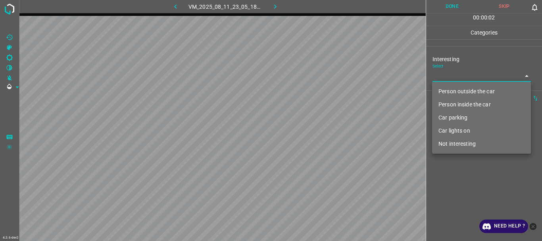
click at [451, 90] on li "Person outside the car" at bounding box center [481, 91] width 99 height 13
type input "Person outside the car"
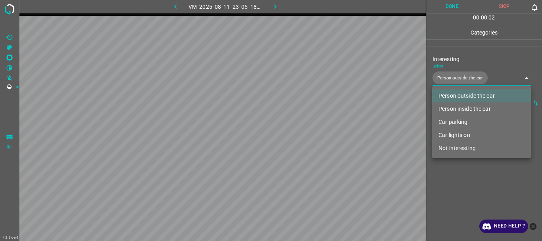
drag, startPoint x: 454, startPoint y: 191, endPoint x: 453, endPoint y: 123, distance: 68.2
click at [454, 191] on div at bounding box center [271, 120] width 542 height 241
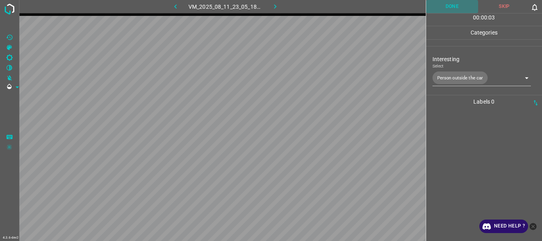
click at [452, 8] on button "Done" at bounding box center [452, 6] width 52 height 13
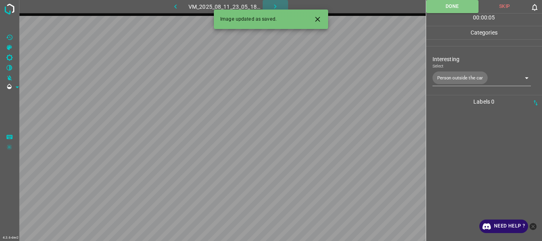
click at [277, 5] on icon "button" at bounding box center [275, 6] width 8 height 8
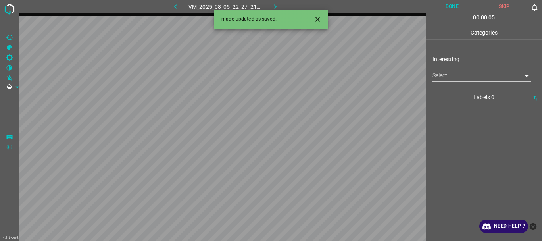
click at [446, 77] on body "4.3.6-dev2 VM_2025_08_05_22_27_21_214_00.gif Done Skip 0 00 : 00 : 05 Categorie…" at bounding box center [271, 120] width 542 height 241
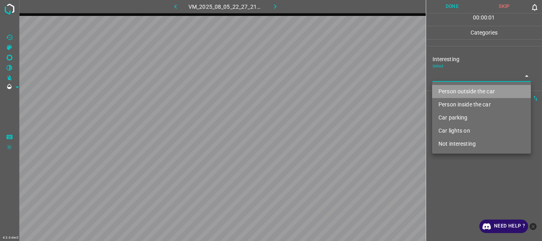
click at [455, 88] on li "Person outside the car" at bounding box center [481, 91] width 99 height 13
type input "Person outside the car"
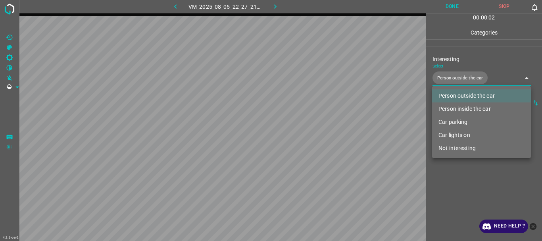
click at [456, 188] on div at bounding box center [271, 120] width 542 height 241
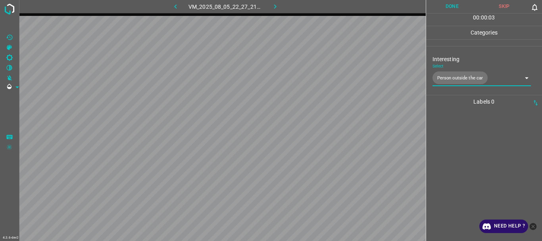
click at [459, 4] on button "Done" at bounding box center [452, 6] width 52 height 13
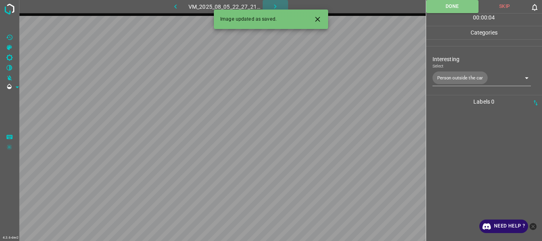
click at [273, 7] on icon "button" at bounding box center [275, 6] width 8 height 8
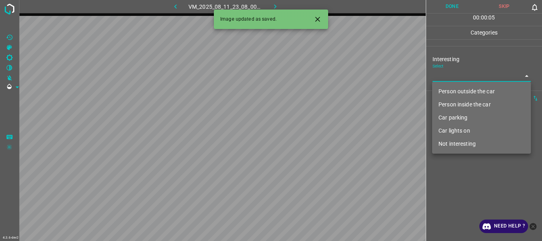
click at [471, 79] on body "4.3.6-dev2 VM_2025_08_11_23_08_00_237_01.gif Done Skip 0 00 : 00 : 05 Categorie…" at bounding box center [271, 120] width 542 height 241
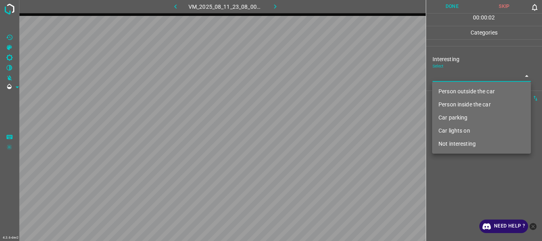
click at [454, 115] on li "Car parking" at bounding box center [481, 117] width 99 height 13
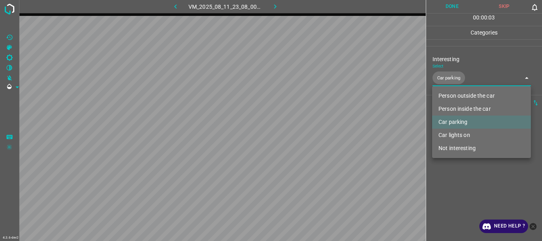
click at [457, 91] on li "Person outside the car" at bounding box center [481, 95] width 99 height 13
click at [460, 109] on li "Person inside the car" at bounding box center [481, 108] width 99 height 13
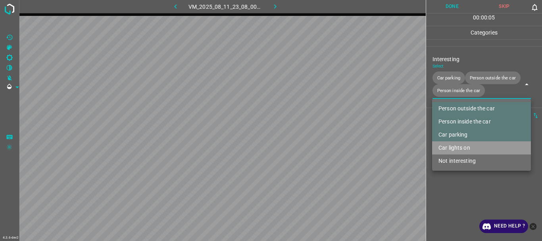
click at [460, 145] on li "Car lights on" at bounding box center [481, 147] width 99 height 13
type input "Car parking,Person outside the car,Person inside the car,Car lights on"
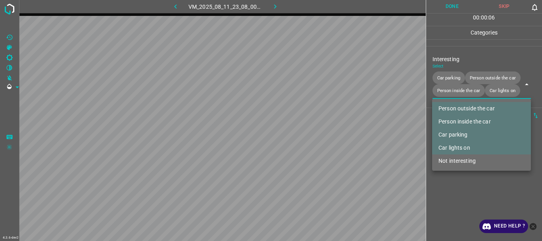
click at [456, 196] on div at bounding box center [271, 120] width 542 height 241
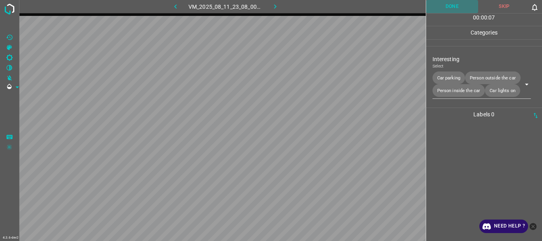
click at [443, 8] on button "Done" at bounding box center [452, 6] width 52 height 13
click at [275, 6] on icon "button" at bounding box center [275, 6] width 8 height 8
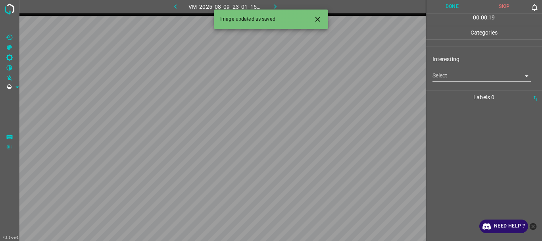
click at [450, 76] on body "4.3.6-dev2 VM_2025_08_09_23_01_15_150_06.gif Done Skip 0 00 : 00 : 19 Categorie…" at bounding box center [271, 120] width 542 height 241
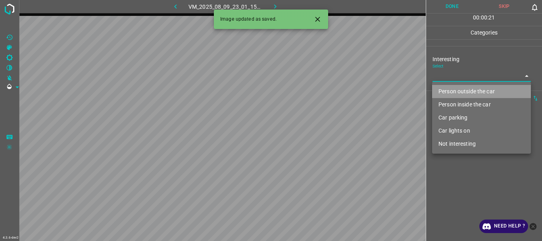
click at [460, 92] on li "Person outside the car" at bounding box center [481, 91] width 99 height 13
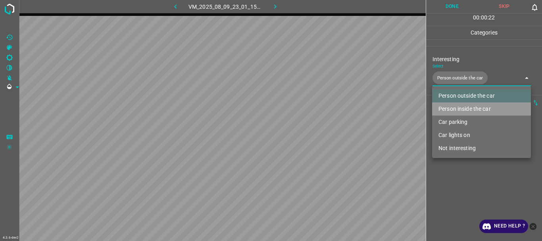
click at [464, 105] on li "Person inside the car" at bounding box center [481, 108] width 99 height 13
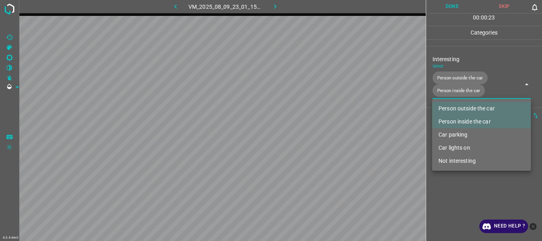
click at [456, 132] on li "Car parking" at bounding box center [481, 134] width 99 height 13
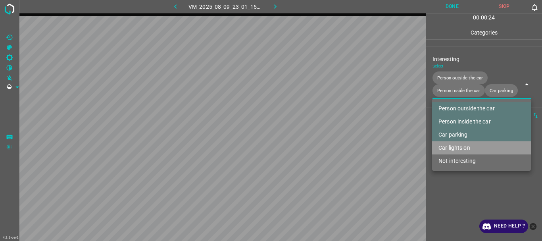
click at [459, 150] on li "Car lights on" at bounding box center [481, 147] width 99 height 13
type input "Person outside the car,Person inside the car,Car parking,Car lights on"
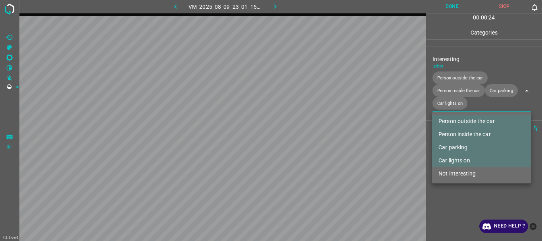
click at [460, 199] on div at bounding box center [271, 120] width 542 height 241
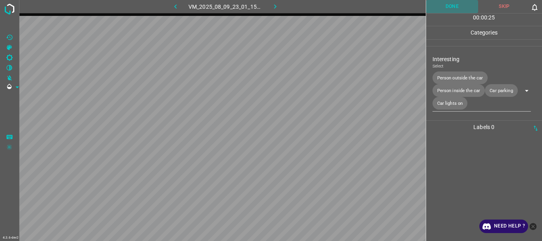
click at [452, 8] on button "Done" at bounding box center [452, 6] width 52 height 13
click at [272, 6] on icon "button" at bounding box center [275, 6] width 8 height 8
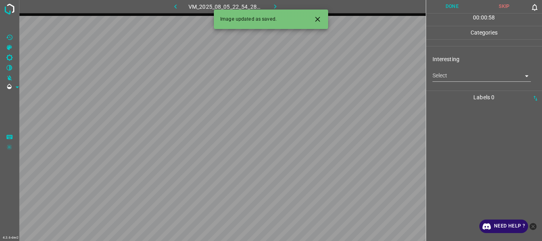
click at [442, 79] on body "4.3.6-dev2 VM_2025_08_05_22_54_28_191_05.gif Done Skip 0 00 : 00 : 58 Categorie…" at bounding box center [271, 120] width 542 height 241
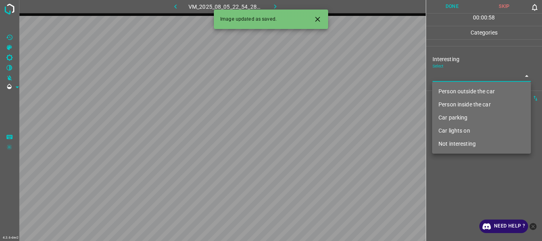
click at [449, 96] on li "Person outside the car" at bounding box center [481, 91] width 99 height 13
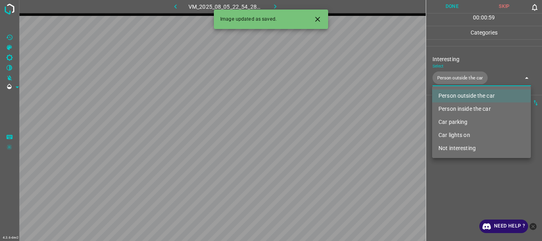
type input "Person outside the car"
click at [454, 166] on div at bounding box center [271, 120] width 542 height 241
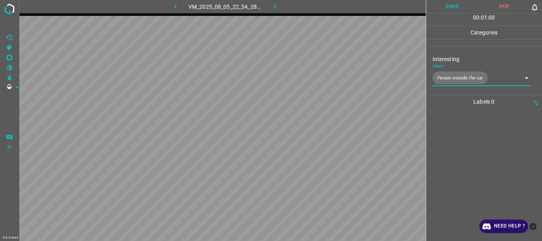
click at [446, 8] on button "Done" at bounding box center [452, 6] width 52 height 13
click at [275, 4] on icon "button" at bounding box center [275, 6] width 8 height 8
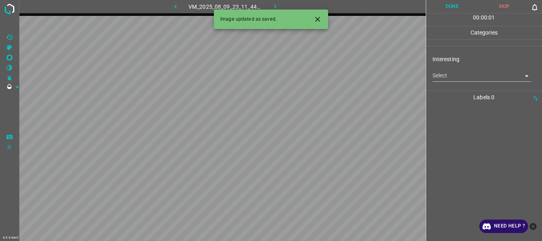
click at [455, 74] on body "4.3.6-dev2 VM_2025_08_09_23_11_44_159_05.gif Done Skip 0 00 : 00 : 01 Categorie…" at bounding box center [271, 120] width 542 height 241
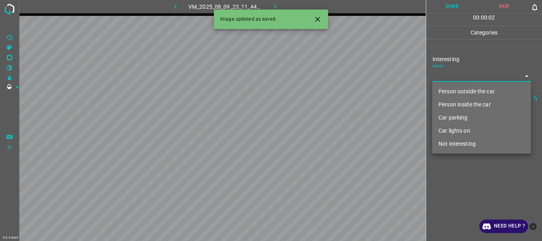
click at [455, 93] on li "Person outside the car" at bounding box center [481, 91] width 99 height 13
type input "Person outside the car"
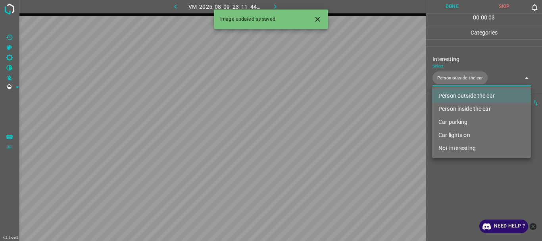
drag, startPoint x: 450, startPoint y: 176, endPoint x: 460, endPoint y: 157, distance: 21.6
click at [450, 176] on div at bounding box center [271, 120] width 542 height 241
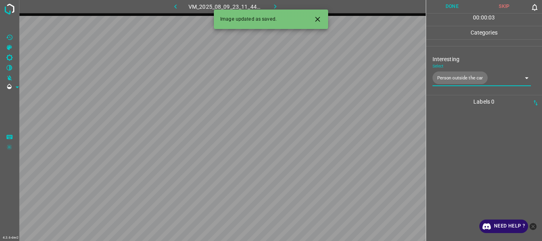
click at [449, 6] on button "Done" at bounding box center [452, 6] width 52 height 13
click at [278, 5] on icon "button" at bounding box center [275, 6] width 8 height 8
click at [459, 73] on body "4.3.6-dev2 VM_2025_08_09_23_06_28_899_07.gif Done Skip 0 00 : 00 : 05 Categorie…" at bounding box center [271, 120] width 542 height 241
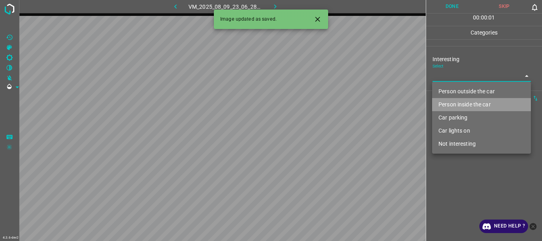
click at [458, 102] on li "Person inside the car" at bounding box center [481, 104] width 99 height 13
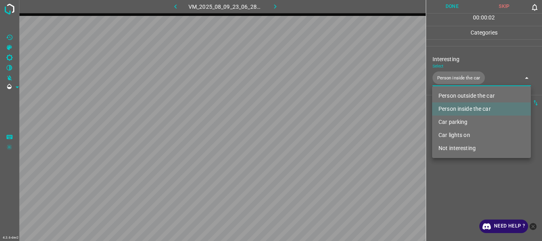
click at [461, 133] on li "Car lights on" at bounding box center [481, 134] width 99 height 13
type input "Person inside the car,Car lights on"
click at [464, 180] on div at bounding box center [271, 120] width 542 height 241
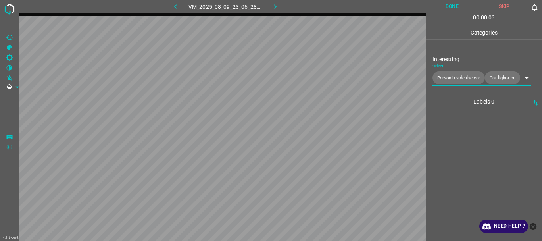
click at [456, 8] on button "Done" at bounding box center [452, 6] width 52 height 13
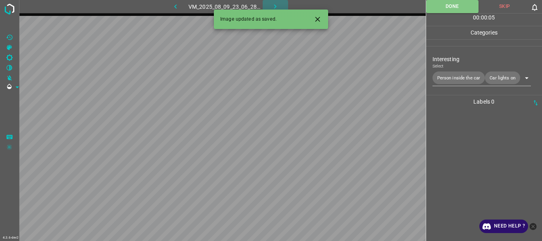
click at [272, 7] on icon "button" at bounding box center [275, 6] width 8 height 8
click at [272, 7] on div "VM_2025_08_09_23_06_28_899_07.gif" at bounding box center [225, 6] width 148 height 13
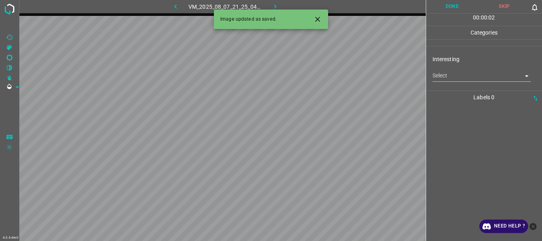
click at [448, 76] on body "4.3.6-dev2 VM_2025_08_07_21_25_04_356_09.gif Done Skip 0 00 : 00 : 02 Categorie…" at bounding box center [271, 120] width 542 height 241
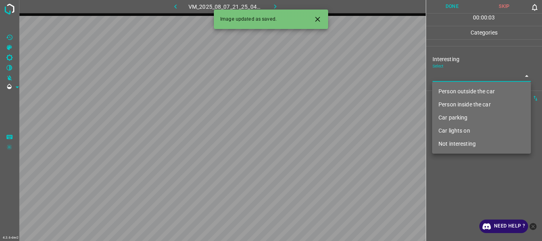
click at [457, 88] on li "Person outside the car" at bounding box center [481, 91] width 99 height 13
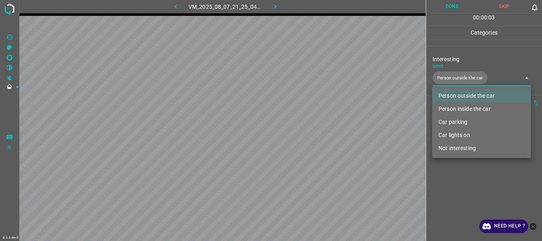
type input "Person outside the car"
click at [458, 99] on li "Person outside the car" at bounding box center [481, 95] width 99 height 13
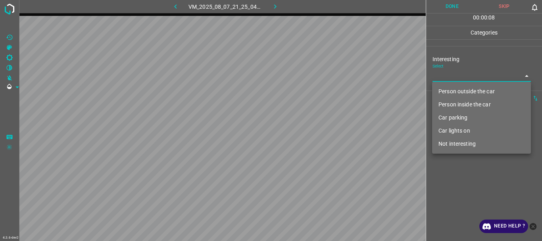
click at [459, 174] on div at bounding box center [271, 120] width 542 height 241
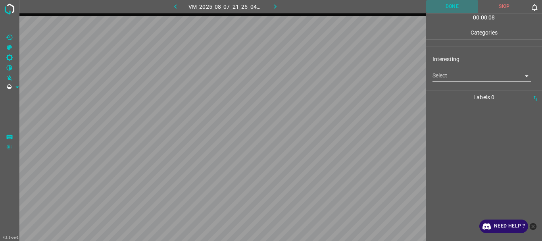
click at [433, 8] on button "Done" at bounding box center [452, 6] width 52 height 13
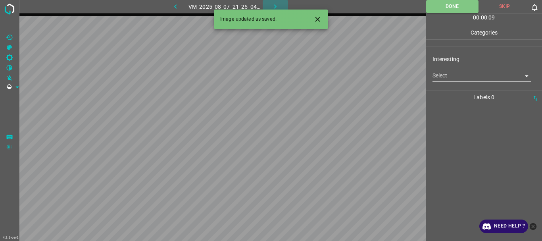
click at [272, 4] on icon "button" at bounding box center [275, 6] width 8 height 8
click at [469, 75] on body "4.3.6-dev2 VM_2025_08_11_23_10_46_702_04.gif Done Skip 0 00 : 00 : 10 Categorie…" at bounding box center [271, 120] width 542 height 241
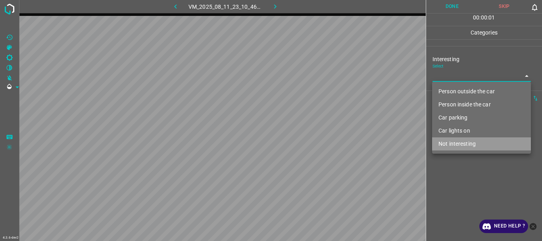
click at [450, 143] on li "Not interesting" at bounding box center [481, 143] width 99 height 13
type input "Not interesting"
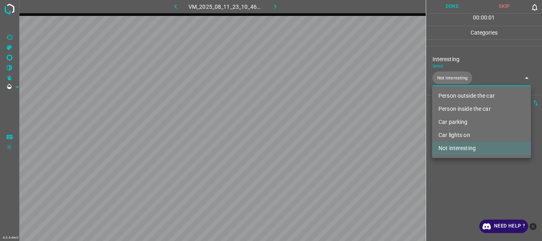
click at [451, 178] on div at bounding box center [271, 120] width 542 height 241
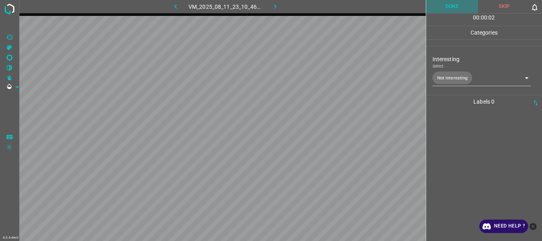
click at [442, 10] on button "Done" at bounding box center [452, 6] width 52 height 13
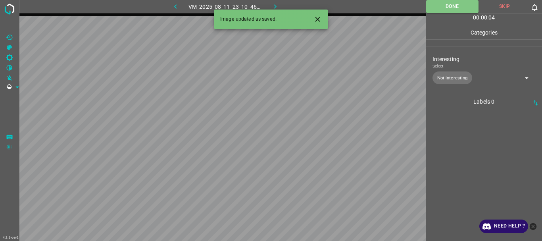
click at [275, 6] on icon "button" at bounding box center [275, 6] width 2 height 4
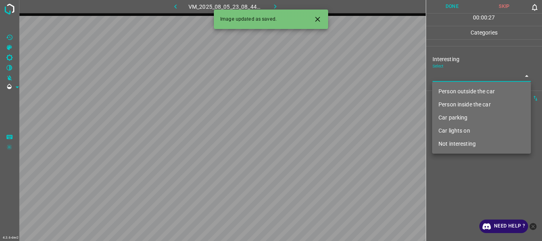
click at [449, 75] on body "4.3.6-dev2 VM_2025_08_05_23_08_44_980_01.gif Done Skip 0 00 : 00 : 27 Categorie…" at bounding box center [271, 120] width 542 height 241
click at [452, 90] on li "Person outside the car" at bounding box center [481, 91] width 99 height 13
type input "Person outside the car"
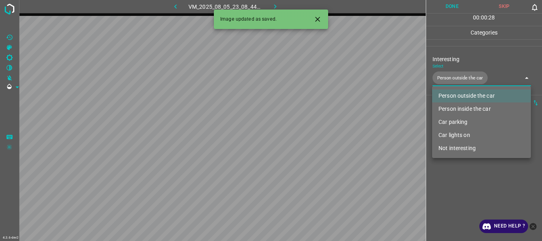
click at [453, 195] on div at bounding box center [271, 120] width 542 height 241
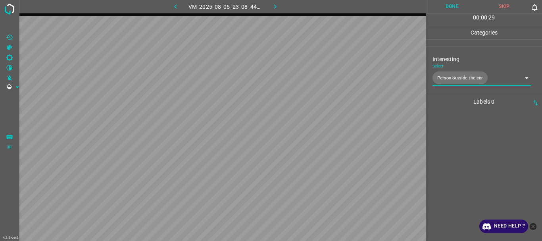
click at [452, 6] on button "Done" at bounding box center [452, 6] width 52 height 13
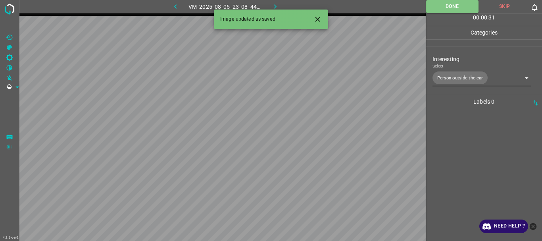
click at [275, 5] on icon "button" at bounding box center [275, 6] width 8 height 8
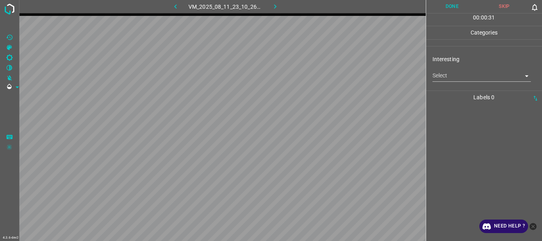
click at [445, 74] on body "4.3.6-dev2 VM_2025_08_11_23_10_26_389_04.gif Done Skip 0 00 : 00 : 31 Categorie…" at bounding box center [271, 120] width 542 height 241
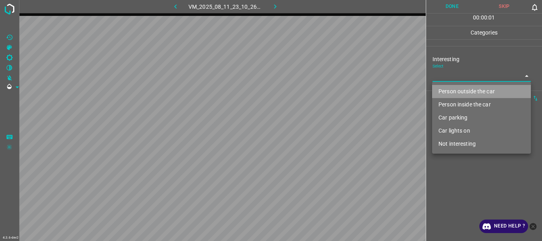
click at [448, 90] on li "Person outside the car" at bounding box center [481, 91] width 99 height 13
type input "Person outside the car"
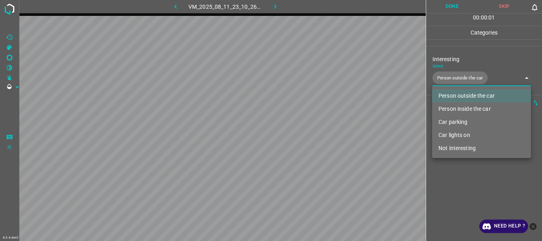
click at [449, 178] on div at bounding box center [271, 120] width 542 height 241
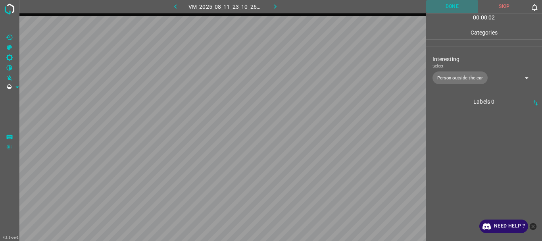
click at [458, 10] on button "Done" at bounding box center [452, 6] width 52 height 13
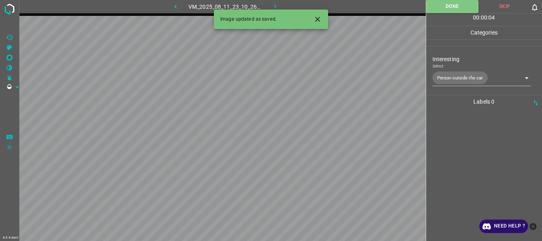
click at [275, 5] on icon "button" at bounding box center [275, 6] width 8 height 8
click at [465, 75] on body "4.3.6-dev2 VM_2025_08_09_23_13_11_327_01.gif Done Skip 0 00 : 00 : 04 Categorie…" at bounding box center [271, 120] width 542 height 241
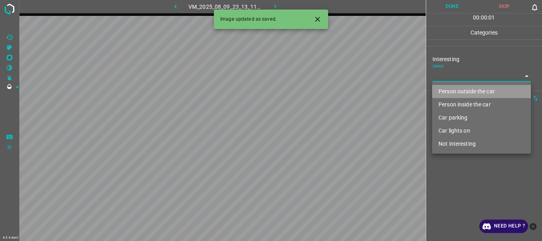
click at [466, 92] on li "Person outside the car" at bounding box center [481, 91] width 99 height 13
type input "Person outside the car"
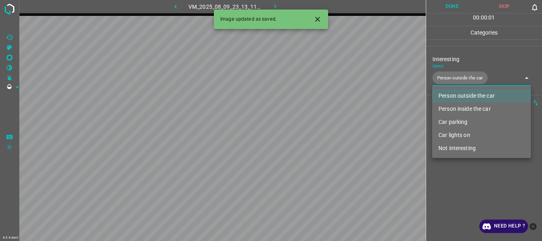
click at [465, 175] on div at bounding box center [271, 120] width 542 height 241
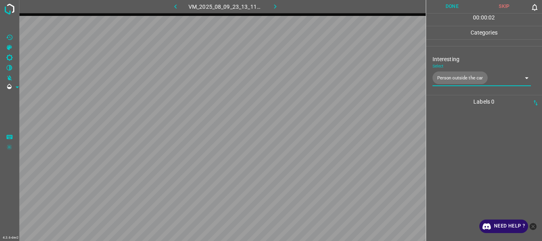
click at [444, 6] on button "Done" at bounding box center [452, 6] width 52 height 13
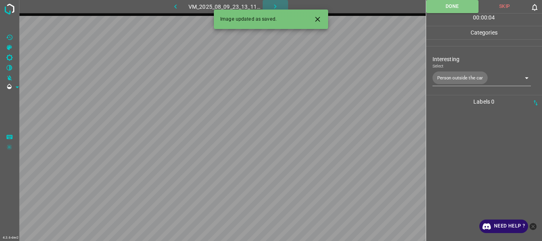
click at [277, 5] on icon "button" at bounding box center [275, 6] width 8 height 8
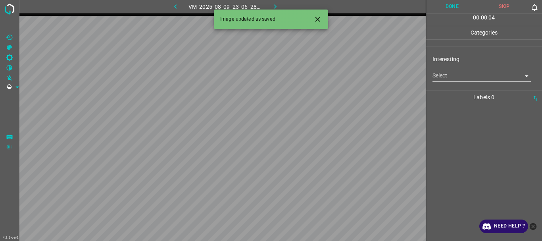
click at [471, 75] on body "4.3.6-dev2 VM_2025_08_09_23_06_28_899_00.gif Done Skip 0 00 : 00 : 04 Categorie…" at bounding box center [271, 120] width 542 height 241
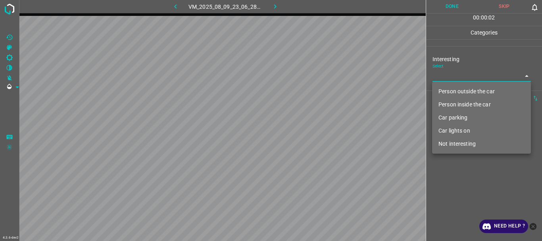
click at [463, 116] on li "Car parking" at bounding box center [481, 117] width 99 height 13
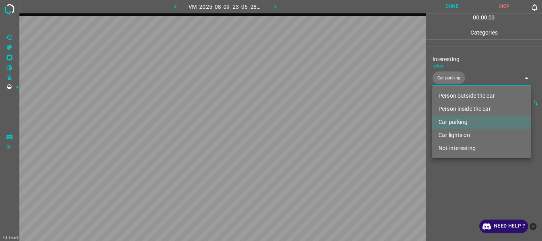
click at [467, 136] on li "Car lights on" at bounding box center [481, 134] width 99 height 13
type input "Car parking,Car lights on"
click at [464, 189] on div at bounding box center [271, 120] width 542 height 241
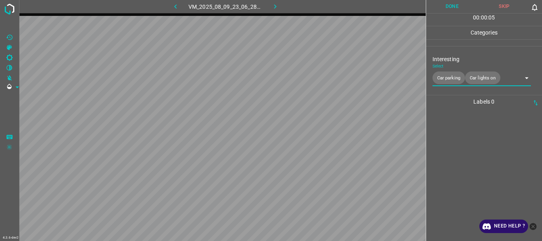
click at [450, 6] on button "Done" at bounding box center [452, 6] width 52 height 13
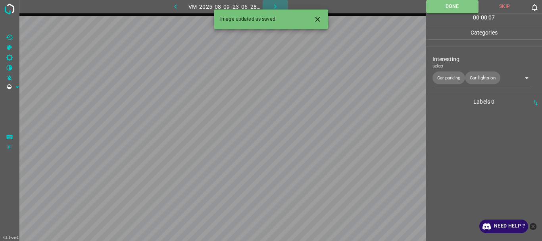
click at [273, 5] on icon "button" at bounding box center [275, 6] width 8 height 8
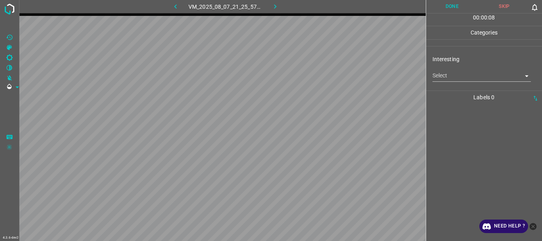
click at [453, 77] on body "4.3.6-dev2 VM_2025_08_07_21_25_57_157_01.gif Done Skip 0 00 : 00 : 08 Categorie…" at bounding box center [271, 120] width 542 height 241
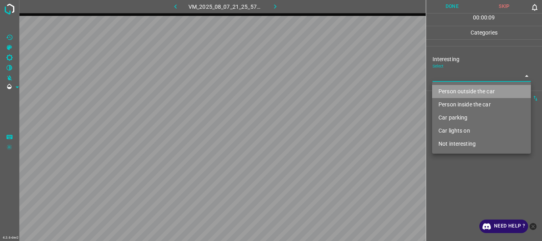
click at [457, 87] on li "Person outside the car" at bounding box center [481, 91] width 99 height 13
type input "Person outside the car"
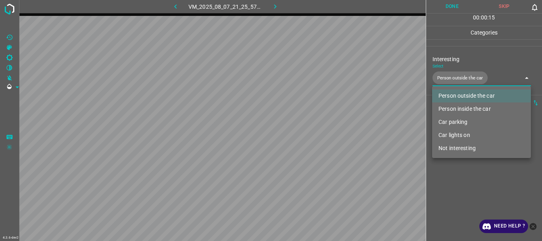
click at [447, 170] on div at bounding box center [271, 120] width 542 height 241
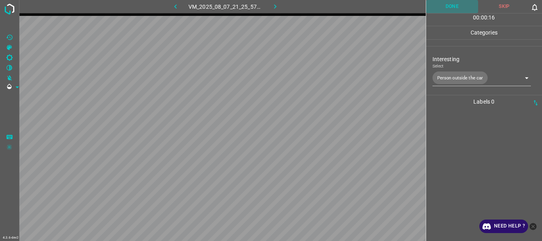
click at [443, 8] on button "Done" at bounding box center [452, 6] width 52 height 13
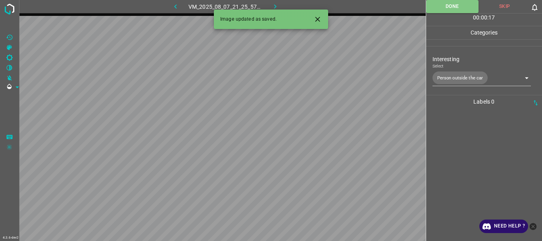
click at [275, 5] on icon "button" at bounding box center [275, 6] width 8 height 8
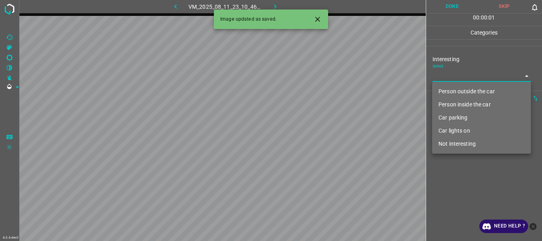
click at [472, 77] on body "4.3.6-dev2 VM_2025_08_11_23_10_46_702_00.gif Done Skip 0 00 : 00 : 01 Categorie…" at bounding box center [271, 120] width 542 height 241
click at [464, 88] on li "Person outside the car" at bounding box center [481, 91] width 99 height 13
type input "Person outside the car"
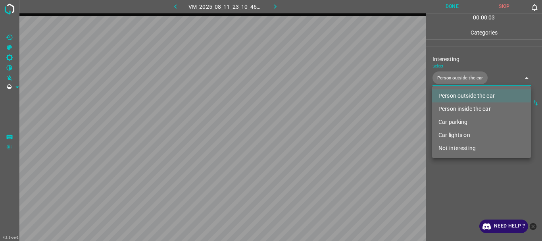
click at [473, 193] on div at bounding box center [271, 120] width 542 height 241
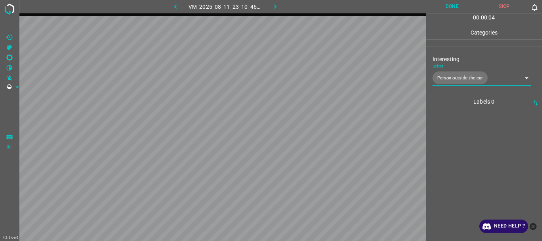
click at [448, 6] on button "Done" at bounding box center [452, 6] width 52 height 13
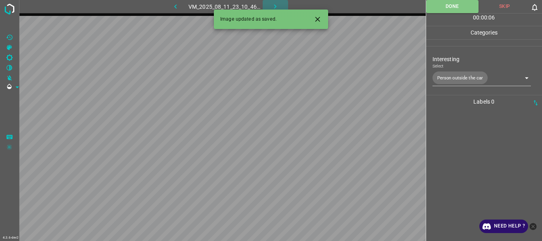
click at [272, 4] on icon "button" at bounding box center [275, 6] width 8 height 8
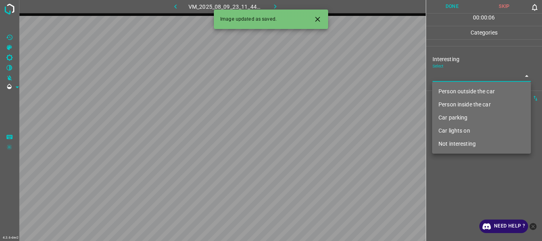
click at [478, 81] on body "4.3.6-dev2 VM_2025_08_09_23_11_44_159_03.gif Done Skip 0 00 : 00 : 06 Categorie…" at bounding box center [271, 120] width 542 height 241
click at [471, 141] on li "Not interesting" at bounding box center [481, 143] width 99 height 13
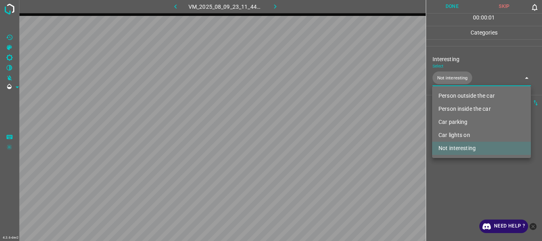
type input "Not interesting"
drag, startPoint x: 453, startPoint y: 190, endPoint x: 455, endPoint y: 185, distance: 5.2
click at [454, 190] on div at bounding box center [271, 120] width 542 height 241
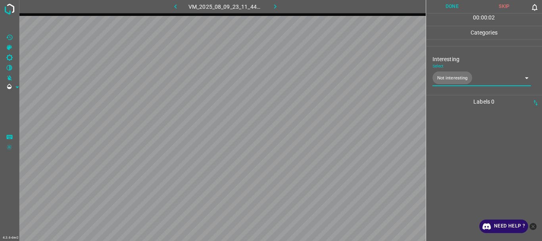
click at [444, 11] on button "Done" at bounding box center [452, 6] width 52 height 13
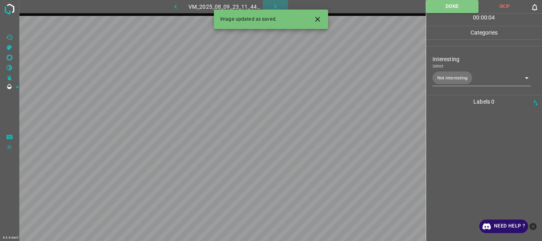
click at [269, 4] on button "button" at bounding box center [274, 6] width 25 height 13
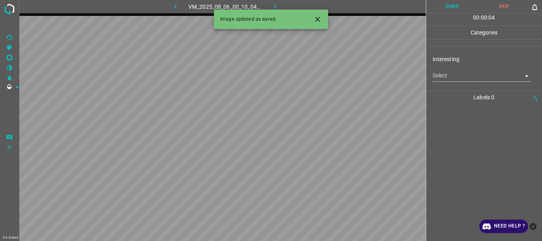
click at [486, 75] on body "4.3.6-dev2 VM_2025_08_06_00_10_04_322_00.gif Done Skip 0 00 : 00 : 04 Categorie…" at bounding box center [271, 120] width 542 height 241
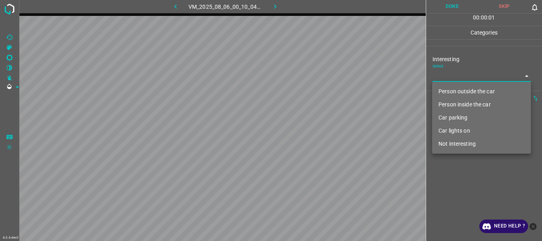
click at [472, 93] on li "Person outside the car" at bounding box center [481, 91] width 99 height 13
type input "Person outside the car"
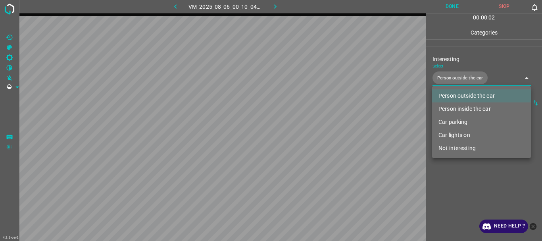
click at [467, 182] on div at bounding box center [271, 120] width 542 height 241
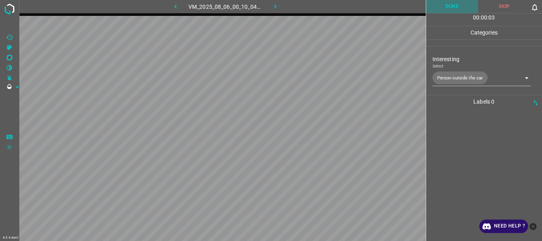
click at [459, 10] on button "Done" at bounding box center [452, 6] width 52 height 13
click at [270, 7] on button "button" at bounding box center [274, 6] width 25 height 13
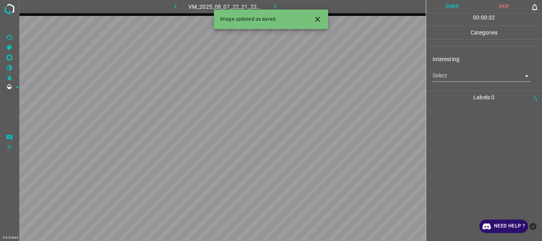
click at [441, 82] on div "Interesting Select ​" at bounding box center [484, 68] width 116 height 37
click at [448, 76] on body "4.3.6-dev2 VM_2025_08_07_22_21_22_746_08.gif Done Skip 0 00 : 00 : 33 Categorie…" at bounding box center [271, 120] width 542 height 241
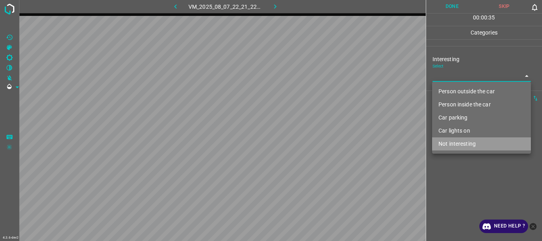
click at [471, 146] on li "Not interesting" at bounding box center [481, 143] width 99 height 13
type input "Not interesting"
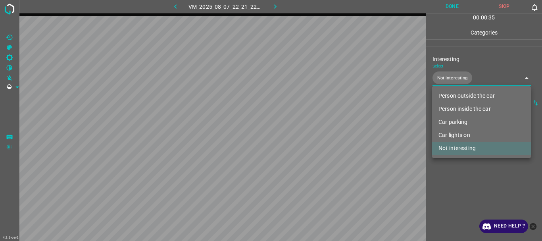
click at [461, 174] on div at bounding box center [271, 120] width 542 height 241
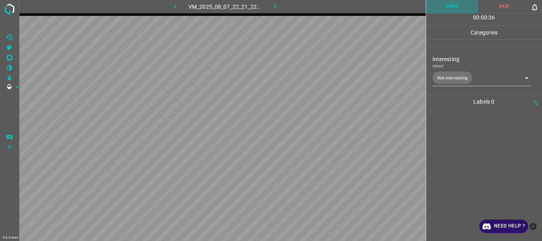
click at [446, 7] on button "Done" at bounding box center [452, 6] width 52 height 13
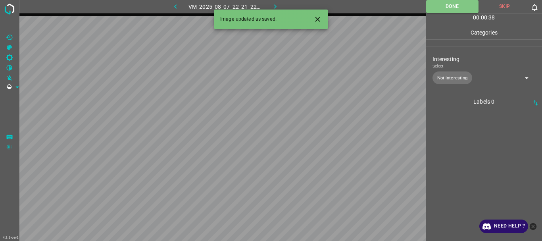
click at [276, 5] on icon "button" at bounding box center [275, 6] width 8 height 8
click at [462, 75] on body "4.3.6-dev2 VM_2025_08_09_23_06_28_899_11.gif Done Skip 0 00 : 00 : 38 Categorie…" at bounding box center [271, 120] width 542 height 241
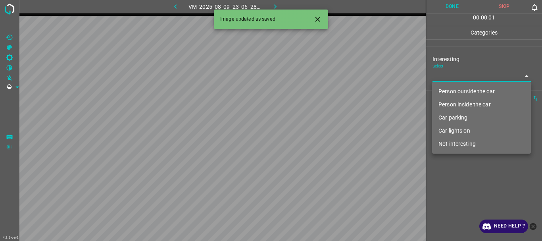
click at [466, 105] on li "Person inside the car" at bounding box center [481, 104] width 99 height 13
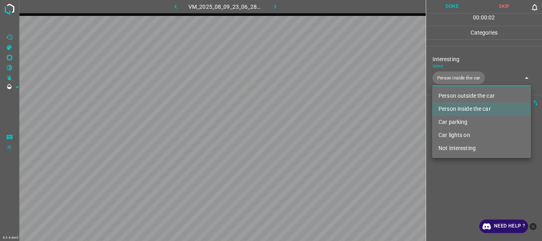
click at [457, 131] on li "Car lights on" at bounding box center [481, 134] width 99 height 13
type input "Person inside the car,Car lights on"
click at [452, 180] on div at bounding box center [271, 120] width 542 height 241
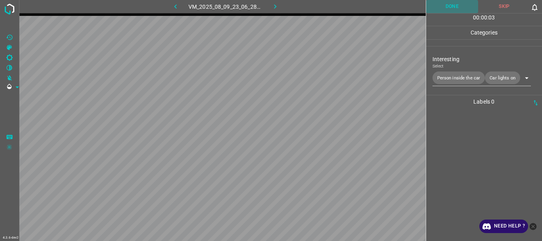
click at [450, 9] on button "Done" at bounding box center [452, 6] width 52 height 13
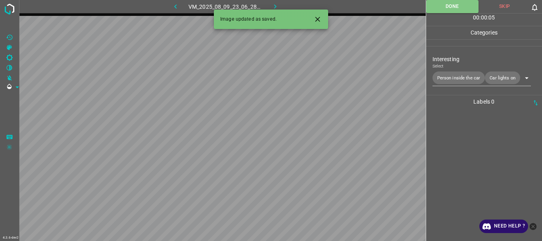
click at [273, 5] on icon "button" at bounding box center [275, 6] width 8 height 8
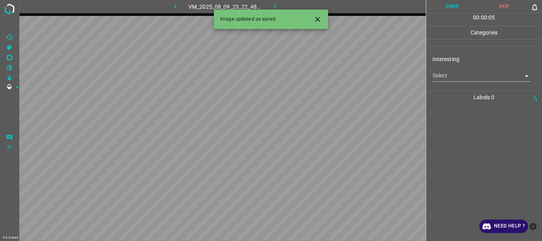
click at [435, 76] on body "4.3.6-dev2 VM_2025_08_09_23_22_48_682_01.gif Done Skip 0 00 : 00 : 05 Categorie…" at bounding box center [271, 120] width 542 height 241
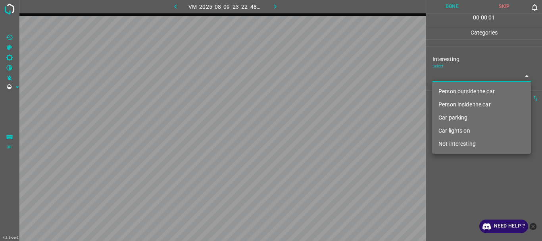
click at [457, 94] on li "Person outside the car" at bounding box center [481, 91] width 99 height 13
type input "Person outside the car"
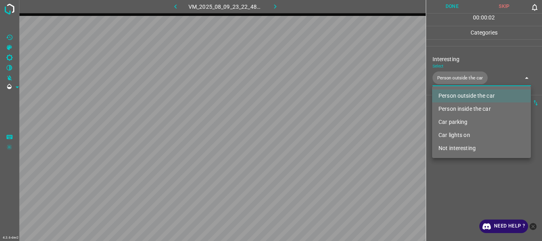
click at [459, 169] on div at bounding box center [271, 120] width 542 height 241
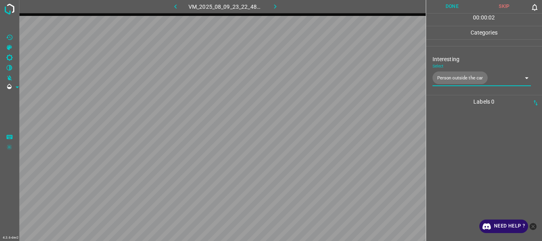
click at [454, 9] on button "Done" at bounding box center [452, 6] width 52 height 13
click at [270, 5] on button "button" at bounding box center [274, 6] width 25 height 13
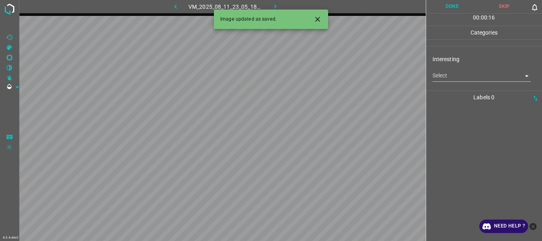
click at [446, 73] on body "4.3.6-dev2 VM_2025_08_11_23_05_18_745_04.gif Done Skip 0 00 : 00 : 16 Categorie…" at bounding box center [271, 120] width 542 height 241
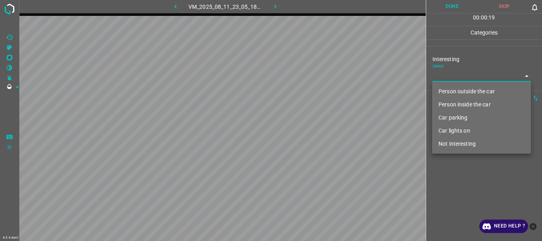
click at [466, 91] on li "Person outside the car" at bounding box center [481, 91] width 99 height 13
type input "Person outside the car"
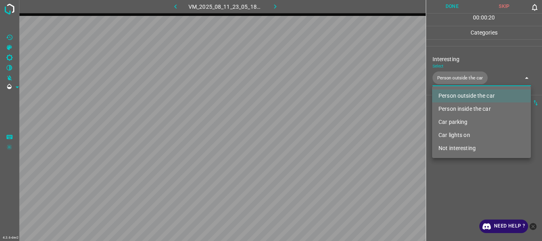
click at [462, 196] on div at bounding box center [271, 120] width 542 height 241
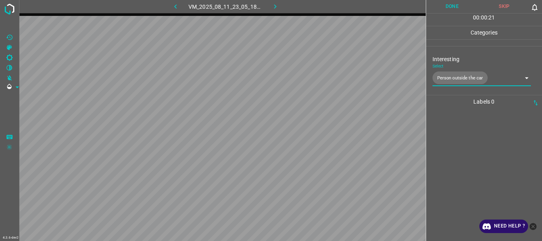
click at [442, 9] on button "Done" at bounding box center [452, 6] width 52 height 13
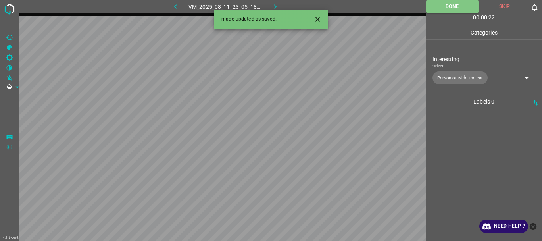
click at [276, 6] on icon "button" at bounding box center [275, 6] width 2 height 4
click at [446, 78] on body "4.3.6-dev2 VM_2025_08_05_22_43_15_775_10.gif Done Skip 0 00 : 00 : 01 Categorie…" at bounding box center [271, 120] width 542 height 241
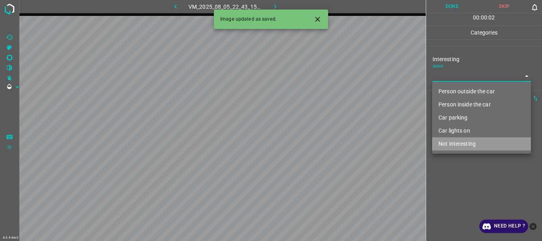
click at [463, 147] on li "Not interesting" at bounding box center [481, 143] width 99 height 13
type input "Not interesting"
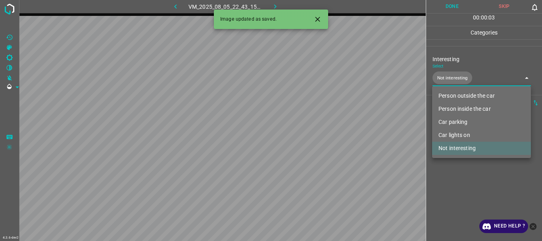
click at [467, 180] on div at bounding box center [271, 120] width 542 height 241
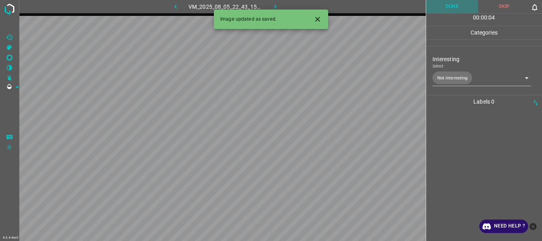
click at [451, 5] on button "Done" at bounding box center [452, 6] width 52 height 13
click at [274, 4] on icon "button" at bounding box center [275, 6] width 8 height 8
click at [446, 75] on body "4.3.6-dev2 VM_2025_08_09_23_42_51_110_00.gif Done Skip 0 00 : 00 : 06 Categorie…" at bounding box center [271, 120] width 542 height 241
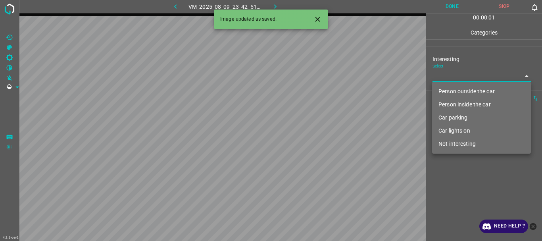
click at [464, 142] on li "Not interesting" at bounding box center [481, 143] width 99 height 13
type input "Not interesting"
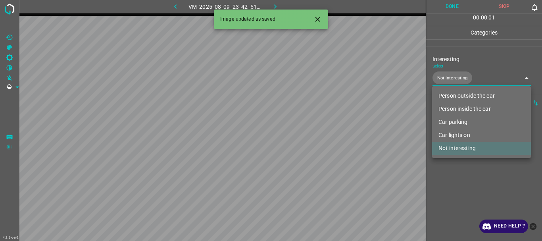
click at [467, 180] on div at bounding box center [271, 120] width 542 height 241
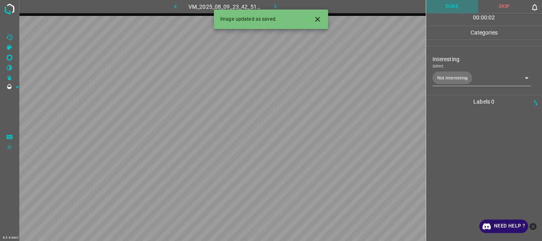
click at [458, 10] on button "Done" at bounding box center [452, 6] width 52 height 13
click at [272, 6] on icon "button" at bounding box center [275, 6] width 8 height 8
click at [450, 79] on body "4.3.6-dev2 VM_2025_08_09_23_09_46_432_02.gif Done Skip 0 00 : 00 : 04 Categorie…" at bounding box center [271, 120] width 542 height 241
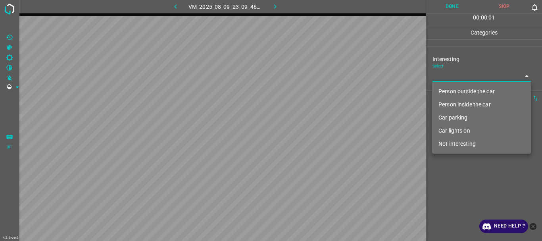
click at [466, 146] on li "Not interesting" at bounding box center [481, 143] width 99 height 13
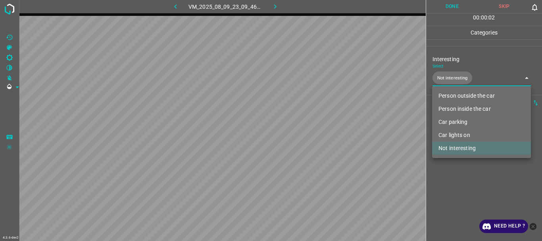
type input "Not interesting"
click at [463, 190] on div at bounding box center [271, 120] width 542 height 241
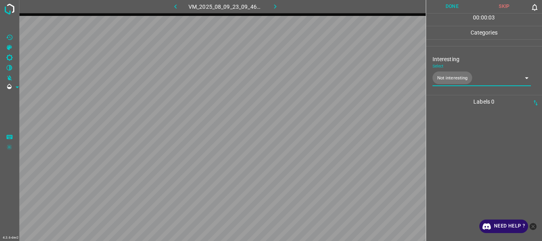
click at [443, 4] on button "Done" at bounding box center [452, 6] width 52 height 13
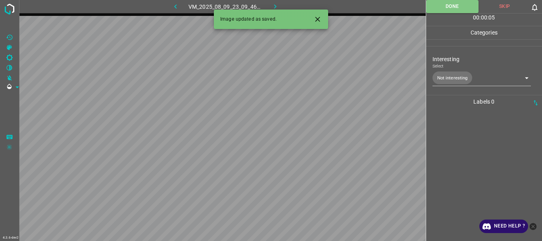
click at [275, 2] on button "button" at bounding box center [274, 6] width 25 height 13
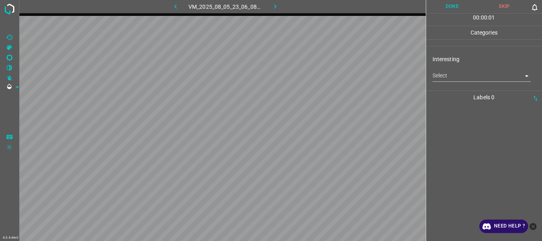
click at [447, 76] on body "4.3.6-dev2 VM_2025_08_05_23_06_08_292_04.gif Done Skip 0 00 : 00 : 01 Categorie…" at bounding box center [271, 120] width 542 height 241
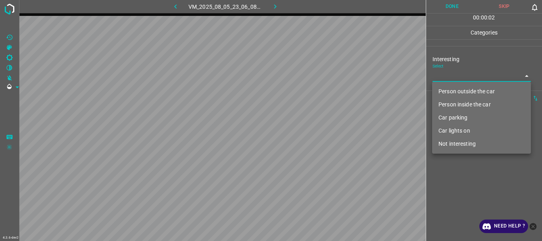
click at [456, 139] on li "Not interesting" at bounding box center [481, 143] width 99 height 13
type input "Not interesting"
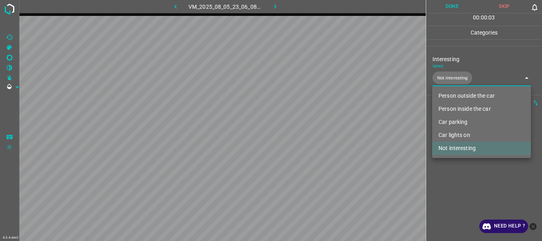
click at [454, 177] on div at bounding box center [271, 120] width 542 height 241
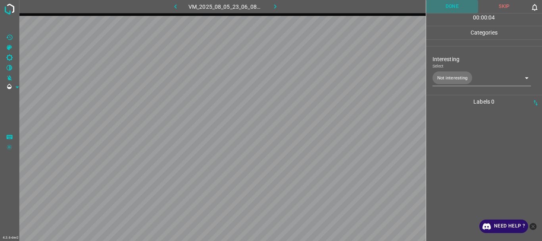
click at [444, 12] on button "Done" at bounding box center [452, 6] width 52 height 13
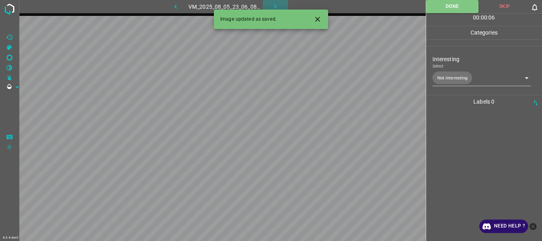
click at [273, 6] on icon "button" at bounding box center [275, 6] width 8 height 8
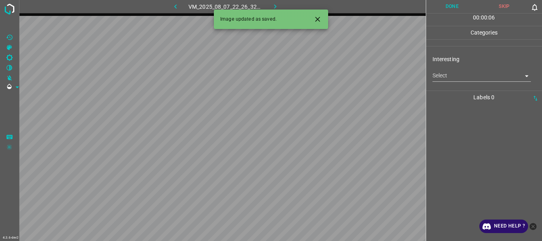
click at [447, 75] on body "4.3.6-dev2 VM_2025_08_07_22_26_32_173_00.gif Done Skip 0 00 : 00 : 06 Categorie…" at bounding box center [271, 120] width 542 height 241
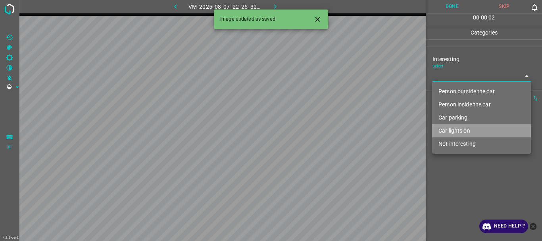
click at [458, 128] on li "Car lights on" at bounding box center [481, 130] width 99 height 13
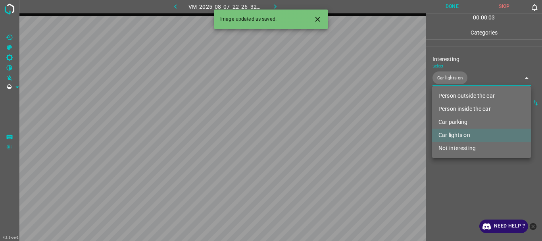
click at [321, 22] on icon "Close" at bounding box center [317, 19] width 8 height 8
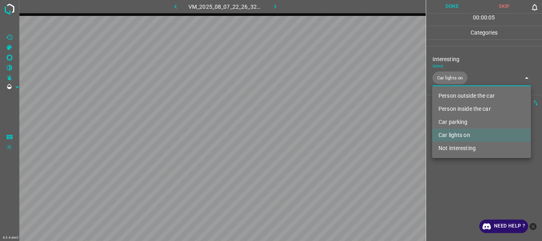
click at [458, 95] on li "Person outside the car" at bounding box center [481, 95] width 99 height 13
type input "Car lights on,Person outside the car"
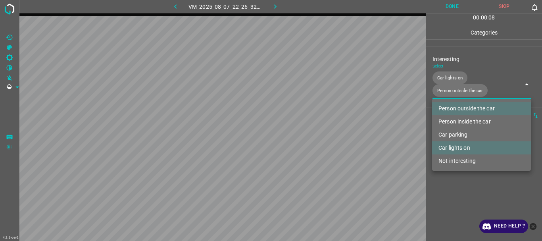
click at [458, 186] on div at bounding box center [271, 120] width 542 height 241
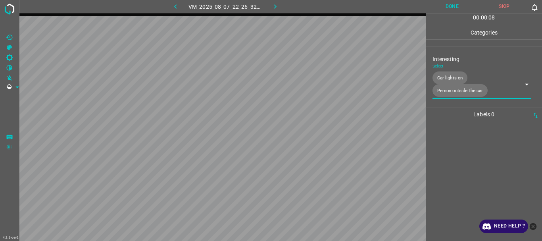
click at [458, 8] on button "Done" at bounding box center [452, 6] width 52 height 13
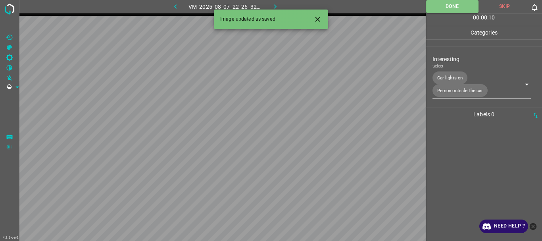
click at [270, 3] on button "button" at bounding box center [274, 6] width 25 height 13
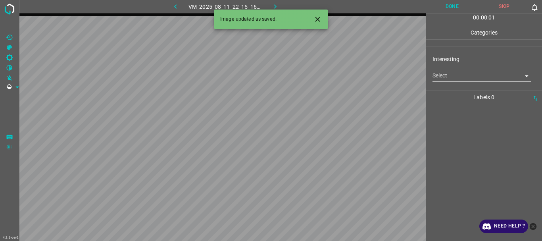
click at [501, 78] on body "4.3.6-dev2 VM_2025_08_11_22_15_16_885_00.gif Done Skip 0 00 : 00 : 01 Categorie…" at bounding box center [271, 120] width 542 height 241
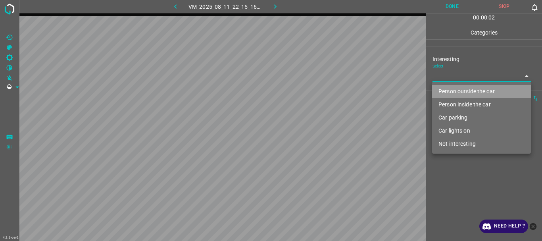
click at [478, 92] on li "Person outside the car" at bounding box center [481, 91] width 99 height 13
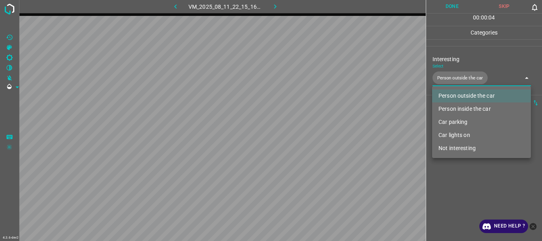
click at [461, 131] on li "Car lights on" at bounding box center [481, 134] width 99 height 13
type input "Person outside the car,Car lights on"
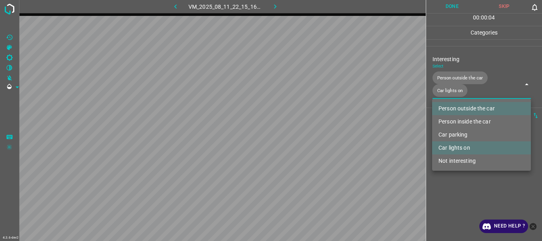
click at [456, 184] on div at bounding box center [271, 120] width 542 height 241
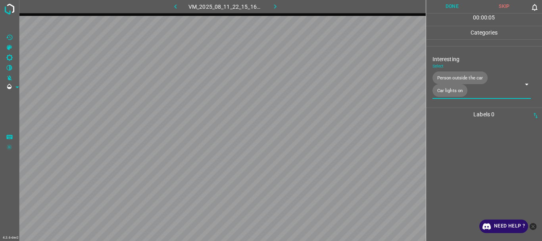
click at [454, 7] on button "Done" at bounding box center [452, 6] width 52 height 13
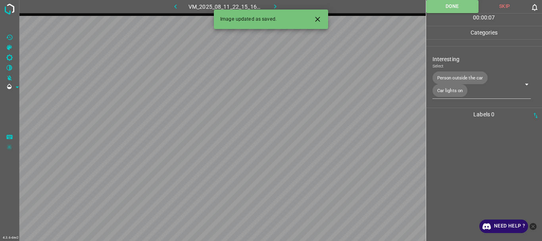
click at [277, 8] on icon "button" at bounding box center [275, 6] width 8 height 8
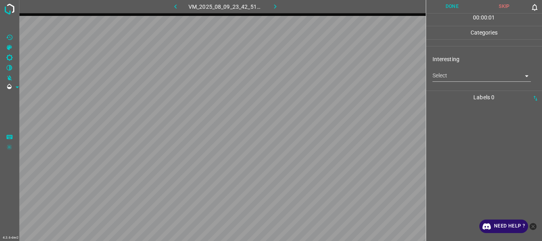
click at [469, 73] on body "4.3.6-dev2 VM_2025_08_09_23_42_51_110_01.gif Done Skip 0 00 : 00 : 01 Categorie…" at bounding box center [271, 120] width 542 height 241
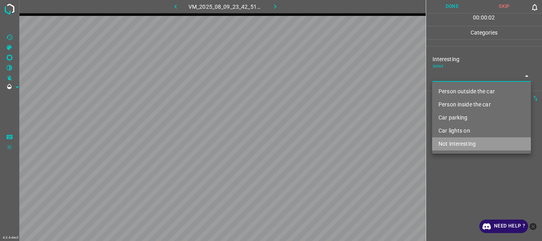
click at [462, 141] on li "Not interesting" at bounding box center [481, 143] width 99 height 13
type input "Not interesting"
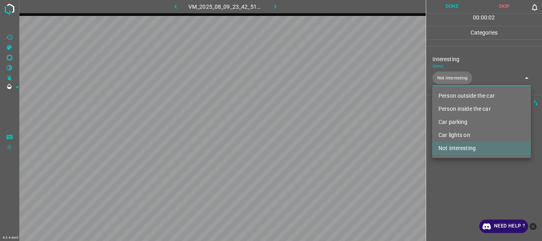
click at [467, 188] on div at bounding box center [271, 120] width 542 height 241
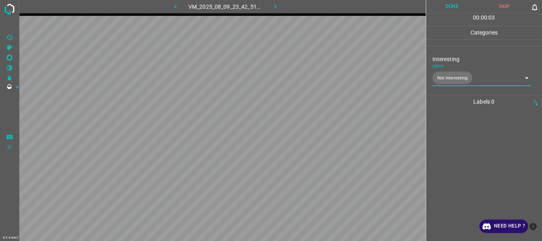
click at [461, 5] on button "Done" at bounding box center [452, 6] width 52 height 13
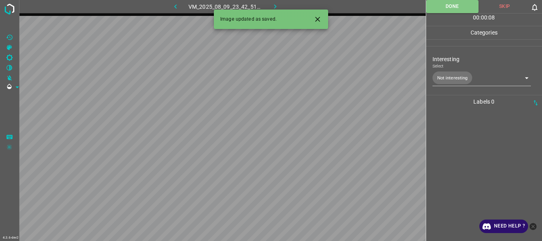
click at [277, 8] on icon "button" at bounding box center [275, 6] width 8 height 8
click at [453, 75] on body "4.3.6-dev2 VM_2025_08_05_23_38_01_789_01.gif Done Skip 0 00 : 00 : 24 Categorie…" at bounding box center [271, 120] width 542 height 241
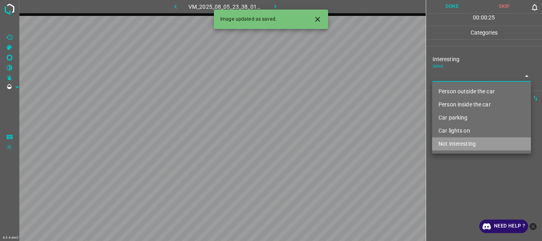
click at [479, 139] on li "Not interesting" at bounding box center [481, 143] width 99 height 13
type input "Not interesting"
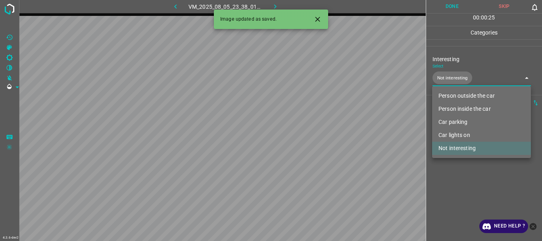
click at [466, 177] on div at bounding box center [271, 120] width 542 height 241
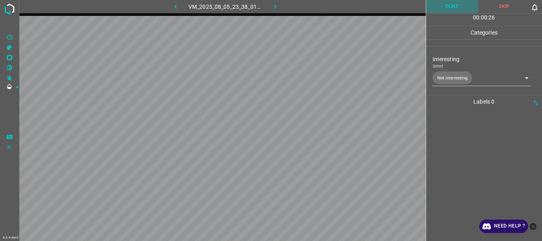
click at [443, 6] on button "Done" at bounding box center [452, 6] width 52 height 13
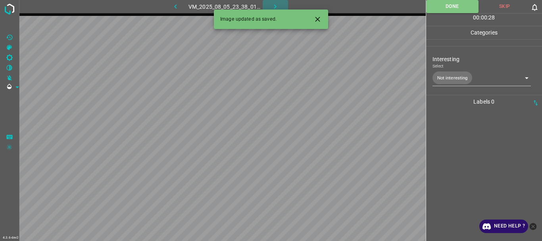
click at [271, 3] on icon "button" at bounding box center [275, 6] width 8 height 8
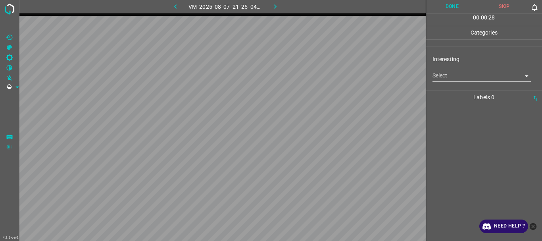
click at [450, 80] on body "4.3.6-dev2 VM_2025_08_07_21_25_04_356_00.gif Done Skip 0 00 : 00 : 28 Categorie…" at bounding box center [271, 120] width 542 height 241
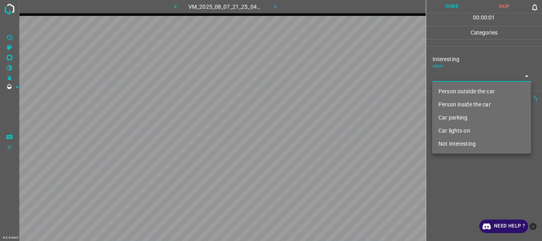
click at [454, 91] on li "Person outside the car" at bounding box center [481, 91] width 99 height 13
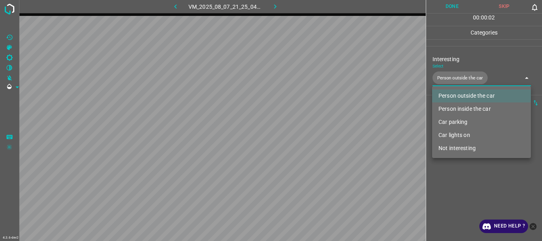
click at [456, 106] on li "Person inside the car" at bounding box center [481, 108] width 99 height 13
type input "Person outside the car,Person inside the car"
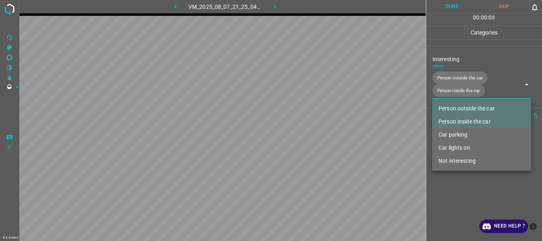
click at [455, 190] on div at bounding box center [271, 120] width 542 height 241
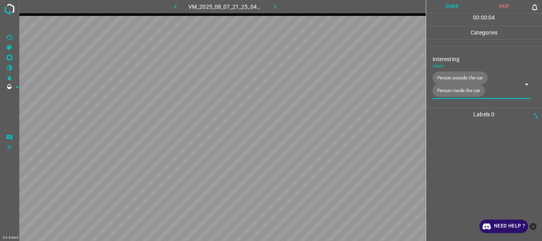
click at [448, 10] on button "Done" at bounding box center [452, 6] width 52 height 13
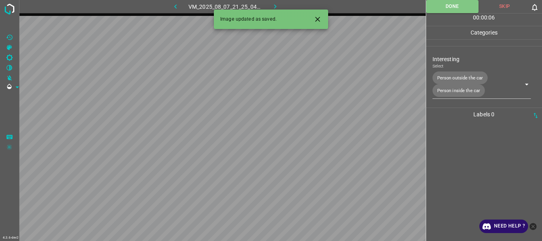
click at [271, 5] on icon "button" at bounding box center [275, 6] width 8 height 8
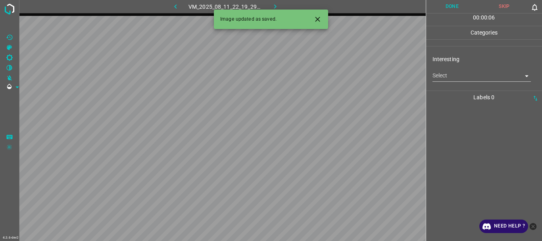
click at [465, 73] on body "4.3.6-dev2 VM_2025_08_11_22_19_29_944_05.gif Done Skip 0 00 : 00 : 06 Categorie…" at bounding box center [271, 120] width 542 height 241
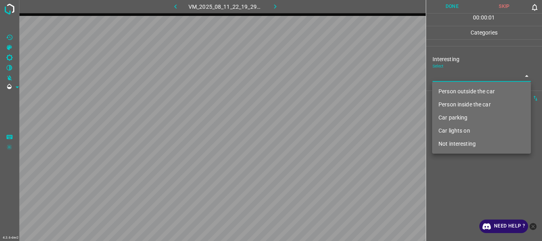
click at [461, 103] on li "Person inside the car" at bounding box center [481, 104] width 99 height 13
type input "Person inside the car"
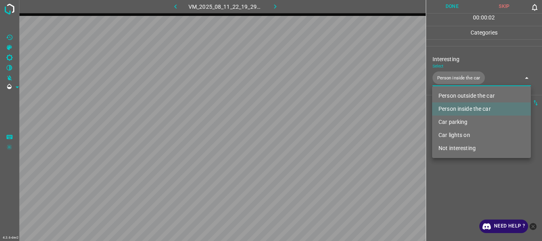
click at [465, 169] on div at bounding box center [271, 120] width 542 height 241
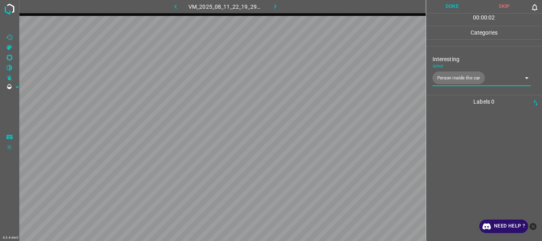
click at [458, 9] on button "Done" at bounding box center [452, 6] width 52 height 13
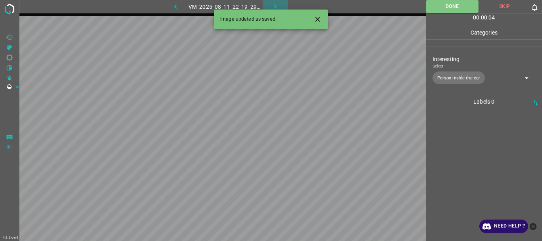
click at [275, 4] on icon "button" at bounding box center [275, 6] width 8 height 8
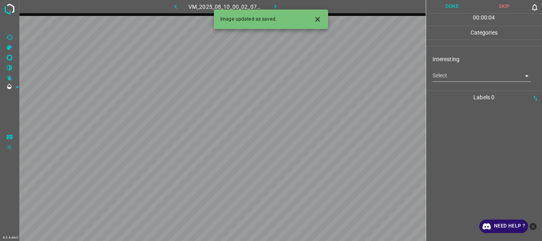
click at [476, 77] on body "4.3.6-dev2 VM_2025_08_10_00_02_07_762_02.gif Done Skip 0 00 : 00 : 04 Categorie…" at bounding box center [271, 120] width 542 height 241
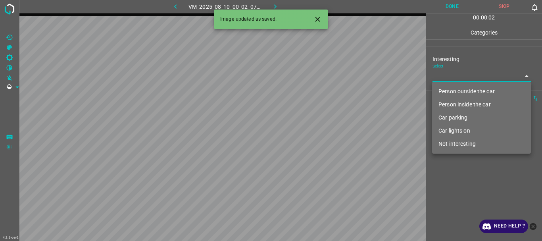
click at [471, 89] on li "Person outside the car" at bounding box center [481, 91] width 99 height 13
type input "Person outside the car"
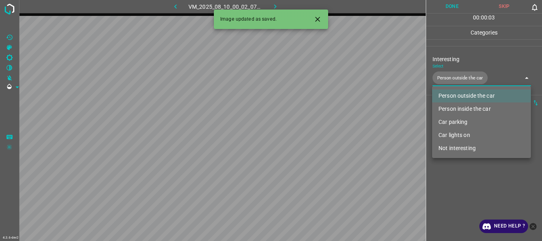
click at [475, 176] on div at bounding box center [271, 120] width 542 height 241
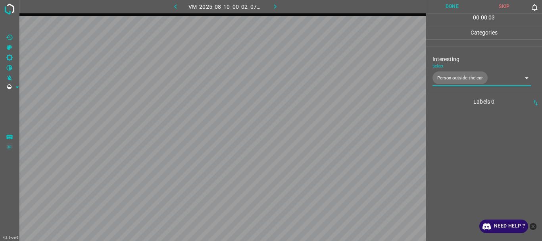
click at [460, 8] on button "Done" at bounding box center [452, 6] width 52 height 13
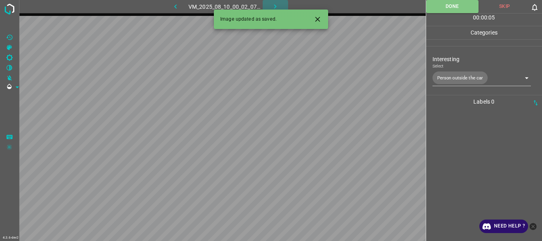
click at [279, 6] on icon "button" at bounding box center [275, 6] width 8 height 8
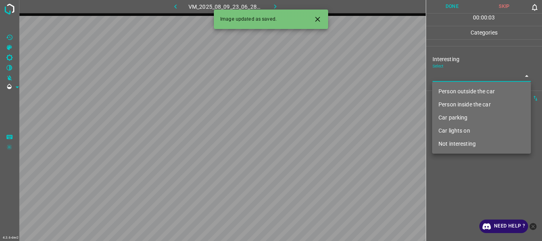
click at [441, 76] on body "4.3.6-dev2 VM_2025_08_09_23_06_28_899_08.gif Done Skip 0 00 : 00 : 03 Categorie…" at bounding box center [271, 120] width 542 height 241
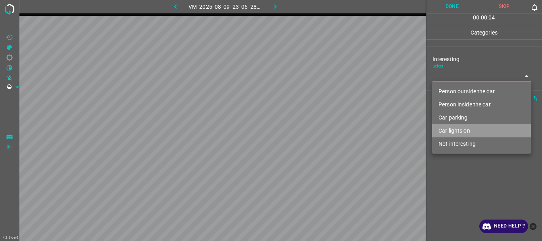
click at [452, 130] on li "Car lights on" at bounding box center [481, 130] width 99 height 13
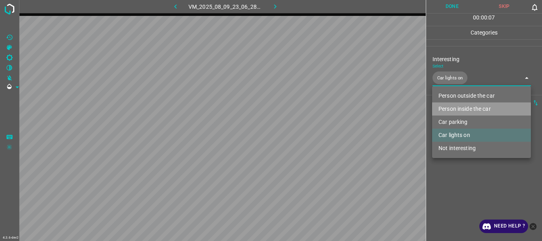
click at [458, 105] on li "Person inside the car" at bounding box center [481, 108] width 99 height 13
type input "Car lights on,Person inside the car"
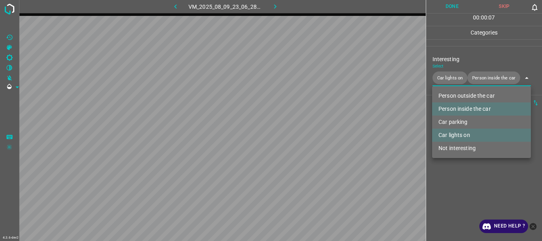
click at [457, 179] on div at bounding box center [271, 120] width 542 height 241
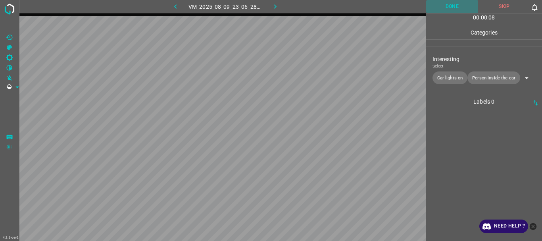
click at [452, 8] on button "Done" at bounding box center [452, 6] width 52 height 13
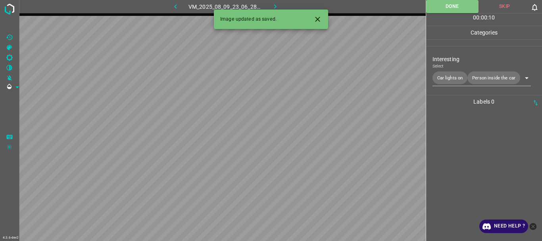
click at [275, 4] on icon "button" at bounding box center [275, 6] width 8 height 8
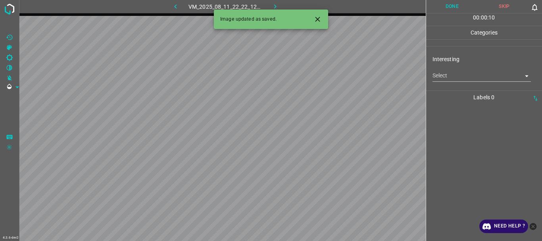
click at [457, 79] on body "4.3.6-dev2 VM_2025_08_11_22_22_12_286_01.gif Done Skip 0 00 : 00 : 10 Categorie…" at bounding box center [271, 120] width 542 height 241
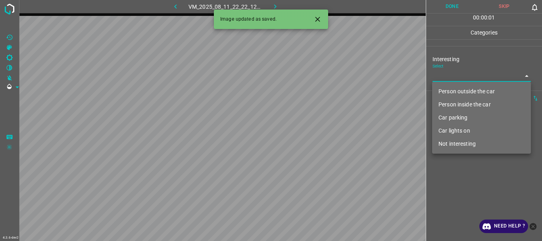
click at [457, 140] on li "Not interesting" at bounding box center [481, 143] width 99 height 13
type input "Not interesting"
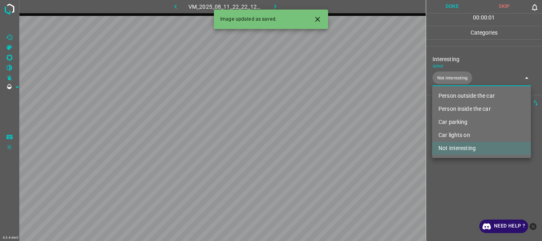
click at [455, 176] on div at bounding box center [271, 120] width 542 height 241
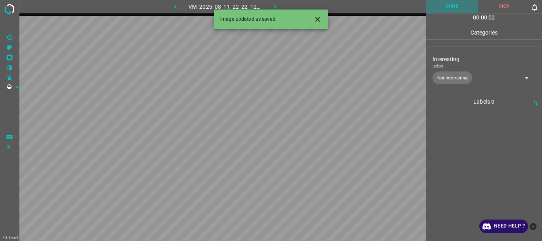
click at [452, 8] on button "Done" at bounding box center [452, 6] width 52 height 13
click at [271, 5] on icon "button" at bounding box center [275, 6] width 8 height 8
click at [473, 74] on body "4.3.6-dev2 VM_2025_08_09_23_42_35_167_01.gif Done Skip 0 00 : 00 : 04 Categorie…" at bounding box center [271, 120] width 542 height 241
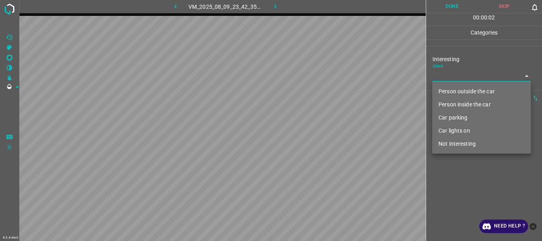
click at [467, 92] on li "Person outside the car" at bounding box center [481, 91] width 99 height 13
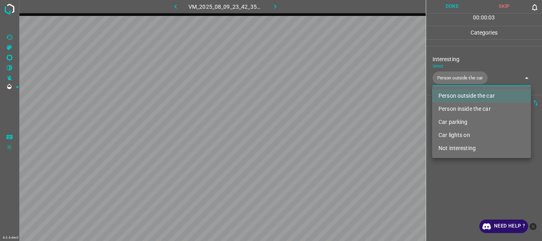
type input "Person outside the car"
drag, startPoint x: 468, startPoint y: 190, endPoint x: 468, endPoint y: 182, distance: 8.7
click at [468, 191] on div at bounding box center [271, 120] width 542 height 241
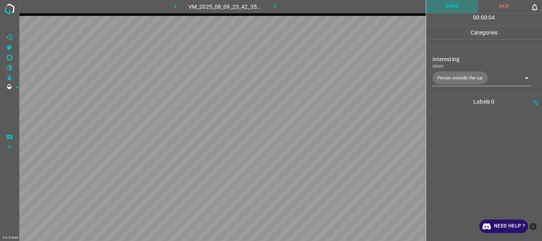
click at [456, 12] on button "Done" at bounding box center [452, 6] width 52 height 13
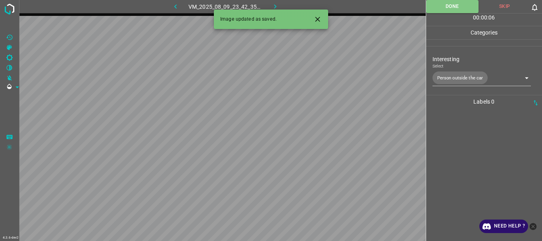
click at [274, 5] on icon "button" at bounding box center [275, 6] width 8 height 8
click at [440, 80] on body "4.3.6-dev2 VM_2025_08_07_22_23_25_443_01.gif Done Skip 0 00 : 00 : 06 Categorie…" at bounding box center [271, 120] width 542 height 241
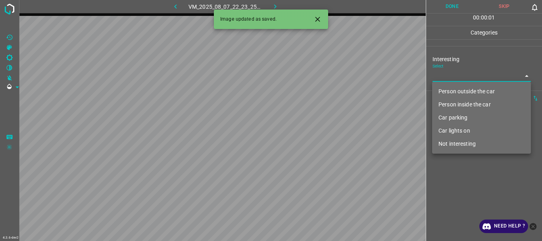
click at [455, 92] on li "Person outside the car" at bounding box center [481, 91] width 99 height 13
type input "Person outside the car"
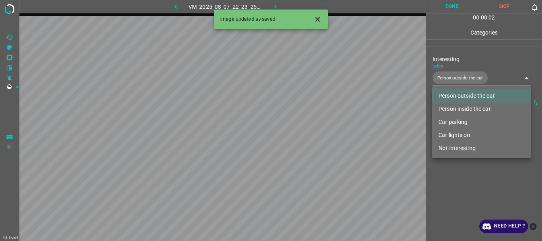
click at [458, 176] on div at bounding box center [271, 120] width 542 height 241
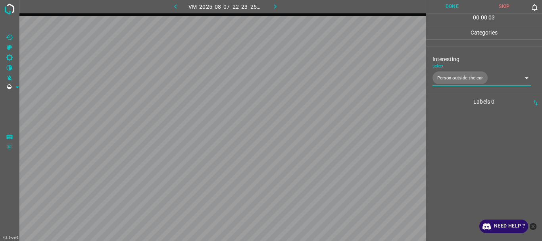
click at [449, 5] on button "Done" at bounding box center [452, 6] width 52 height 13
click at [276, 7] on icon "button" at bounding box center [275, 6] width 2 height 4
click at [447, 74] on body "4.3.6-dev2 VM_2025_08_06_00_40_22_552_03.gif Done Skip 0 00 : 00 : 06 Categorie…" at bounding box center [271, 120] width 542 height 241
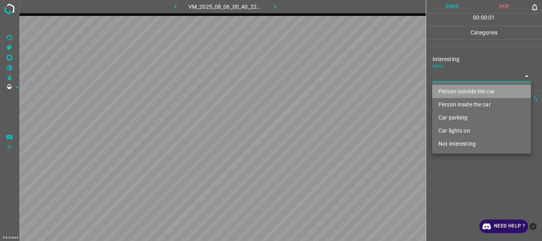
click at [451, 87] on li "Person outside the car" at bounding box center [481, 91] width 99 height 13
type input "Person outside the car"
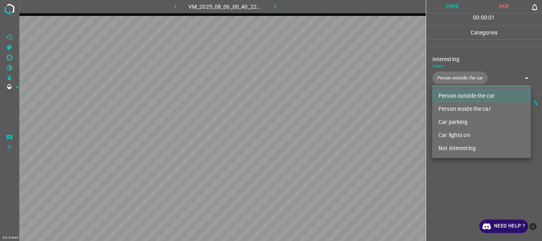
click at [473, 200] on div at bounding box center [271, 120] width 542 height 241
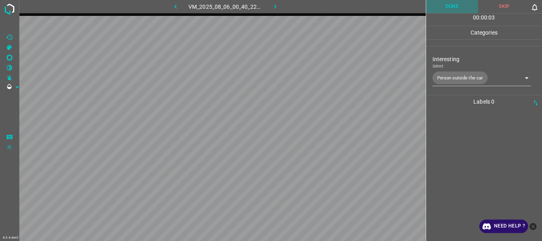
click at [446, 6] on button "Done" at bounding box center [452, 6] width 52 height 13
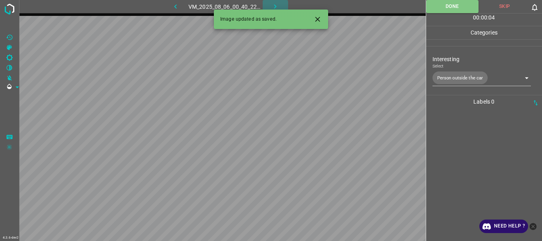
click at [278, 4] on icon "button" at bounding box center [275, 6] width 8 height 8
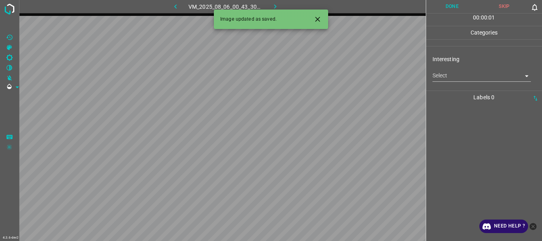
click at [454, 75] on body "4.3.6-dev2 VM_2025_08_06_00_43_30_937_08.gif Done Skip 0 00 : 00 : 01 Categorie…" at bounding box center [271, 120] width 542 height 241
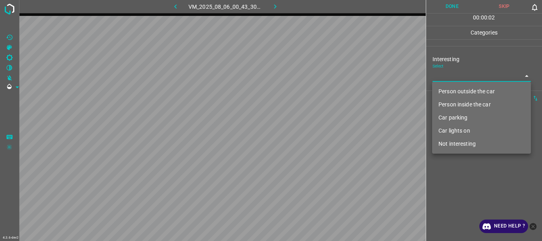
click at [460, 91] on li "Person outside the car" at bounding box center [481, 91] width 99 height 13
type input "Person outside the car"
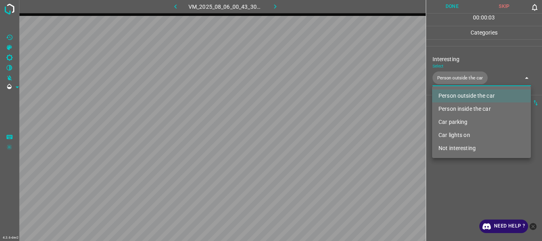
click at [476, 193] on div at bounding box center [271, 120] width 542 height 241
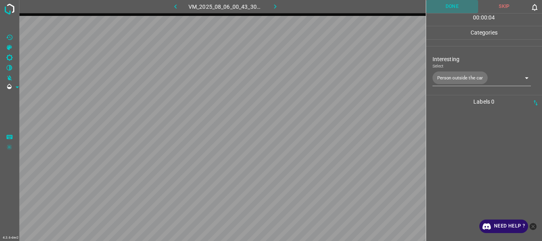
click at [456, 10] on button "Done" at bounding box center [452, 6] width 52 height 13
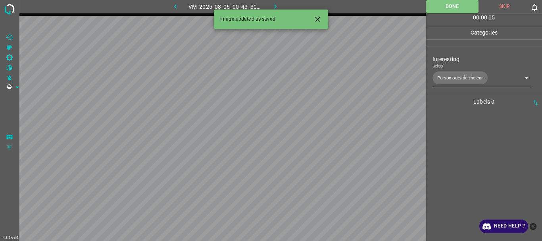
click at [274, 5] on icon "button" at bounding box center [275, 6] width 8 height 8
click at [444, 79] on body "4.3.6-dev2 VM_2025_08_09_23_44_44_240_01.gif Done Skip 0 00 : 00 : 06 Categorie…" at bounding box center [271, 120] width 542 height 241
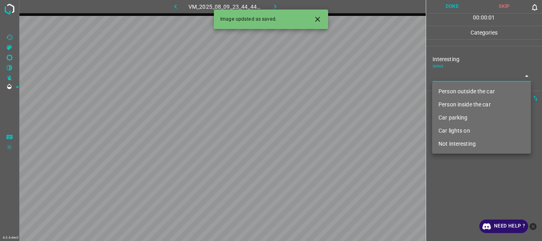
click at [449, 86] on li "Person outside the car" at bounding box center [481, 91] width 99 height 13
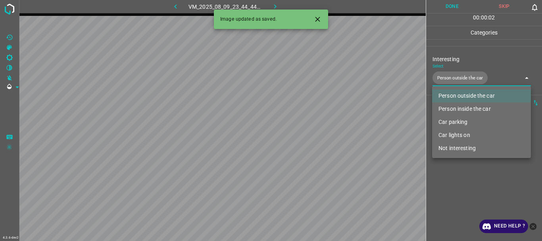
type input "Person outside the car"
click at [467, 170] on div at bounding box center [271, 120] width 542 height 241
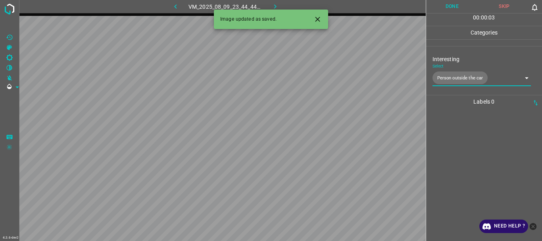
click at [450, 9] on button "Done" at bounding box center [452, 6] width 52 height 13
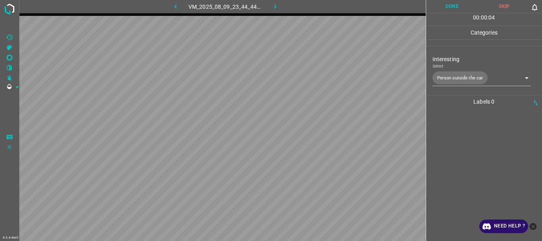
click at [272, 6] on icon "button" at bounding box center [275, 6] width 8 height 8
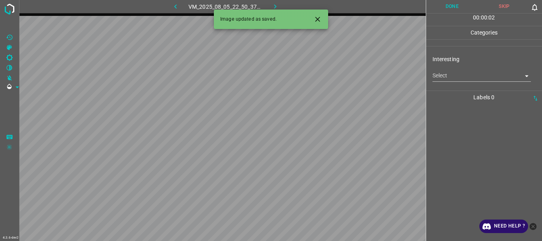
click at [472, 78] on body "4.3.6-dev2 VM_2025_08_05_22_50_37_511_00.gif Done Skip 0 00 : 00 : 02 Categorie…" at bounding box center [271, 120] width 542 height 241
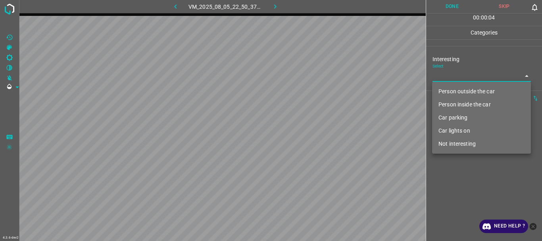
click at [467, 90] on li "Person outside the car" at bounding box center [481, 91] width 99 height 13
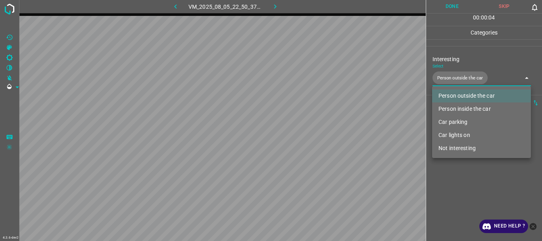
type input "Person outside the car"
click at [480, 189] on div at bounding box center [271, 120] width 542 height 241
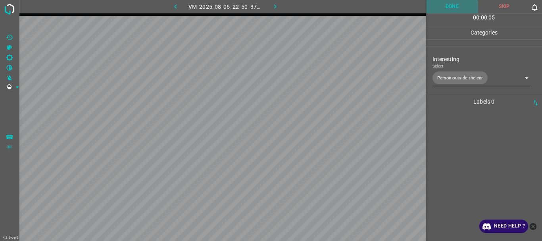
click at [455, 7] on button "Done" at bounding box center [452, 6] width 52 height 13
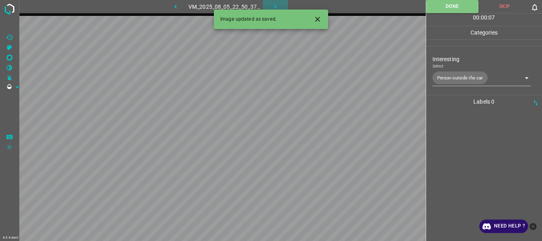
click at [278, 5] on icon "button" at bounding box center [275, 6] width 8 height 8
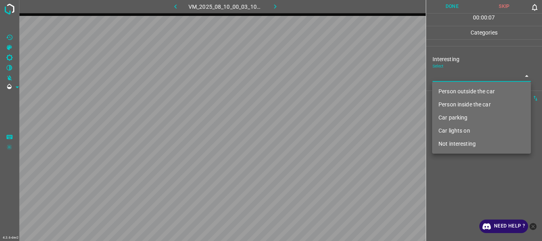
click at [464, 79] on body "4.3.6-dev2 VM_2025_08_10_00_03_10_355_01.gif Done Skip 0 00 : 00 : 07 Categorie…" at bounding box center [271, 120] width 542 height 241
click at [462, 88] on li "Person outside the car" at bounding box center [481, 91] width 99 height 13
type input "Person outside the car"
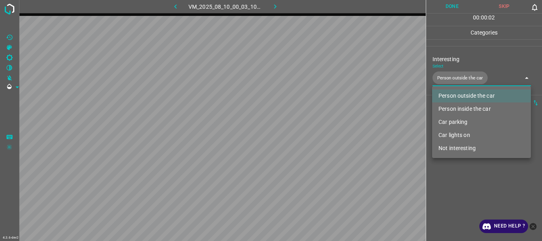
click at [477, 170] on div at bounding box center [271, 120] width 542 height 241
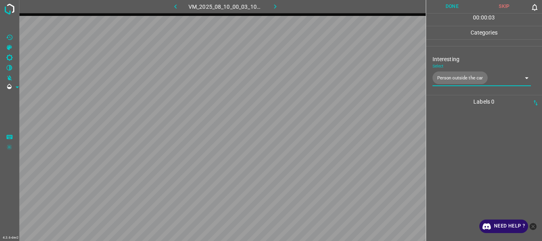
click at [452, 10] on button "Done" at bounding box center [452, 6] width 52 height 13
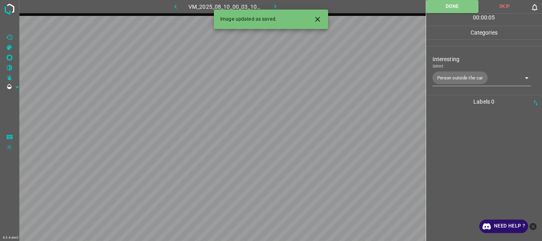
click at [278, 6] on icon "button" at bounding box center [275, 6] width 8 height 8
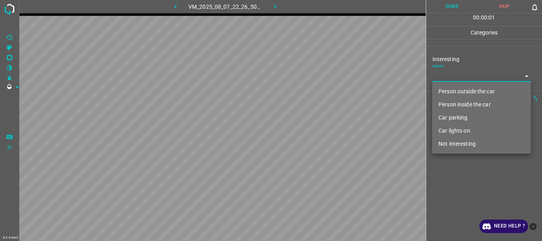
click at [463, 77] on body "4.3.6-dev2 VM_2025_08_07_22_26_50_742_04.gif Done Skip 0 00 : 00 : 01 Categorie…" at bounding box center [271, 120] width 542 height 241
click at [463, 119] on li "Car parking" at bounding box center [481, 117] width 99 height 13
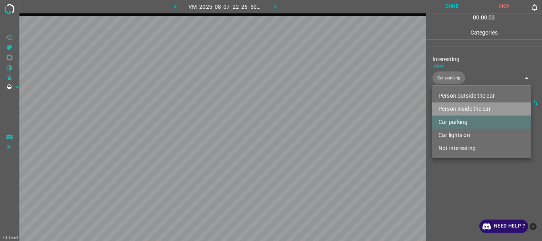
click at [463, 109] on li "Person inside the car" at bounding box center [481, 108] width 99 height 13
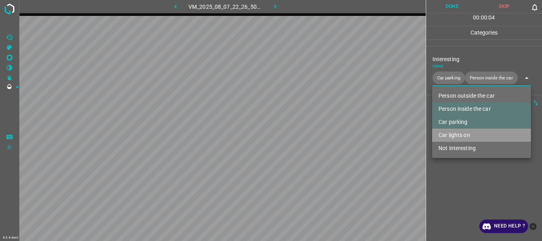
click at [462, 134] on li "Car lights on" at bounding box center [481, 134] width 99 height 13
type input "Car parking,Person inside the car,Car lights on"
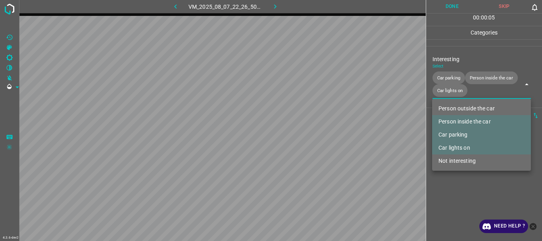
click at [461, 178] on div at bounding box center [271, 120] width 542 height 241
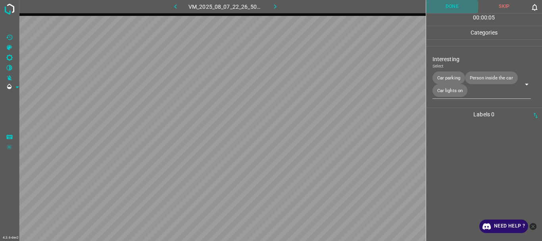
click at [467, 8] on button "Done" at bounding box center [452, 6] width 52 height 13
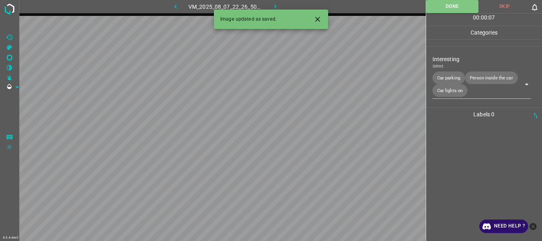
click at [272, 4] on icon "button" at bounding box center [275, 6] width 8 height 8
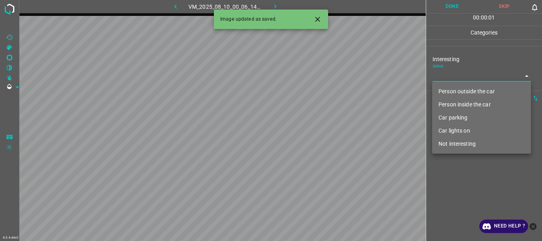
click at [474, 74] on body "4.3.6-dev2 VM_2025_08_10_00_06_14_196_01.gif Done Skip 0 00 : 00 : 01 Categorie…" at bounding box center [271, 120] width 542 height 241
click at [475, 95] on li "Person outside the car" at bounding box center [481, 91] width 99 height 13
type input "Person outside the car"
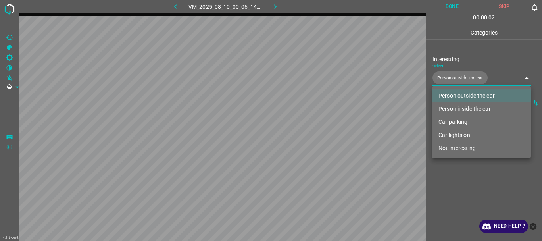
click at [479, 183] on div at bounding box center [271, 120] width 542 height 241
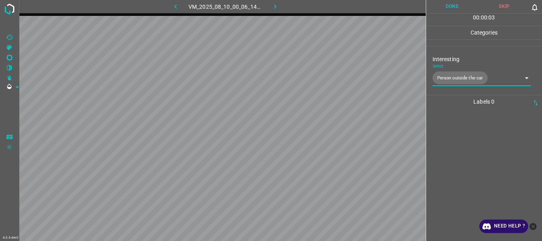
click at [447, 4] on button "Done" at bounding box center [452, 6] width 52 height 13
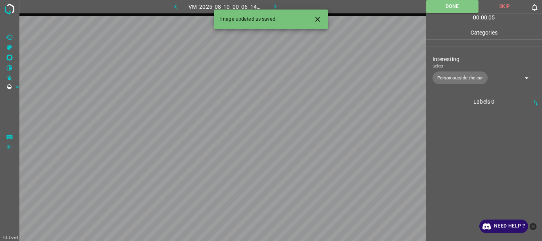
click at [278, 3] on icon "button" at bounding box center [275, 6] width 8 height 8
click at [440, 74] on body "4.3.6-dev2 VM_2025_08_05_22_54_28_191_08.gif Done Skip 0 00 : 00 : 05 Categorie…" at bounding box center [271, 120] width 542 height 241
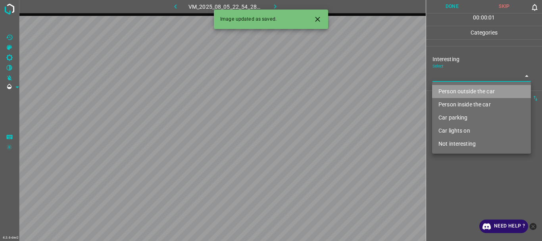
click at [450, 90] on li "Person outside the car" at bounding box center [481, 91] width 99 height 13
type input "Person outside the car"
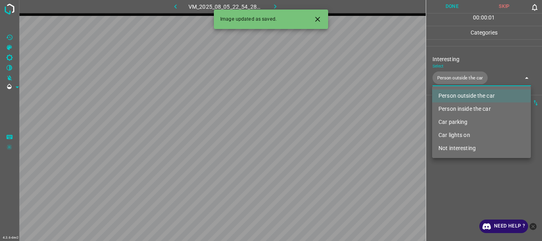
click at [455, 175] on div at bounding box center [271, 120] width 542 height 241
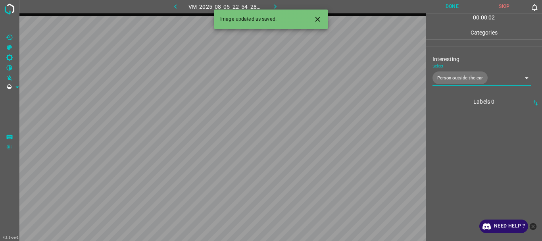
click at [455, 6] on button "Done" at bounding box center [452, 6] width 52 height 13
click at [276, 4] on icon "button" at bounding box center [275, 6] width 8 height 8
click at [450, 73] on body "4.3.6-dev2 VM_2025_08_09_23_44_44_240_00.gif Done Skip 0 00 : 00 : 04 Categorie…" at bounding box center [271, 120] width 542 height 241
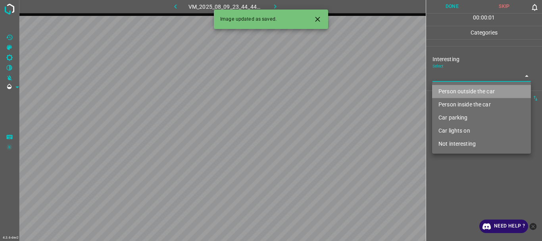
click at [454, 90] on li "Person outside the car" at bounding box center [481, 91] width 99 height 13
type input "Person outside the car"
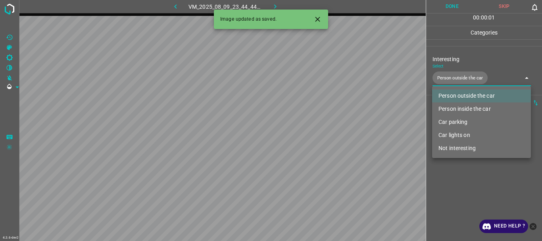
drag, startPoint x: 463, startPoint y: 193, endPoint x: 466, endPoint y: 126, distance: 67.5
click at [463, 193] on div at bounding box center [271, 120] width 542 height 241
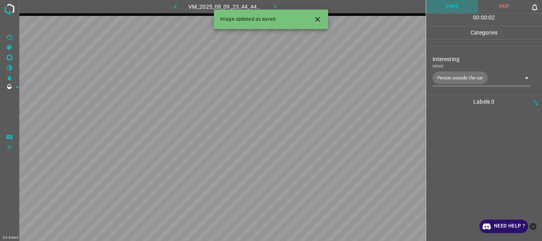
click at [454, 7] on button "Done" at bounding box center [452, 6] width 52 height 13
click at [275, 6] on icon "button" at bounding box center [275, 6] width 8 height 8
click at [452, 73] on body "4.3.6-dev2 VM_2025_08_05_22_54_28_191_06.gif Done Skip 0 00 : 00 : 04 Categorie…" at bounding box center [271, 120] width 542 height 241
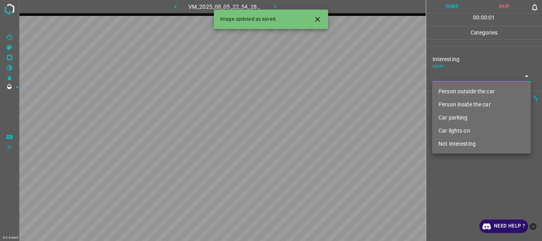
click at [476, 89] on li "Person outside the car" at bounding box center [481, 91] width 99 height 13
type input "Person outside the car"
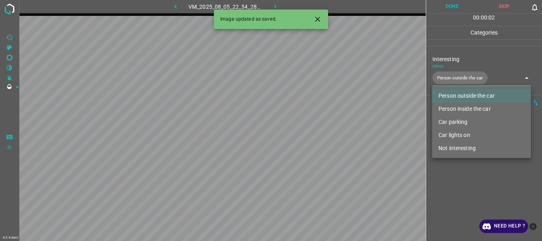
click at [468, 178] on div at bounding box center [271, 120] width 542 height 241
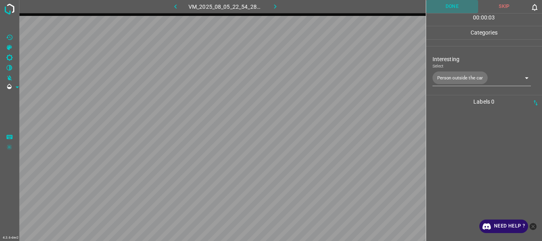
click at [452, 9] on button "Done" at bounding box center [452, 6] width 52 height 13
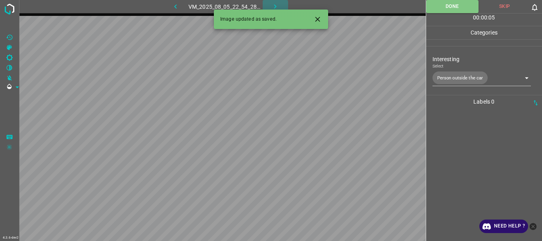
click at [272, 5] on icon "button" at bounding box center [275, 6] width 8 height 8
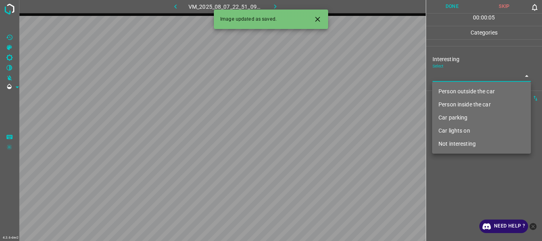
click at [437, 80] on body "4.3.6-dev2 VM_2025_08_07_22_51_09_013_01.gif Done Skip 0 00 : 00 : 05 Categorie…" at bounding box center [271, 120] width 542 height 241
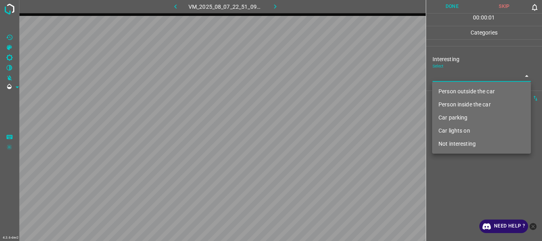
click at [458, 117] on li "Car parking" at bounding box center [481, 117] width 99 height 13
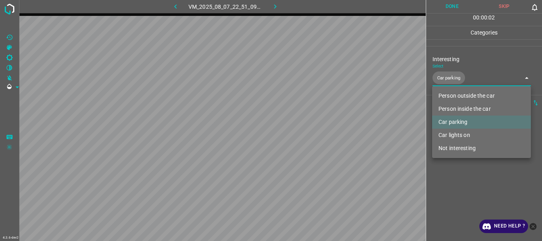
click at [459, 132] on li "Car lights on" at bounding box center [481, 134] width 99 height 13
type input "Car parking,Car lights on"
click at [456, 179] on div at bounding box center [271, 120] width 542 height 241
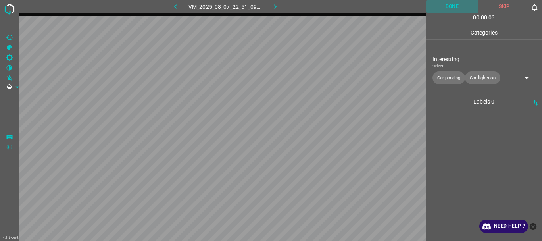
click at [441, 6] on button "Done" at bounding box center [452, 6] width 52 height 13
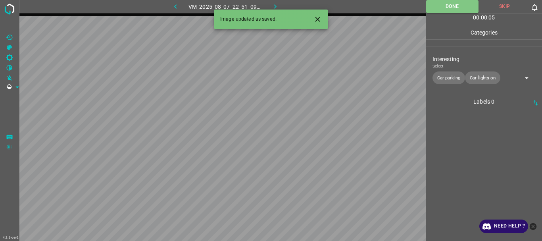
click at [272, 4] on icon "button" at bounding box center [275, 6] width 8 height 8
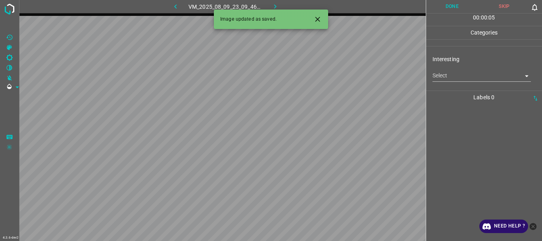
click at [448, 79] on body "4.3.6-dev2 VM_2025_08_09_23_09_46_432_01.gif Done Skip 0 00 : 00 : 05 Categorie…" at bounding box center [271, 120] width 542 height 241
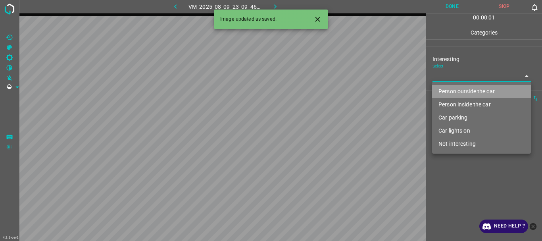
click at [460, 89] on li "Person outside the car" at bounding box center [481, 91] width 99 height 13
type input "Person outside the car"
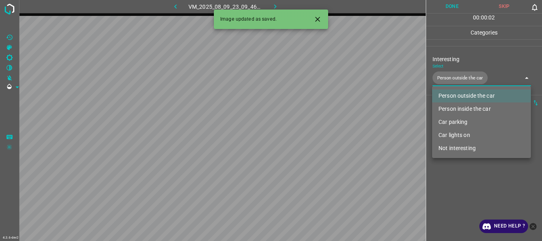
click at [458, 176] on div at bounding box center [271, 120] width 542 height 241
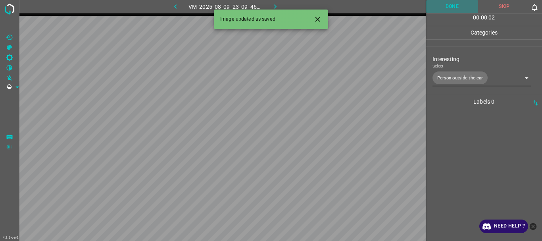
click at [454, 3] on button "Done" at bounding box center [452, 6] width 52 height 13
click at [271, 3] on icon "button" at bounding box center [275, 6] width 8 height 8
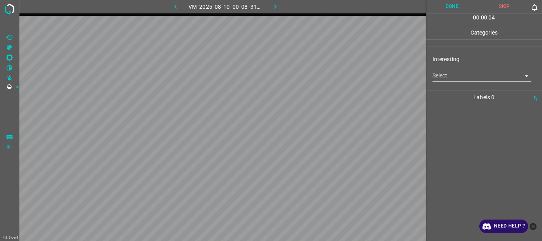
click at [456, 72] on body "4.3.6-dev2 VM_2025_08_10_00_08_31_462_00.gif Done Skip 0 00 : 00 : 04 Categorie…" at bounding box center [271, 120] width 542 height 241
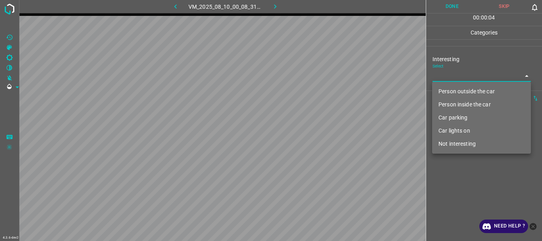
click at [456, 88] on li "Person outside the car" at bounding box center [481, 91] width 99 height 13
type input "Person outside the car"
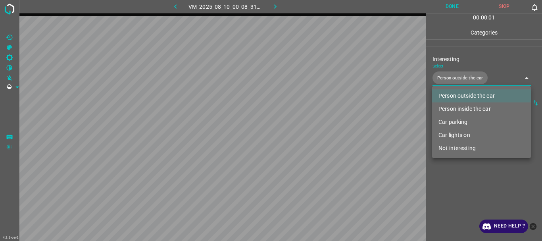
click at [460, 180] on div at bounding box center [271, 120] width 542 height 241
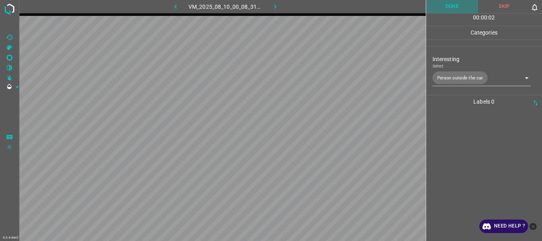
click at [447, 7] on button "Done" at bounding box center [452, 6] width 52 height 13
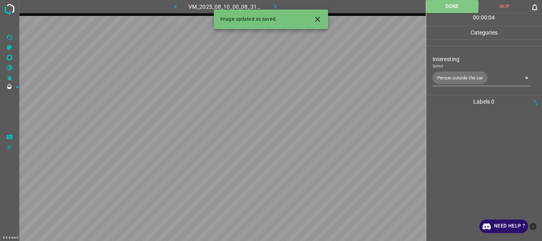
click at [276, 4] on icon "button" at bounding box center [275, 6] width 8 height 8
click at [454, 77] on body "4.3.6-dev2 VM_2025_08_05_22_56_22_901_00.gif Done Skip 0 00 : 00 : 04 Categorie…" at bounding box center [271, 120] width 542 height 241
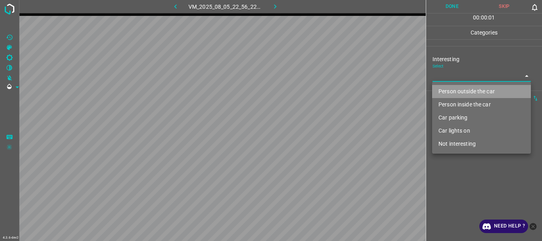
click at [460, 92] on li "Person outside the car" at bounding box center [481, 91] width 99 height 13
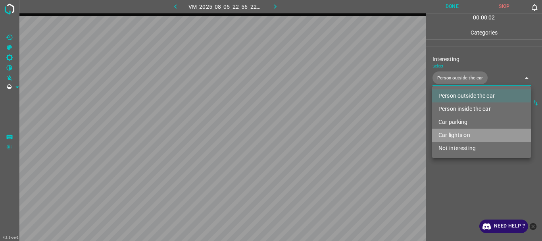
click at [460, 132] on li "Car lights on" at bounding box center [481, 134] width 99 height 13
type input "Person outside the car,Car lights on"
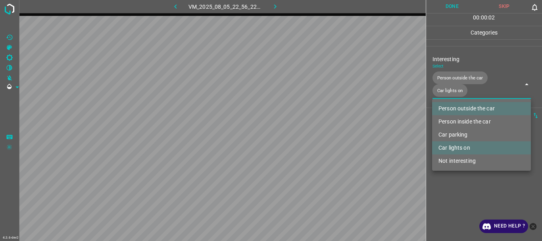
click at [459, 186] on div at bounding box center [271, 120] width 542 height 241
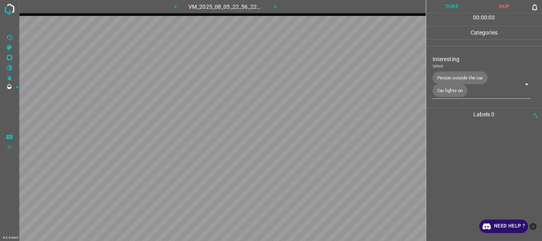
click at [437, 14] on div "00 : 00 : 03" at bounding box center [484, 19] width 116 height 12
click at [439, 5] on button "Done" at bounding box center [452, 6] width 52 height 13
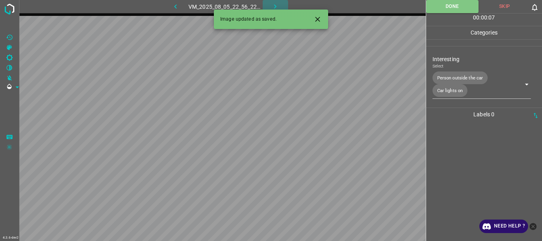
click at [271, 6] on icon "button" at bounding box center [275, 6] width 8 height 8
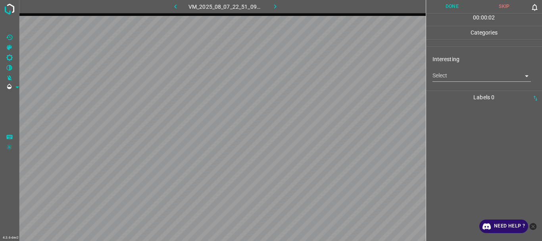
click at [453, 77] on body "4.3.6-dev2 VM_2025_08_07_22_51_09_013_05.gif Done Skip 0 00 : 00 : 02 Categorie…" at bounding box center [271, 120] width 542 height 241
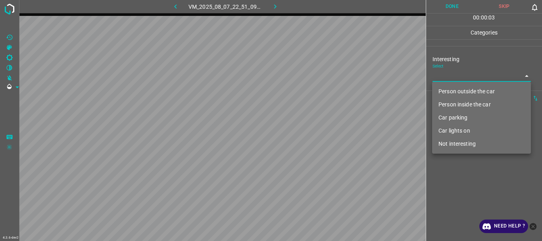
click at [483, 142] on li "Not interesting" at bounding box center [481, 143] width 99 height 13
type input "Not interesting"
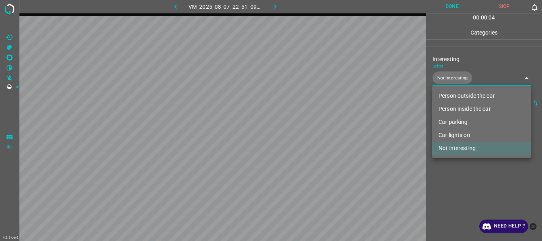
click at [476, 178] on div at bounding box center [271, 120] width 542 height 241
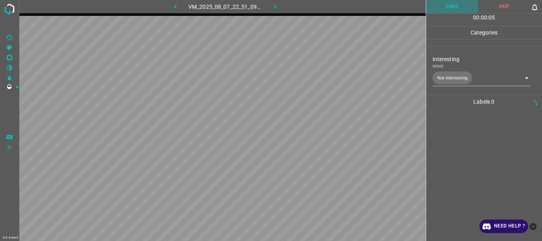
click at [448, 10] on button "Done" at bounding box center [452, 6] width 52 height 13
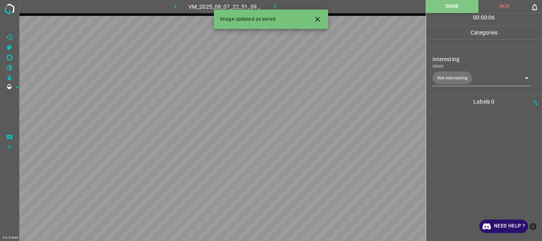
click at [276, 7] on icon "button" at bounding box center [275, 6] width 2 height 4
click at [444, 77] on body "4.3.6-dev2 VM_2025_08_10_00_36_50_899_05.gif Done Skip 0 00 : 00 : 01 Categorie…" at bounding box center [271, 120] width 542 height 241
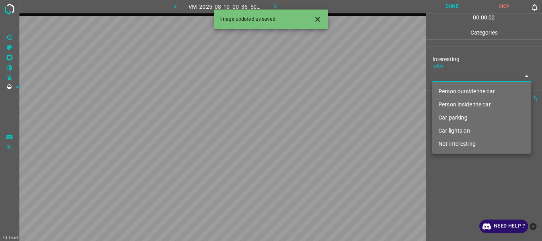
click at [444, 85] on li "Person outside the car" at bounding box center [481, 91] width 99 height 13
type input "Person outside the car"
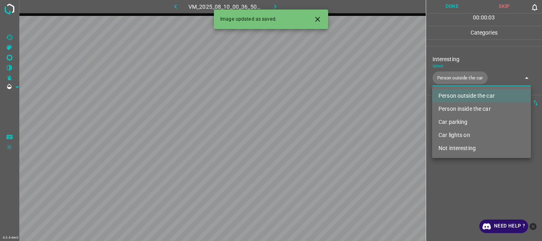
click at [444, 176] on div at bounding box center [271, 120] width 542 height 241
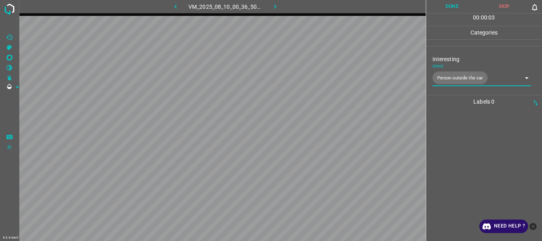
click at [454, 11] on button "Done" at bounding box center [452, 6] width 52 height 13
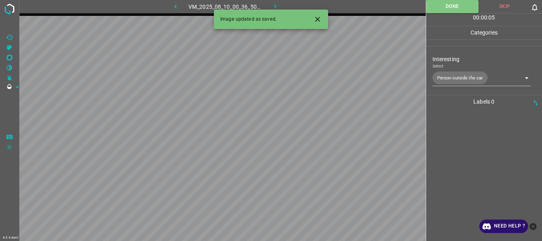
click at [274, 5] on icon "button" at bounding box center [275, 6] width 8 height 8
click at [467, 79] on body "4.3.6-dev2 VM_2025_08_09_23_31_23_437_02.gif Done Skip 0 00 : 00 : 05 Categorie…" at bounding box center [271, 120] width 542 height 241
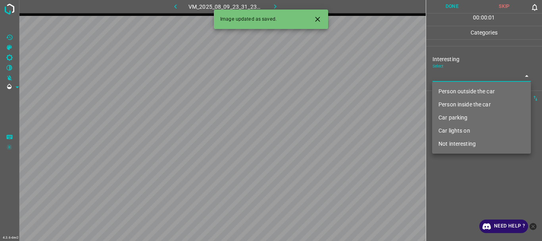
click at [461, 87] on li "Person outside the car" at bounding box center [481, 91] width 99 height 13
type input "Person outside the car"
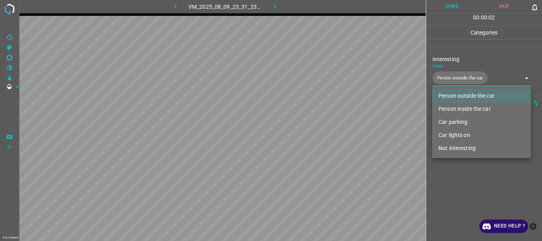
click at [465, 193] on div at bounding box center [271, 120] width 542 height 241
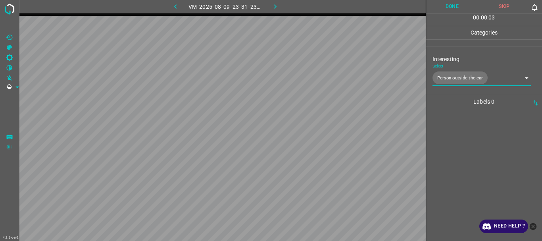
click at [448, 8] on button "Done" at bounding box center [452, 6] width 52 height 13
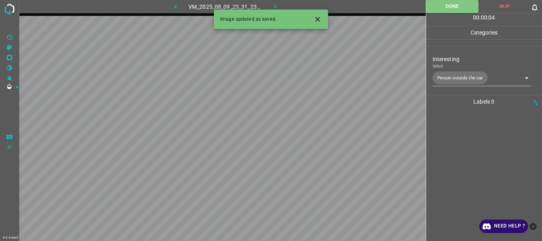
click at [275, 6] on icon "button" at bounding box center [275, 6] width 2 height 4
click at [454, 78] on body "4.3.6-dev2 VM_2025_08_05_23_05_35_340_01.gif Done Skip 0 00 : 00 : 08 Categorie…" at bounding box center [271, 120] width 542 height 241
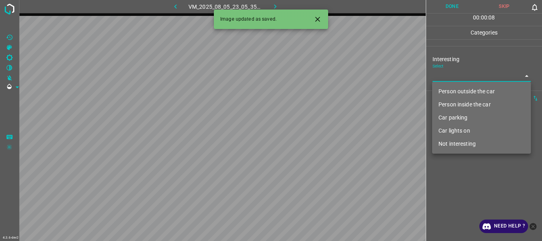
click at [459, 90] on li "Person outside the car" at bounding box center [481, 91] width 99 height 13
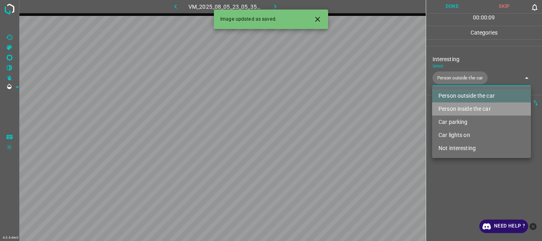
click at [457, 105] on li "Person inside the car" at bounding box center [481, 108] width 99 height 13
type input "Person outside the car,Person inside the car"
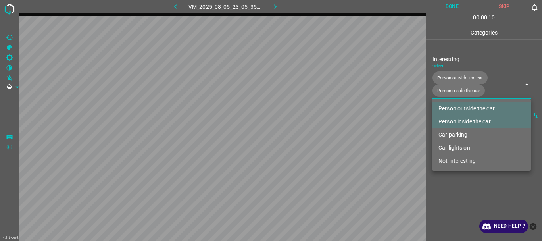
drag, startPoint x: 453, startPoint y: 199, endPoint x: 450, endPoint y: 107, distance: 91.2
click at [453, 198] on div at bounding box center [271, 120] width 542 height 241
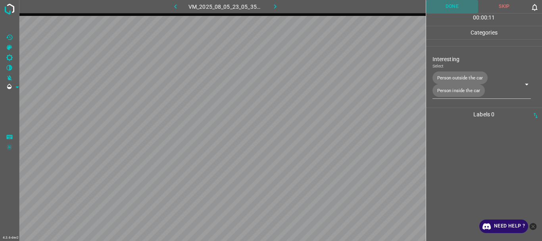
click at [456, 5] on button "Done" at bounding box center [452, 6] width 52 height 13
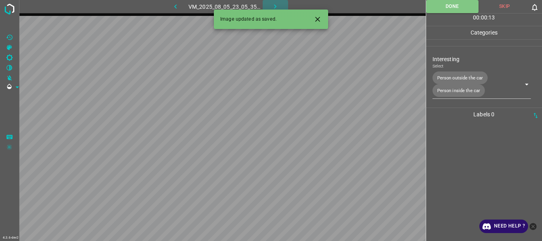
click at [278, 6] on icon "button" at bounding box center [275, 6] width 8 height 8
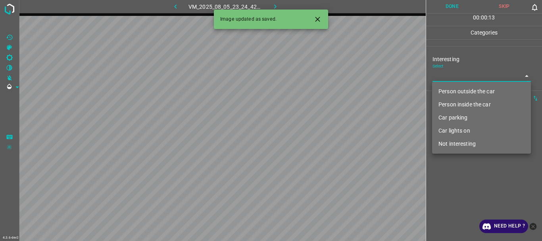
click at [454, 77] on body "4.3.6-dev2 VM_2025_08_05_23_24_42_238_04.gif Done Skip 0 00 : 00 : 13 Categorie…" at bounding box center [271, 120] width 542 height 241
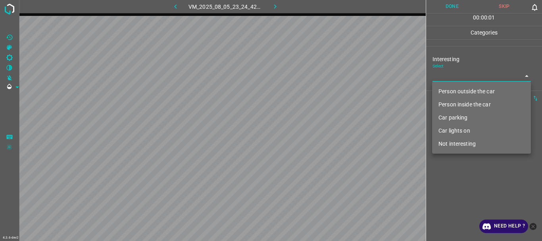
click at [455, 116] on li "Car parking" at bounding box center [481, 117] width 99 height 13
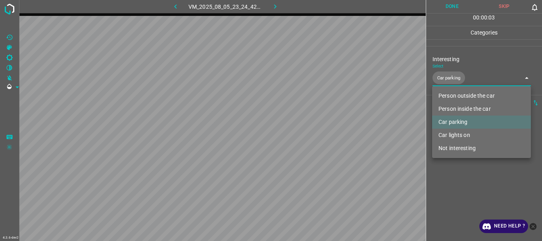
click at [451, 135] on li "Car lights on" at bounding box center [481, 134] width 99 height 13
type input "Car parking,Car lights on"
drag, startPoint x: 443, startPoint y: 168, endPoint x: 460, endPoint y: 134, distance: 37.9
click at [443, 169] on div at bounding box center [271, 120] width 542 height 241
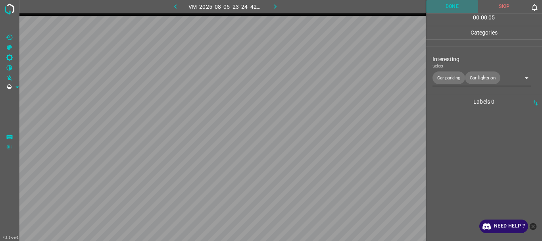
click at [452, 0] on button "Done" at bounding box center [452, 6] width 52 height 13
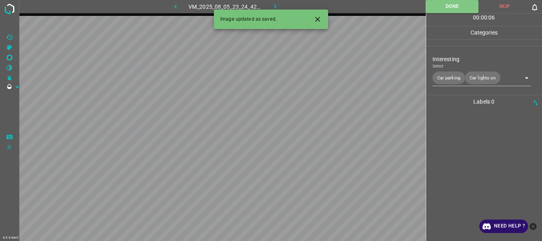
click at [271, 3] on icon "button" at bounding box center [275, 6] width 8 height 8
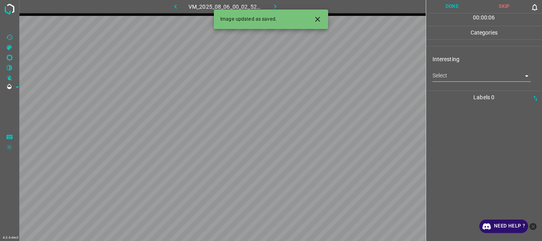
click at [458, 80] on body "4.3.6-dev2 VM_2025_08_06_00_02_52_561_10.gif Done Skip 0 00 : 00 : 06 Categorie…" at bounding box center [271, 120] width 542 height 241
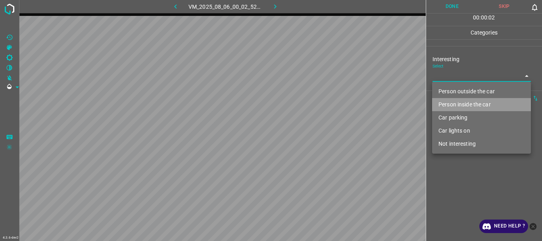
click at [461, 103] on li "Person inside the car" at bounding box center [481, 104] width 99 height 13
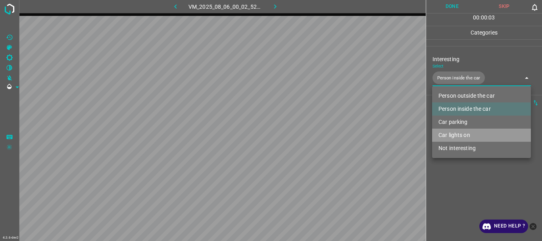
click at [454, 135] on li "Car lights on" at bounding box center [481, 134] width 99 height 13
type input "Person inside the car,Car lights on"
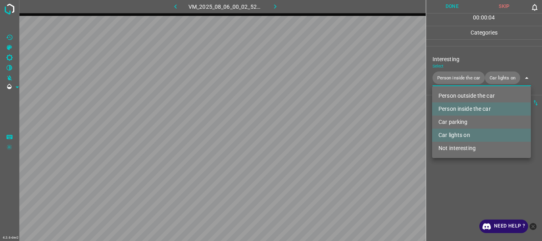
click at [454, 170] on div at bounding box center [271, 120] width 542 height 241
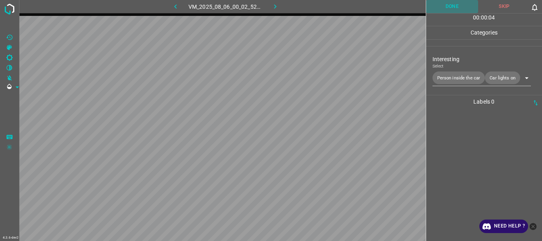
click at [454, 4] on button "Done" at bounding box center [452, 6] width 52 height 13
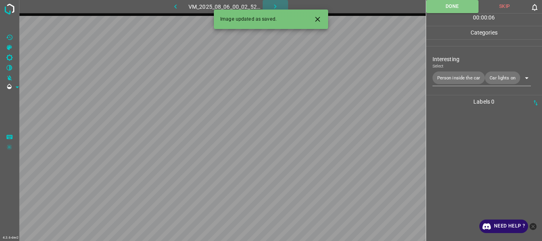
click at [274, 4] on icon "button" at bounding box center [275, 6] width 8 height 8
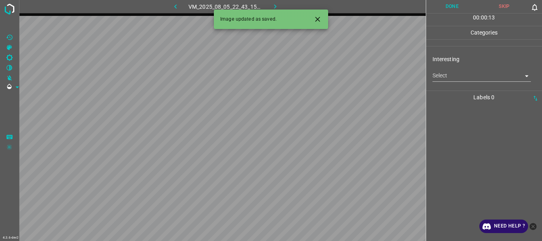
click at [456, 75] on body "4.3.6-dev2 VM_2025_08_05_22_43_15_775_00.gif Done Skip 0 00 : 00 : 13 Categorie…" at bounding box center [271, 120] width 542 height 241
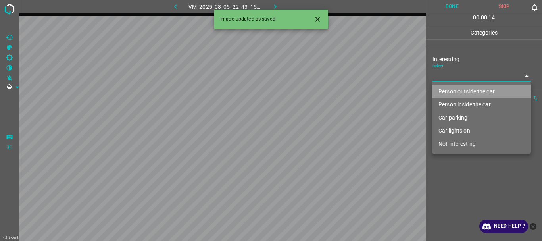
click at [457, 90] on li "Person outside the car" at bounding box center [481, 91] width 99 height 13
type input "Person outside the car"
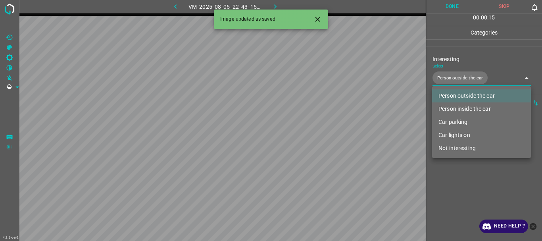
drag, startPoint x: 440, startPoint y: 170, endPoint x: 463, endPoint y: 73, distance: 99.1
click at [441, 170] on div at bounding box center [271, 120] width 542 height 241
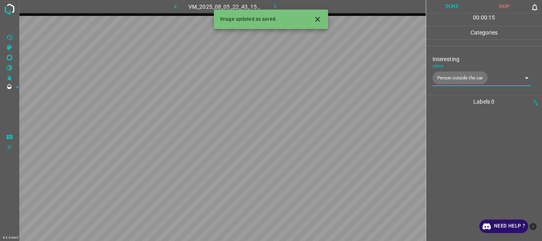
click at [448, 5] on button "Done" at bounding box center [452, 6] width 52 height 13
click at [272, 4] on icon "button" at bounding box center [275, 6] width 8 height 8
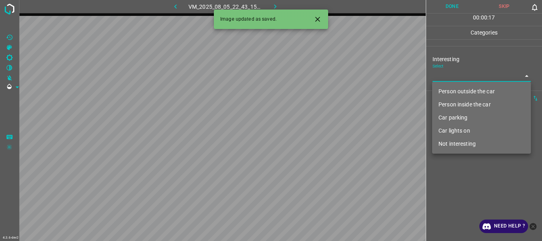
click at [446, 75] on body "4.3.6-dev2 VM_2025_08_05_22_43_15_775_03.gif Done Skip 0 00 : 00 : 17 Categorie…" at bounding box center [271, 120] width 542 height 241
click at [451, 89] on li "Person outside the car" at bounding box center [481, 91] width 99 height 13
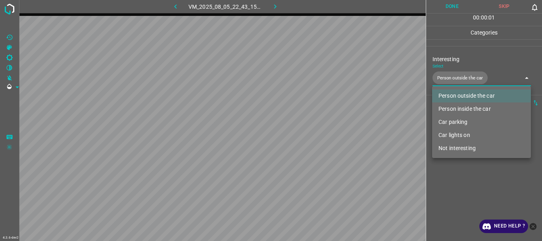
type input "Person outside the car"
click at [452, 162] on div at bounding box center [271, 120] width 542 height 241
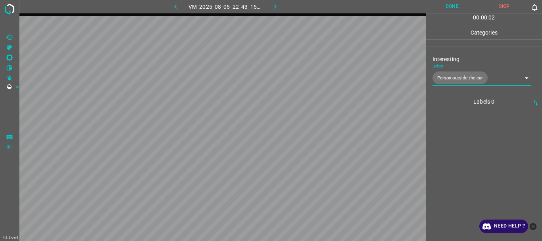
click at [456, 4] on button "Done" at bounding box center [452, 6] width 52 height 13
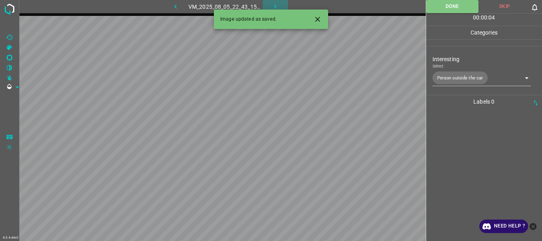
click at [271, 3] on icon "button" at bounding box center [275, 6] width 8 height 8
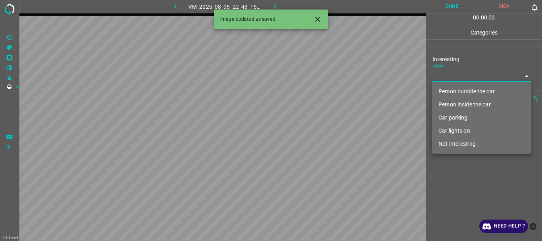
click at [438, 79] on body "4.3.6-dev2 VM_2025_08_05_22_43_15_775_11.gif Done Skip 0 00 : 00 : 03 Categorie…" at bounding box center [271, 120] width 542 height 241
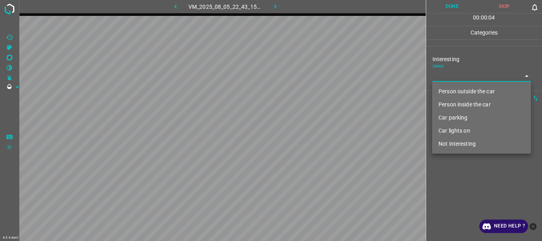
click at [448, 93] on li "Person outside the car" at bounding box center [481, 91] width 99 height 13
type input "Person outside the car"
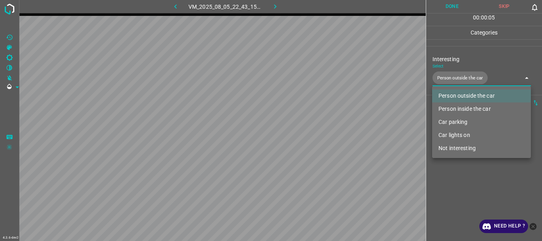
click at [452, 172] on div at bounding box center [271, 120] width 542 height 241
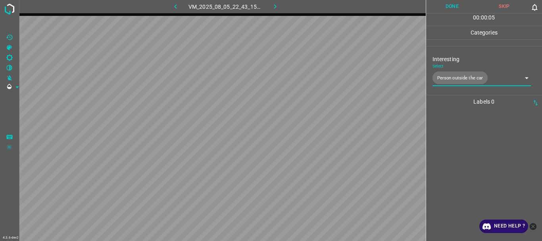
click at [453, 8] on button "Done" at bounding box center [452, 6] width 52 height 13
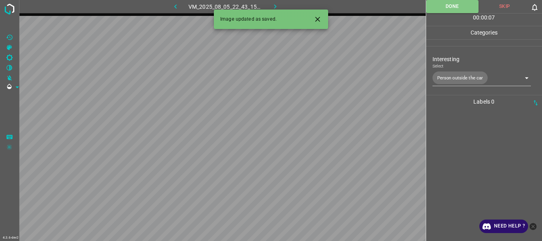
drag, startPoint x: 274, startPoint y: 5, endPoint x: 265, endPoint y: 1, distance: 9.9
click at [274, 5] on icon "button" at bounding box center [275, 6] width 8 height 8
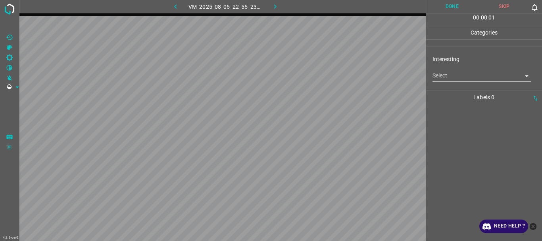
click at [461, 75] on body "4.3.6-dev2 VM_2025_08_05_22_55_23_809_04.gif Done Skip 0 00 : 00 : 01 Categorie…" at bounding box center [271, 120] width 542 height 241
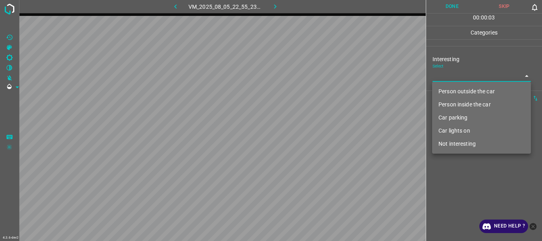
click at [465, 143] on li "Not interesting" at bounding box center [481, 143] width 99 height 13
type input "Not interesting"
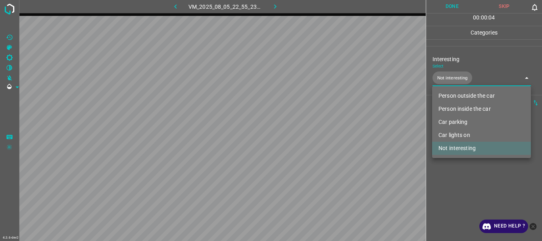
click at [465, 178] on div at bounding box center [271, 120] width 542 height 241
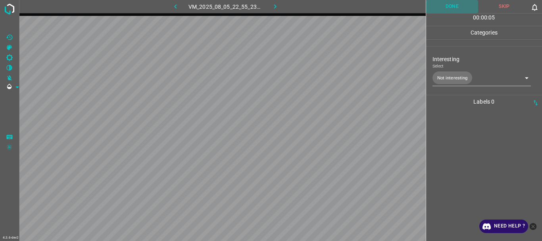
click at [454, 8] on button "Done" at bounding box center [452, 6] width 52 height 13
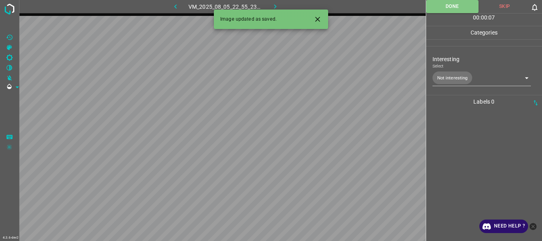
click at [272, 6] on icon "button" at bounding box center [275, 6] width 8 height 8
click at [458, 76] on body "4.3.6-dev2 VM_2025_08_06_00_02_52_561_11.gif Done Skip 0 00 : 00 : 07 Categorie…" at bounding box center [271, 120] width 542 height 241
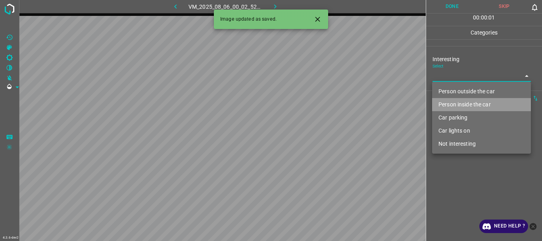
click at [458, 104] on li "Person inside the car" at bounding box center [481, 104] width 99 height 13
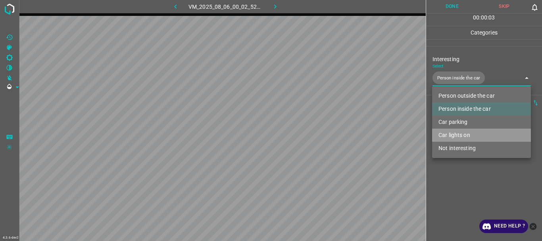
click at [466, 133] on li "Car lights on" at bounding box center [481, 134] width 99 height 13
type input "Person inside the car,Car lights on"
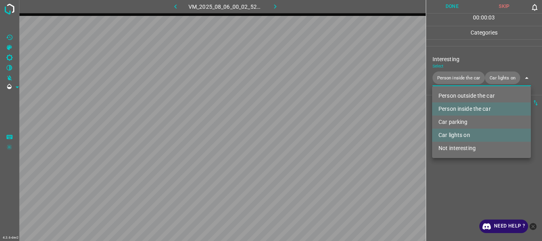
click at [466, 179] on div at bounding box center [271, 120] width 542 height 241
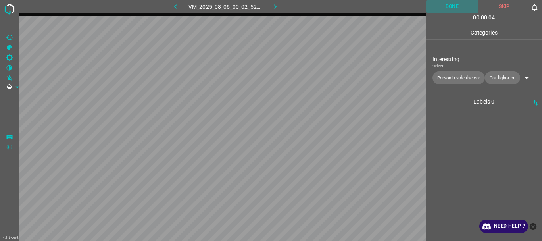
click at [451, 9] on button "Done" at bounding box center [452, 6] width 52 height 13
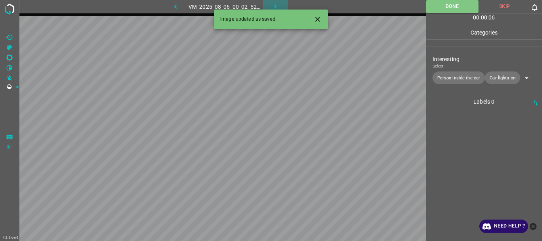
click at [274, 5] on icon "button" at bounding box center [275, 6] width 2 height 4
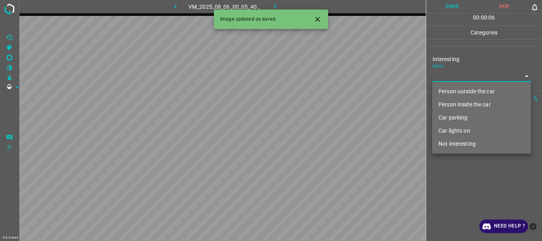
click at [456, 79] on body "4.3.6-dev2 VM_2025_08_06_00_05_40_807_00.gif Done Skip 0 00 : 00 : 06 Categorie…" at bounding box center [271, 120] width 542 height 241
click at [463, 145] on li "Not interesting" at bounding box center [481, 143] width 99 height 13
type input "Not interesting"
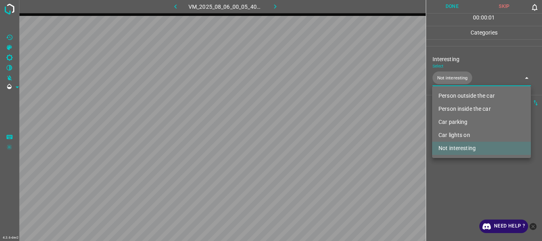
click at [461, 182] on div at bounding box center [271, 120] width 542 height 241
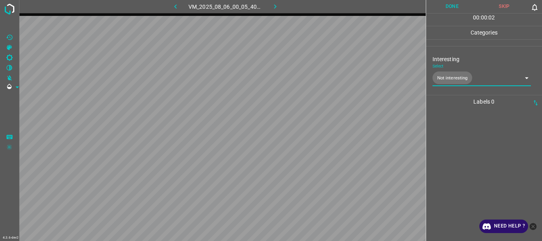
click at [462, 3] on button "Done" at bounding box center [452, 6] width 52 height 13
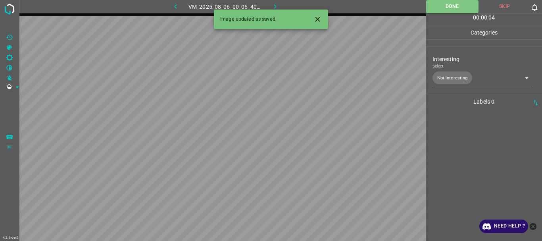
click at [275, 4] on icon "button" at bounding box center [275, 6] width 8 height 8
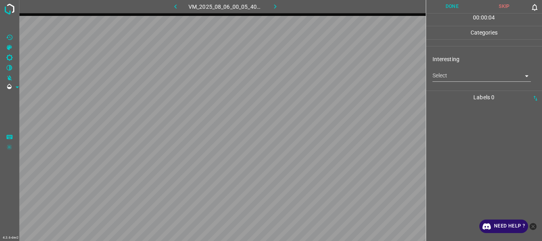
click at [452, 74] on body "4.3.6-dev2 VM_2025_08_06_00_05_40_807_08.gif Done Skip 0 00 : 00 : 04 Categorie…" at bounding box center [271, 120] width 542 height 241
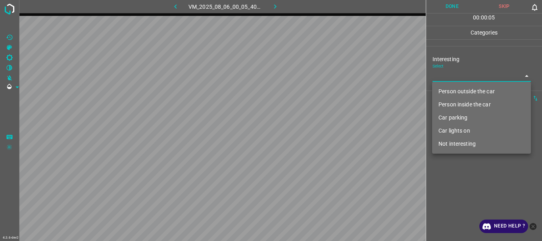
click at [441, 140] on li "Not interesting" at bounding box center [481, 143] width 99 height 13
type input "Not interesting"
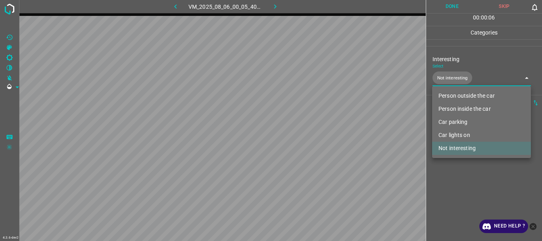
click at [444, 174] on div at bounding box center [271, 120] width 542 height 241
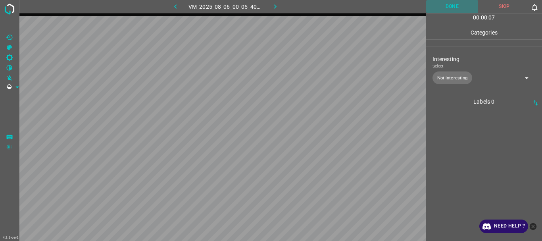
click at [445, 5] on button "Done" at bounding box center [452, 6] width 52 height 13
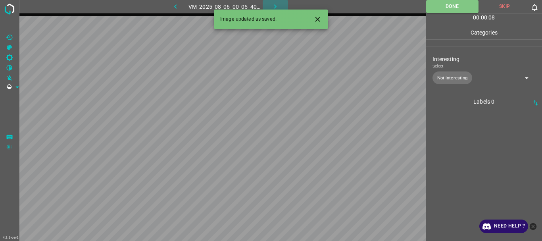
click at [277, 7] on icon "button" at bounding box center [275, 6] width 8 height 8
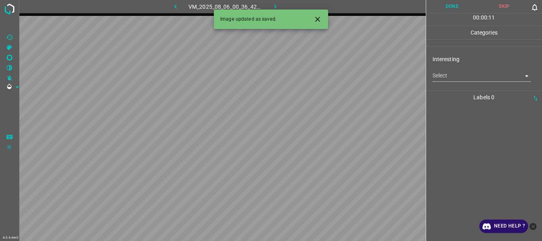
click at [452, 75] on body "4.3.6-dev2 VM_2025_08_06_00_36_42_990_02.gif Done Skip 0 00 : 00 : 11 Categorie…" at bounding box center [271, 120] width 542 height 241
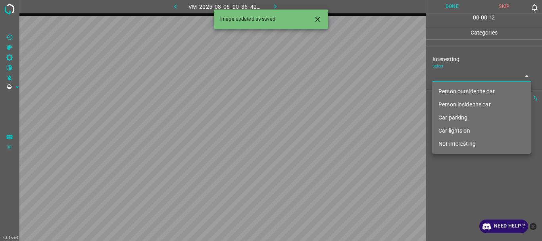
click at [451, 86] on li "Person outside the car" at bounding box center [481, 91] width 99 height 13
type input "Person outside the car"
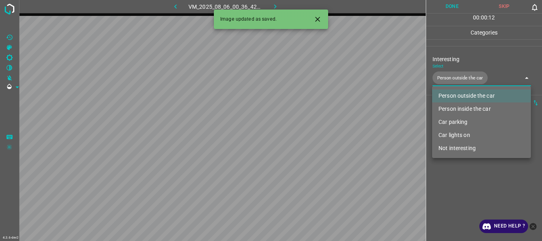
click at [456, 178] on div at bounding box center [271, 120] width 542 height 241
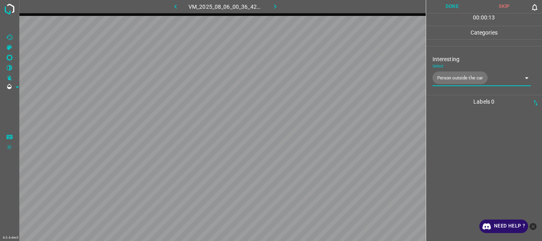
click at [454, 10] on button "Done" at bounding box center [452, 6] width 52 height 13
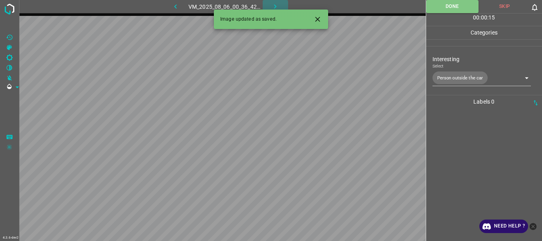
click at [274, 6] on icon "button" at bounding box center [275, 6] width 8 height 8
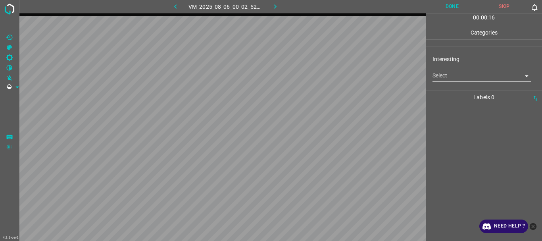
click at [465, 80] on body "4.3.6-dev2 VM_2025_08_06_00_02_52_561_14.gif Done Skip 0 00 : 00 : 16 Categorie…" at bounding box center [271, 120] width 542 height 241
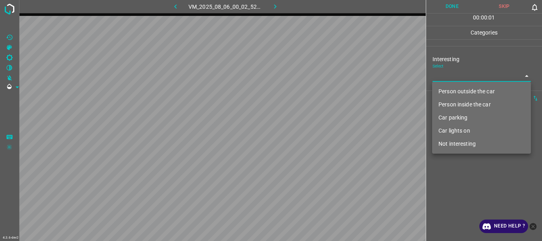
click at [460, 100] on li "Person inside the car" at bounding box center [481, 104] width 99 height 13
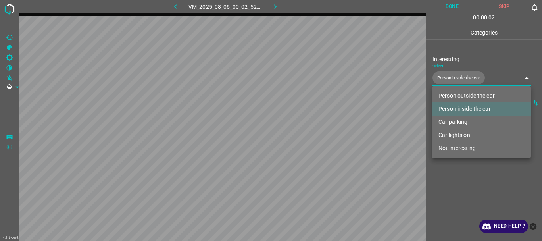
click at [455, 133] on li "Car lights on" at bounding box center [481, 134] width 99 height 13
type input "Person inside the car,Car lights on"
click at [454, 181] on div at bounding box center [271, 120] width 542 height 241
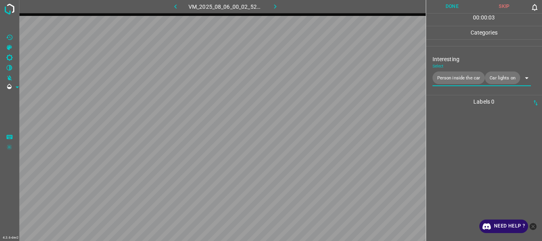
click at [436, 10] on button "Done" at bounding box center [452, 6] width 52 height 13
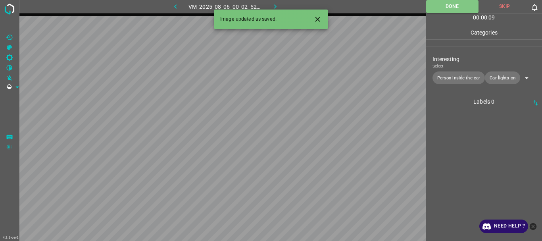
click at [265, 4] on button "button" at bounding box center [274, 6] width 25 height 13
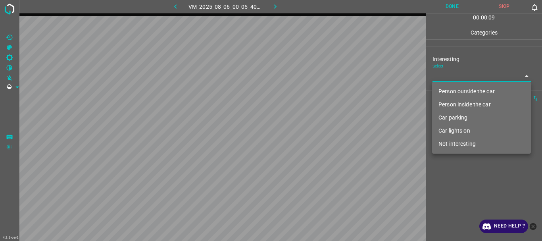
click at [443, 74] on body "4.3.6-dev2 VM_2025_08_06_00_05_40_807_04.gif Done Skip 0 00 : 00 : 09 Categorie…" at bounding box center [271, 120] width 542 height 241
click at [448, 140] on li "Not interesting" at bounding box center [481, 143] width 99 height 13
type input "Not interesting"
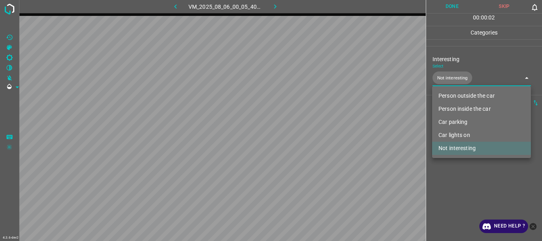
click at [469, 190] on div at bounding box center [271, 120] width 542 height 241
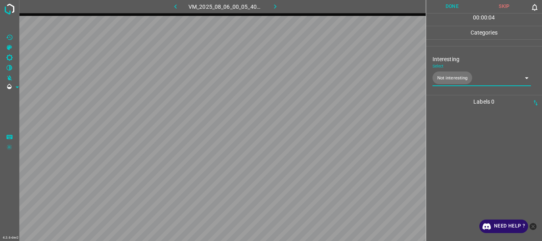
click at [456, 3] on button "Done" at bounding box center [452, 6] width 52 height 13
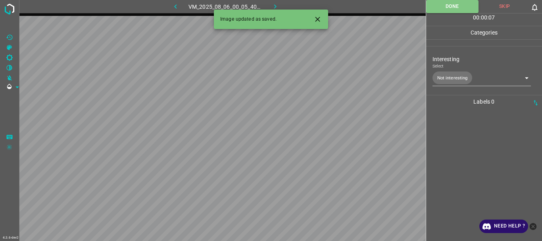
click at [293, 6] on div "VM_2025_08_06_00_05_40_807_04.gif" at bounding box center [225, 6] width 148 height 13
click at [270, 7] on button "button" at bounding box center [274, 6] width 25 height 13
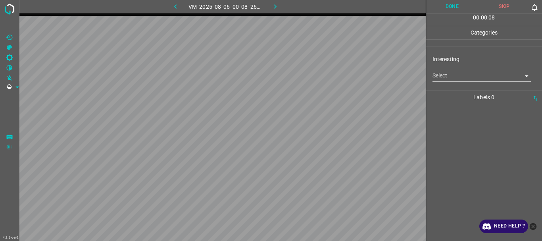
click at [464, 81] on body "4.3.6-dev2 VM_2025_08_06_00_08_26_476_06.gif Done Skip 0 00 : 00 : 08 Categorie…" at bounding box center [271, 120] width 542 height 241
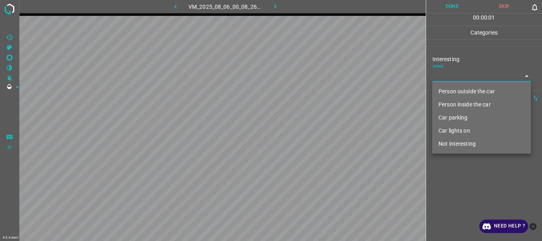
click at [463, 92] on li "Person outside the car" at bounding box center [481, 91] width 99 height 13
type input "Person outside the car"
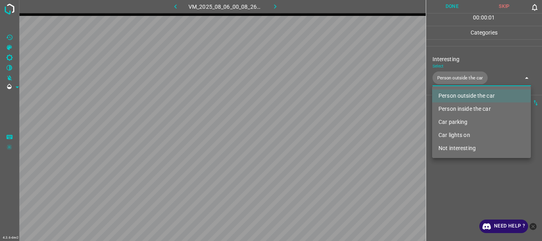
click at [466, 170] on div at bounding box center [271, 120] width 542 height 241
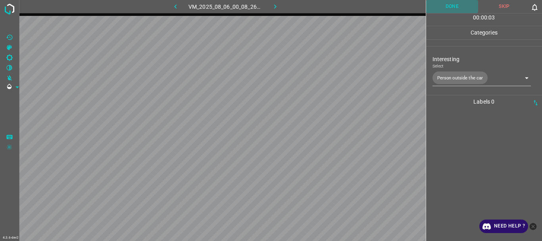
click at [450, 1] on button "Done" at bounding box center [452, 6] width 52 height 13
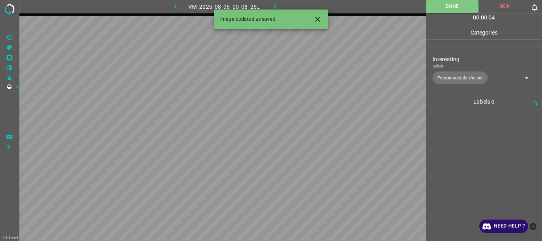
click at [270, 4] on button "button" at bounding box center [274, 6] width 25 height 13
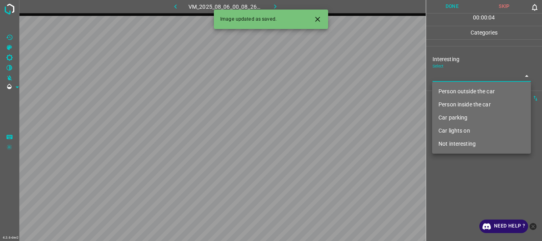
click at [459, 72] on body "4.3.6-dev2 VM_2025_08_06_00_08_26_476_00.gif Done Skip 0 00 : 00 : 04 Categorie…" at bounding box center [271, 120] width 542 height 241
click at [462, 89] on li "Person outside the car" at bounding box center [481, 91] width 99 height 13
type input "Person outside the car"
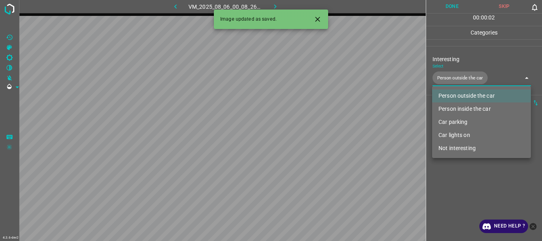
click at [462, 173] on div at bounding box center [271, 120] width 542 height 241
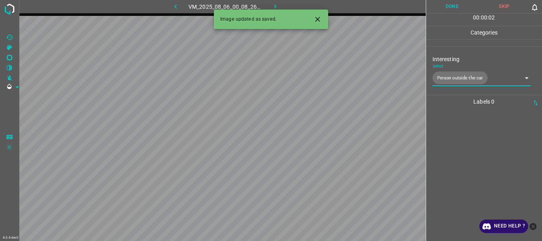
click at [442, 11] on button "Done" at bounding box center [452, 6] width 52 height 13
click at [276, 5] on icon "button" at bounding box center [275, 6] width 8 height 8
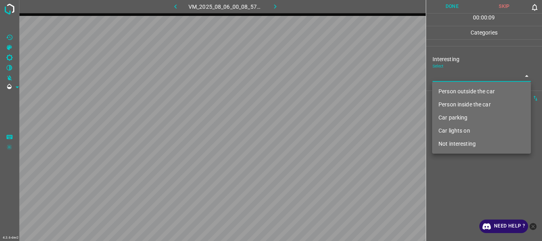
click at [443, 71] on body "4.3.6-dev2 VM_2025_08_06_00_08_57_951_00.gif Done Skip 0 00 : 00 : 09 Categorie…" at bounding box center [271, 120] width 542 height 241
click at [442, 95] on li "Person outside the car" at bounding box center [481, 91] width 99 height 13
type input "Person outside the car"
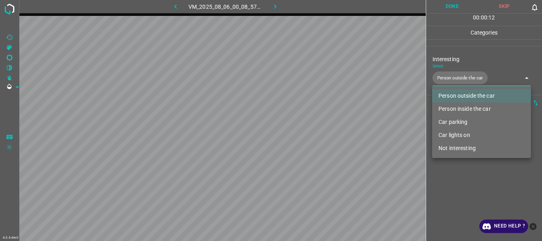
click at [455, 189] on div at bounding box center [271, 120] width 542 height 241
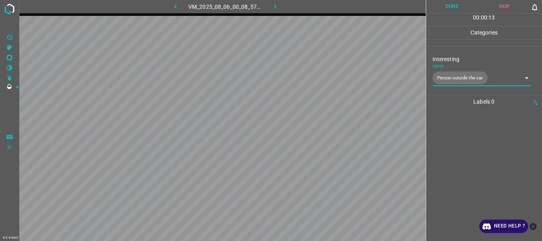
click at [446, 7] on button "Done" at bounding box center [452, 6] width 52 height 13
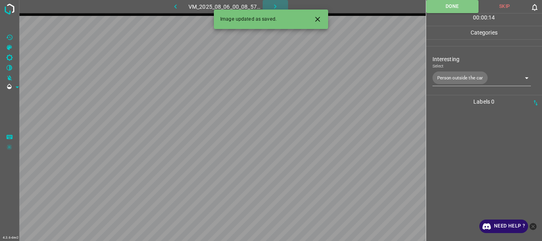
click at [278, 6] on icon "button" at bounding box center [275, 6] width 8 height 8
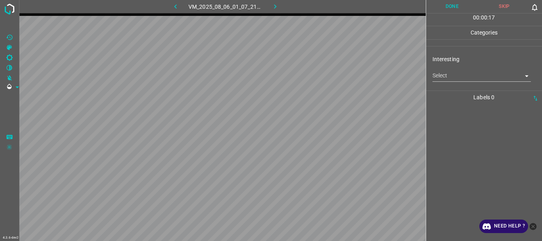
click at [477, 76] on body "4.3.6-dev2 VM_2025_08_06_01_07_21_646_09.gif Done Skip 0 00 : 00 : 17 Categorie…" at bounding box center [271, 120] width 542 height 241
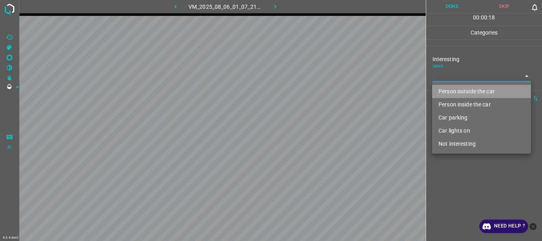
click at [462, 87] on li "Person outside the car" at bounding box center [481, 91] width 99 height 13
type input "Person outside the car"
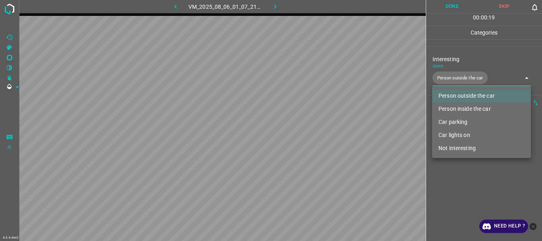
click at [457, 167] on div at bounding box center [271, 120] width 542 height 241
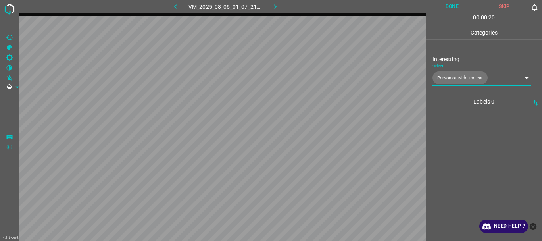
click at [456, 10] on button "Done" at bounding box center [452, 6] width 52 height 13
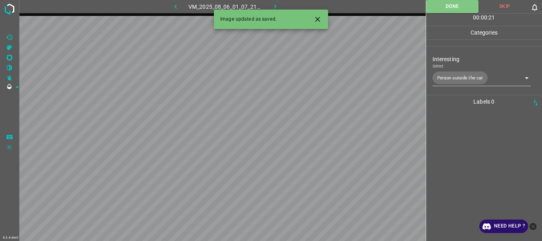
click at [275, 6] on icon "button" at bounding box center [275, 6] width 8 height 8
click at [450, 77] on body "4.3.6-dev2 VM_2025_08_10_00_36_50_899_00.gif Done Skip 0 00 : 00 : 01 Categorie…" at bounding box center [271, 120] width 542 height 241
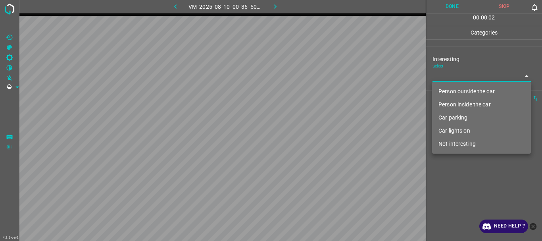
click at [460, 146] on li "Not interesting" at bounding box center [481, 143] width 99 height 13
type input "Not interesting"
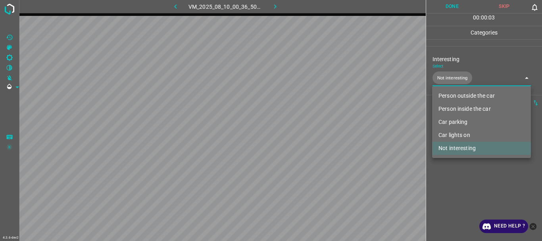
click at [462, 178] on div at bounding box center [271, 120] width 542 height 241
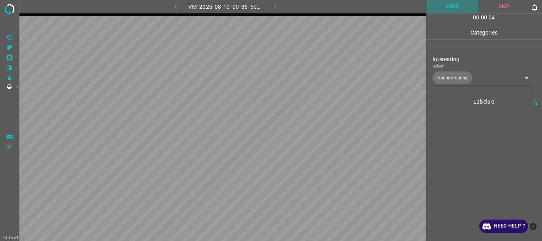
click at [444, 9] on button "Done" at bounding box center [452, 6] width 52 height 13
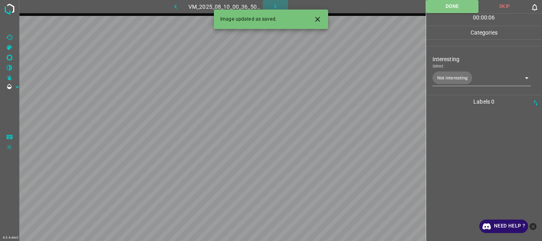
click at [276, 7] on icon "button" at bounding box center [275, 6] width 8 height 8
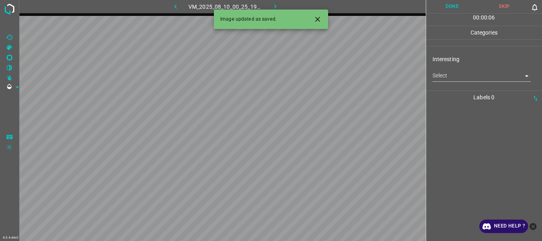
click at [458, 74] on body "4.3.6-dev2 VM_2025_08_10_00_25_19_016_03.gif Done Skip 0 00 : 00 : 06 Categorie…" at bounding box center [271, 120] width 542 height 241
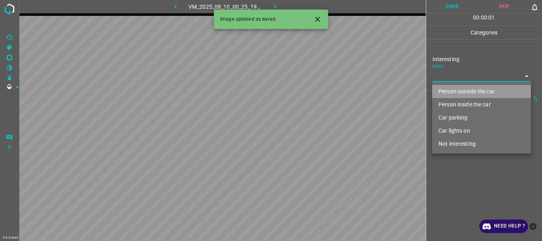
click at [454, 86] on li "Person outside the car" at bounding box center [481, 91] width 99 height 13
type input "Person outside the car"
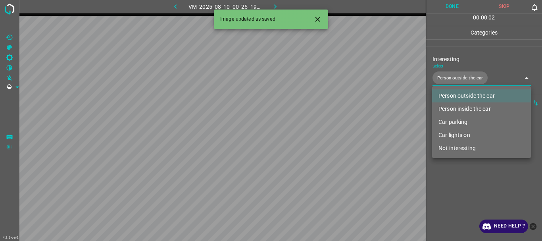
click at [467, 192] on div at bounding box center [271, 120] width 542 height 241
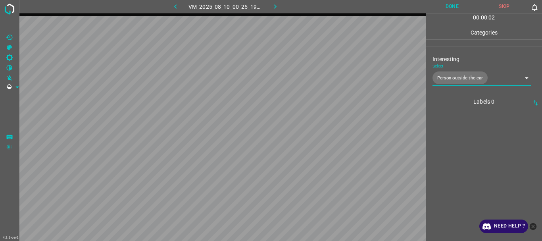
click at [445, 3] on button "Done" at bounding box center [452, 6] width 52 height 13
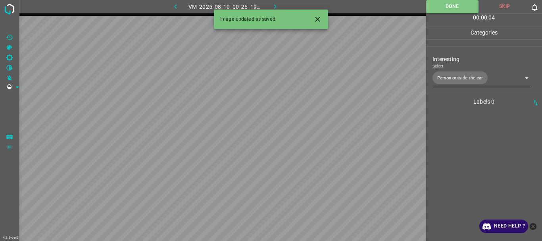
click at [277, 5] on icon "button" at bounding box center [275, 6] width 8 height 8
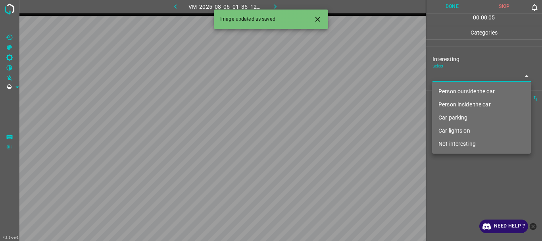
click at [464, 78] on body "4.3.6-dev2 VM_2025_08_06_01_35_12_826_07.gif Done Skip 0 00 : 00 : 05 Categorie…" at bounding box center [271, 120] width 542 height 241
click at [464, 89] on li "Person outside the car" at bounding box center [481, 91] width 99 height 13
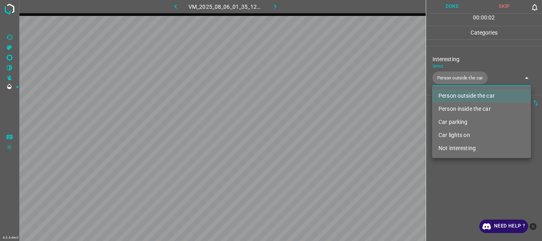
click at [454, 132] on li "Car lights on" at bounding box center [481, 134] width 99 height 13
type input "Person outside the car,Car lights on"
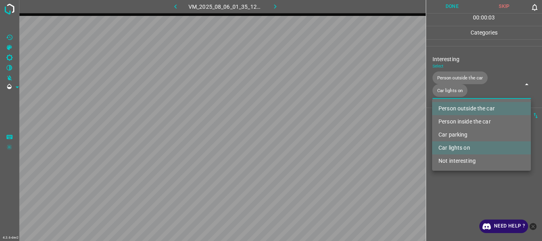
click at [461, 176] on div at bounding box center [271, 120] width 542 height 241
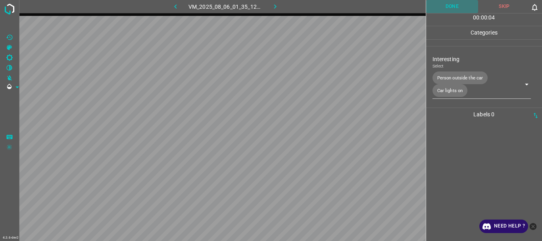
click at [453, 8] on button "Done" at bounding box center [452, 6] width 52 height 13
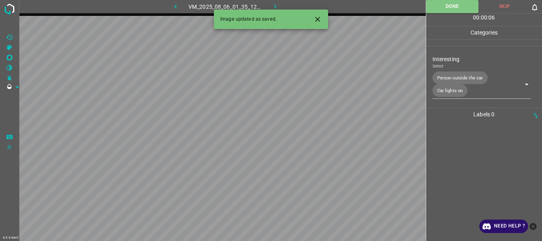
click at [276, 5] on icon "button" at bounding box center [275, 6] width 8 height 8
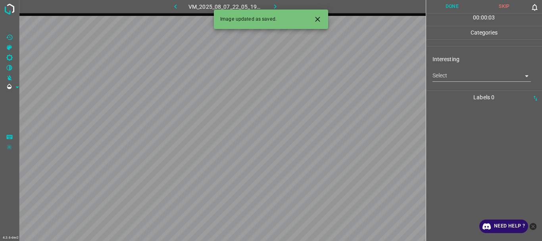
click at [454, 76] on body "4.3.6-dev2 VM_2025_08_07_22_05_19_614_10.gif Done Skip 0 00 : 00 : 03 Categorie…" at bounding box center [271, 120] width 542 height 241
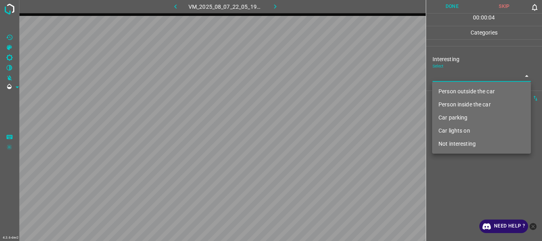
click at [459, 90] on li "Person outside the car" at bounding box center [481, 91] width 99 height 13
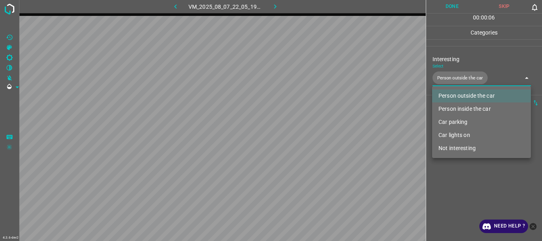
click at [461, 134] on li "Car lights on" at bounding box center [481, 134] width 99 height 13
type input "Person outside the car,Car lights on"
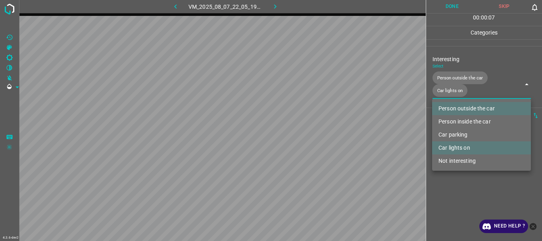
click at [454, 193] on div at bounding box center [271, 120] width 542 height 241
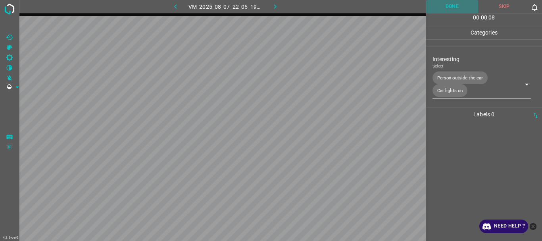
click at [456, 10] on button "Done" at bounding box center [452, 6] width 52 height 13
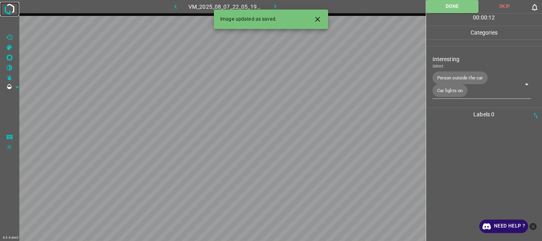
click at [10, 2] on img at bounding box center [9, 9] width 14 height 14
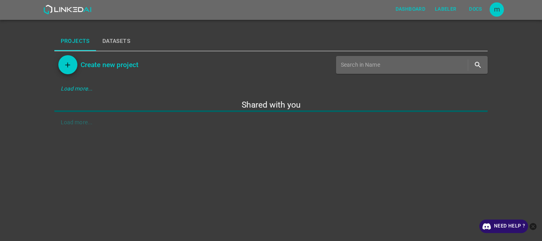
click at [35, 67] on div "Dashboard Labeler Docs m Projects Datasets Create new project Load more... Shar…" at bounding box center [271, 120] width 542 height 241
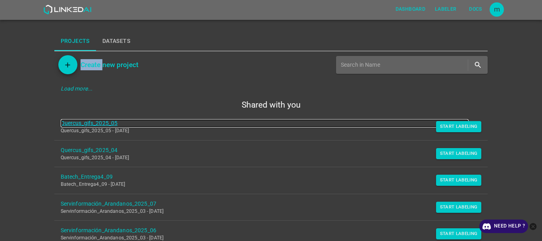
click at [109, 124] on link "Quercus_gifs_2025_05" at bounding box center [265, 123] width 408 height 8
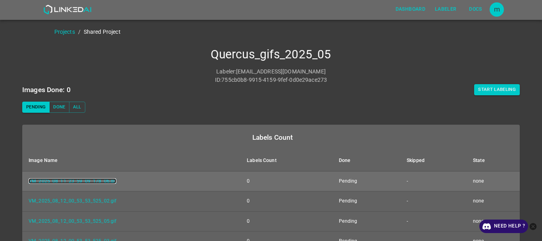
click at [99, 178] on link "VM_2025_08_11_23_59_09_178_06.gif" at bounding box center [73, 181] width 88 height 6
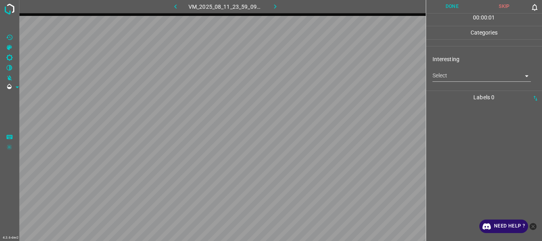
click at [456, 73] on body "4.3.6-dev2 VM_2025_08_11_23_59_09_178_06.gif Done Skip 0 00 : 00 : 01 Categorie…" at bounding box center [271, 120] width 542 height 241
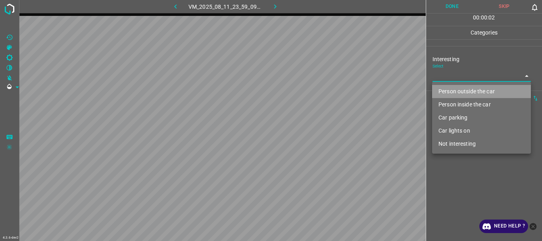
click at [454, 90] on li "Person outside the car" at bounding box center [481, 91] width 99 height 13
type input "Person outside the car"
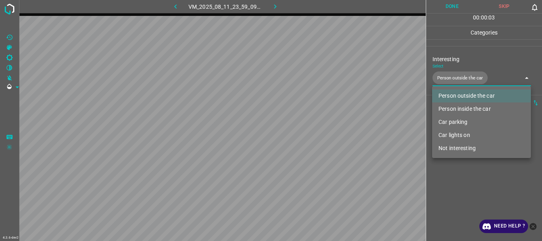
click at [449, 175] on div at bounding box center [271, 120] width 542 height 241
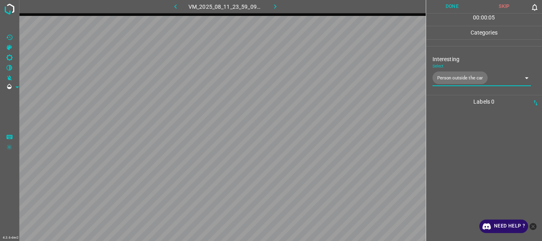
click at [441, 6] on button "Done" at bounding box center [452, 6] width 52 height 13
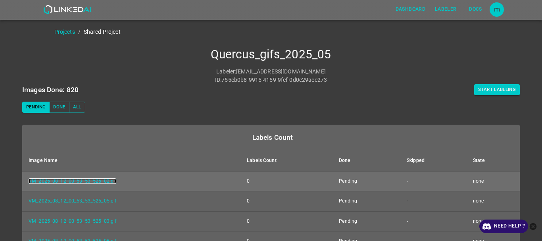
click at [98, 178] on link "VM_2025_08_12_00_53_53_525_02.gif" at bounding box center [73, 181] width 88 height 6
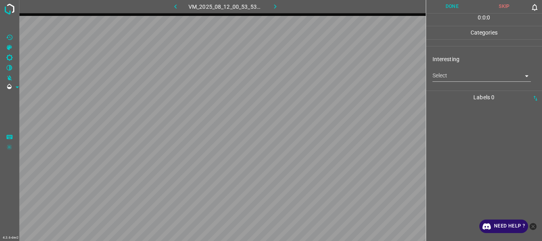
click at [449, 75] on body "4.3.6-dev2 VM_2025_08_12_00_53_53_525_02.gif Done Skip 0 0 : 0 : 0 Categories I…" at bounding box center [271, 120] width 542 height 241
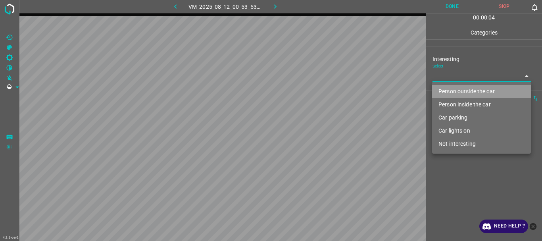
click at [454, 89] on li "Person outside the car" at bounding box center [481, 91] width 99 height 13
type input "Person outside the car"
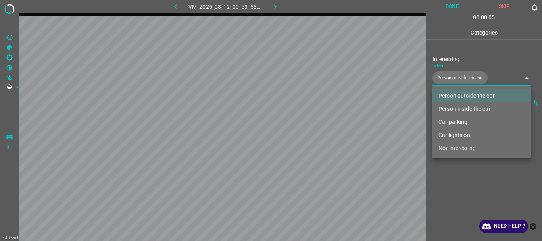
click at [435, 179] on div at bounding box center [271, 120] width 542 height 241
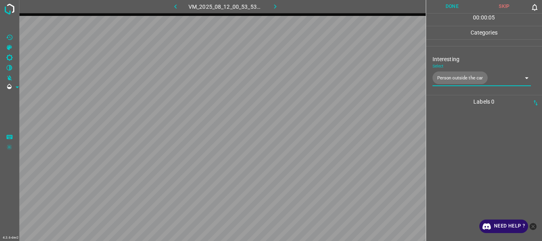
click at [452, 10] on button "Done" at bounding box center [452, 6] width 52 height 13
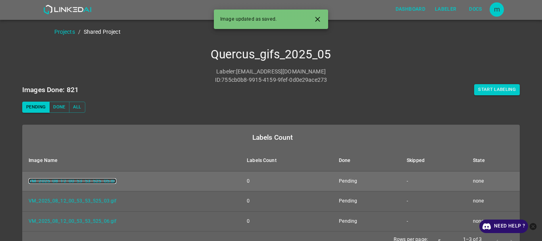
click at [79, 180] on link "VM_2025_08_12_00_53_53_525_05.gif" at bounding box center [73, 181] width 88 height 6
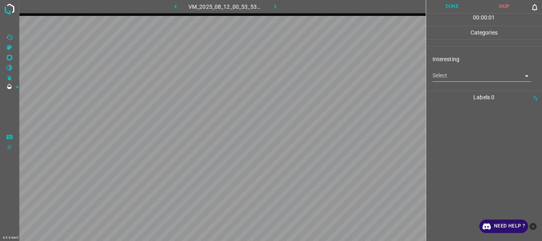
click at [461, 76] on body "4.3.6-dev2 VM_2025_08_12_00_53_53_525_05.gif Done Skip 0 00 : 00 : 01 Categorie…" at bounding box center [271, 120] width 542 height 241
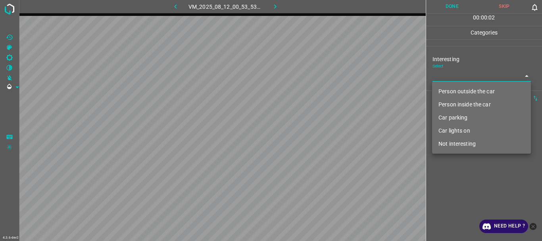
click at [456, 88] on li "Person outside the car" at bounding box center [481, 91] width 99 height 13
type input "Person outside the car"
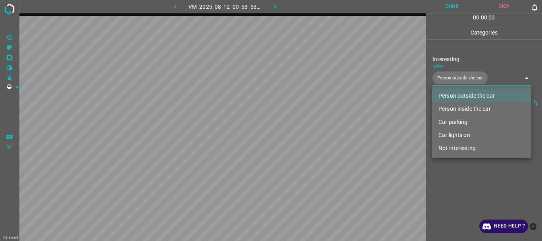
click at [450, 161] on div at bounding box center [271, 120] width 542 height 241
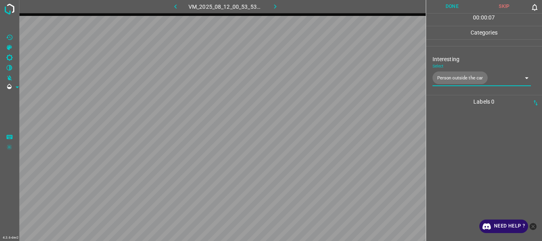
click at [451, 5] on button "Done" at bounding box center [452, 6] width 52 height 13
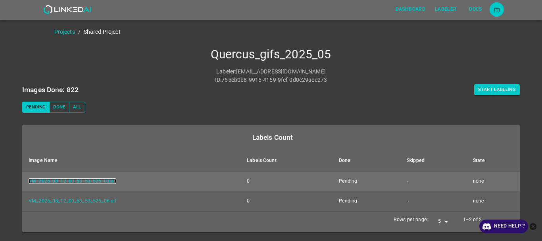
click at [100, 183] on link "VM_2025_08_12_00_53_53_525_03.gif" at bounding box center [73, 181] width 88 height 6
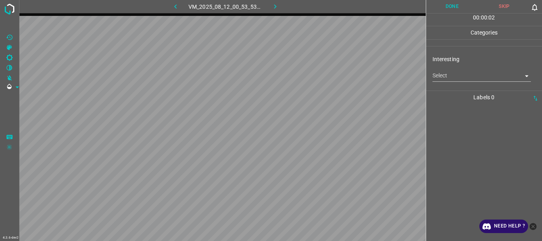
click at [456, 78] on body "4.3.6-dev2 VM_2025_08_12_00_53_53_525_03.gif Done Skip 0 00 : 00 : 02 Categorie…" at bounding box center [271, 120] width 542 height 241
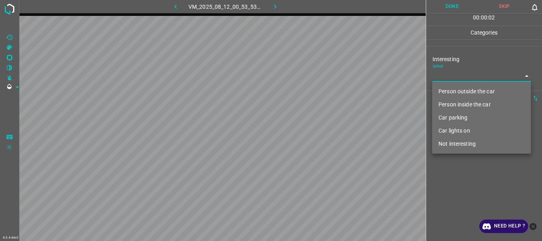
click at [450, 88] on li "Person outside the car" at bounding box center [481, 91] width 99 height 13
type input "Person outside the car"
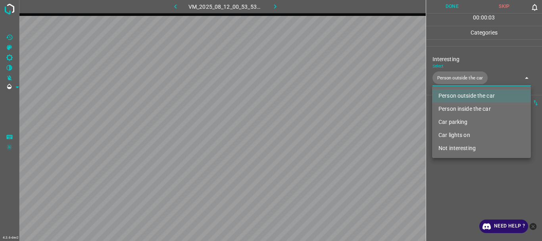
click at [448, 185] on div at bounding box center [271, 120] width 542 height 241
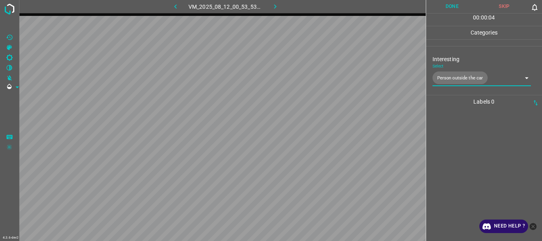
click at [456, 8] on button "Done" at bounding box center [452, 6] width 52 height 13
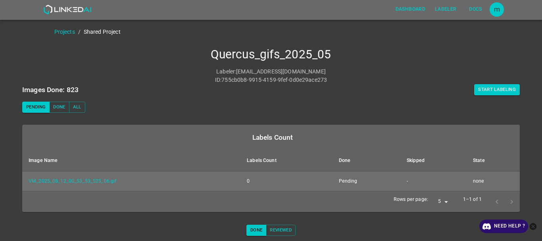
click at [59, 184] on td "VM_2025_08_12_00_53_53_525_06.gif" at bounding box center [131, 181] width 218 height 20
click at [61, 181] on link "VM_2025_08_12_00_53_53_525_06.gif" at bounding box center [73, 181] width 88 height 6
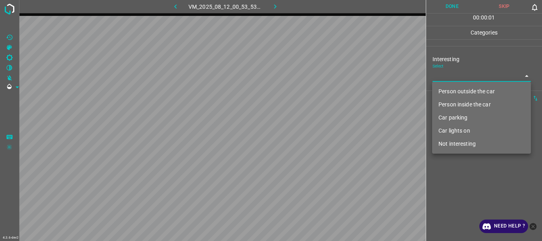
click at [446, 79] on body "4.3.6-dev2 VM_2025_08_12_00_53_53_525_06.gif Done Skip 0 00 : 00 : 01 Categorie…" at bounding box center [271, 120] width 542 height 241
click at [447, 89] on li "Person outside the car" at bounding box center [481, 91] width 99 height 13
type input "Person outside the car"
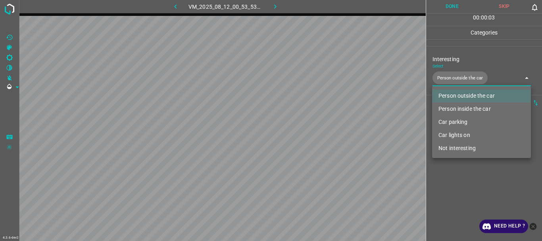
click at [447, 191] on div at bounding box center [271, 120] width 542 height 241
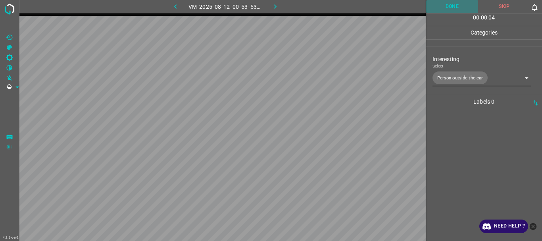
click at [442, 10] on button "Done" at bounding box center [452, 6] width 52 height 13
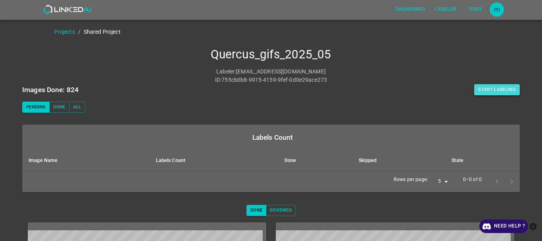
click at [502, 87] on button "Start Labeling" at bounding box center [497, 89] width 46 height 11
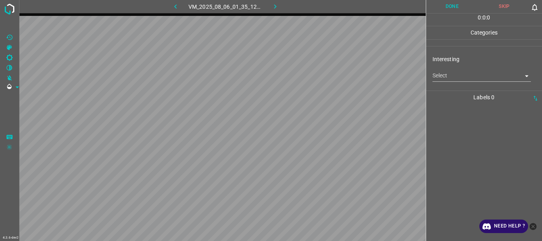
click at [450, 77] on body "4.3.6-dev2 VM_2025_08_06_01_35_12_826_03.gif Done Skip 0 0 : 0 : 0 Categories I…" at bounding box center [271, 120] width 542 height 241
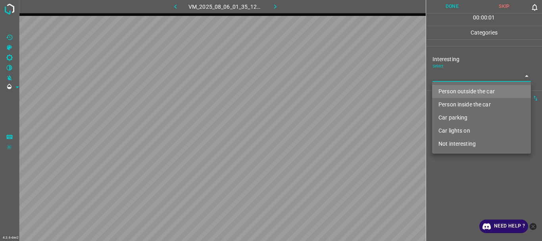
click at [452, 88] on li "Person outside the car" at bounding box center [481, 91] width 99 height 13
type input "Person outside the car"
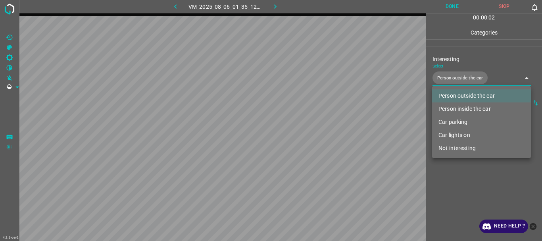
click at [447, 172] on div at bounding box center [271, 120] width 542 height 241
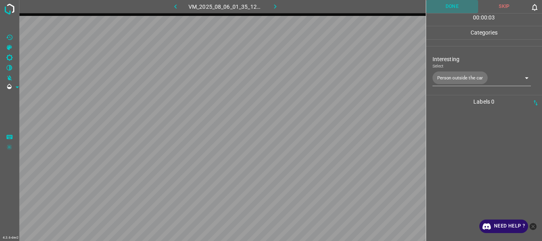
click at [440, 11] on button "Done" at bounding box center [452, 6] width 52 height 13
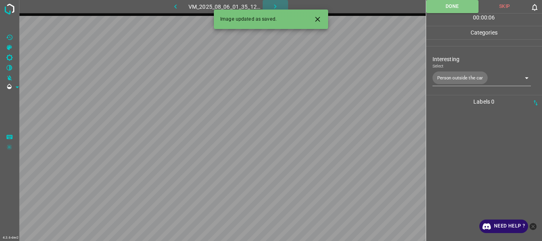
click at [276, 6] on icon "button" at bounding box center [275, 6] width 8 height 8
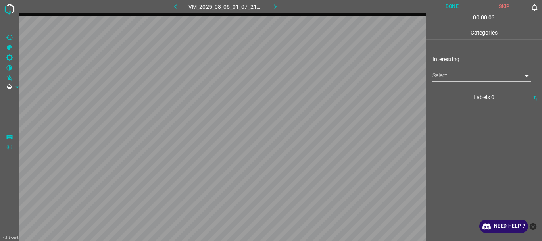
click at [444, 77] on body "4.3.6-dev2 VM_2025_08_06_01_07_21_646_07.gif Done Skip 0 00 : 00 : 03 Categorie…" at bounding box center [271, 120] width 542 height 241
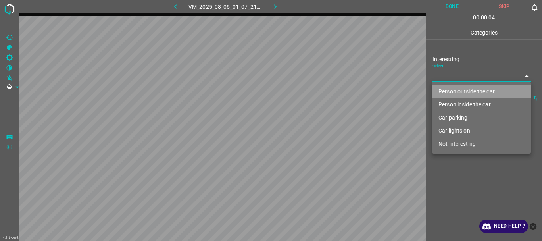
click at [452, 89] on li "Person outside the car" at bounding box center [481, 91] width 99 height 13
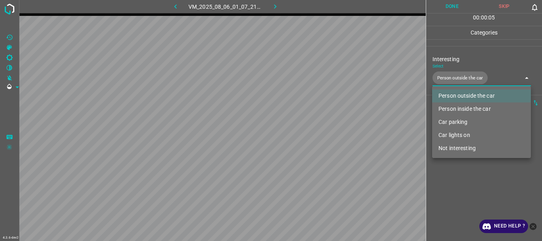
click at [458, 135] on li "Car lights on" at bounding box center [481, 134] width 99 height 13
type input "Person outside the car,Car lights on"
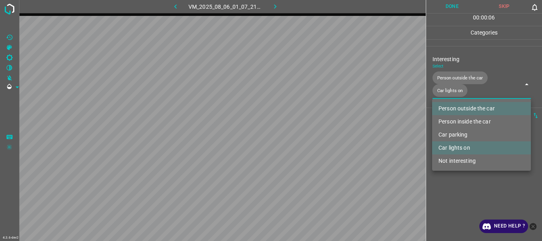
click at [460, 189] on div at bounding box center [271, 120] width 542 height 241
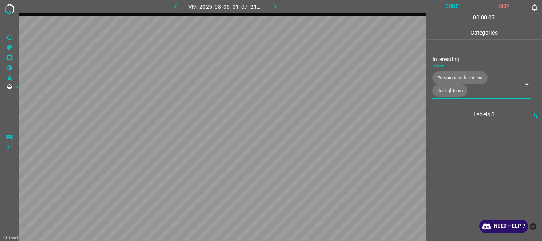
click at [444, 7] on button "Done" at bounding box center [452, 6] width 52 height 13
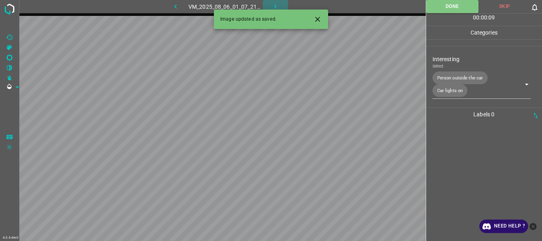
click at [276, 5] on icon "button" at bounding box center [275, 6] width 8 height 8
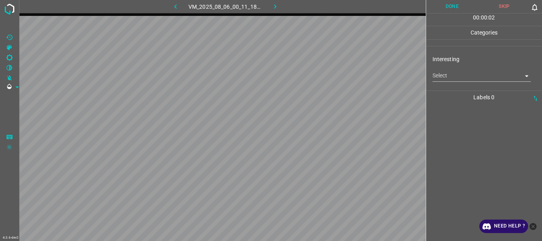
click at [447, 78] on body "4.3.6-dev2 VM_2025_08_06_00_11_18_347_02.gif Done Skip 0 00 : 00 : 02 Categorie…" at bounding box center [271, 120] width 542 height 241
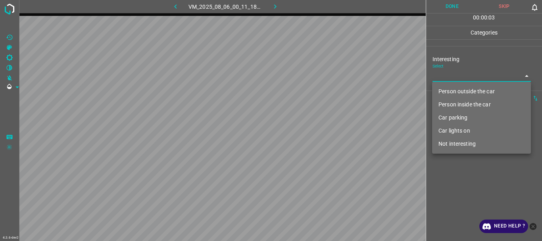
click at [455, 90] on li "Person outside the car" at bounding box center [481, 91] width 99 height 13
type input "Person outside the car"
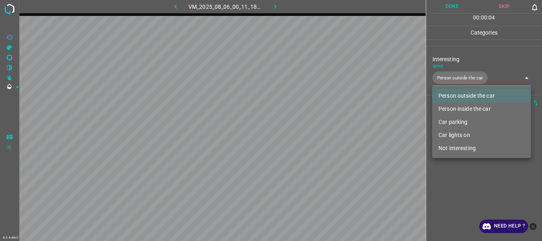
click at [467, 186] on div at bounding box center [271, 120] width 542 height 241
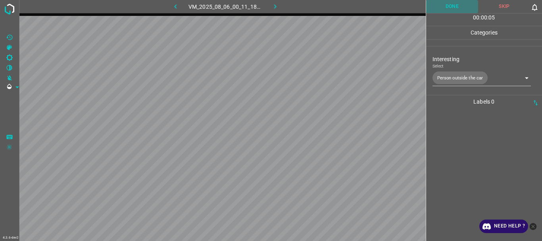
click at [450, 11] on button "Done" at bounding box center [452, 6] width 52 height 13
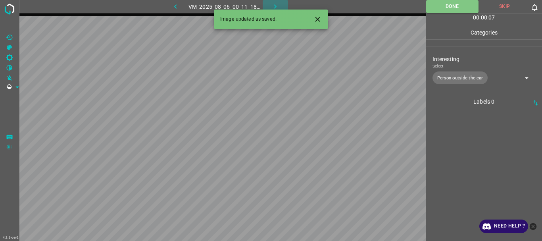
click at [269, 2] on button "button" at bounding box center [274, 6] width 25 height 13
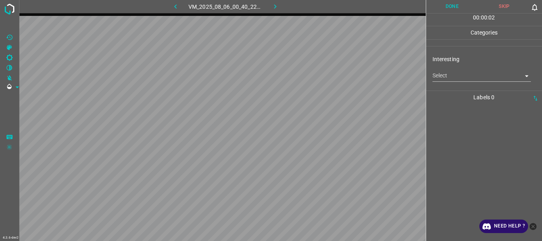
click at [454, 75] on body "4.3.6-dev2 VM_2025_08_06_00_40_22_552_04.gif Done Skip 0 00 : 00 : 02 Categorie…" at bounding box center [271, 120] width 542 height 241
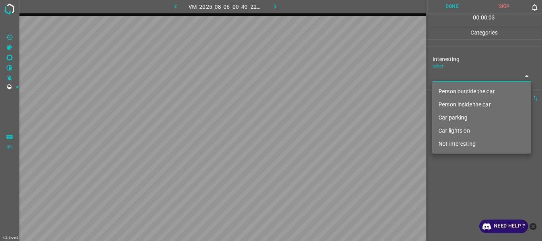
click at [463, 91] on li "Person outside the car" at bounding box center [481, 91] width 99 height 13
type input "Person outside the car"
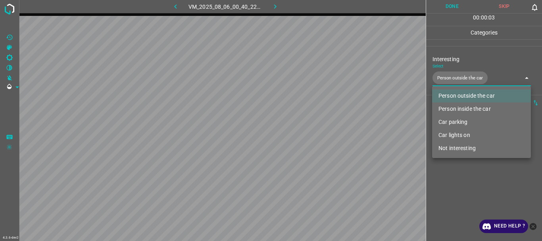
click at [473, 178] on div at bounding box center [271, 120] width 542 height 241
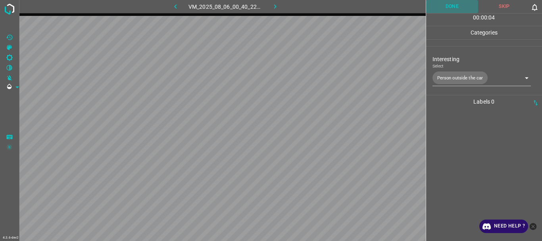
click at [455, 4] on button "Done" at bounding box center [452, 6] width 52 height 13
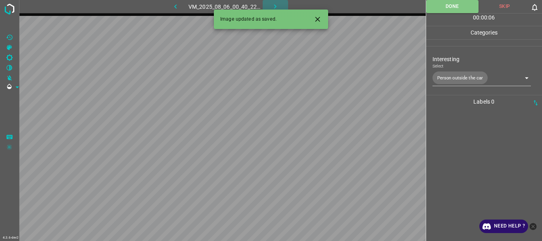
click at [271, 4] on icon "button" at bounding box center [275, 6] width 8 height 8
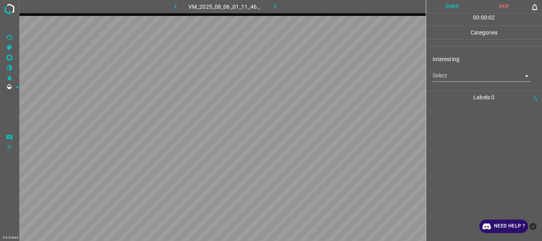
click at [441, 79] on body "4.3.6-dev2 VM_2025_08_06_01_11_46_367_04.gif Done Skip 0 00 : 00 : 02 Categorie…" at bounding box center [271, 120] width 542 height 241
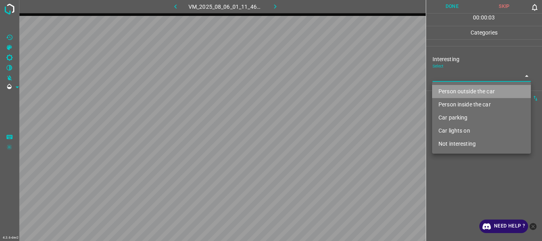
click at [457, 96] on li "Person outside the car" at bounding box center [481, 91] width 99 height 13
type input "Person outside the car"
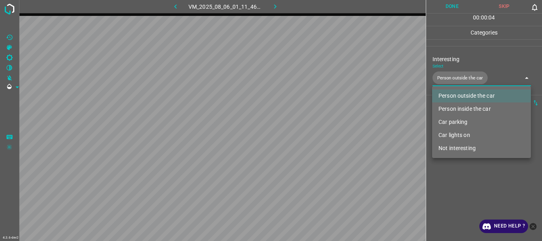
click at [459, 177] on div at bounding box center [271, 120] width 542 height 241
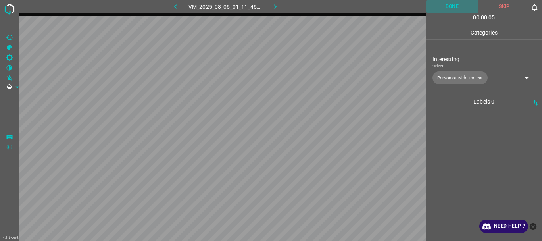
click at [450, 8] on button "Done" at bounding box center [452, 6] width 52 height 13
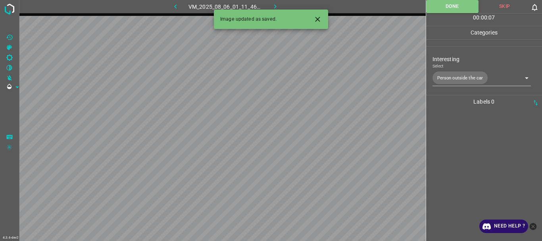
click at [277, 6] on icon "button" at bounding box center [275, 6] width 8 height 8
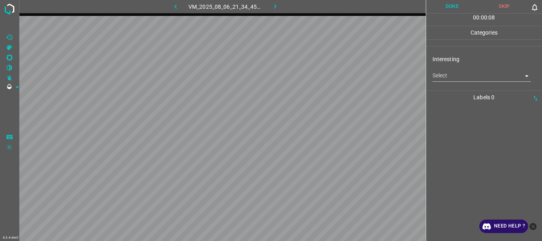
click at [437, 77] on body "4.3.6-dev2 VM_2025_08_06_21_34_45_944_01.gif Done Skip 0 00 : 00 : 08 Categorie…" at bounding box center [271, 120] width 542 height 241
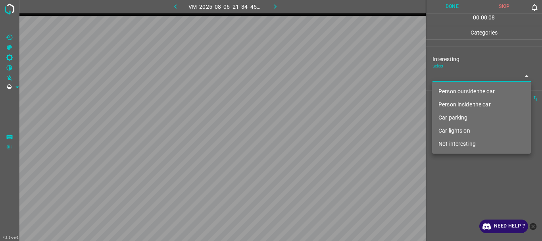
click at [444, 92] on li "Person outside the car" at bounding box center [481, 91] width 99 height 13
type input "Person outside the car"
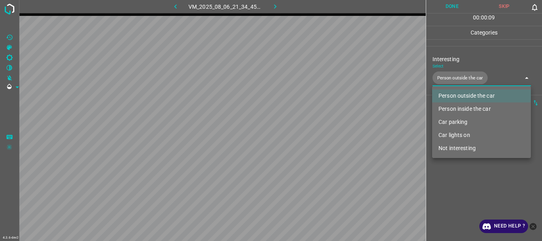
click at [458, 181] on div at bounding box center [271, 120] width 542 height 241
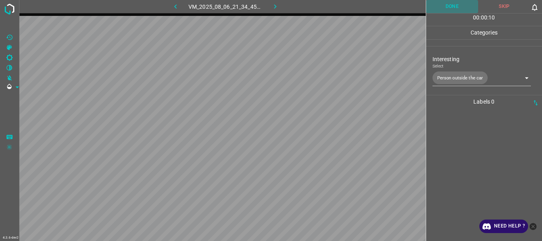
click at [459, 9] on button "Done" at bounding box center [452, 6] width 52 height 13
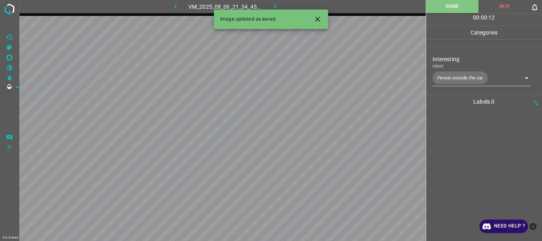
click at [276, 8] on icon "button" at bounding box center [275, 6] width 8 height 8
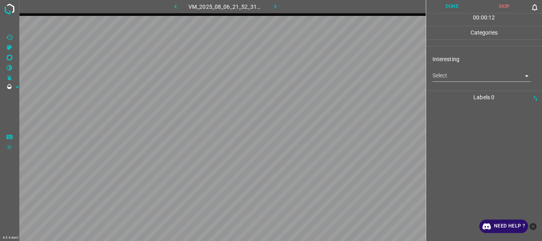
click at [445, 79] on body "4.3.6-dev2 VM_2025_08_06_21_52_31_152_00.gif Done Skip 0 00 : 00 : 12 Categorie…" at bounding box center [271, 120] width 542 height 241
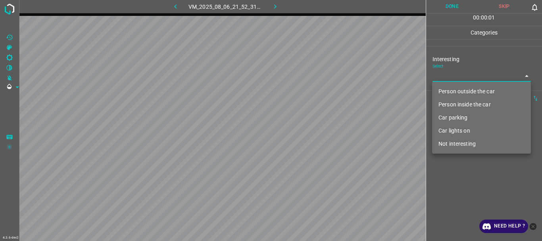
click at [448, 86] on li "Person outside the car" at bounding box center [481, 91] width 99 height 13
type input "Person outside the car"
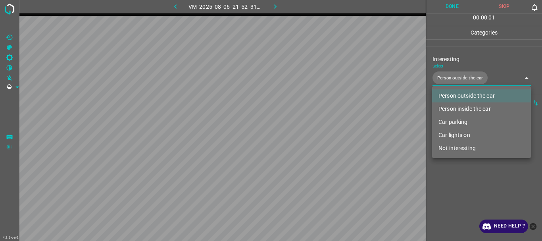
click at [454, 176] on div at bounding box center [271, 120] width 542 height 241
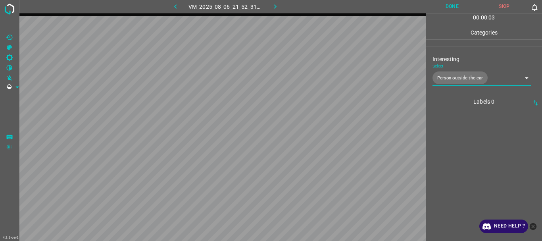
click at [441, 9] on button "Done" at bounding box center [452, 6] width 52 height 13
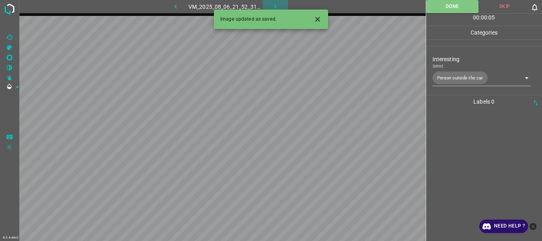
click at [273, 6] on icon "button" at bounding box center [275, 6] width 8 height 8
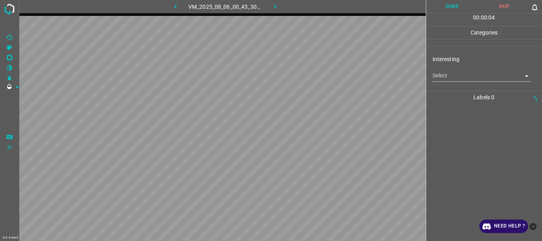
click at [440, 77] on body "4.3.6-dev2 VM_2025_08_06_00_43_30_937_00.gif Done Skip 0 00 : 00 : 04 Categorie…" at bounding box center [271, 120] width 542 height 241
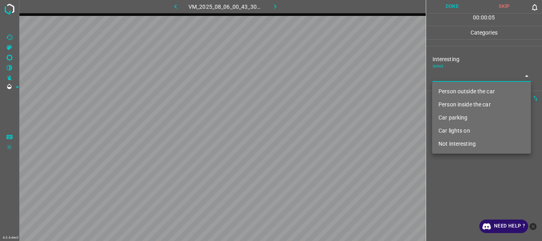
click at [456, 92] on li "Person outside the car" at bounding box center [481, 91] width 99 height 13
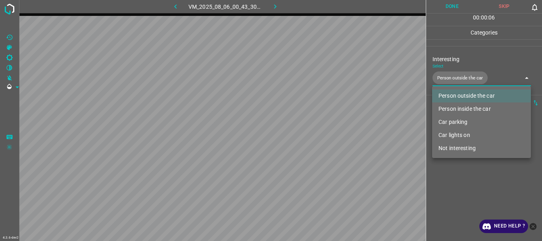
type input "Person outside the car"
drag, startPoint x: 459, startPoint y: 169, endPoint x: 456, endPoint y: 37, distance: 131.3
click at [459, 169] on div at bounding box center [271, 120] width 542 height 241
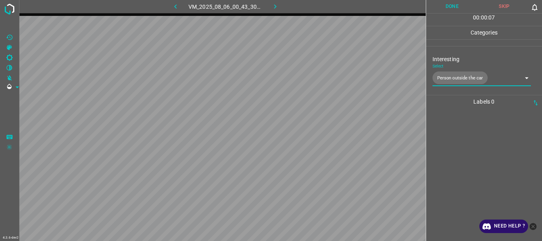
click at [448, 6] on button "Done" at bounding box center [452, 6] width 52 height 13
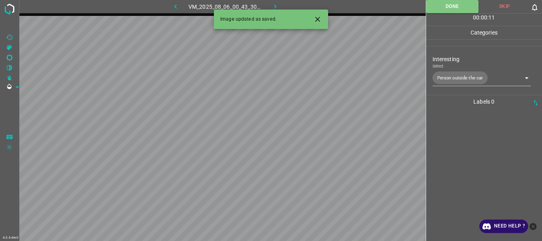
click at [277, 5] on icon "button" at bounding box center [275, 6] width 8 height 8
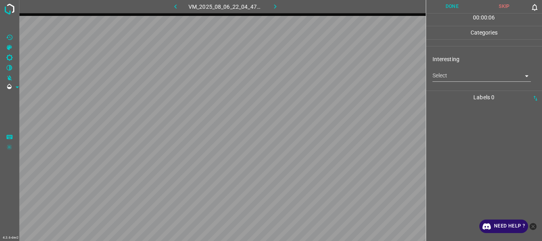
click at [452, 77] on body "4.3.6-dev2 VM_2025_08_06_22_04_47_069_00.gif Done Skip 0 00 : 00 : 06 Categorie…" at bounding box center [271, 120] width 542 height 241
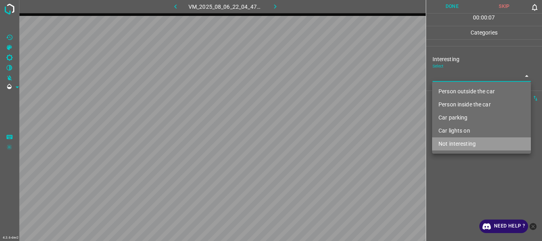
click at [457, 141] on li "Not interesting" at bounding box center [481, 143] width 99 height 13
type input "Not interesting"
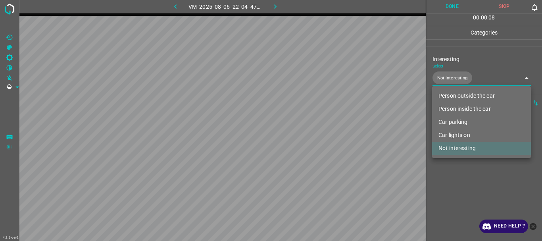
click at [452, 178] on div at bounding box center [271, 120] width 542 height 241
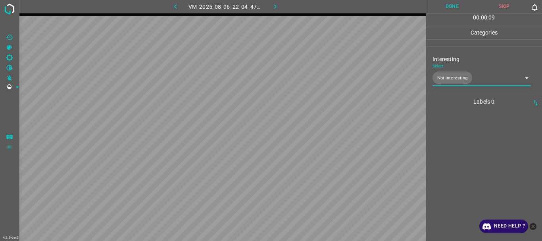
click at [447, 9] on button "Done" at bounding box center [452, 6] width 52 height 13
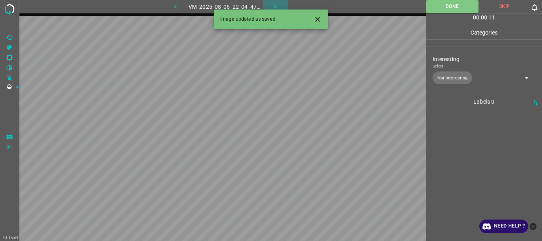
click at [274, 6] on icon "button" at bounding box center [275, 6] width 8 height 8
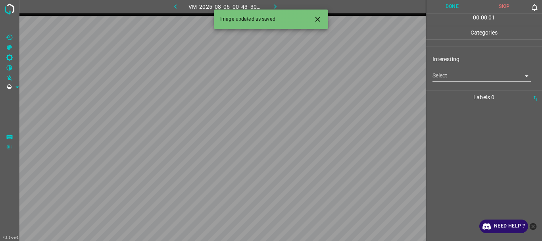
click at [473, 77] on body "4.3.6-dev2 VM_2025_08_06_00_43_30_937_04.gif Done Skip 0 00 : 00 : 01 Categorie…" at bounding box center [271, 120] width 542 height 241
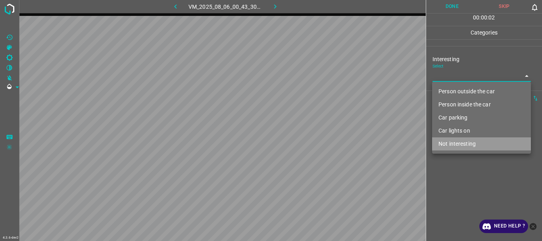
click at [475, 143] on li "Not interesting" at bounding box center [481, 143] width 99 height 13
type input "Not interesting"
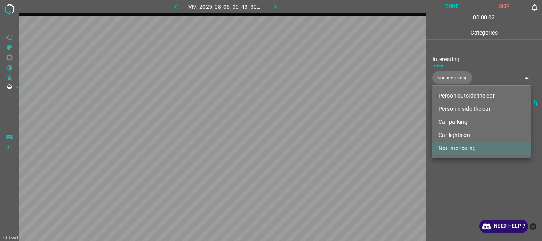
click at [460, 175] on div at bounding box center [271, 120] width 542 height 241
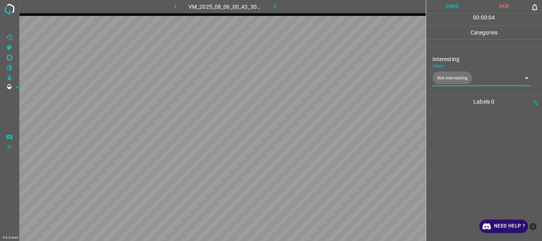
click at [456, 7] on button "Done" at bounding box center [452, 6] width 52 height 13
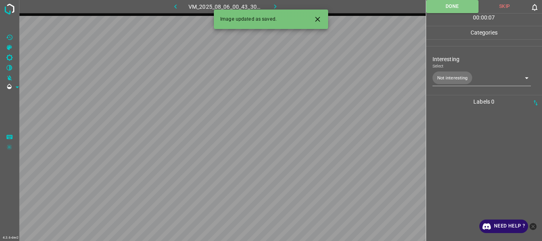
click at [270, 7] on button "button" at bounding box center [274, 6] width 25 height 13
click at [477, 80] on body "4.3.6-dev2 VM_2025_08_06_21_14_29_385_02.gif Done Skip 0 00 : 00 : 08 Categorie…" at bounding box center [271, 120] width 542 height 241
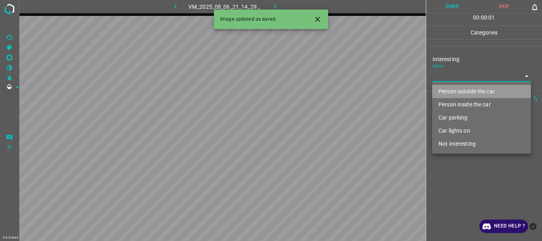
click at [472, 92] on li "Person outside the car" at bounding box center [481, 91] width 99 height 13
type input "Person outside the car"
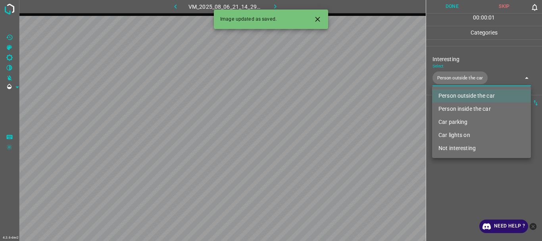
click at [467, 179] on div at bounding box center [271, 120] width 542 height 241
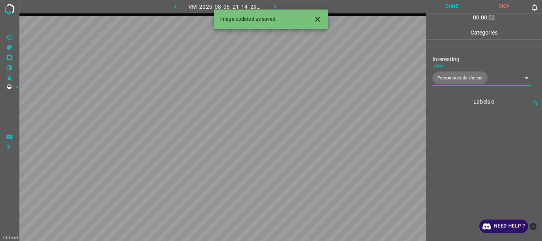
click at [450, 6] on button "Done" at bounding box center [452, 6] width 52 height 13
click at [276, 4] on icon "button" at bounding box center [275, 6] width 8 height 8
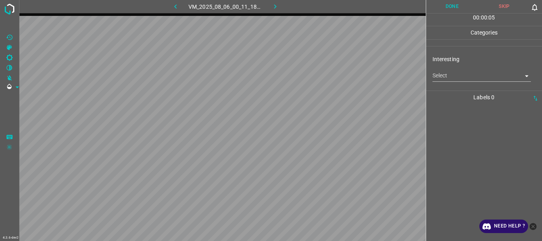
click at [478, 81] on body "4.3.6-dev2 VM_2025_08_06_00_11_18_347_06.gif Done Skip 0 00 : 00 : 05 Categorie…" at bounding box center [271, 120] width 542 height 241
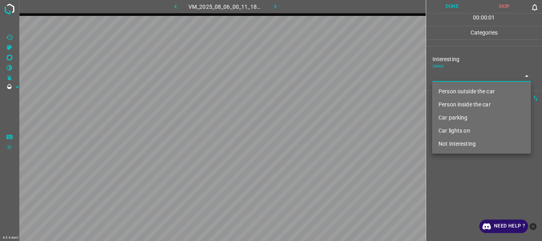
click at [468, 90] on li "Person outside the car" at bounding box center [481, 91] width 99 height 13
type input "Person outside the car"
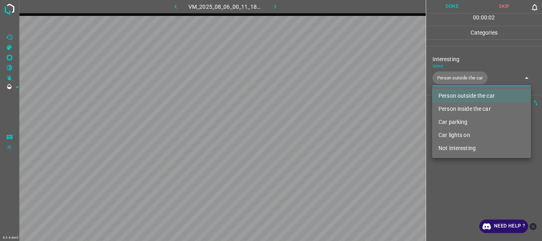
click at [457, 183] on div at bounding box center [271, 120] width 542 height 241
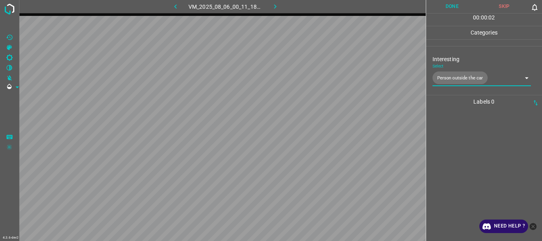
click at [453, 4] on button "Done" at bounding box center [452, 6] width 52 height 13
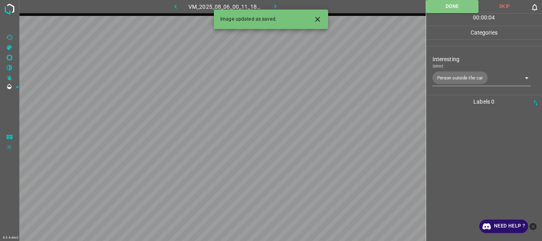
click at [272, 5] on icon "button" at bounding box center [275, 6] width 8 height 8
click at [474, 77] on body "4.3.6-dev2 VM_2025_08_10_00_36_50_899_07.gif Done Skip 0 00 : 00 : 01 Categorie…" at bounding box center [271, 120] width 542 height 241
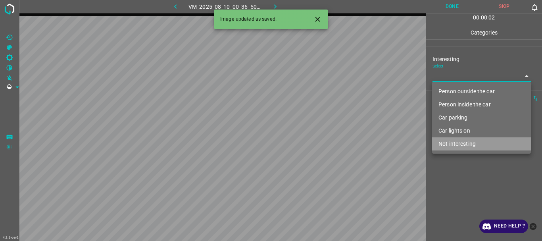
click at [461, 144] on li "Not interesting" at bounding box center [481, 143] width 99 height 13
type input "Not interesting"
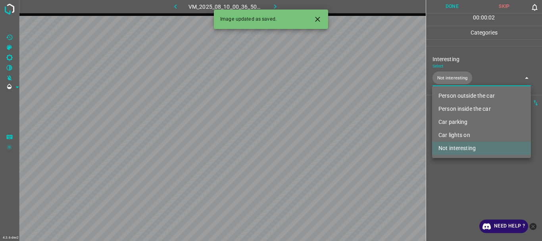
click at [459, 188] on div at bounding box center [271, 120] width 542 height 241
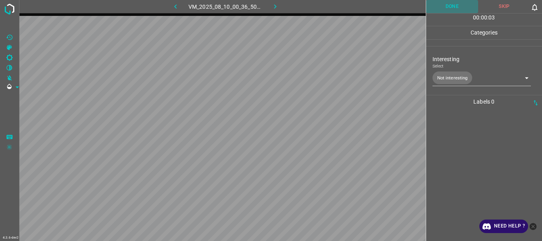
click at [456, 6] on button "Done" at bounding box center [452, 6] width 52 height 13
click at [271, 1] on button "button" at bounding box center [274, 6] width 25 height 13
click at [451, 79] on body "4.3.6-dev2 VM_2025_08_06_01_11_46_367_07.gif Done Skip 0 00 : 00 : 01 Categorie…" at bounding box center [271, 120] width 542 height 241
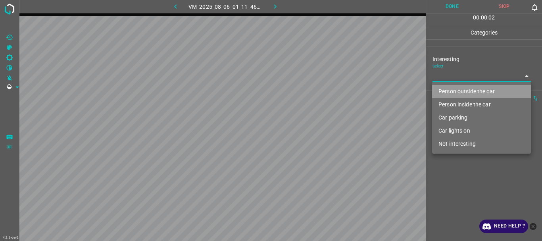
click at [450, 90] on li "Person outside the car" at bounding box center [481, 91] width 99 height 13
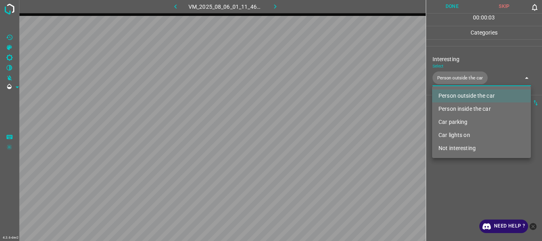
click at [450, 134] on li "Car lights on" at bounding box center [481, 134] width 99 height 13
type input "Person outside the car,Car lights on"
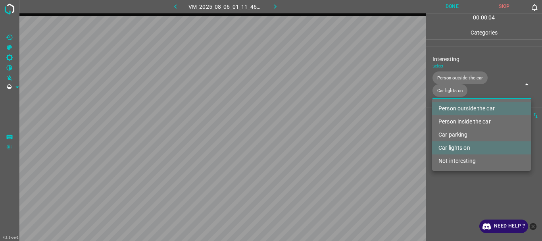
click at [437, 188] on div at bounding box center [271, 120] width 542 height 241
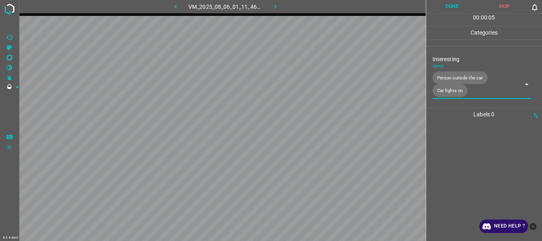
click at [442, 6] on button "Done" at bounding box center [452, 6] width 52 height 13
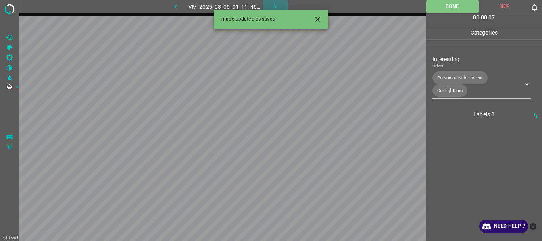
click at [272, 2] on button "button" at bounding box center [274, 6] width 25 height 13
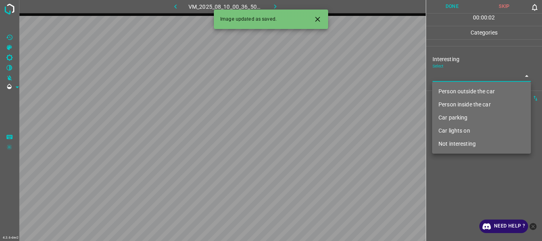
click at [459, 81] on body "4.3.6-dev2 VM_2025_08_10_00_36_50_899_04.gif Done Skip 0 00 : 00 : 02 Categorie…" at bounding box center [271, 120] width 542 height 241
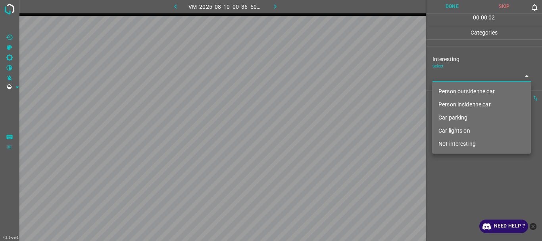
click at [454, 92] on li "Person outside the car" at bounding box center [481, 91] width 99 height 13
type input "Person outside the car"
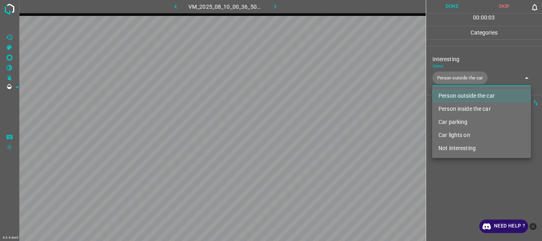
click at [462, 179] on div at bounding box center [271, 120] width 542 height 241
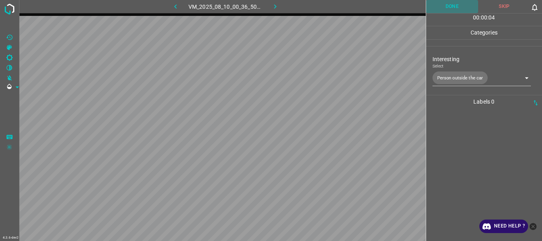
click at [450, 6] on button "Done" at bounding box center [452, 6] width 52 height 13
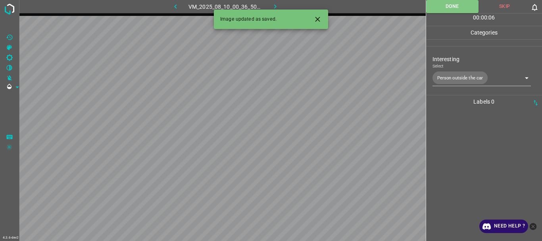
click at [277, 4] on icon "button" at bounding box center [275, 6] width 8 height 8
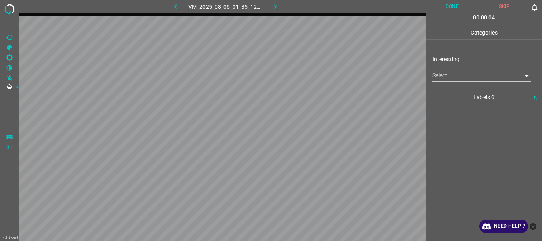
click at [441, 80] on body "4.3.6-dev2 VM_2025_08_06_01_35_12_826_04.gif Done Skip 0 00 : 00 : 04 Categorie…" at bounding box center [271, 120] width 542 height 241
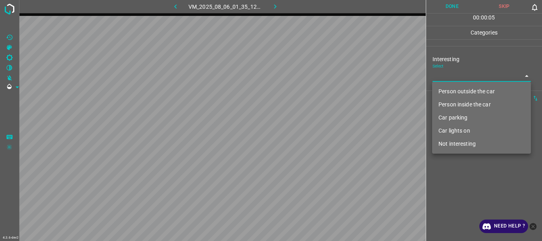
click at [447, 89] on li "Person outside the car" at bounding box center [481, 91] width 99 height 13
type input "Person outside the car"
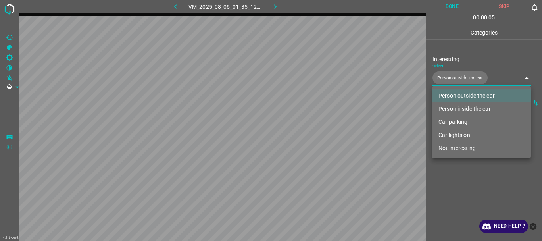
click at [474, 176] on div at bounding box center [271, 120] width 542 height 241
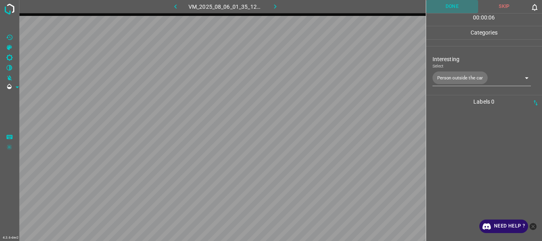
click at [461, 8] on button "Done" at bounding box center [452, 6] width 52 height 13
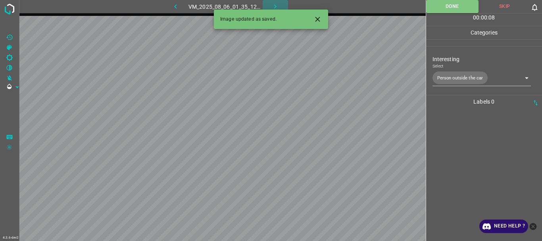
click at [275, 8] on icon "button" at bounding box center [275, 6] width 2 height 4
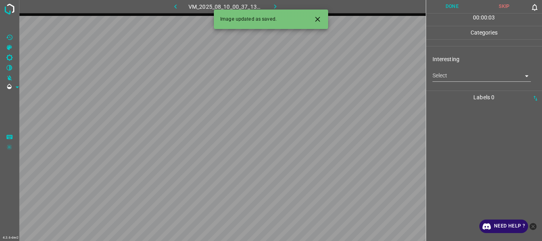
click at [456, 81] on body "4.3.6-dev2 VM_2025_08_10_00_37_13_259_03.gif Done Skip 0 00 : 00 : 03 Categorie…" at bounding box center [271, 120] width 542 height 241
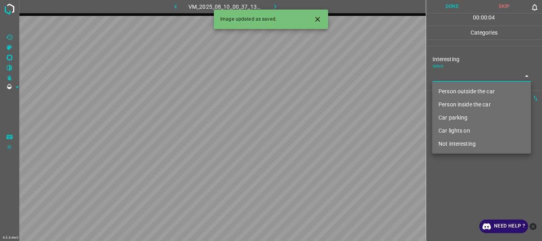
click at [456, 92] on li "Person outside the car" at bounding box center [481, 91] width 99 height 13
type input "Person outside the car"
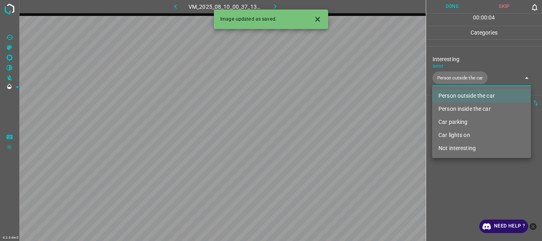
click at [469, 176] on div at bounding box center [271, 120] width 542 height 241
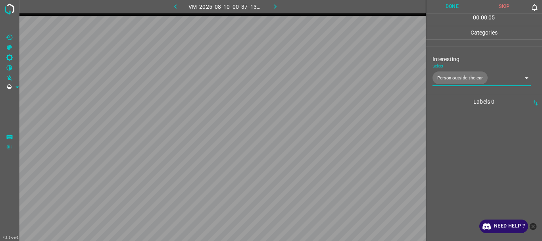
click at [447, 4] on button "Done" at bounding box center [452, 6] width 52 height 13
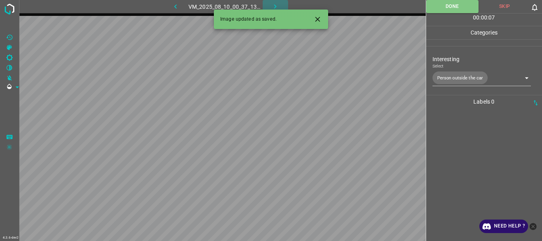
click at [276, 4] on icon "button" at bounding box center [275, 6] width 8 height 8
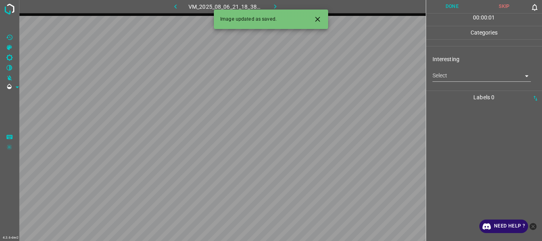
click at [444, 79] on body "4.3.6-dev2 VM_2025_08_06_21_18_38_423_03.gif Done Skip 0 00 : 00 : 01 Categorie…" at bounding box center [271, 120] width 542 height 241
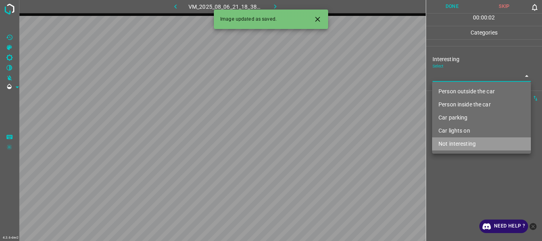
click at [457, 145] on li "Not interesting" at bounding box center [481, 143] width 99 height 13
type input "Not interesting"
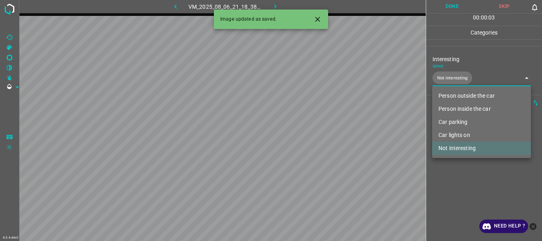
click at [459, 171] on div at bounding box center [271, 120] width 542 height 241
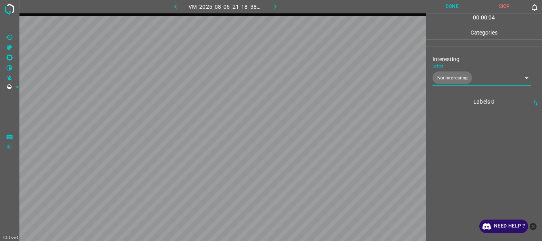
click at [445, 3] on button "Done" at bounding box center [452, 6] width 52 height 13
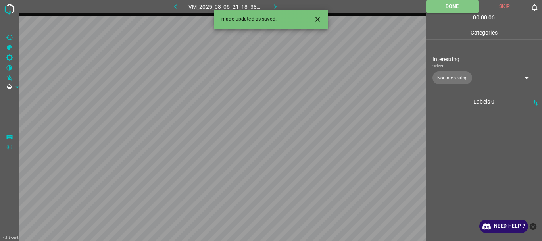
click at [277, 6] on icon "button" at bounding box center [275, 6] width 8 height 8
click at [442, 82] on div "Interesting Select ​" at bounding box center [484, 68] width 116 height 37
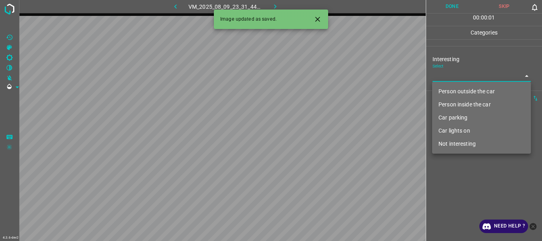
click at [446, 78] on body "4.3.6-dev2 VM_2025_08_09_23_31_44_307_00.gif Done Skip 0 00 : 00 : 01 Categorie…" at bounding box center [271, 120] width 542 height 241
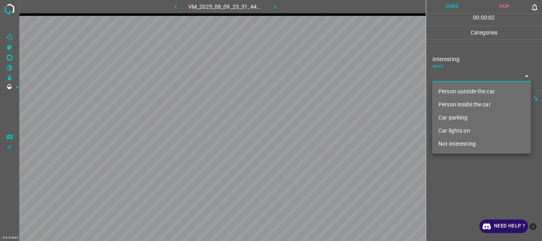
click at [453, 144] on li "Not interesting" at bounding box center [481, 143] width 99 height 13
type input "Not interesting"
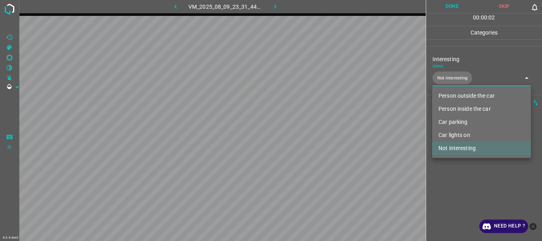
click at [457, 171] on div at bounding box center [271, 120] width 542 height 241
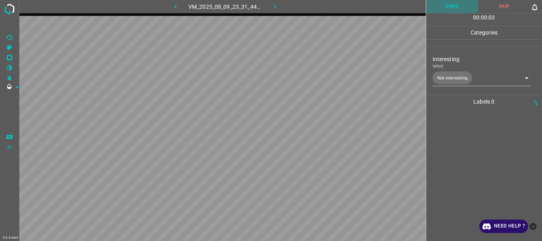
click at [452, 9] on button "Done" at bounding box center [452, 6] width 52 height 13
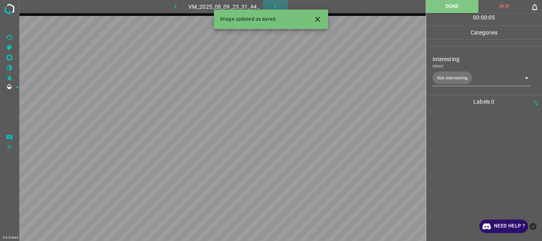
click at [279, 7] on icon "button" at bounding box center [275, 6] width 8 height 8
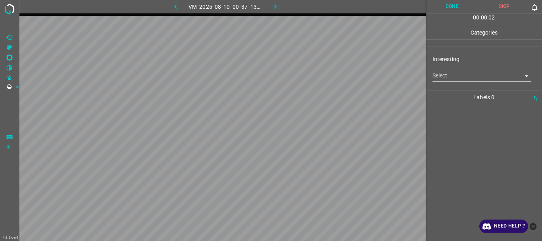
click at [444, 71] on body "4.3.6-dev2 VM_2025_08_10_00_37_13_259_01.gif Done Skip 0 00 : 00 : 02 Categorie…" at bounding box center [271, 120] width 542 height 241
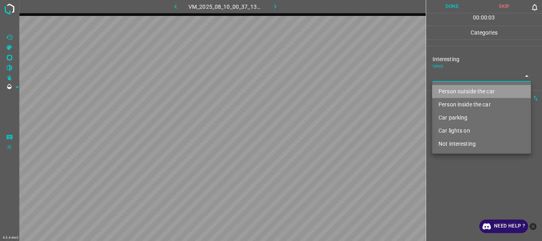
click at [461, 90] on li "Person outside the car" at bounding box center [481, 91] width 99 height 13
type input "Person outside the car"
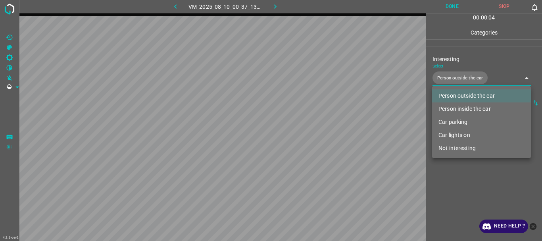
click at [453, 7] on div at bounding box center [271, 120] width 542 height 241
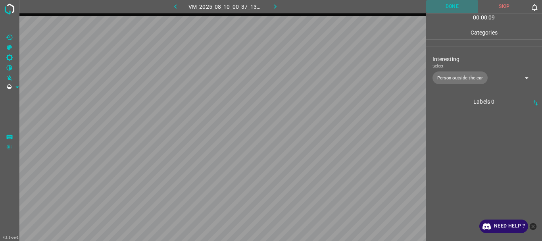
click at [453, 8] on button "Done" at bounding box center [452, 6] width 52 height 13
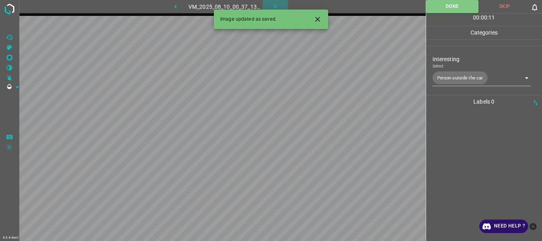
click at [279, 4] on icon "button" at bounding box center [275, 6] width 8 height 8
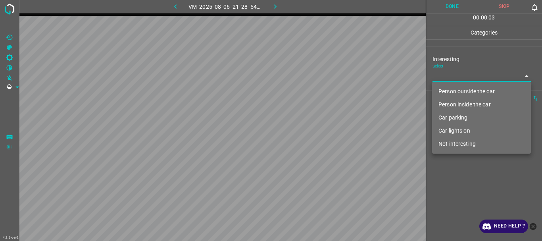
click at [444, 76] on body "4.3.6-dev2 VM_2025_08_06_21_28_54_298_04.gif Done Skip 0 00 : 00 : 03 Categorie…" at bounding box center [271, 120] width 542 height 241
click at [448, 92] on li "Person outside the car" at bounding box center [481, 91] width 99 height 13
type input "Person outside the car"
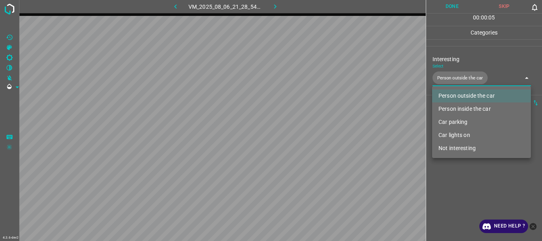
click at [455, 167] on div at bounding box center [271, 120] width 542 height 241
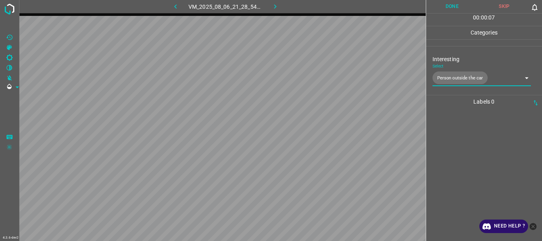
click at [451, 8] on button "Done" at bounding box center [452, 6] width 52 height 13
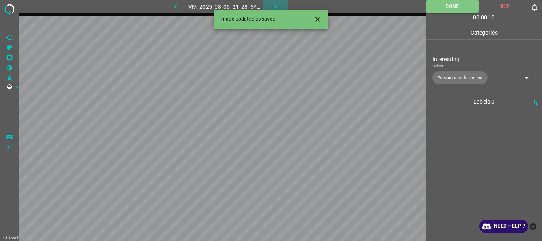
click at [276, 4] on icon "button" at bounding box center [275, 6] width 8 height 8
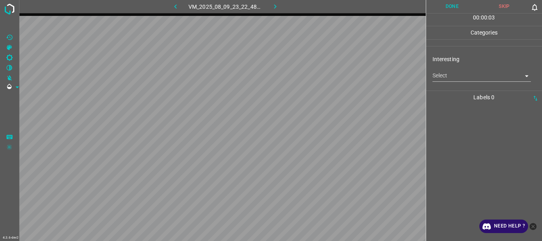
click at [467, 73] on body "4.3.6-dev2 VM_2025_08_09_23_22_48_682_00.gif Done Skip 0 00 : 00 : 03 Categorie…" at bounding box center [271, 120] width 542 height 241
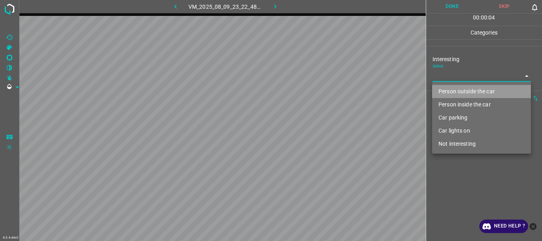
click at [463, 86] on li "Person outside the car" at bounding box center [481, 91] width 99 height 13
type input "Person outside the car"
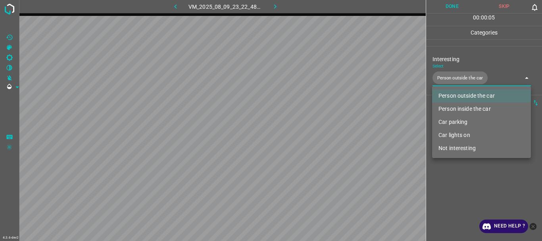
click at [467, 178] on div at bounding box center [271, 120] width 542 height 241
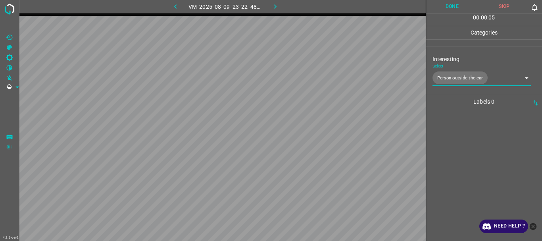
click at [452, 3] on button "Done" at bounding box center [452, 6] width 52 height 13
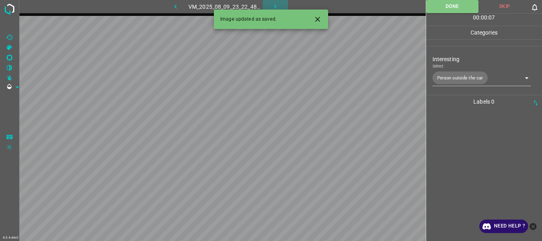
click at [276, 6] on icon "button" at bounding box center [275, 6] width 8 height 8
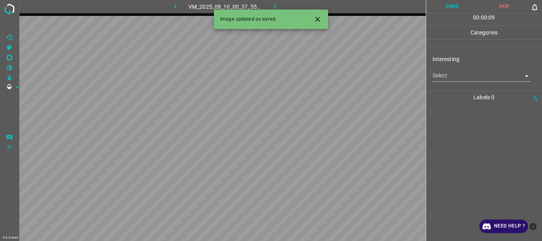
click at [453, 78] on body "4.3.6-dev2 VM_2025_08_10_00_37_55_404_05.gif Done Skip 0 00 : 00 : 09 Categorie…" at bounding box center [271, 120] width 542 height 241
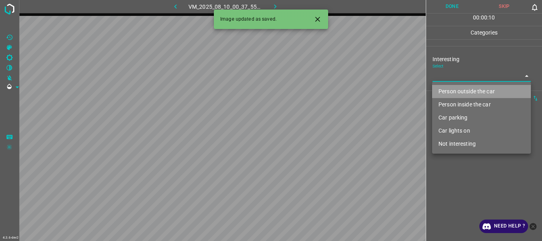
click at [453, 86] on li "Person outside the car" at bounding box center [481, 91] width 99 height 13
type input "Person outside the car"
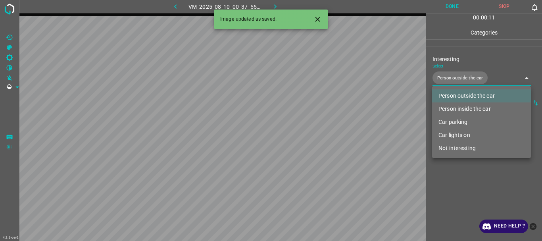
click at [457, 173] on div at bounding box center [271, 120] width 542 height 241
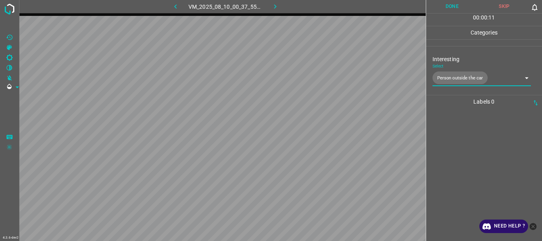
click at [445, 9] on button "Done" at bounding box center [452, 6] width 52 height 13
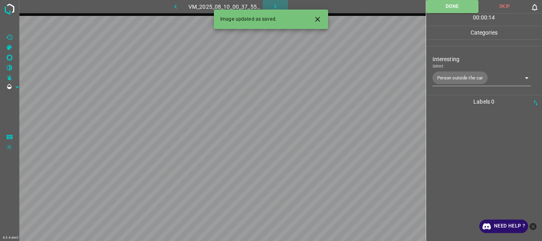
click at [276, 4] on icon "button" at bounding box center [275, 6] width 8 height 8
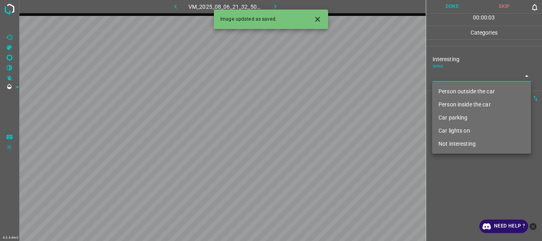
click at [451, 80] on body "4.3.6-dev2 VM_2025_08_06_21_32_50_275_10.gif Done Skip 0 00 : 00 : 03 Categorie…" at bounding box center [271, 120] width 542 height 241
click at [459, 143] on li "Not interesting" at bounding box center [481, 143] width 99 height 13
type input "Not interesting"
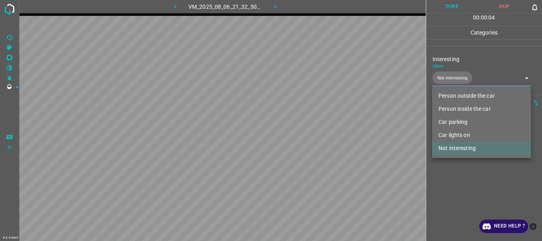
click at [459, 176] on div at bounding box center [271, 120] width 542 height 241
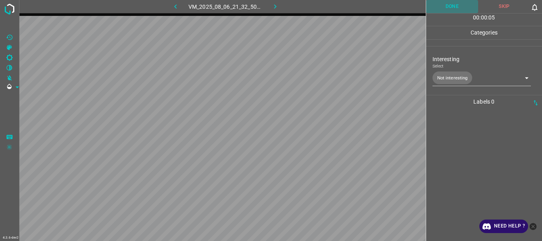
click at [456, 10] on button "Done" at bounding box center [452, 6] width 52 height 13
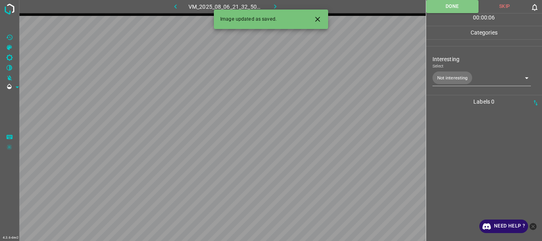
click at [275, 4] on icon "button" at bounding box center [275, 6] width 8 height 8
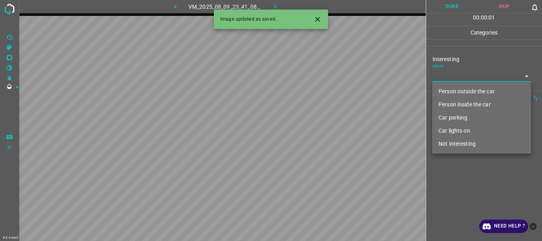
click at [457, 75] on body "4.3.6-dev2 VM_2025_08_09_23_41_08_143_02.gif Done Skip 0 00 : 00 : 01 Categorie…" at bounding box center [271, 120] width 542 height 241
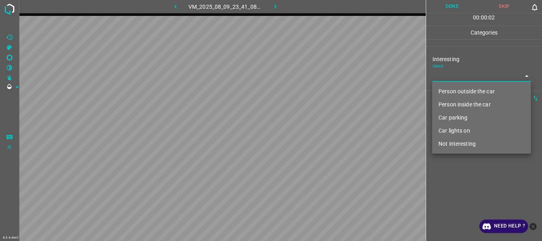
click at [466, 138] on li "Not interesting" at bounding box center [481, 143] width 99 height 13
type input "Not interesting"
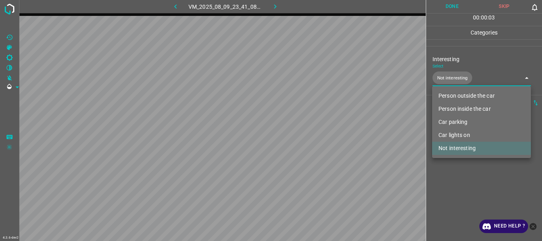
click at [478, 167] on div at bounding box center [271, 120] width 542 height 241
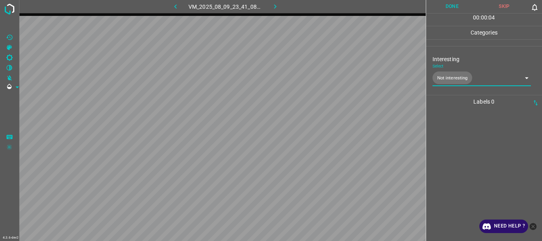
click at [449, 0] on button "Done" at bounding box center [452, 6] width 52 height 13
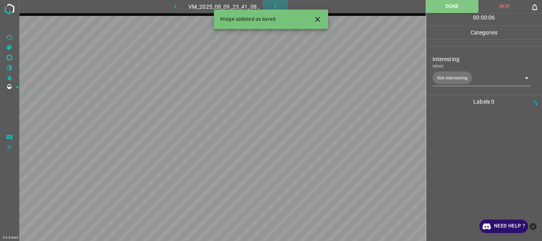
click at [273, 2] on icon "button" at bounding box center [275, 6] width 8 height 8
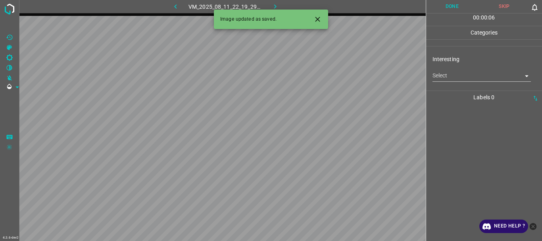
click at [458, 77] on body "4.3.6-dev2 VM_2025_08_11_22_19_29_944_07.gif Done Skip 0 00 : 00 : 06 Categorie…" at bounding box center [271, 120] width 542 height 241
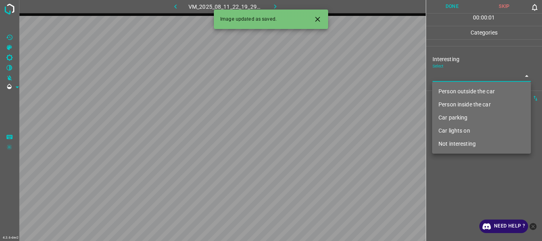
click at [473, 103] on li "Person inside the car" at bounding box center [481, 104] width 99 height 13
type input "Person inside the car"
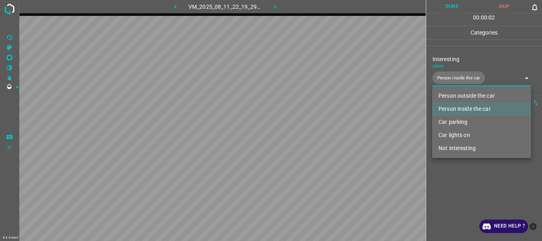
click at [460, 174] on div at bounding box center [271, 120] width 542 height 241
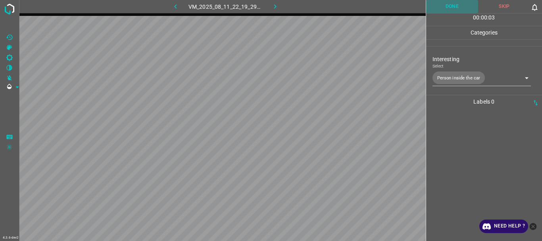
click at [452, 4] on button "Done" at bounding box center [452, 6] width 52 height 13
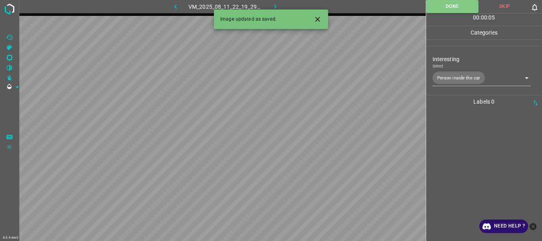
click at [274, 6] on icon "button" at bounding box center [275, 6] width 8 height 8
click at [465, 74] on body "4.3.6-dev2 VM_2025_08_10_00_37_55_404_03.gif Done Skip 0 00 : 00 : 05 Categorie…" at bounding box center [271, 120] width 542 height 241
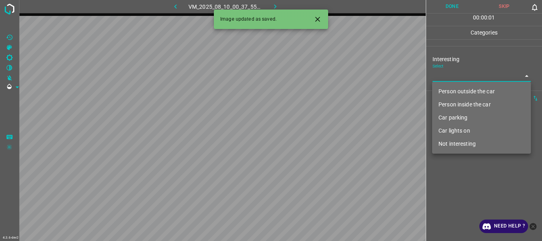
click at [452, 90] on li "Person outside the car" at bounding box center [481, 91] width 99 height 13
type input "Person outside the car"
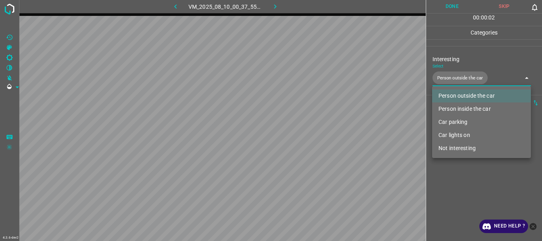
click at [458, 172] on div at bounding box center [271, 120] width 542 height 241
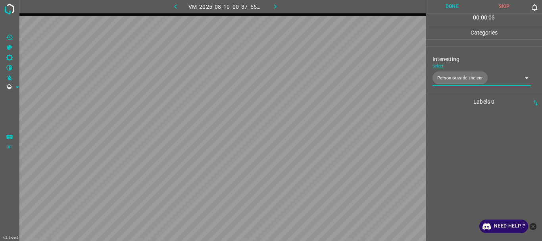
click at [444, 10] on button "Done" at bounding box center [452, 6] width 52 height 13
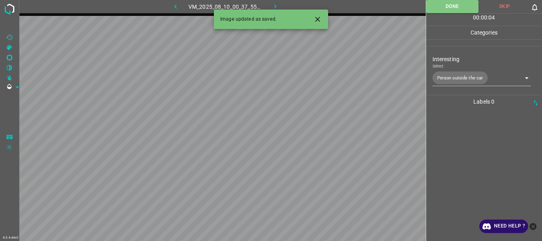
click at [276, 4] on icon "button" at bounding box center [275, 6] width 8 height 8
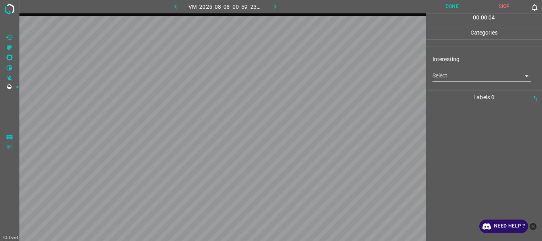
click at [457, 72] on body "4.3.6-dev2 VM_2025_08_08_00_59_23_129_00.gif Done Skip 0 00 : 00 : 04 Categorie…" at bounding box center [271, 120] width 542 height 241
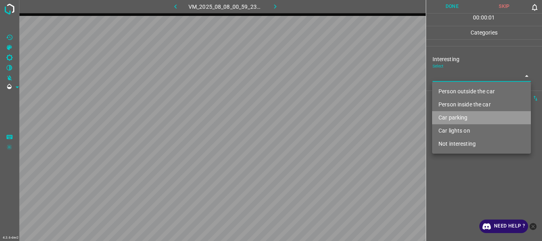
click at [451, 119] on li "Car parking" at bounding box center [481, 117] width 99 height 13
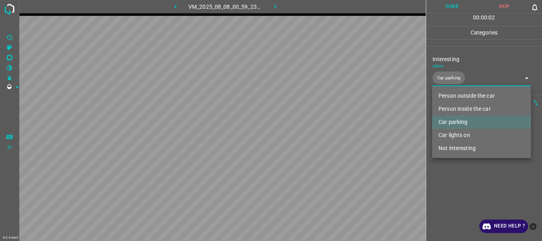
click at [451, 133] on li "Car lights on" at bounding box center [481, 134] width 99 height 13
type input "Car parking,Car lights on"
click at [455, 175] on div at bounding box center [271, 120] width 542 height 241
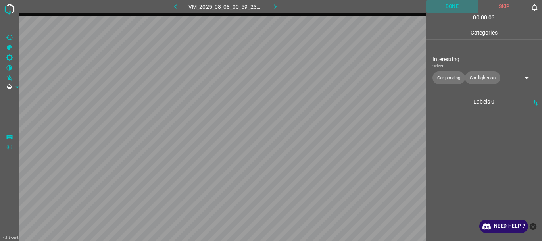
click at [450, 7] on button "Done" at bounding box center [452, 6] width 52 height 13
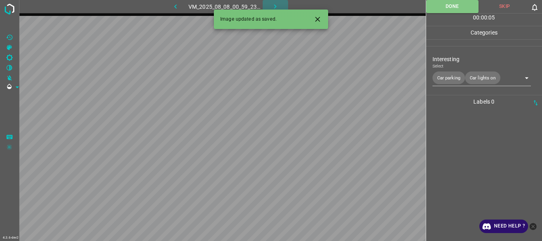
click at [274, 4] on icon "button" at bounding box center [275, 6] width 8 height 8
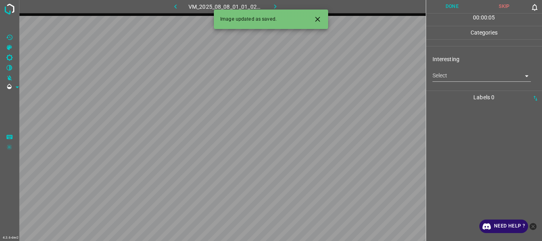
click at [452, 78] on body "4.3.6-dev2 VM_2025_08_08_01_01_02_186_04.gif Done Skip 0 00 : 00 : 05 Categorie…" at bounding box center [271, 120] width 542 height 241
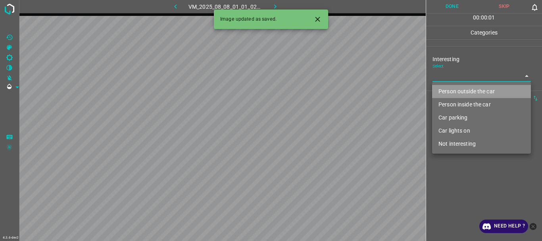
click at [454, 87] on li "Person outside the car" at bounding box center [481, 91] width 99 height 13
type input "Person outside the car"
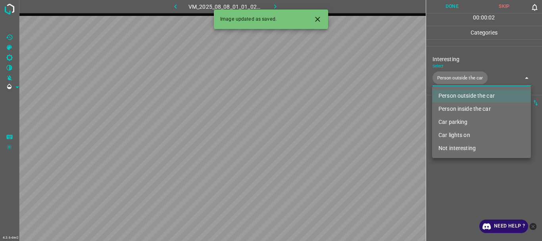
click at [464, 181] on div at bounding box center [271, 120] width 542 height 241
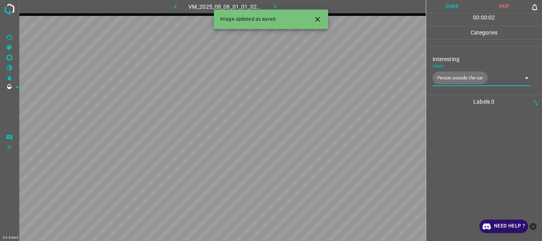
click at [450, 7] on button "Done" at bounding box center [452, 6] width 52 height 13
click at [270, 6] on button "button" at bounding box center [274, 6] width 25 height 13
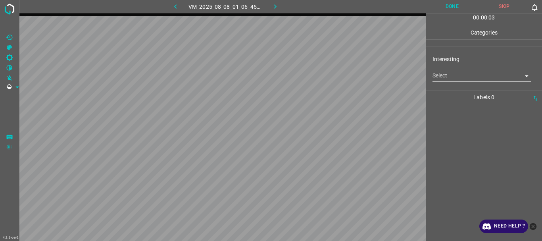
click at [467, 71] on body "4.3.6-dev2 VM_2025_08_08_01_06_45_948_04.gif Done Skip 0 00 : 00 : 03 Categorie…" at bounding box center [271, 120] width 542 height 241
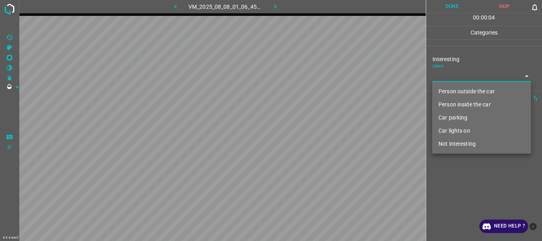
click at [467, 90] on li "Person outside the car" at bounding box center [481, 91] width 99 height 13
type input "Person outside the car"
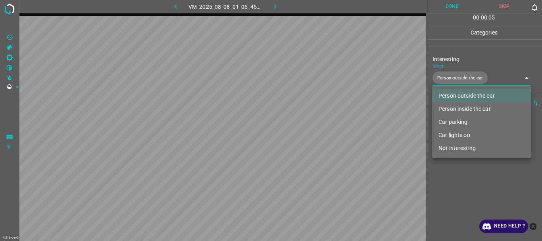
click at [468, 178] on div at bounding box center [271, 120] width 542 height 241
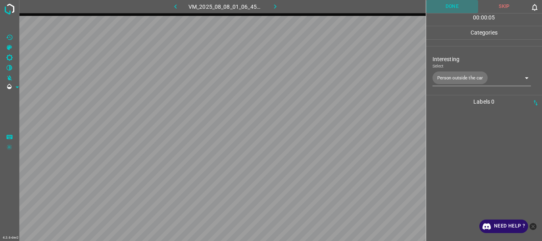
click at [448, 7] on button "Done" at bounding box center [452, 6] width 52 height 13
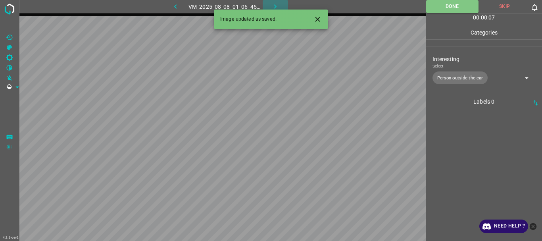
click at [272, 4] on icon "button" at bounding box center [275, 6] width 8 height 8
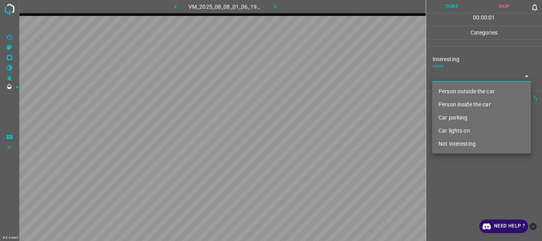
click at [452, 74] on body "4.3.6-dev2 VM_2025_08_08_01_06_19_938_01.gif Done Skip 0 00 : 00 : 01 Categorie…" at bounding box center [271, 120] width 542 height 241
click at [453, 145] on li "Not interesting" at bounding box center [481, 143] width 99 height 13
type input "Not interesting"
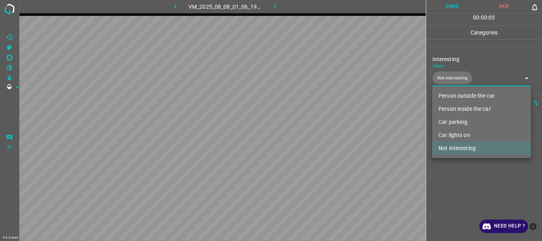
click at [452, 185] on div at bounding box center [271, 120] width 542 height 241
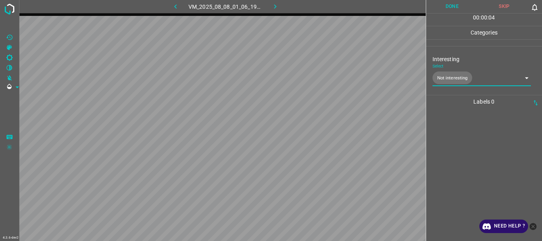
click at [444, 7] on button "Done" at bounding box center [452, 6] width 52 height 13
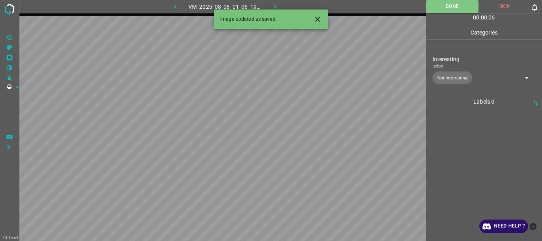
click at [274, 4] on icon "button" at bounding box center [275, 6] width 8 height 8
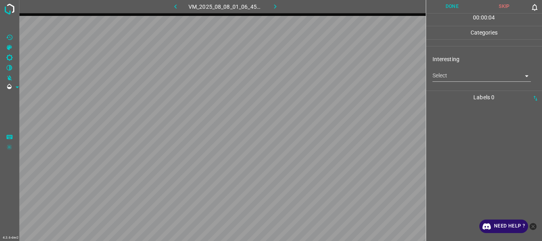
click at [444, 76] on body "4.3.6-dev2 VM_2025_08_08_01_06_45_948_06.gif Done Skip 0 00 : 00 : 04 Categorie…" at bounding box center [271, 120] width 542 height 241
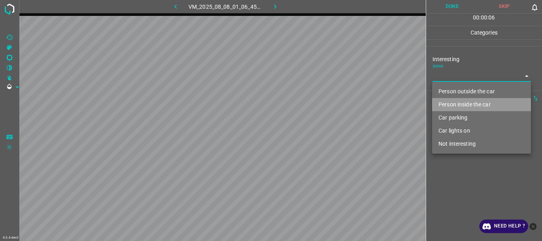
click at [462, 104] on li "Person inside the car" at bounding box center [481, 104] width 99 height 13
type input "Person inside the car"
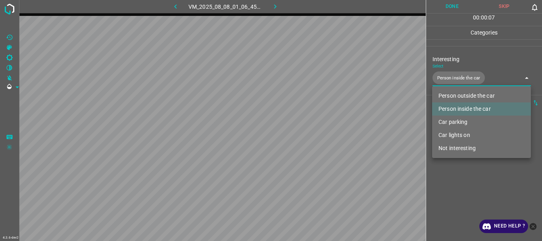
click at [459, 162] on div at bounding box center [271, 120] width 542 height 241
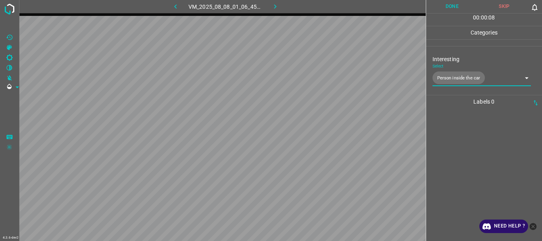
click at [454, 5] on button "Done" at bounding box center [452, 6] width 52 height 13
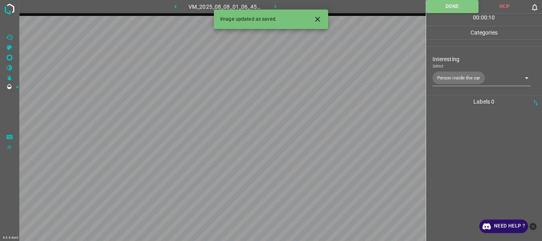
click at [276, 3] on icon "button" at bounding box center [275, 6] width 8 height 8
click at [443, 73] on body "4.3.6-dev2 VM_2025_08_08_01_58_13_049_04.gif Done Skip 0 00 : 00 : 01 Categorie…" at bounding box center [271, 120] width 542 height 241
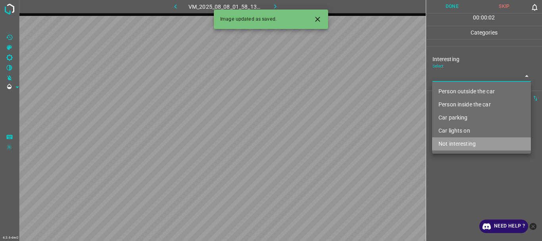
click at [455, 144] on li "Not interesting" at bounding box center [481, 143] width 99 height 13
type input "Not interesting"
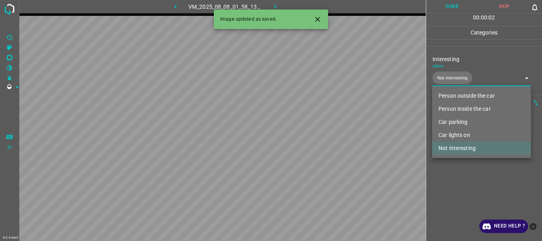
click at [450, 164] on div at bounding box center [271, 120] width 542 height 241
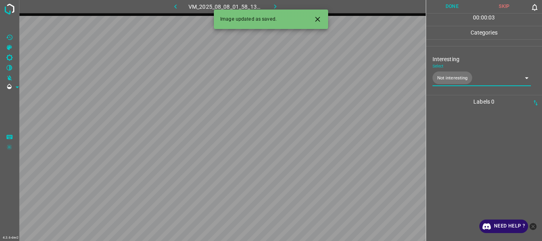
click at [451, 8] on button "Done" at bounding box center [452, 6] width 52 height 13
click at [276, 4] on icon "button" at bounding box center [275, 6] width 8 height 8
click at [461, 80] on body "4.3.6-dev2 VM_2025_08_08_01_58_13_049_07.gif Done Skip 0 00 : 00 : 06 Categorie…" at bounding box center [271, 120] width 542 height 241
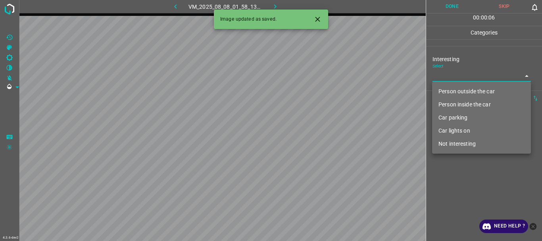
click at [463, 90] on li "Person outside the car" at bounding box center [481, 91] width 99 height 13
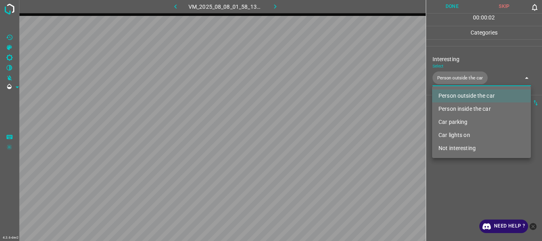
click at [454, 142] on li "Not interesting" at bounding box center [481, 148] width 99 height 13
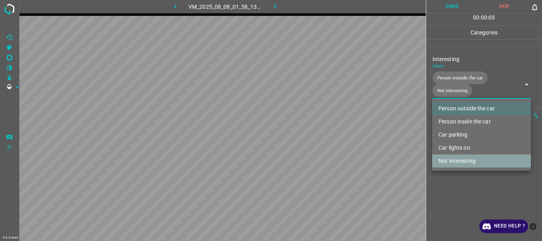
click at [459, 161] on li "Not interesting" at bounding box center [481, 160] width 99 height 13
type input "Person outside the car"
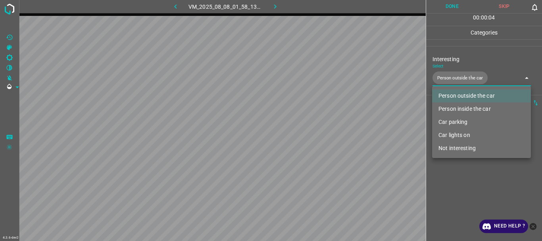
click at [460, 184] on div at bounding box center [271, 120] width 542 height 241
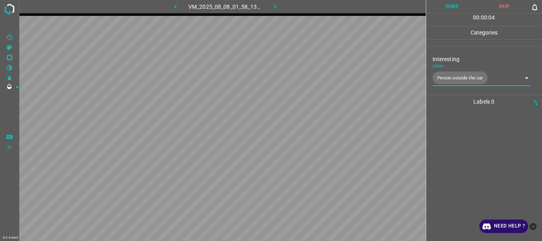
click at [460, 6] on button "Done" at bounding box center [452, 6] width 52 height 13
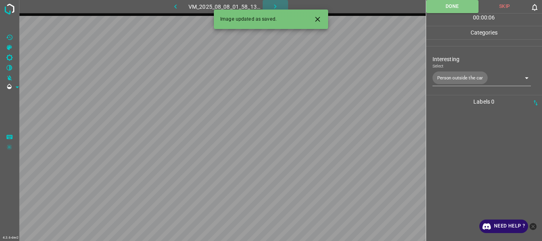
click at [277, 4] on icon "button" at bounding box center [275, 6] width 8 height 8
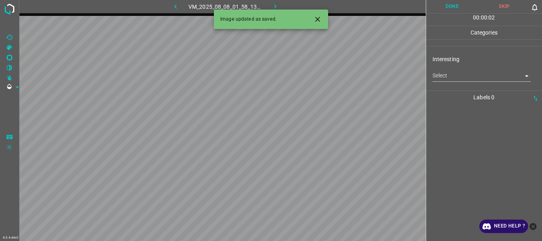
click at [444, 78] on body "4.3.6-dev2 VM_2025_08_08_01_58_13_049_08.gif Done Skip 0 00 : 00 : 02 Categorie…" at bounding box center [271, 120] width 542 height 241
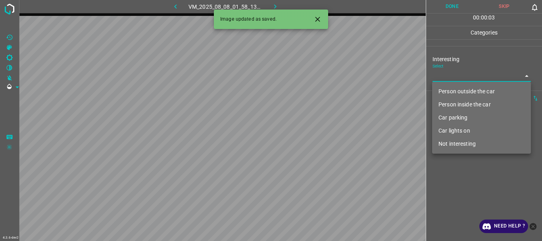
click at [453, 91] on li "Person outside the car" at bounding box center [481, 91] width 99 height 13
type input "Person outside the car"
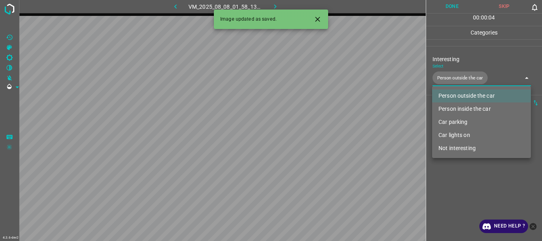
click at [458, 173] on div at bounding box center [271, 120] width 542 height 241
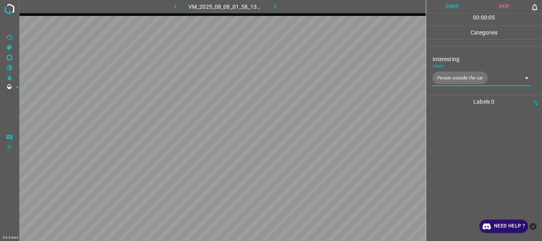
click at [452, 10] on button "Done" at bounding box center [452, 6] width 52 height 13
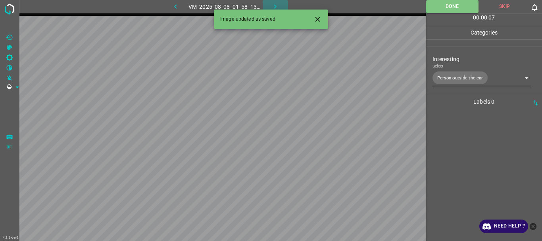
click at [271, 4] on icon "button" at bounding box center [275, 6] width 8 height 8
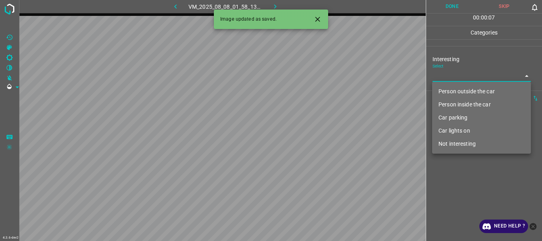
click at [443, 74] on body "4.3.6-dev2 VM_2025_08_08_01_58_13_049_10.gif Done Skip 0 00 : 00 : 07 Categorie…" at bounding box center [271, 120] width 542 height 241
click at [457, 93] on li "Person outside the car" at bounding box center [481, 91] width 99 height 13
type input "Person outside the car"
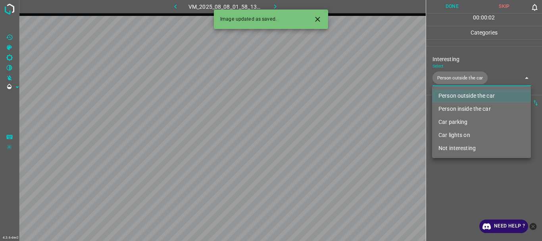
click at [469, 175] on div at bounding box center [271, 120] width 542 height 241
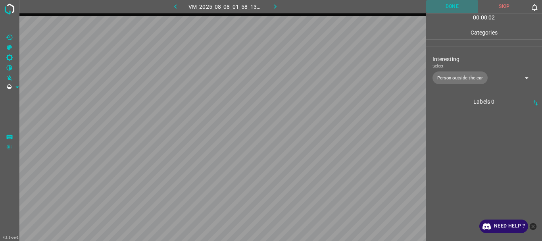
click at [454, 7] on button "Done" at bounding box center [452, 6] width 52 height 13
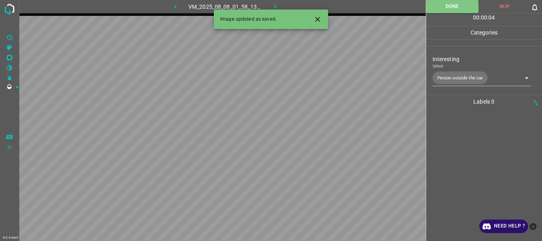
click at [276, 5] on icon "button" at bounding box center [275, 6] width 8 height 8
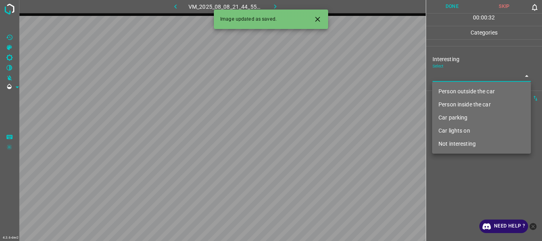
click at [447, 77] on body "4.3.6-dev2 VM_2025_08_08_21_44_55_843_04.gif Done Skip 0 00 : 00 : 32 Categorie…" at bounding box center [271, 120] width 542 height 241
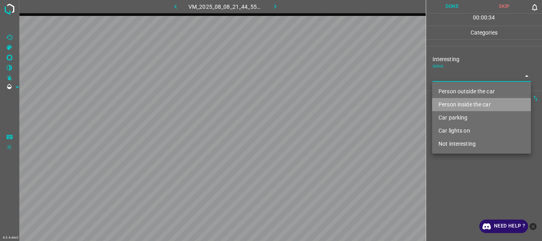
click at [460, 107] on li "Person inside the car" at bounding box center [481, 104] width 99 height 13
type input "Person inside the car"
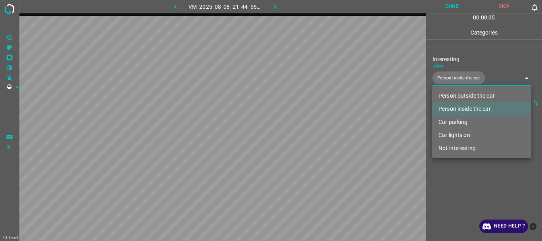
click at [465, 181] on div at bounding box center [271, 120] width 542 height 241
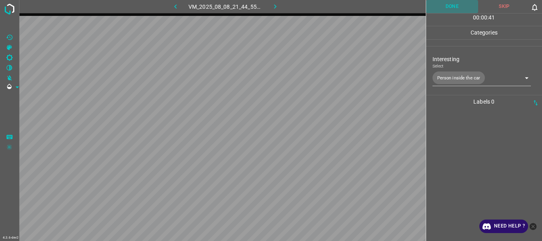
click at [449, 8] on button "Done" at bounding box center [452, 6] width 52 height 13
click at [275, 5] on icon "button" at bounding box center [275, 6] width 8 height 8
click at [448, 73] on body "4.3.6-dev2 VM_2025_08_08_21_51_08_828_01.gif Done Skip 0 00 : 00 : 12 Categorie…" at bounding box center [271, 120] width 542 height 241
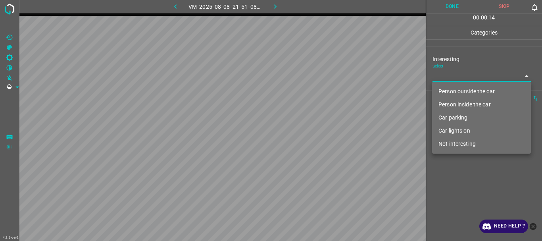
click at [468, 90] on li "Person outside the car" at bounding box center [481, 91] width 99 height 13
type input "Person outside the car"
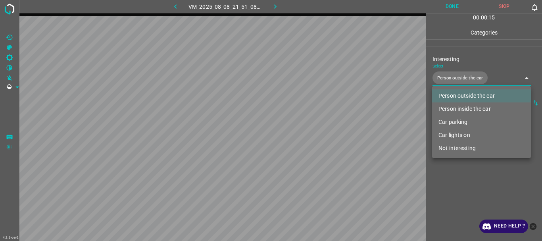
click at [463, 192] on div at bounding box center [271, 120] width 542 height 241
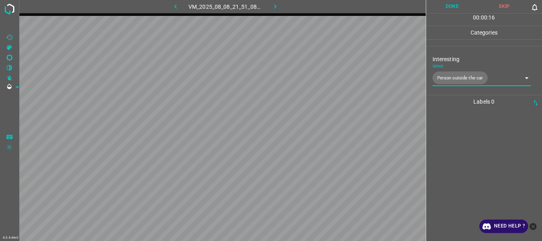
click at [443, 8] on button "Done" at bounding box center [452, 6] width 52 height 13
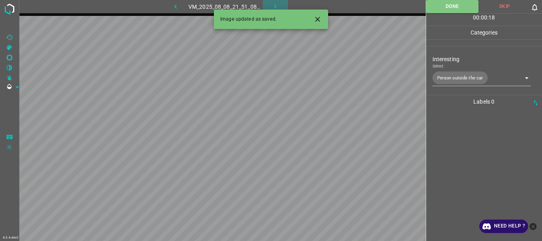
click at [274, 4] on icon "button" at bounding box center [275, 6] width 8 height 8
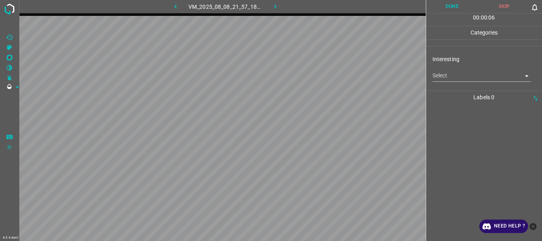
click at [454, 74] on body "4.3.6-dev2 VM_2025_08_08_21_57_18_448_01.gif Done Skip 0 00 : 00 : 06 Categorie…" at bounding box center [271, 120] width 542 height 241
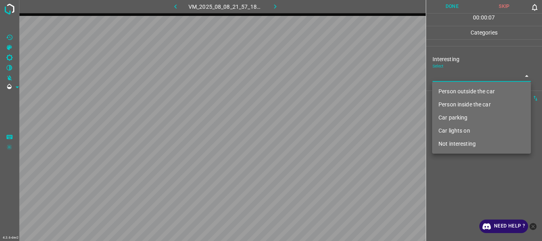
click at [454, 91] on li "Person outside the car" at bounding box center [481, 91] width 99 height 13
type input "Person outside the car"
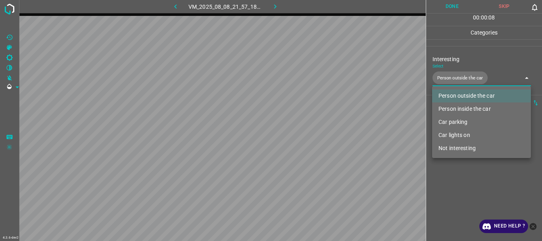
click at [454, 187] on div at bounding box center [271, 120] width 542 height 241
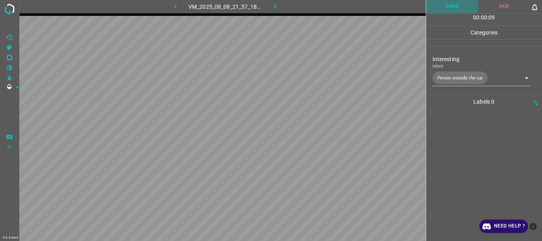
click at [448, 12] on button "Done" at bounding box center [452, 6] width 52 height 13
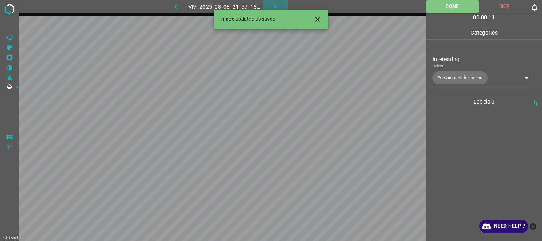
click at [276, 6] on icon "button" at bounding box center [275, 6] width 2 height 4
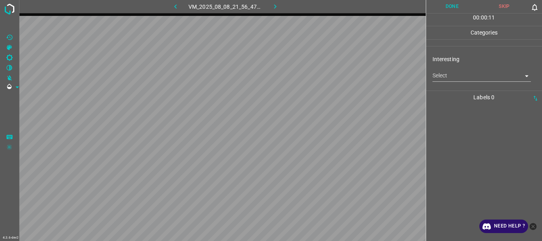
click at [486, 71] on body "4.3.6-dev2 VM_2025_08_08_21_56_47_507_02.gif Done Skip 0 00 : 00 : 11 Categorie…" at bounding box center [271, 120] width 542 height 241
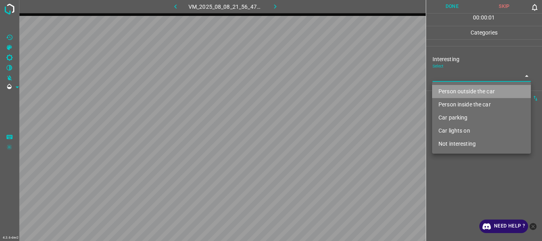
click at [462, 88] on li "Person outside the car" at bounding box center [481, 91] width 99 height 13
type input "Person outside the car"
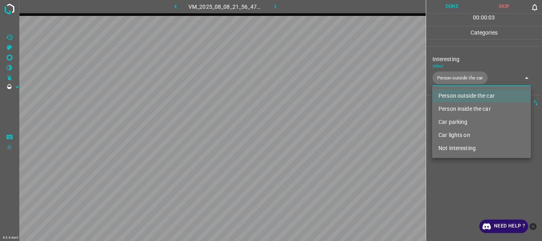
click at [456, 174] on div at bounding box center [271, 120] width 542 height 241
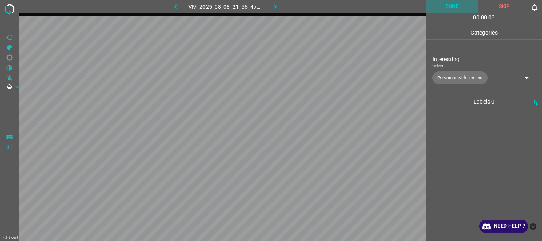
click at [455, 5] on button "Done" at bounding box center [452, 6] width 52 height 13
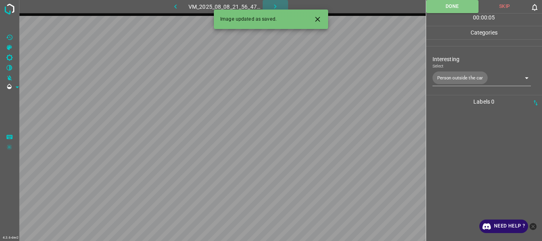
click at [276, 5] on icon "button" at bounding box center [275, 6] width 8 height 8
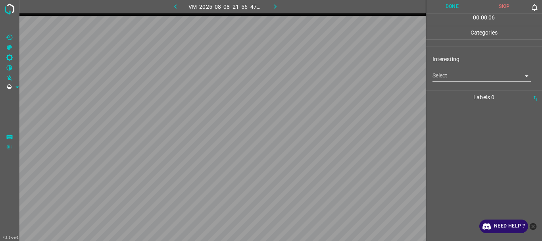
click at [471, 80] on body "4.3.6-dev2 VM_2025_08_08_21_56_47_507_00.gif Done Skip 0 00 : 00 : 06 Categorie…" at bounding box center [271, 120] width 542 height 241
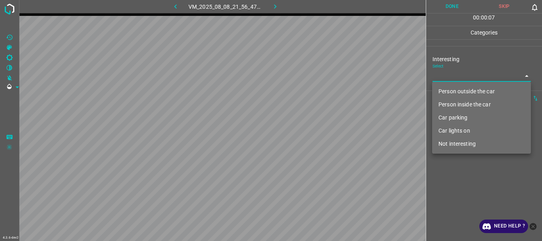
click at [463, 88] on li "Person outside the car" at bounding box center [481, 91] width 99 height 13
type input "Person outside the car"
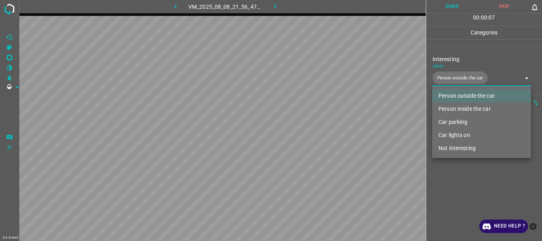
click at [448, 192] on div at bounding box center [271, 120] width 542 height 241
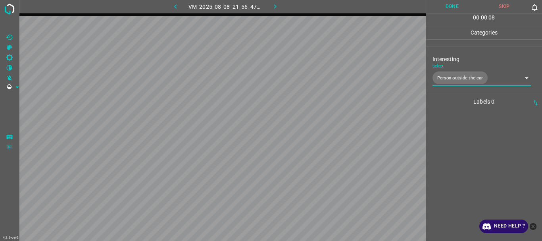
click at [458, 6] on button "Done" at bounding box center [452, 6] width 52 height 13
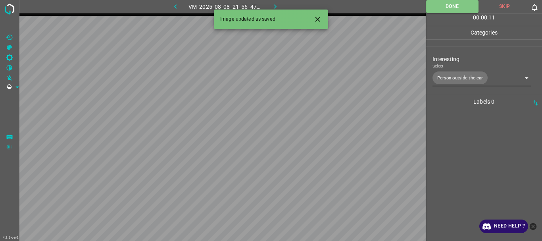
click at [271, 4] on icon "button" at bounding box center [275, 6] width 8 height 8
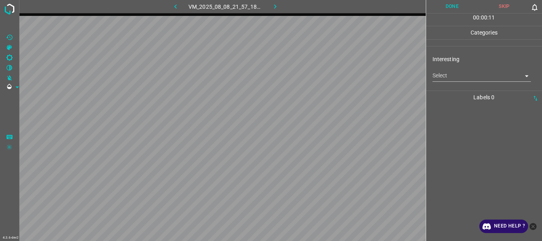
click at [459, 77] on body "4.3.6-dev2 VM_2025_08_08_21_57_18_448_00.gif Done Skip 0 00 : 00 : 11 Categorie…" at bounding box center [271, 120] width 542 height 241
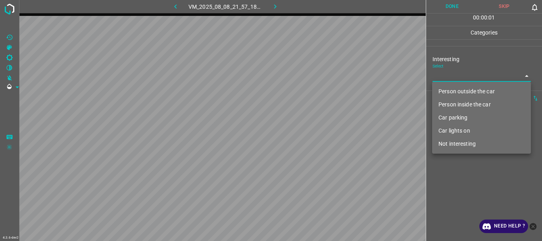
click at [462, 90] on li "Person outside the car" at bounding box center [481, 91] width 99 height 13
type input "Person outside the car"
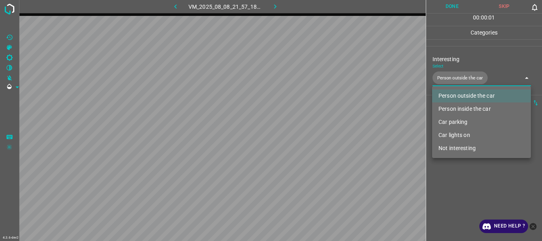
click at [476, 204] on div at bounding box center [271, 120] width 542 height 241
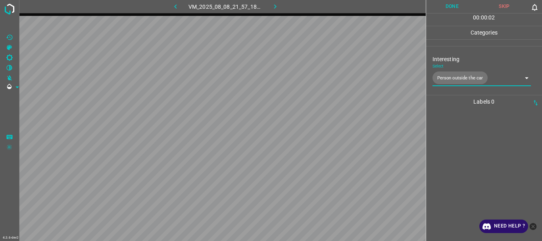
click at [440, 10] on button "Done" at bounding box center [452, 6] width 52 height 13
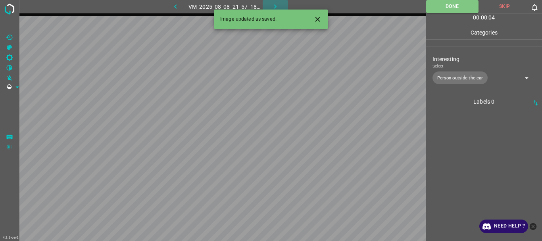
click at [274, 5] on icon "button" at bounding box center [275, 6] width 2 height 4
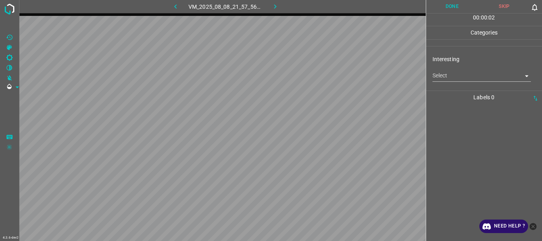
click at [460, 71] on body "4.3.6-dev2 VM_2025_08_08_21_57_56_799_00.gif Done Skip 0 00 : 00 : 02 Categorie…" at bounding box center [271, 120] width 542 height 241
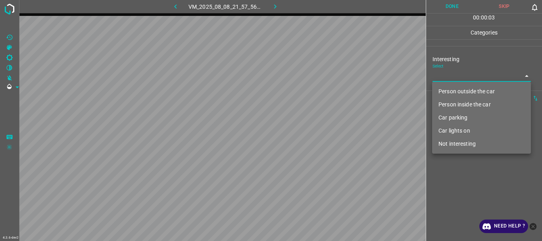
click at [462, 86] on li "Person outside the car" at bounding box center [481, 91] width 99 height 13
type input "Person outside the car"
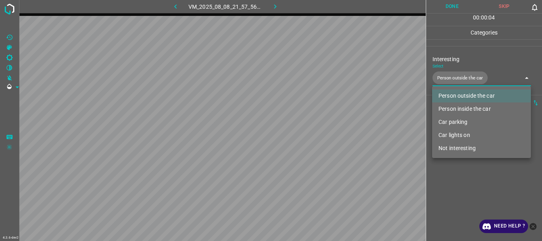
click at [461, 179] on div at bounding box center [271, 120] width 542 height 241
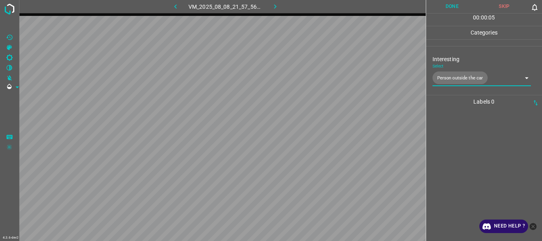
click at [452, 9] on button "Done" at bounding box center [452, 6] width 52 height 13
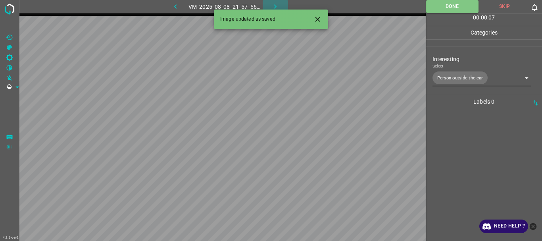
click at [276, 5] on icon "button" at bounding box center [275, 6] width 8 height 8
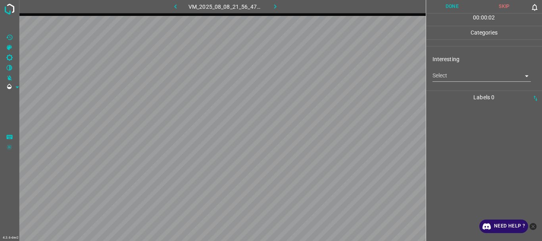
click at [479, 77] on body "4.3.6-dev2 VM_2025_08_08_21_56_47_507_01.gif Done Skip 0 00 : 00 : 02 Categorie…" at bounding box center [271, 120] width 542 height 241
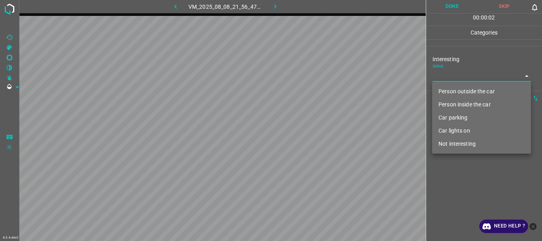
click at [470, 86] on li "Person outside the car" at bounding box center [481, 91] width 99 height 13
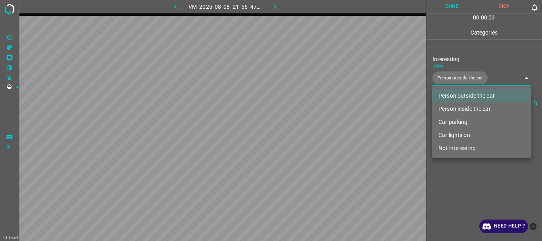
type input "Person outside the car"
drag, startPoint x: 464, startPoint y: 182, endPoint x: 481, endPoint y: 163, distance: 25.8
click at [467, 182] on div at bounding box center [271, 120] width 542 height 241
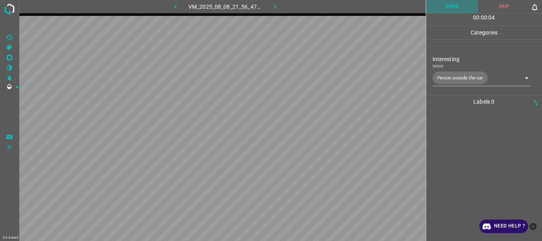
click at [456, 7] on button "Done" at bounding box center [452, 6] width 52 height 13
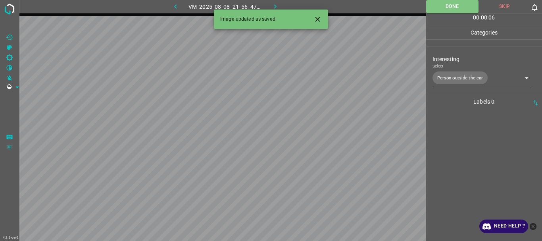
click at [276, 5] on icon "button" at bounding box center [275, 6] width 8 height 8
click at [456, 73] on body "4.3.6-dev2 VM_2025_08_08_21_55_45_244_00.gif Done Skip 0 00 : 00 : 06 Categorie…" at bounding box center [271, 120] width 542 height 241
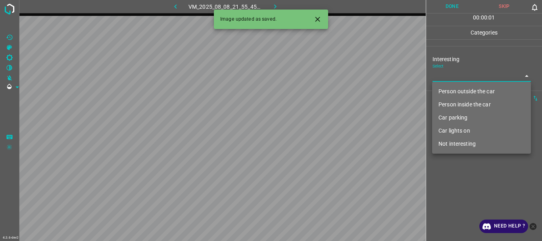
click at [454, 88] on li "Person outside the car" at bounding box center [481, 91] width 99 height 13
type input "Person outside the car"
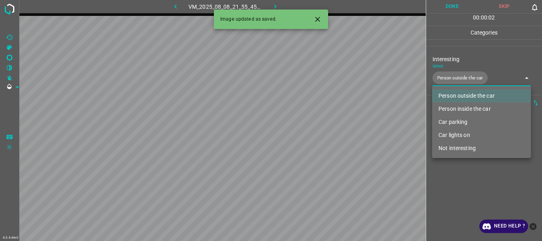
click at [465, 179] on div at bounding box center [271, 120] width 542 height 241
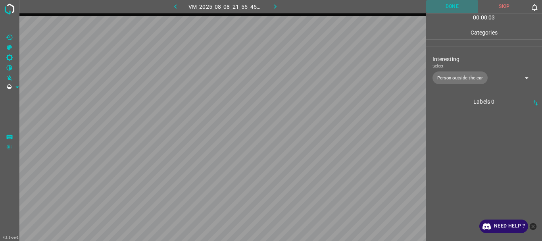
click at [455, 3] on button "Done" at bounding box center [452, 6] width 52 height 13
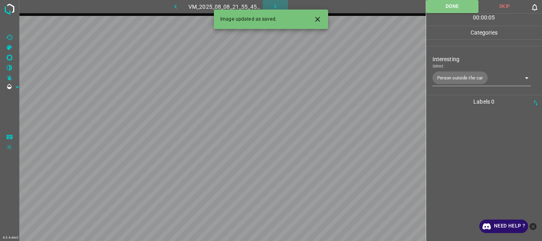
click at [276, 7] on icon "button" at bounding box center [275, 6] width 8 height 8
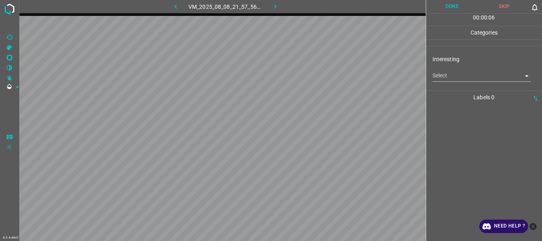
click at [457, 73] on body "4.3.6-dev2 VM_2025_08_08_21_57_56_799_02.gif Done Skip 0 00 : 00 : 06 Categorie…" at bounding box center [271, 120] width 542 height 241
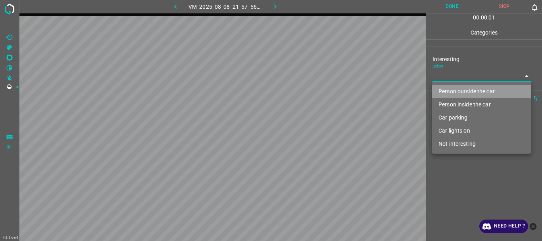
click at [454, 88] on li "Person outside the car" at bounding box center [481, 91] width 99 height 13
type input "Person outside the car"
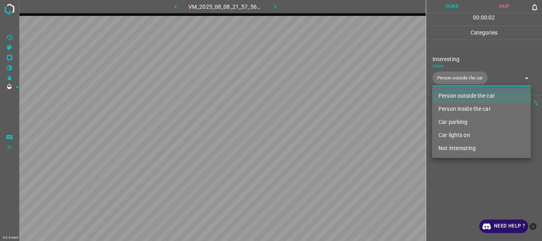
click at [466, 192] on div at bounding box center [271, 120] width 542 height 241
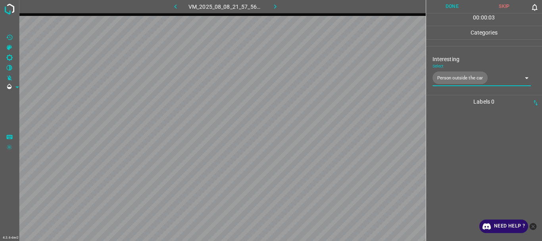
click at [452, 9] on button "Done" at bounding box center [452, 6] width 52 height 13
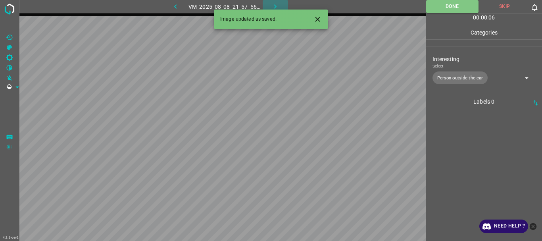
click at [280, 2] on button "button" at bounding box center [274, 6] width 25 height 13
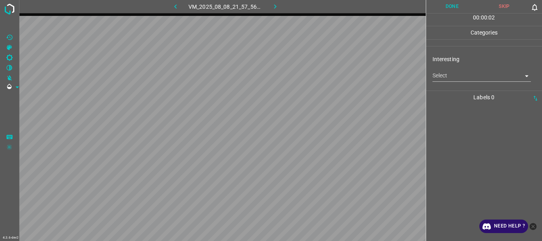
click at [439, 73] on body "4.3.6-dev2 VM_2025_08_08_21_57_56_799_01.gif Done Skip 0 00 : 00 : 02 Categorie…" at bounding box center [271, 120] width 542 height 241
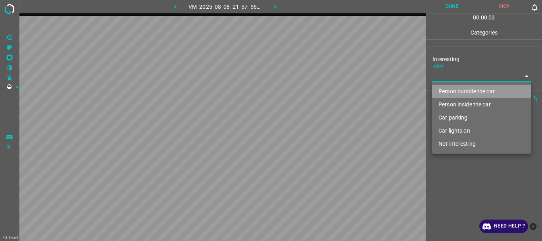
click at [446, 88] on li "Person outside the car" at bounding box center [481, 91] width 99 height 13
type input "Person outside the car"
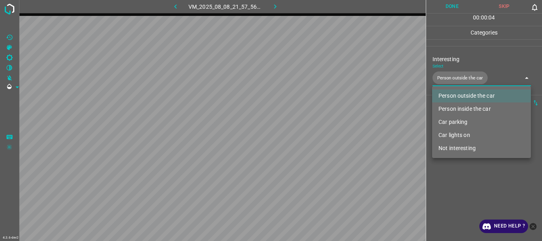
click at [460, 184] on div at bounding box center [271, 120] width 542 height 241
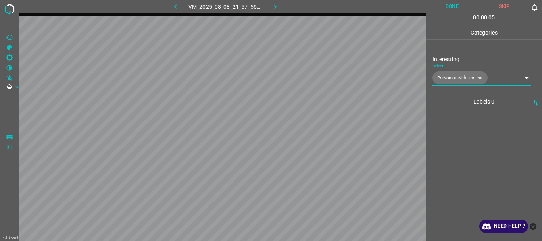
click at [443, 9] on button "Done" at bounding box center [452, 6] width 52 height 13
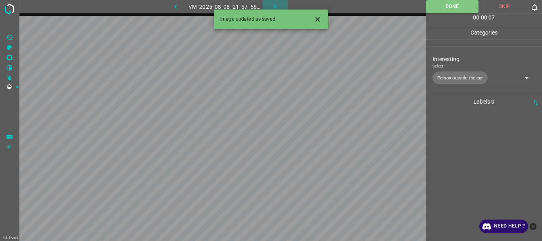
click at [276, 4] on icon "button" at bounding box center [275, 6] width 8 height 8
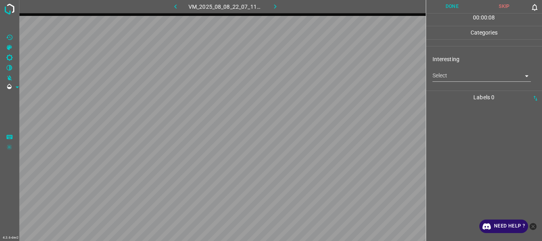
click at [485, 79] on body "4.3.6-dev2 VM_2025_08_08_22_07_11_023_02.gif Done Skip 0 00 : 00 : 08 Categorie…" at bounding box center [271, 120] width 542 height 241
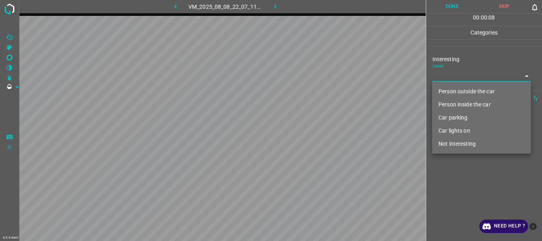
click at [471, 93] on li "Person outside the car" at bounding box center [481, 91] width 99 height 13
type input "Person outside the car"
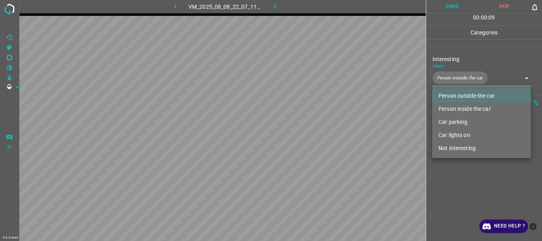
click at [450, 208] on div at bounding box center [271, 120] width 542 height 241
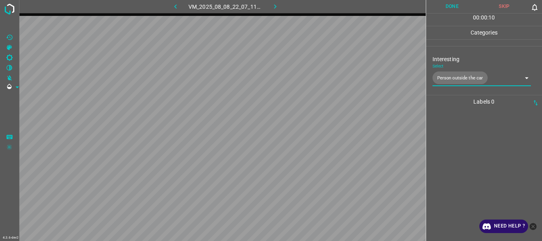
click at [457, 8] on button "Done" at bounding box center [452, 6] width 52 height 13
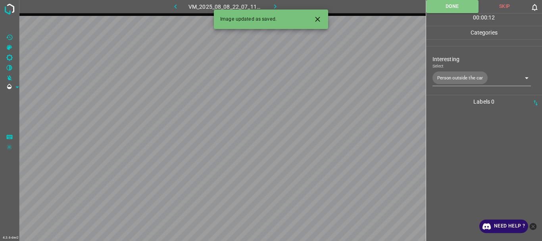
click at [278, 2] on button "button" at bounding box center [274, 6] width 25 height 13
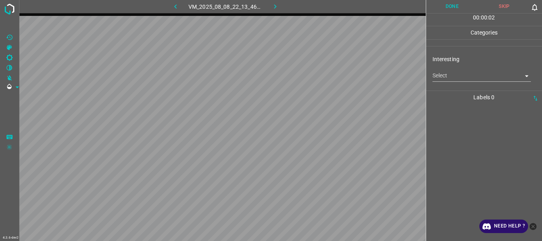
click at [451, 78] on body "4.3.6-dev2 VM_2025_08_08_22_13_46_143_03.gif Done Skip 0 00 : 00 : 02 Categorie…" at bounding box center [271, 120] width 542 height 241
click at [474, 71] on body "4.3.6-dev2 VM_2025_08_08_22_13_46_143_03.gif Done Skip 0 00 : 00 : 04 Categorie…" at bounding box center [271, 120] width 542 height 241
click at [460, 80] on body "4.3.6-dev2 VM_2025_08_08_22_13_46_143_03.gif Done Skip 0 00 : 00 : 06 Categorie…" at bounding box center [271, 120] width 542 height 241
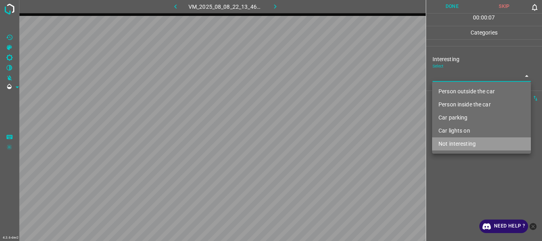
click at [452, 140] on li "Not interesting" at bounding box center [481, 143] width 99 height 13
type input "Not interesting"
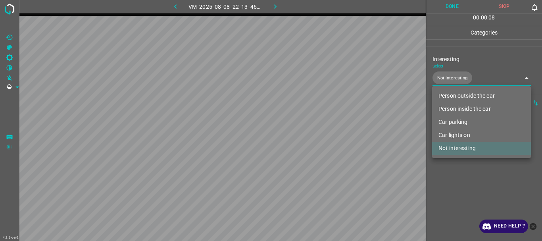
click at [454, 178] on div at bounding box center [271, 120] width 542 height 241
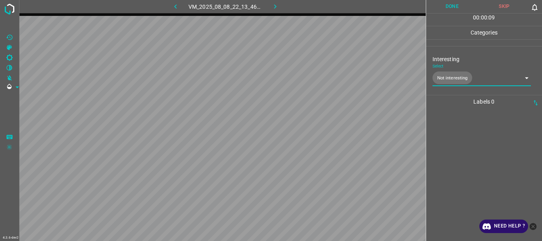
click at [444, 11] on button "Done" at bounding box center [452, 6] width 52 height 13
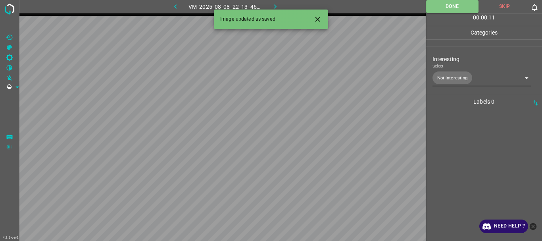
click at [276, 3] on icon "button" at bounding box center [275, 6] width 8 height 8
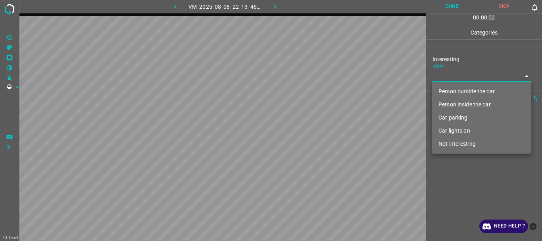
click at [466, 79] on body "4.3.6-dev2 VM_2025_08_08_22_13_46_143_01.gif Done Skip 0 00 : 00 : 02 Categorie…" at bounding box center [271, 120] width 542 height 241
click at [460, 143] on li "Not interesting" at bounding box center [481, 143] width 99 height 13
type input "Not interesting"
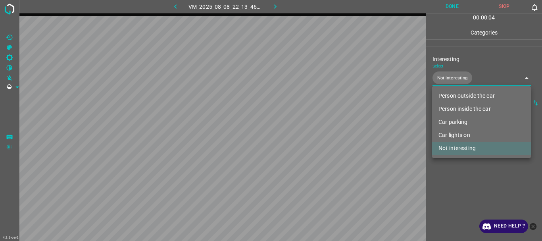
click at [457, 186] on div at bounding box center [271, 120] width 542 height 241
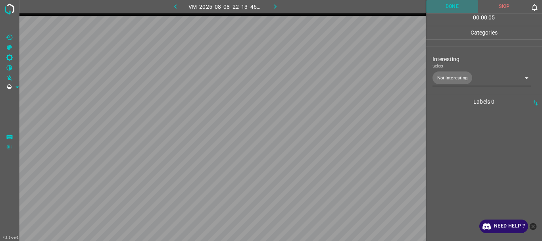
click at [448, 8] on button "Done" at bounding box center [452, 6] width 52 height 13
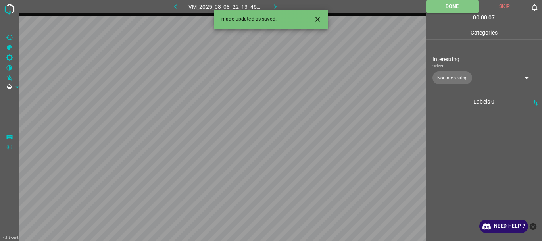
click at [282, 2] on button "button" at bounding box center [274, 6] width 25 height 13
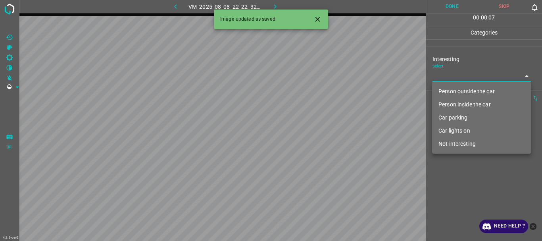
click at [454, 74] on body "4.3.6-dev2 VM_2025_08_08_22_22_32_357_01.gif Done Skip 0 00 : 00 : 07 Categorie…" at bounding box center [271, 120] width 542 height 241
click at [456, 92] on li "Person outside the car" at bounding box center [481, 91] width 99 height 13
type input "Person outside the car"
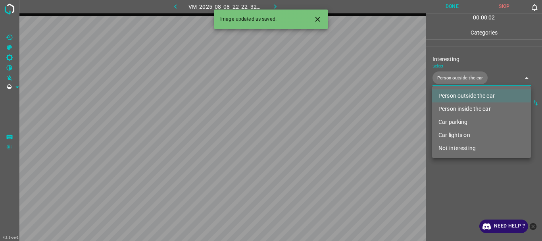
click at [462, 194] on div at bounding box center [271, 120] width 542 height 241
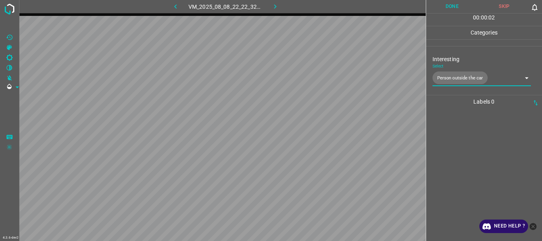
click at [456, 2] on button "Done" at bounding box center [452, 6] width 52 height 13
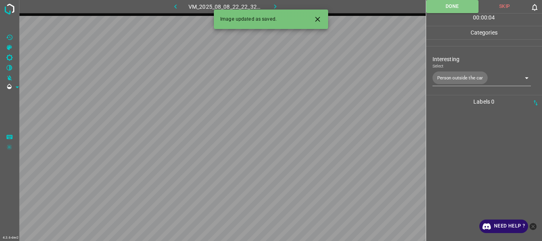
click at [273, 5] on icon "button" at bounding box center [275, 6] width 8 height 8
click at [273, 5] on div "VM_2025_08_08_22_22_32_357_01.gif" at bounding box center [225, 6] width 148 height 13
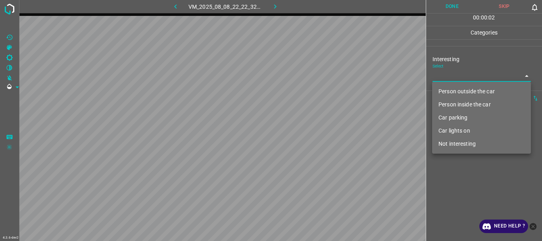
click at [466, 76] on body "4.3.6-dev2 VM_2025_08_08_22_22_32_357_02.gif Done Skip 0 00 : 00 : 02 Categorie…" at bounding box center [271, 120] width 542 height 241
click at [461, 90] on li "Person outside the car" at bounding box center [481, 91] width 99 height 13
type input "Person outside the car"
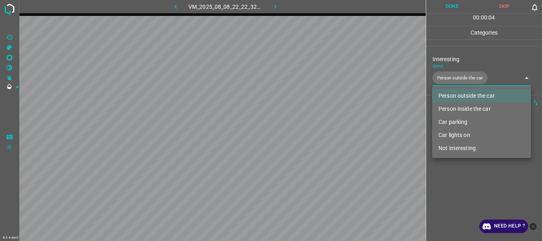
click at [451, 171] on div at bounding box center [271, 120] width 542 height 241
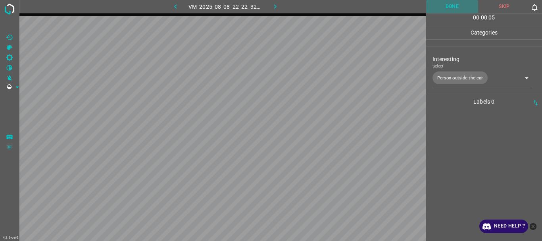
click at [454, 9] on button "Done" at bounding box center [452, 6] width 52 height 13
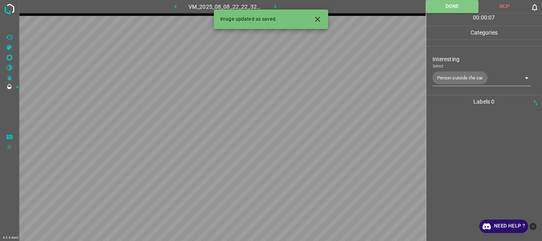
click at [272, 6] on icon "button" at bounding box center [275, 6] width 8 height 8
click at [458, 76] on body "4.3.6-dev2 VM_2025_08_08_22_22_32_357_09.gif Done Skip 0 00 : 00 : 01 Categorie…" at bounding box center [271, 120] width 542 height 241
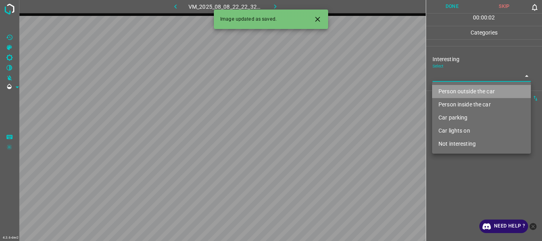
click at [456, 92] on li "Person outside the car" at bounding box center [481, 91] width 99 height 13
type input "Person outside the car"
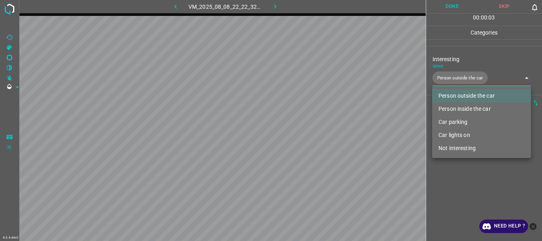
click at [461, 176] on div at bounding box center [271, 120] width 542 height 241
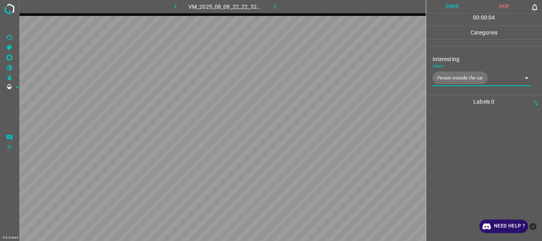
click at [459, 3] on button "Done" at bounding box center [452, 6] width 52 height 13
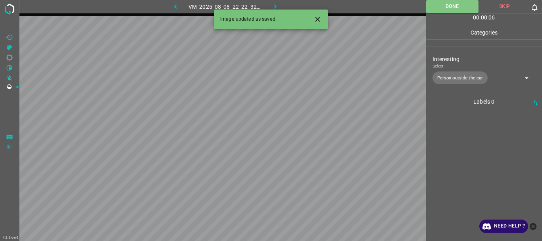
click at [276, 4] on icon "button" at bounding box center [275, 6] width 8 height 8
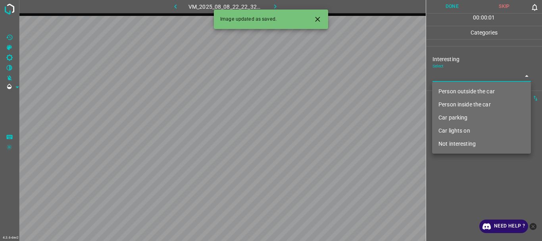
click at [448, 72] on body "4.3.6-dev2 VM_2025_08_08_22_22_32_357_05.gif Done Skip 0 00 : 00 : 01 Categorie…" at bounding box center [271, 120] width 542 height 241
click at [452, 93] on li "Person outside the car" at bounding box center [481, 91] width 99 height 13
type input "Person outside the car"
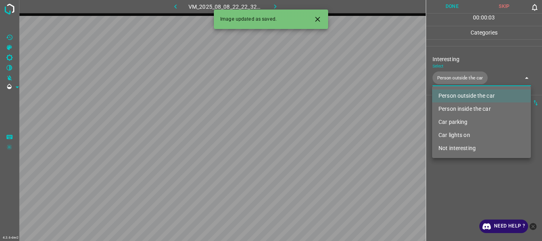
click at [448, 185] on div at bounding box center [271, 120] width 542 height 241
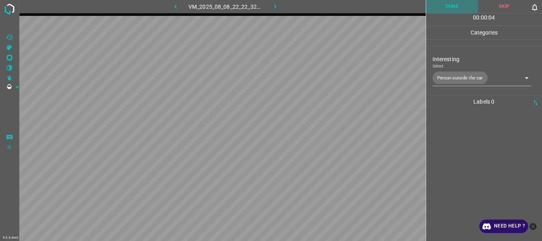
click at [446, 3] on button "Done" at bounding box center [452, 6] width 52 height 13
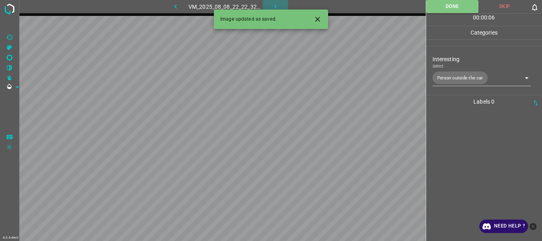
click at [271, 2] on icon "button" at bounding box center [275, 6] width 8 height 8
click at [271, 2] on div "VM_2025_08_08_22_22_32_357_05.gif" at bounding box center [225, 6] width 148 height 13
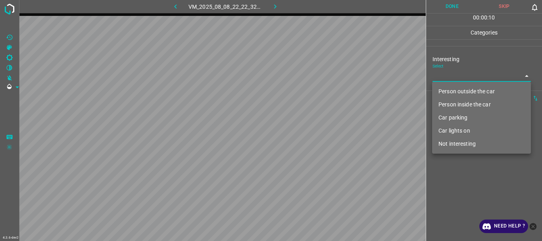
click at [440, 77] on body "4.3.6-dev2 VM_2025_08_08_22_22_32_357_08.gif Done Skip 0 00 : 00 : 10 Categorie…" at bounding box center [271, 120] width 542 height 241
click at [449, 92] on li "Person outside the car" at bounding box center [481, 91] width 99 height 13
type input "Person outside the car"
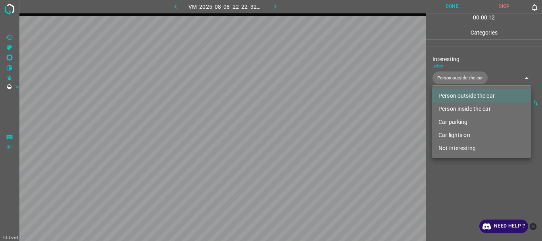
click at [458, 158] on div at bounding box center [271, 120] width 542 height 241
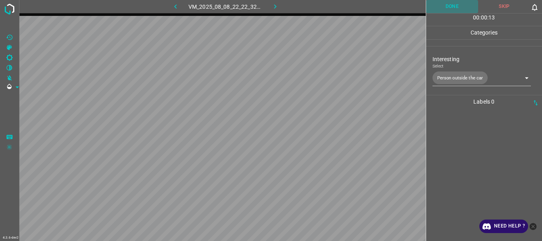
click at [456, 10] on button "Done" at bounding box center [452, 6] width 52 height 13
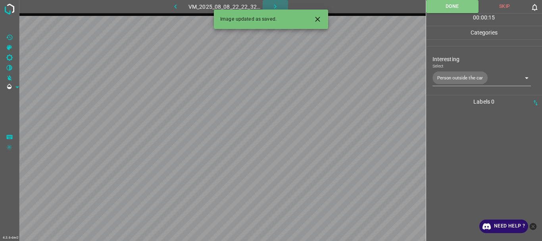
click at [273, 9] on icon "button" at bounding box center [275, 6] width 8 height 8
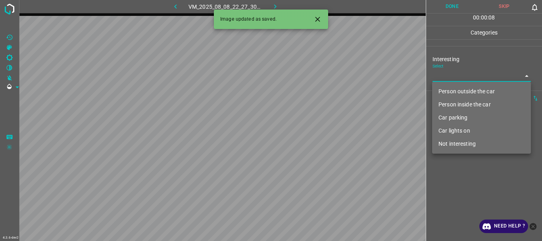
click at [486, 73] on body "4.3.6-dev2 VM_2025_08_08_22_27_30_525_03.gif Done Skip 0 00 : 00 : 08 Categorie…" at bounding box center [271, 120] width 542 height 241
click at [471, 114] on li "Car parking" at bounding box center [481, 117] width 99 height 13
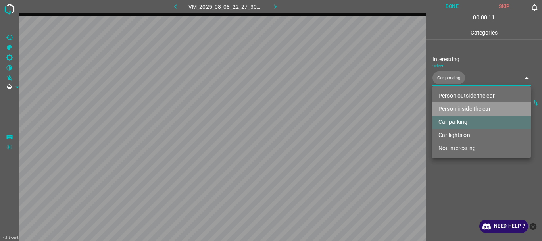
click at [472, 105] on li "Person inside the car" at bounding box center [481, 108] width 99 height 13
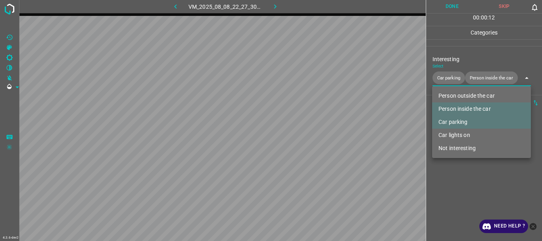
click at [469, 137] on li "Car lights on" at bounding box center [481, 134] width 99 height 13
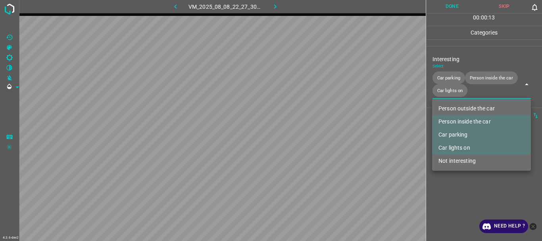
type input "Car parking,Person inside the car,Car lights on"
click at [466, 181] on div at bounding box center [271, 120] width 542 height 241
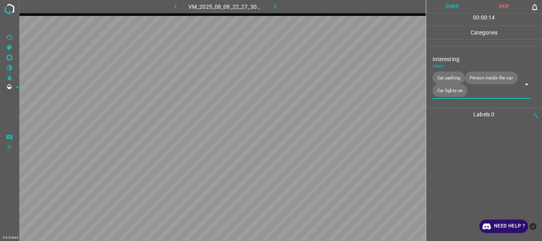
click at [454, 11] on button "Done" at bounding box center [452, 6] width 52 height 13
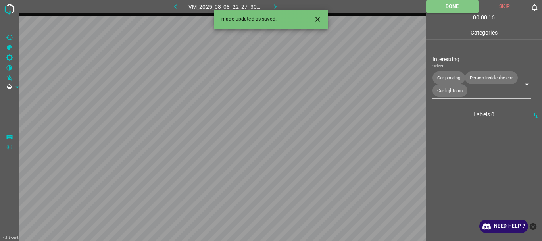
click at [276, 6] on icon "button" at bounding box center [275, 6] width 8 height 8
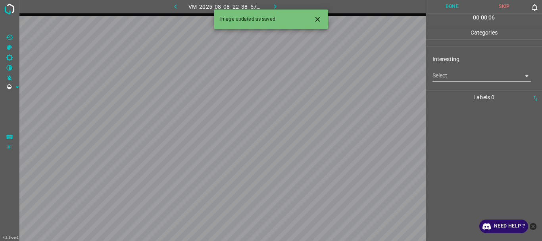
click at [450, 75] on body "4.3.6-dev2 VM_2025_08_08_22_38_57_420_00.gif Done Skip 0 00 : 00 : 06 Categorie…" at bounding box center [271, 120] width 542 height 241
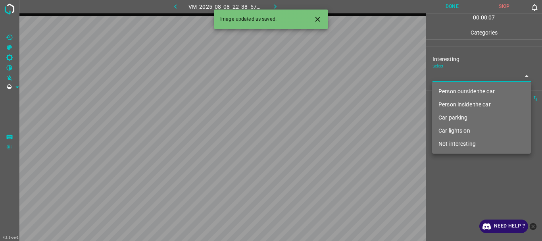
click at [452, 93] on li "Person outside the car" at bounding box center [481, 91] width 99 height 13
type input "Person outside the car"
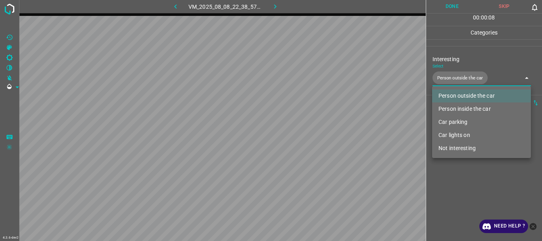
click at [448, 192] on div at bounding box center [271, 120] width 542 height 241
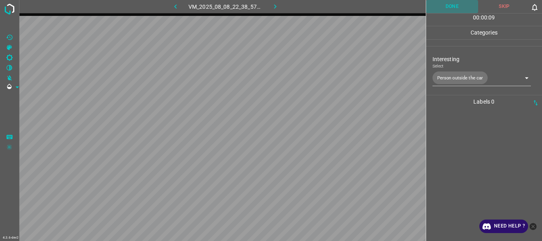
click at [450, 13] on button "Done" at bounding box center [452, 6] width 52 height 13
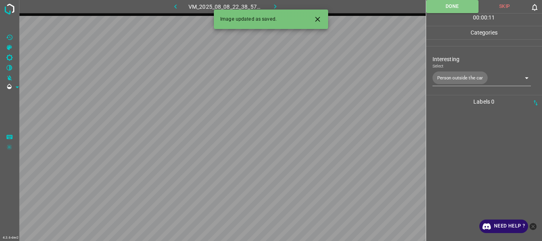
click at [270, 6] on button "button" at bounding box center [274, 6] width 25 height 13
click at [270, 6] on div "VM_2025_08_08_22_38_57_420_00.gif" at bounding box center [225, 6] width 148 height 13
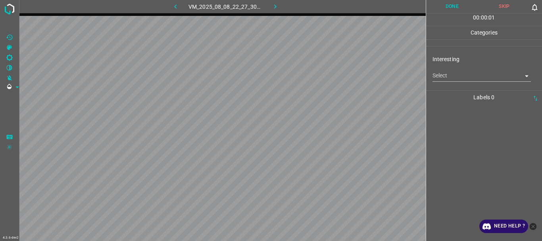
click at [465, 75] on body "4.3.6-dev2 VM_2025_08_08_22_27_30_525_04.gif Done Skip 0 00 : 00 : 01 Categorie…" at bounding box center [271, 120] width 542 height 241
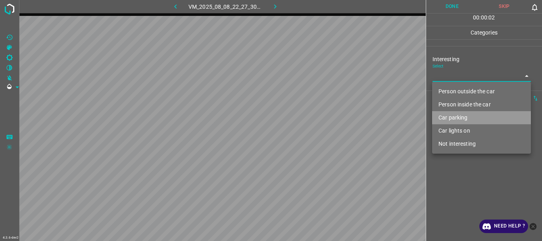
click at [465, 118] on li "Car parking" at bounding box center [481, 117] width 99 height 13
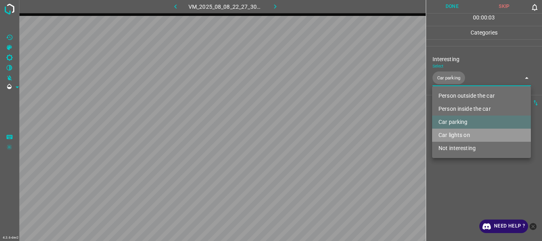
click at [465, 136] on li "Car lights on" at bounding box center [481, 134] width 99 height 13
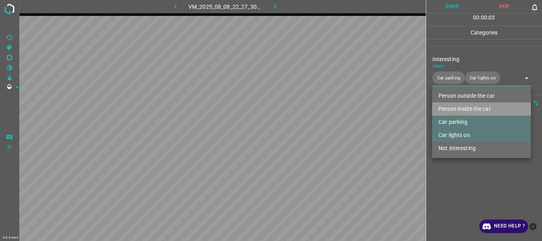
click at [462, 105] on li "Person inside the car" at bounding box center [481, 108] width 99 height 13
type input "Car parking,Car lights on,Person inside the car"
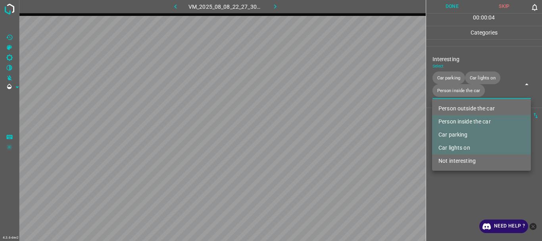
click at [447, 6] on div at bounding box center [271, 120] width 542 height 241
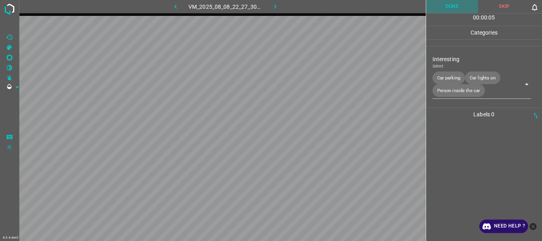
click at [456, 8] on button "Done" at bounding box center [452, 6] width 52 height 13
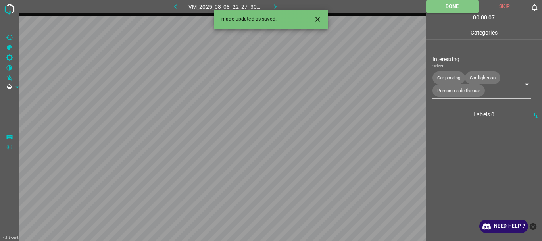
click at [275, 5] on icon "button" at bounding box center [275, 6] width 2 height 4
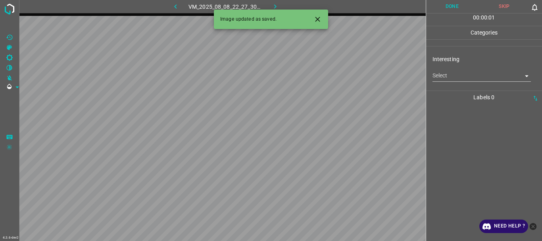
click at [491, 75] on body "4.3.6-dev2 VM_2025_08_08_22_27_30_525_05.gif Done Skip 0 00 : 00 : 01 Categorie…" at bounding box center [271, 120] width 542 height 241
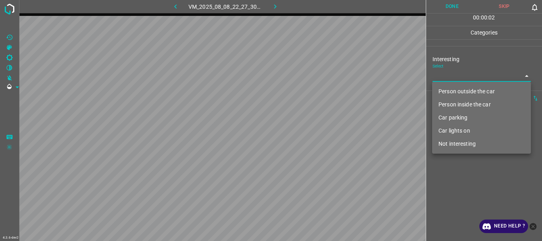
click at [473, 128] on li "Car lights on" at bounding box center [481, 130] width 99 height 13
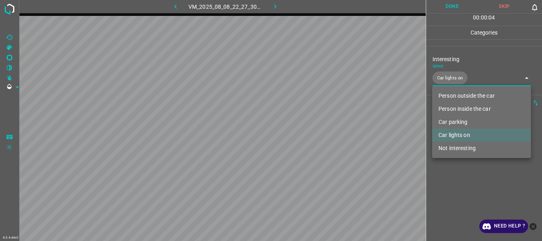
click at [465, 119] on li "Car parking" at bounding box center [481, 121] width 99 height 13
type input "Car lights on,Car parking"
click at [452, 190] on div at bounding box center [271, 120] width 542 height 241
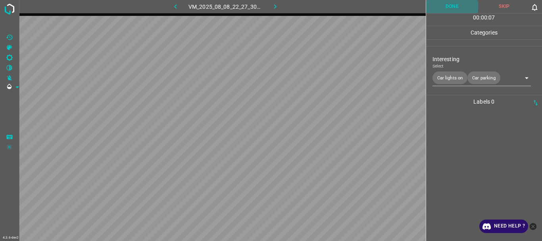
click at [456, 8] on button "Done" at bounding box center [452, 6] width 52 height 13
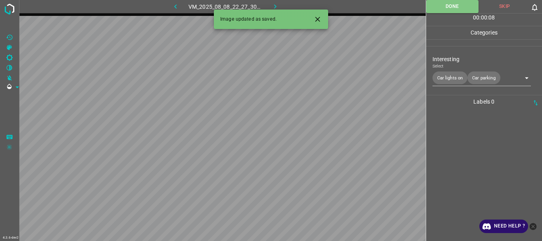
click at [275, 5] on icon "button" at bounding box center [275, 6] width 8 height 8
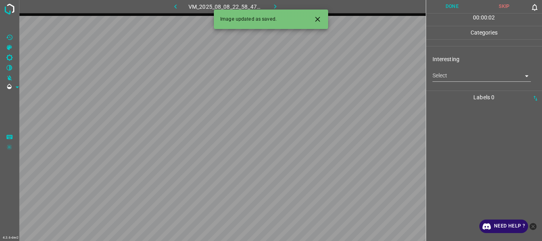
click at [473, 75] on body "4.3.6-dev2 VM_2025_08_08_22_58_47_069_03.gif Done Skip 0 00 : 00 : 02 Categorie…" at bounding box center [271, 120] width 542 height 241
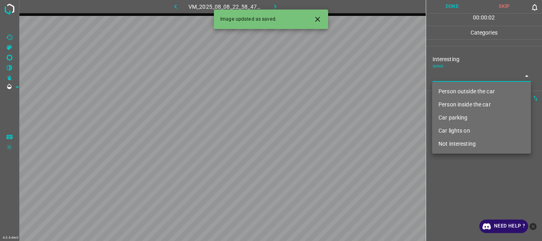
click at [469, 88] on li "Person outside the car" at bounding box center [481, 91] width 99 height 13
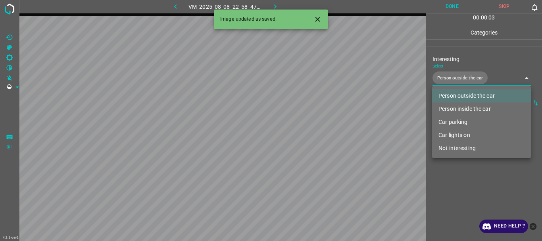
type input "Person outside the car"
drag, startPoint x: 451, startPoint y: 190, endPoint x: 454, endPoint y: 65, distance: 124.5
click at [452, 190] on div at bounding box center [271, 120] width 542 height 241
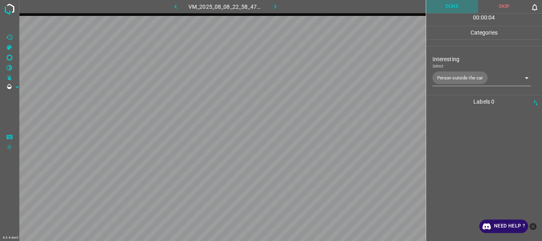
click at [456, 7] on button "Done" at bounding box center [452, 6] width 52 height 13
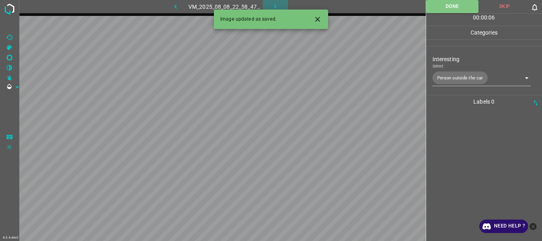
click at [272, 2] on icon "button" at bounding box center [275, 6] width 8 height 8
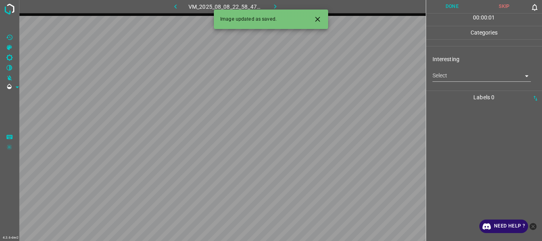
click at [448, 75] on body "4.3.6-dev2 VM_2025_08_08_22_58_47_069_02.gif Done Skip 0 00 : 00 : 01 Categorie…" at bounding box center [271, 120] width 542 height 241
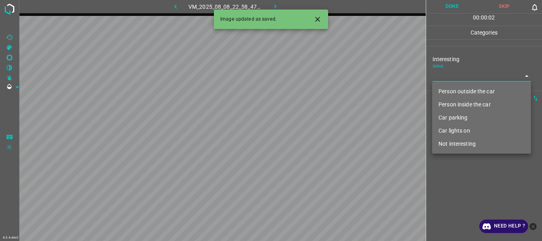
click at [456, 90] on li "Person outside the car" at bounding box center [481, 91] width 99 height 13
type input "Person outside the car"
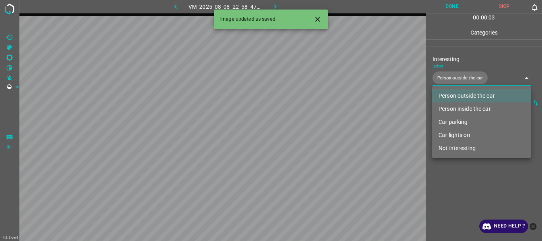
click at [459, 173] on div at bounding box center [271, 120] width 542 height 241
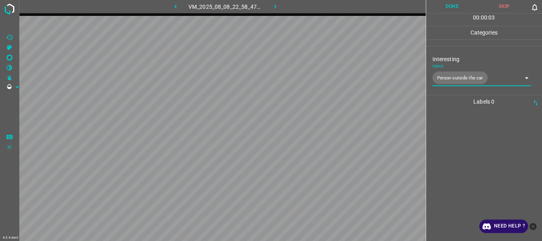
click at [444, 9] on button "Done" at bounding box center [452, 6] width 52 height 13
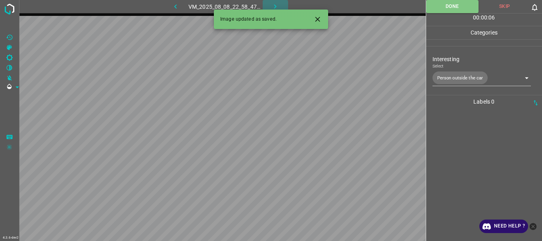
click at [276, 5] on icon "button" at bounding box center [275, 6] width 8 height 8
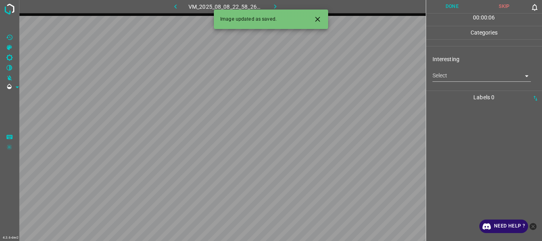
click at [446, 73] on body "4.3.6-dev2 VM_2025_08_08_22_58_26_523_01.gif Done Skip 0 00 : 00 : 06 Categorie…" at bounding box center [271, 120] width 542 height 241
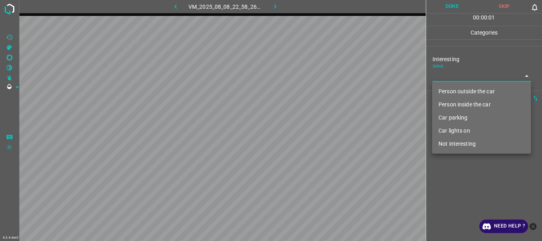
click at [458, 105] on li "Person inside the car" at bounding box center [481, 104] width 99 height 13
type input "Person inside the car"
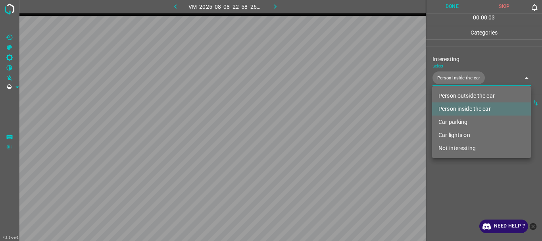
click at [447, 178] on div at bounding box center [271, 120] width 542 height 241
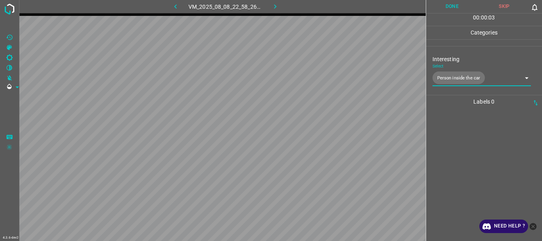
click at [448, 8] on button "Done" at bounding box center [452, 6] width 52 height 13
click at [272, 8] on icon "button" at bounding box center [275, 6] width 8 height 8
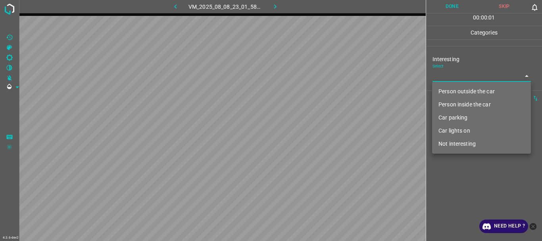
click at [441, 78] on body "4.3.6-dev2 VM_2025_08_08_23_01_58_878_03.gif Done Skip 0 00 : 00 : 01 Categorie…" at bounding box center [271, 120] width 542 height 241
click at [450, 90] on li "Person outside the car" at bounding box center [481, 91] width 99 height 13
type input "Person outside the car"
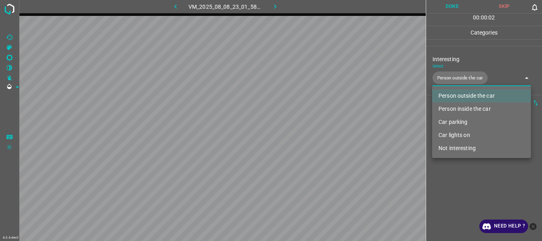
click at [459, 185] on div at bounding box center [271, 120] width 542 height 241
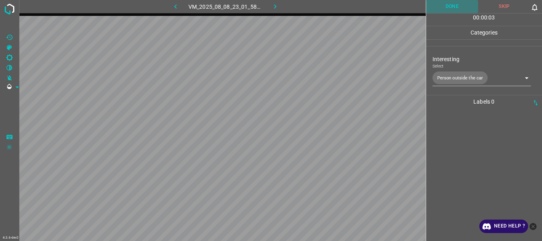
click at [443, 7] on button "Done" at bounding box center [452, 6] width 52 height 13
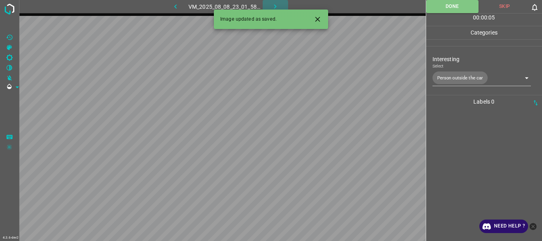
click at [272, 6] on icon "button" at bounding box center [275, 6] width 8 height 8
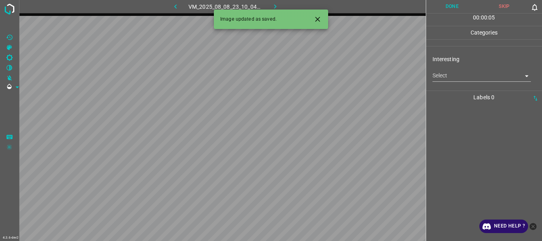
click at [452, 79] on body "4.3.6-dev2 VM_2025_08_08_23_10_04_330_04.gif Done Skip 0 00 : 00 : 05 Categorie…" at bounding box center [271, 120] width 542 height 241
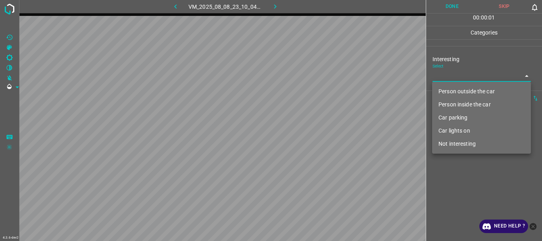
click at [459, 142] on li "Not interesting" at bounding box center [481, 143] width 99 height 13
type input "Not interesting"
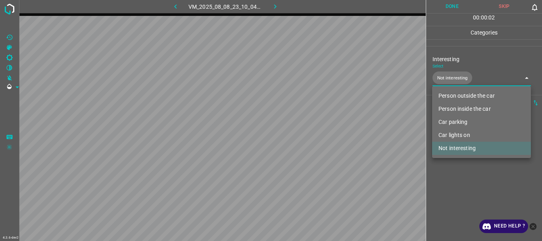
click at [456, 169] on div at bounding box center [271, 120] width 542 height 241
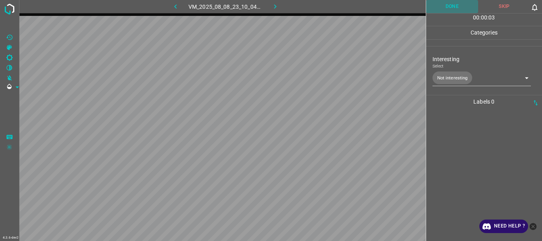
click at [446, 10] on button "Done" at bounding box center [452, 6] width 52 height 13
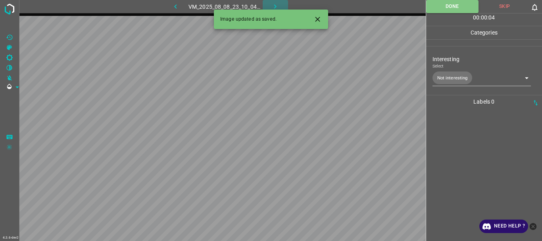
click at [277, 8] on icon "button" at bounding box center [275, 6] width 8 height 8
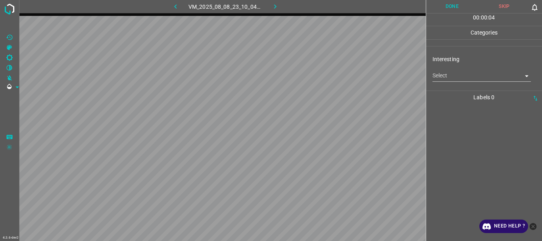
click at [446, 77] on body "4.3.6-dev2 VM_2025_08_08_23_10_04_330_09.gif Done Skip 0 00 : 00 : 04 Categorie…" at bounding box center [271, 120] width 542 height 241
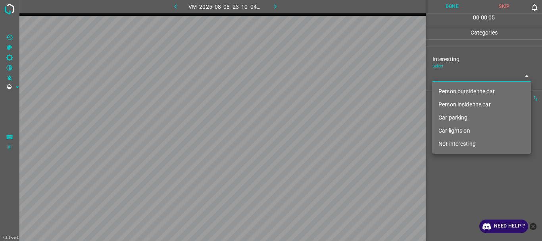
click at [464, 88] on li "Person outside the car" at bounding box center [481, 91] width 99 height 13
type input "Person outside the car"
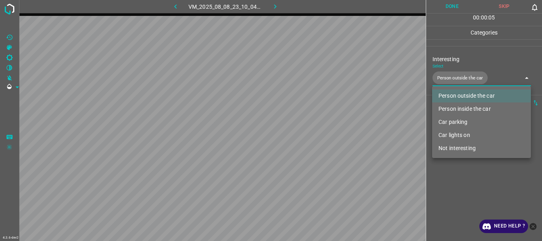
click at [470, 179] on div at bounding box center [271, 120] width 542 height 241
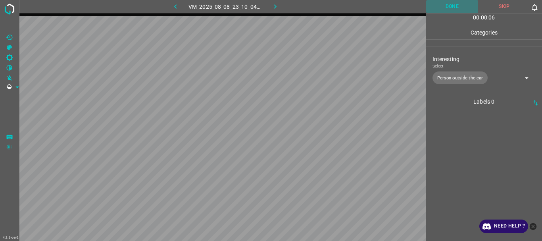
click at [445, 3] on button "Done" at bounding box center [452, 6] width 52 height 13
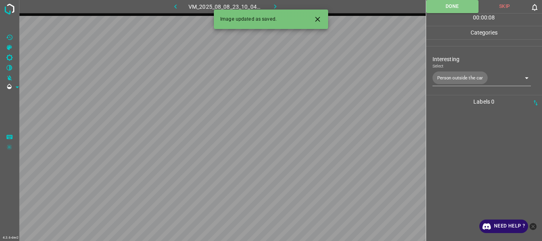
click at [276, 4] on icon "button" at bounding box center [275, 6] width 8 height 8
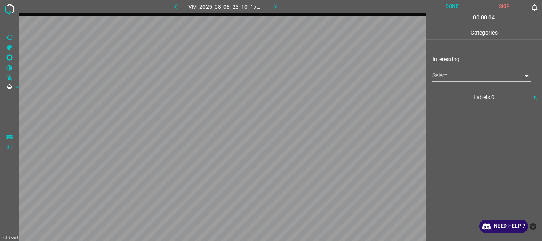
click at [486, 78] on body "4.3.6-dev2 VM_2025_08_08_23_10_17_264_00.gif Done Skip 0 00 : 00 : 04 Categorie…" at bounding box center [271, 120] width 542 height 241
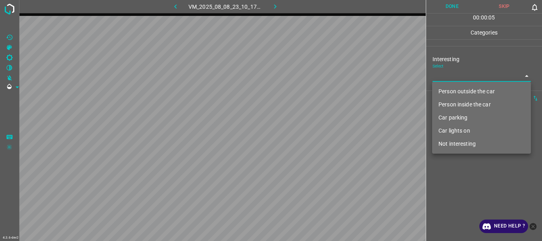
click at [453, 146] on li "Not interesting" at bounding box center [481, 143] width 99 height 13
type input "Not interesting"
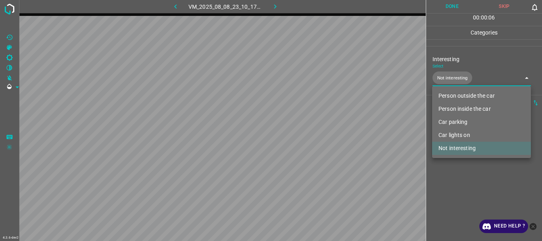
click at [444, 168] on div at bounding box center [271, 120] width 542 height 241
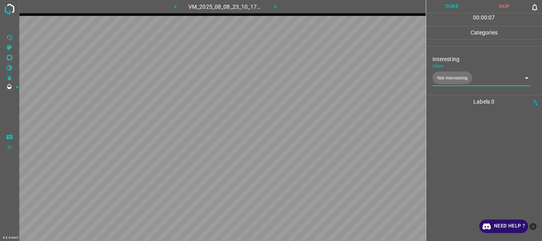
click at [444, 10] on button "Done" at bounding box center [452, 6] width 52 height 13
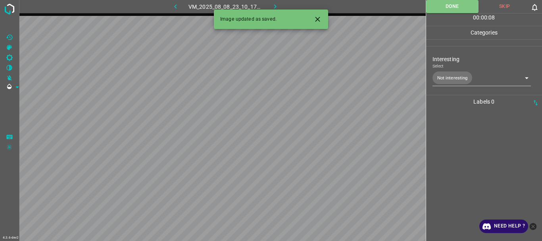
click at [276, 4] on icon "button" at bounding box center [275, 6] width 8 height 8
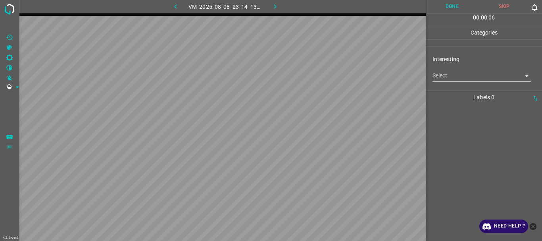
click at [463, 72] on body "4.3.6-dev2 VM_2025_08_08_23_14_13_948_00.gif Done Skip 0 00 : 00 : 06 Categorie…" at bounding box center [271, 120] width 542 height 241
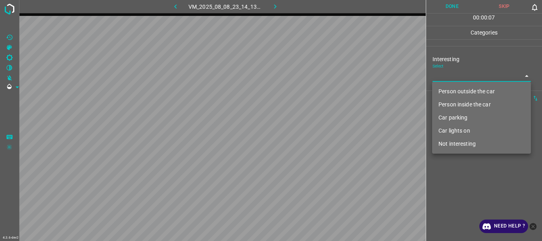
click at [460, 142] on li "Not interesting" at bounding box center [481, 143] width 99 height 13
type input "Not interesting"
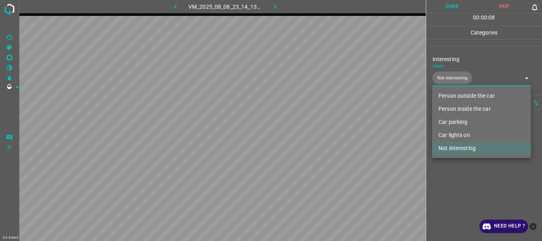
click at [443, 187] on div at bounding box center [271, 120] width 542 height 241
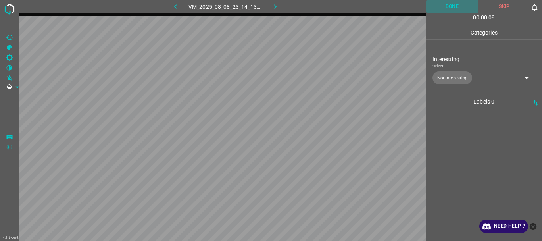
click at [453, 4] on button "Done" at bounding box center [452, 6] width 52 height 13
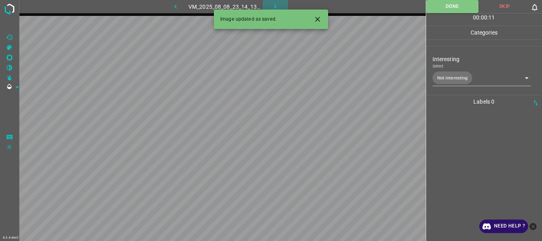
click at [279, 6] on icon "button" at bounding box center [275, 6] width 8 height 8
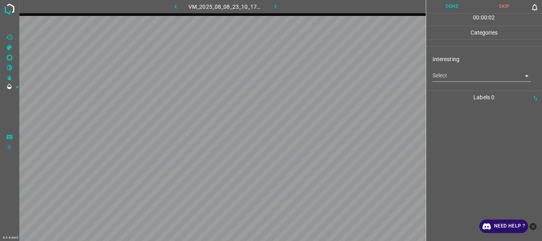
click at [438, 74] on body "4.3.6-dev2 VM_2025_08_08_23_10_17_264_07.gif Done Skip 0 00 : 00 : 02 Categorie…" at bounding box center [271, 120] width 542 height 241
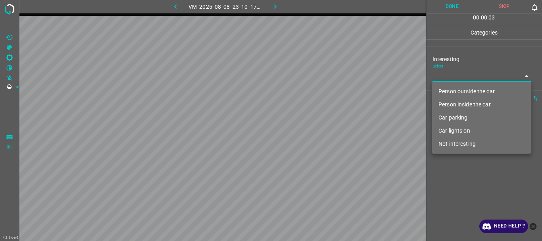
click at [447, 90] on li "Person outside the car" at bounding box center [481, 91] width 99 height 13
type input "Person outside the car"
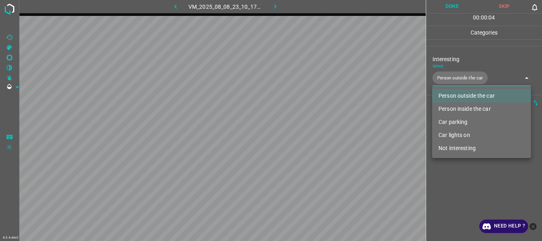
click at [464, 187] on div at bounding box center [271, 120] width 542 height 241
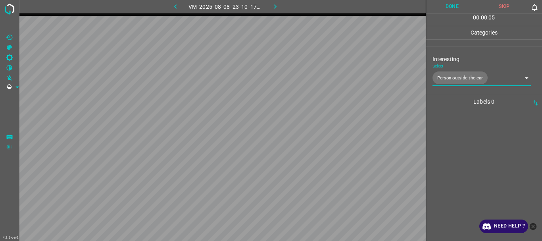
click at [445, 7] on button "Done" at bounding box center [452, 6] width 52 height 13
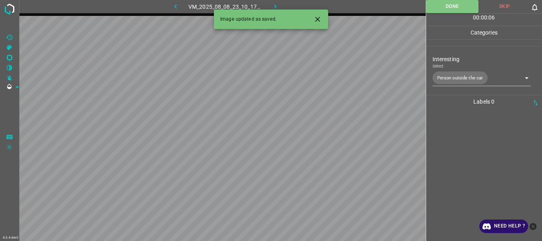
click at [275, 5] on icon "button" at bounding box center [275, 6] width 8 height 8
click at [450, 75] on body "4.3.6-dev2 VM_2025_08_08_23_14_13_948_03.gif Done Skip 0 00 : 00 : 01 Categorie…" at bounding box center [271, 120] width 542 height 241
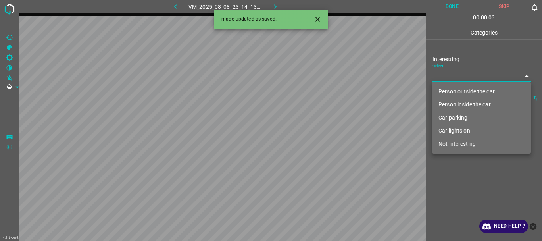
click at [454, 117] on li "Car parking" at bounding box center [481, 117] width 99 height 13
type input "Car parking"
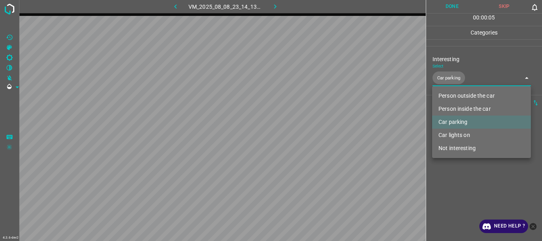
click at [458, 196] on div at bounding box center [271, 120] width 542 height 241
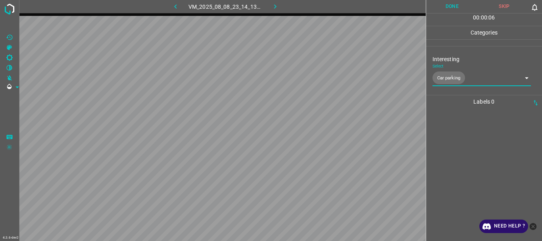
click at [442, 8] on button "Done" at bounding box center [452, 6] width 52 height 13
click at [276, 4] on icon "button" at bounding box center [275, 6] width 8 height 8
click at [8, 13] on img at bounding box center [9, 9] width 14 height 14
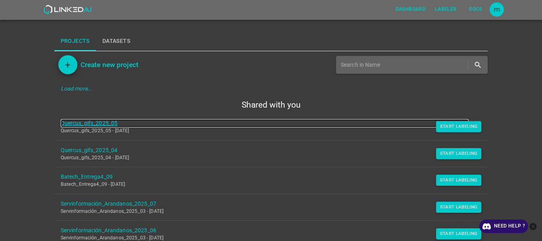
click at [107, 121] on link "Quercus_gifs_2025_05" at bounding box center [265, 123] width 408 height 8
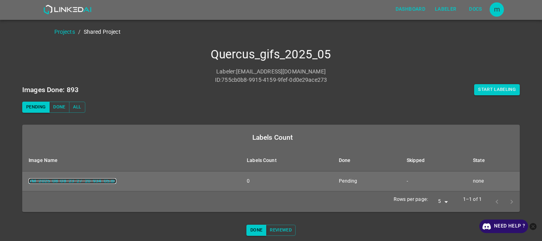
click at [90, 182] on link "VM_2025_08_08_23_27_20_934_05.gif" at bounding box center [73, 181] width 88 height 6
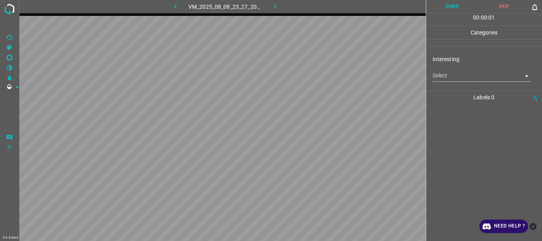
click at [478, 79] on body "4.3.6-dev2 VM_2025_08_08_23_27_20_934_05.gif Done Skip 0 00 : 00 : 01 Categorie…" at bounding box center [271, 120] width 542 height 241
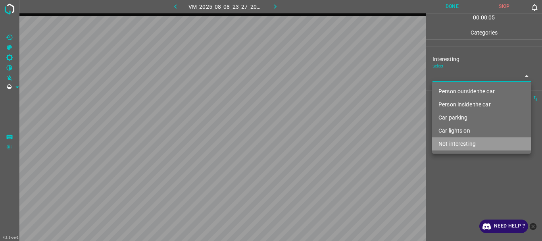
click at [456, 142] on li "Not interesting" at bounding box center [481, 143] width 99 height 13
type input "Not interesting"
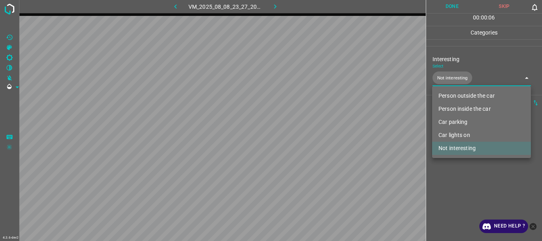
click at [458, 176] on div at bounding box center [271, 120] width 542 height 241
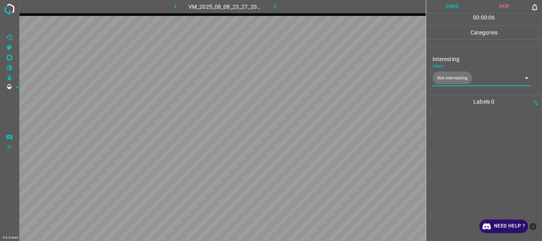
click at [450, 9] on button "Done" at bounding box center [452, 6] width 52 height 13
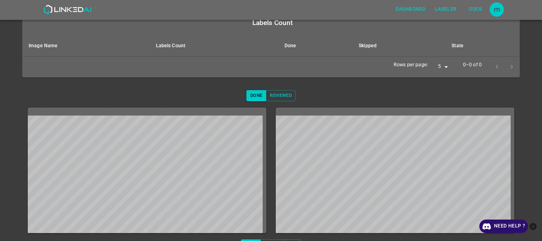
scroll to position [115, 0]
